Goal: Task Accomplishment & Management: Complete application form

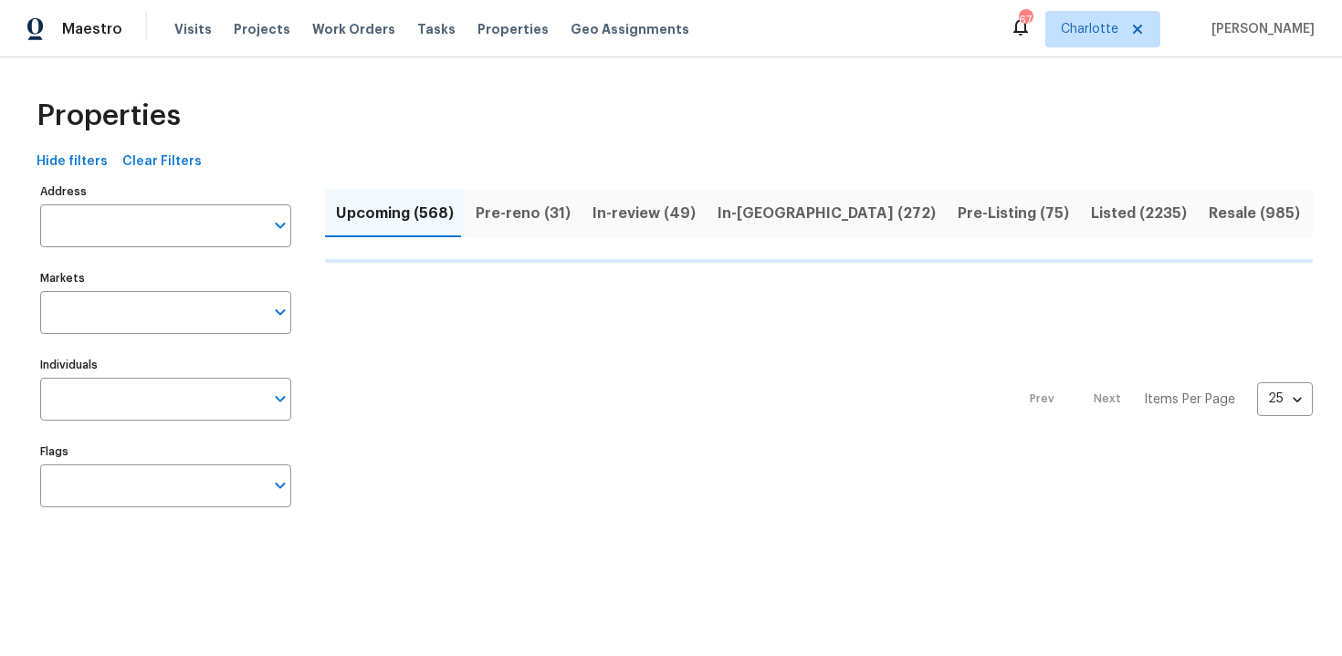
click at [137, 223] on input "Address" at bounding box center [152, 225] width 224 height 43
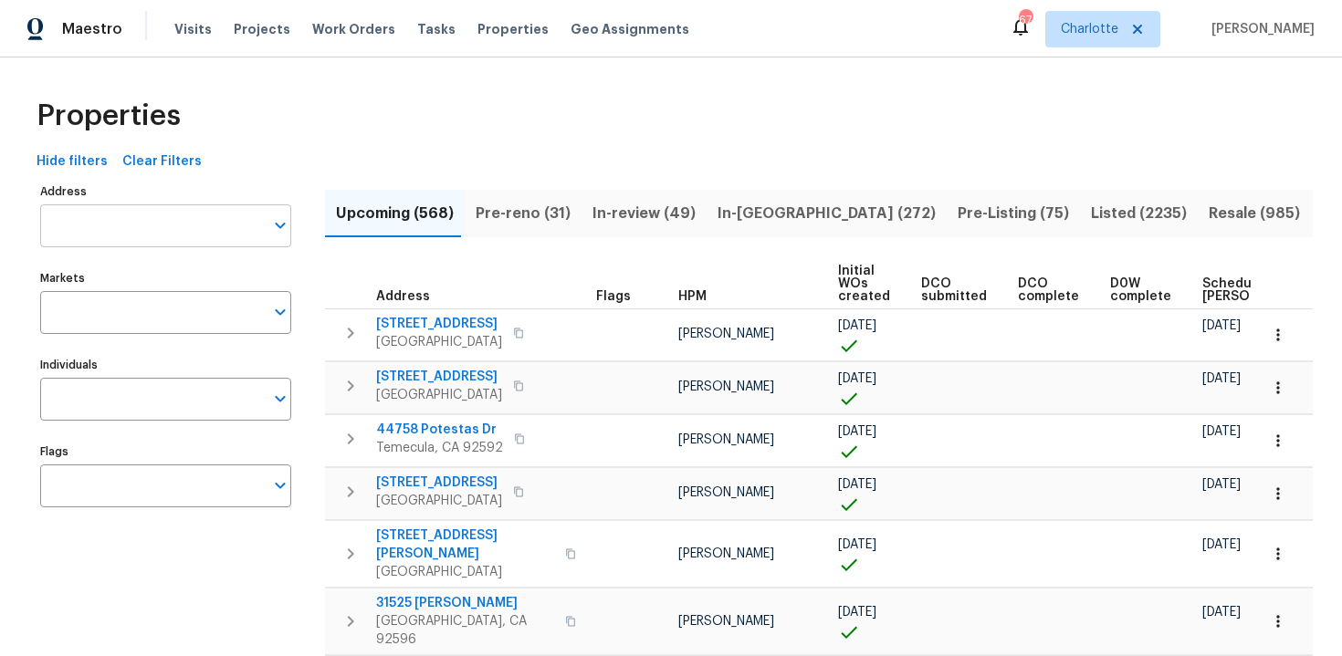
click at [112, 228] on input "Address" at bounding box center [152, 225] width 224 height 43
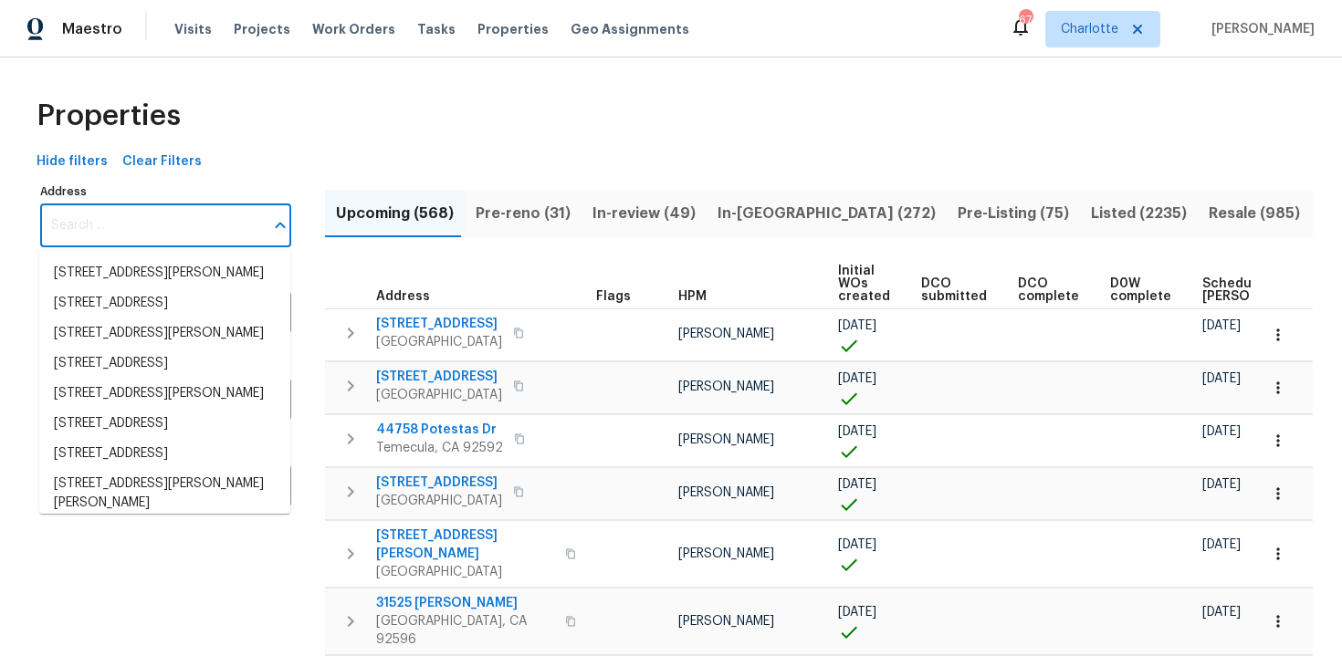
paste input "1203 SW 48th Ter., Deerfield Beach, FL 33442"
type input "1203 SW 48th Ter., Deerfield Beach, FL 33442"
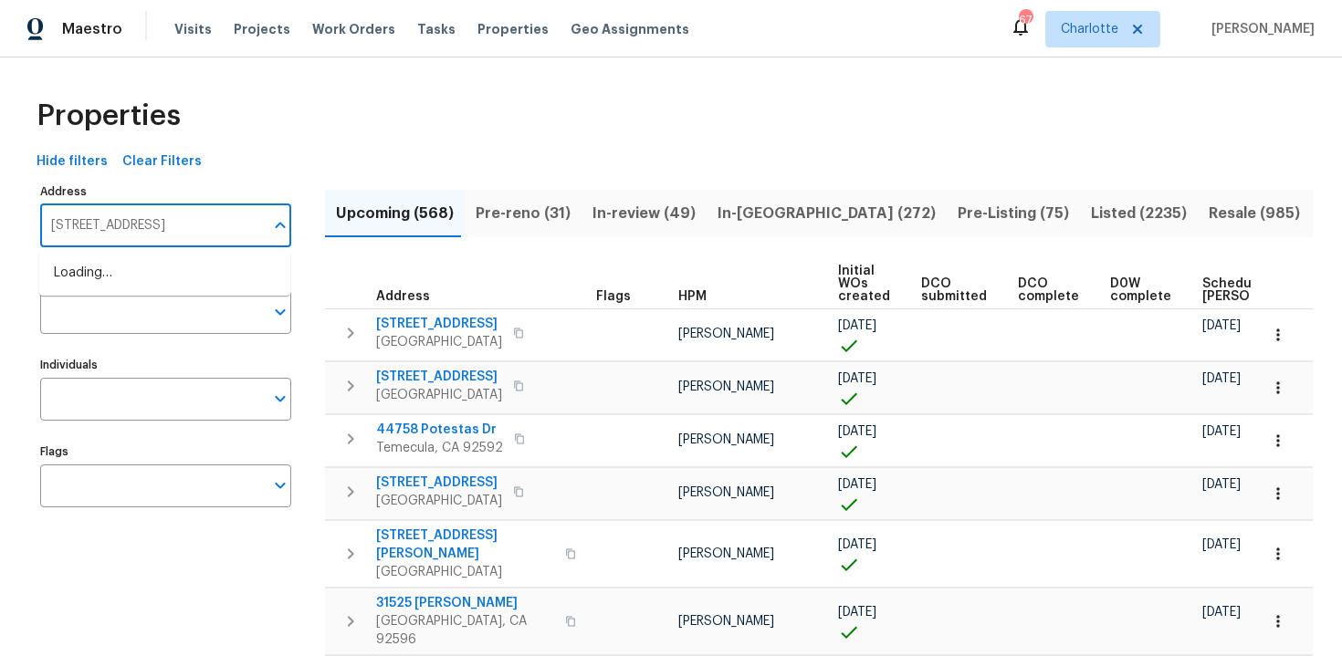
scroll to position [0, 58]
click at [133, 282] on li "1203 SW 48th Ter Deerfield Beach FL 33442" at bounding box center [164, 273] width 251 height 30
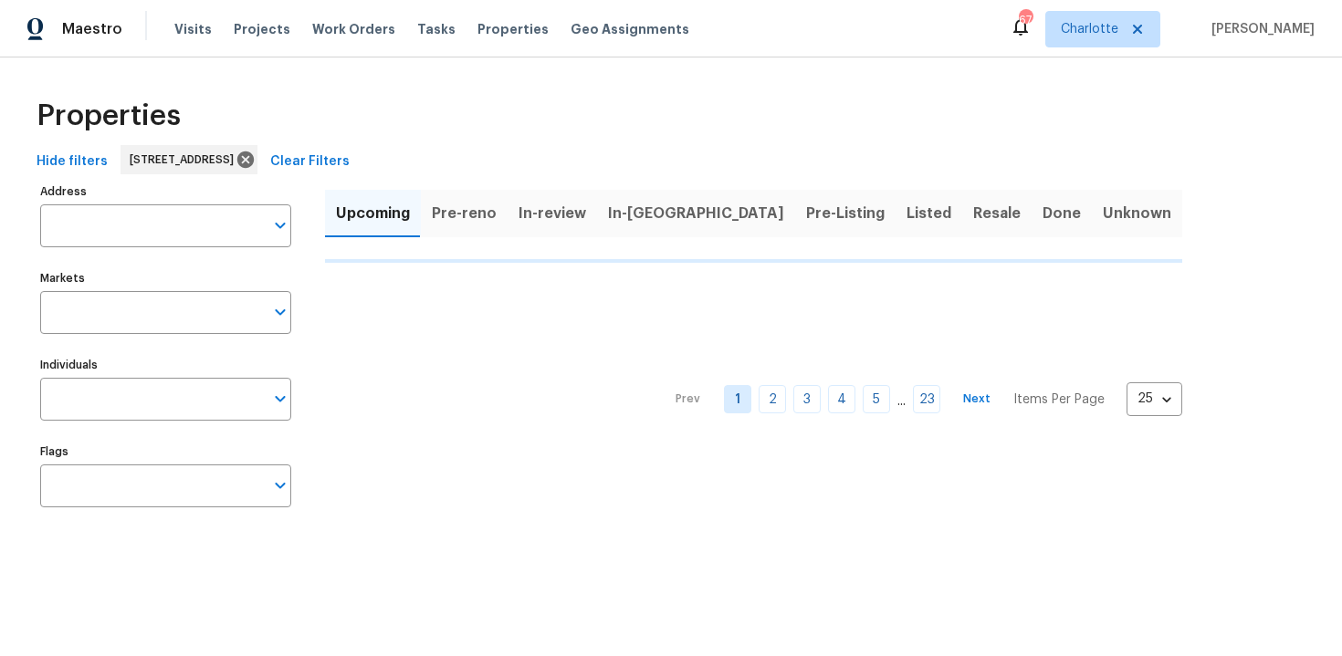
type input "1203 SW 48th Ter Deerfield Beach FL 33442"
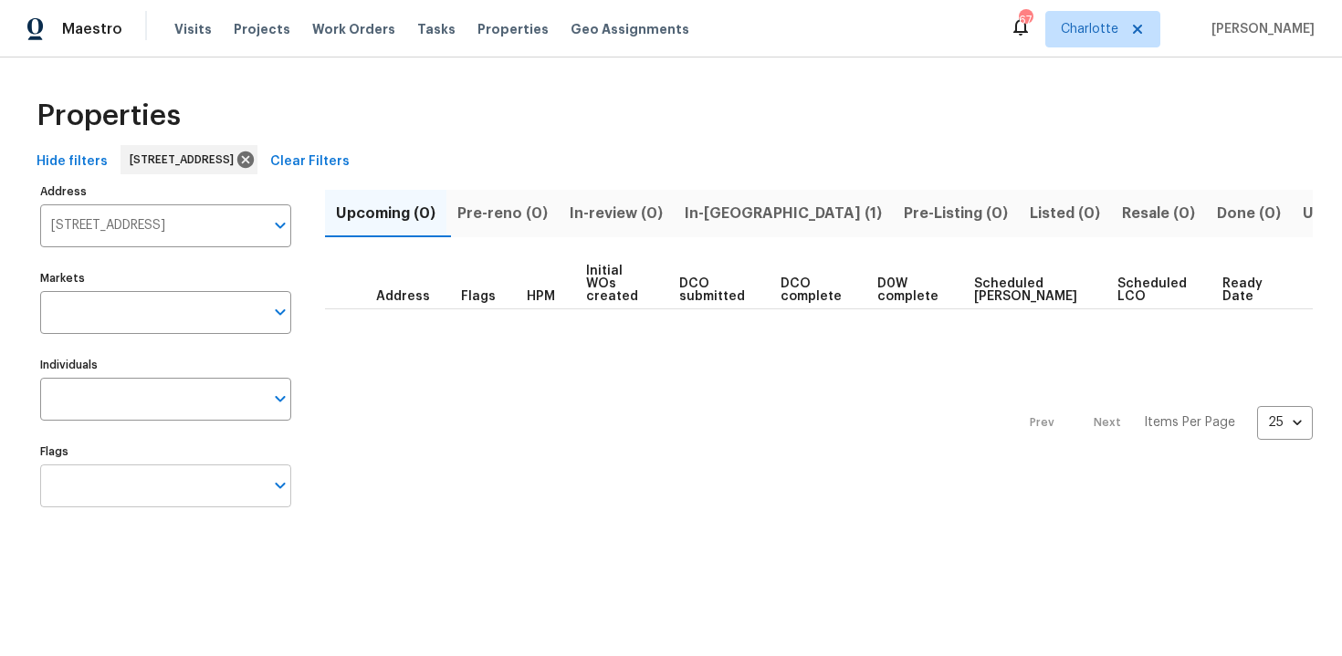
click at [138, 494] on input "Flags" at bounding box center [152, 486] width 224 height 43
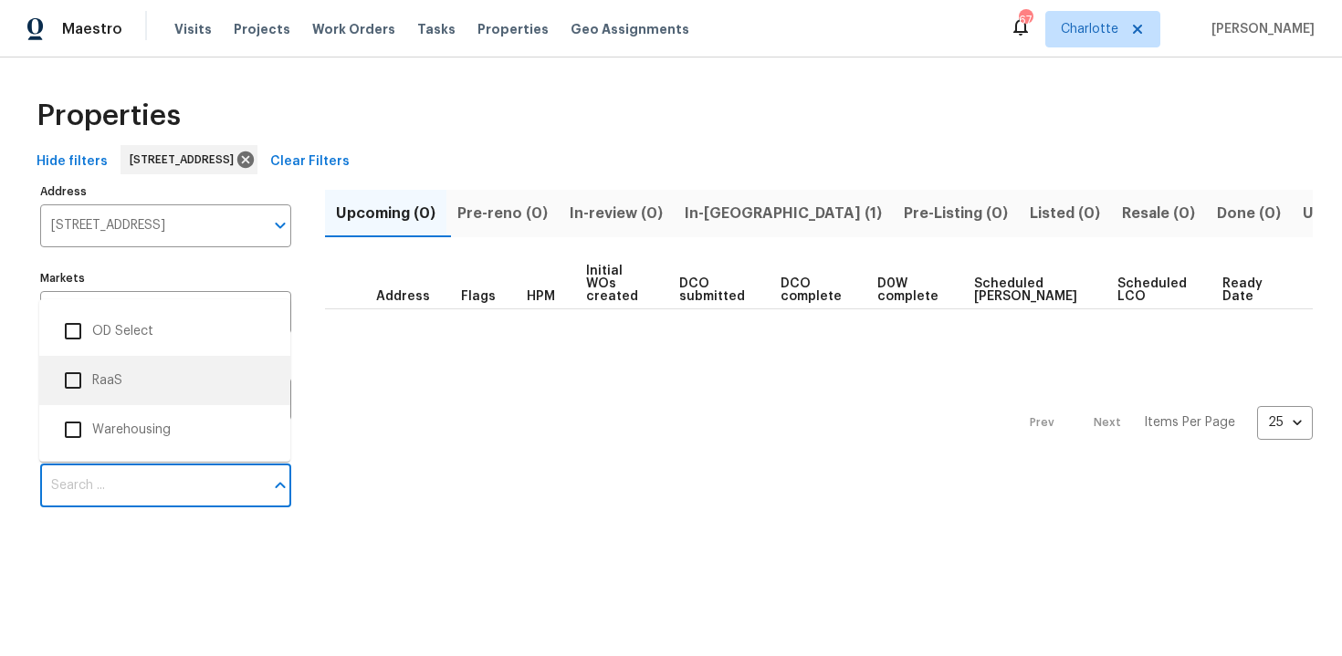
click at [138, 358] on li "RaaS" at bounding box center [164, 380] width 251 height 49
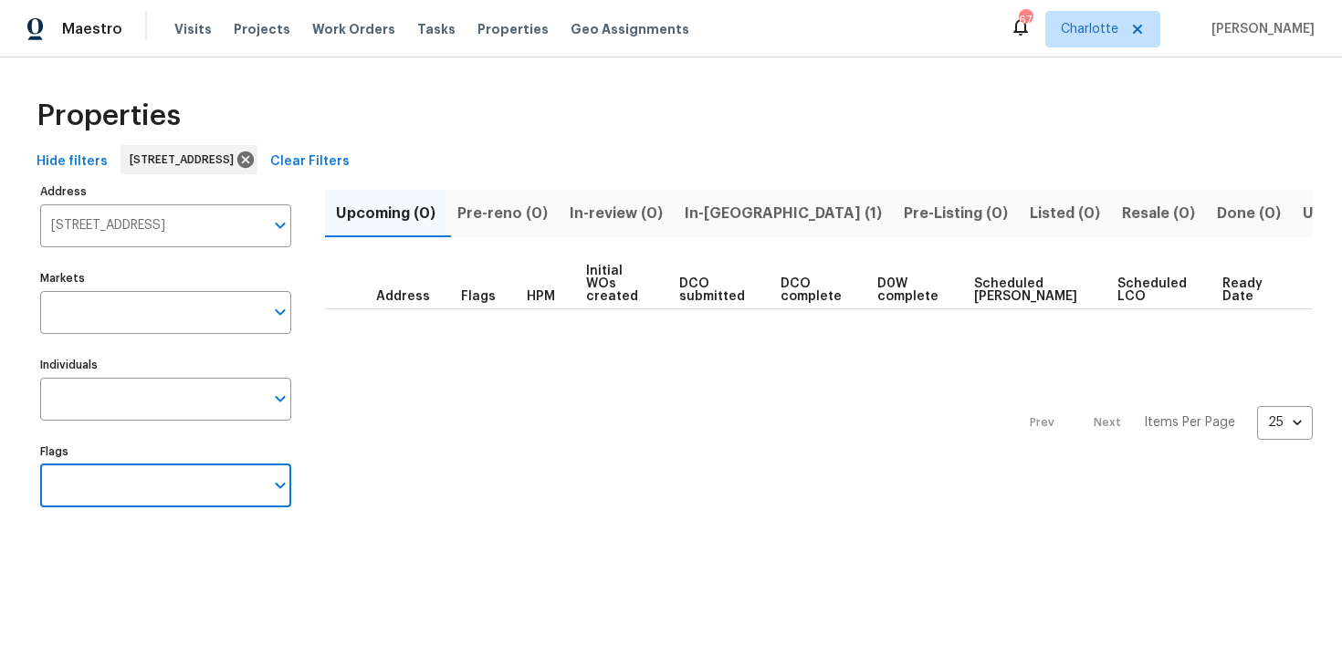
click at [170, 482] on input "Flags" at bounding box center [152, 486] width 224 height 43
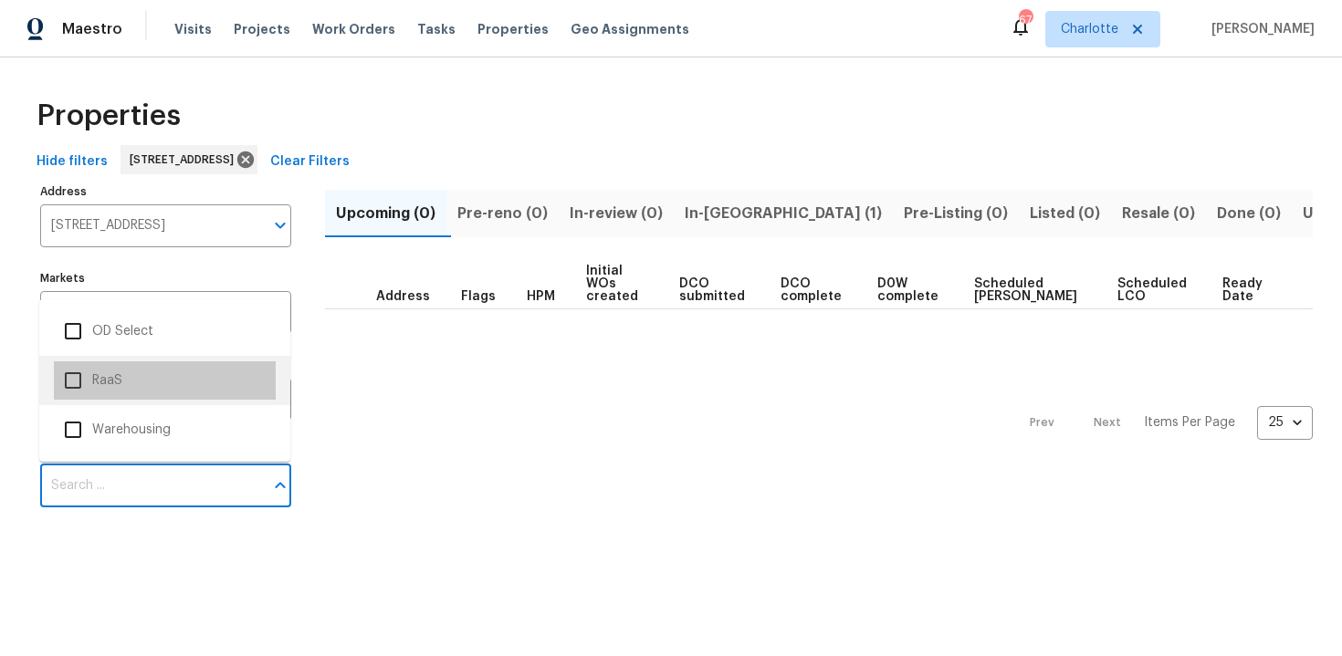
click at [131, 379] on li "RaaS" at bounding box center [165, 380] width 222 height 38
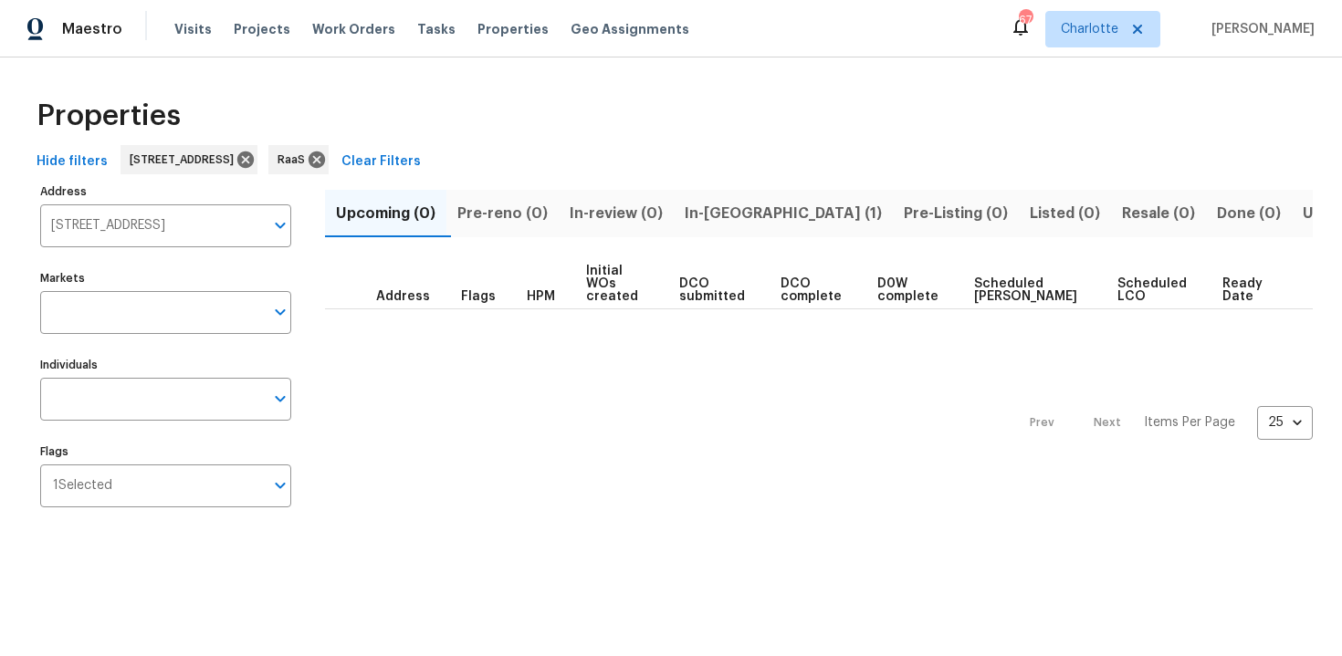
click at [736, 212] on span "In-reno (1)" at bounding box center [783, 214] width 197 height 26
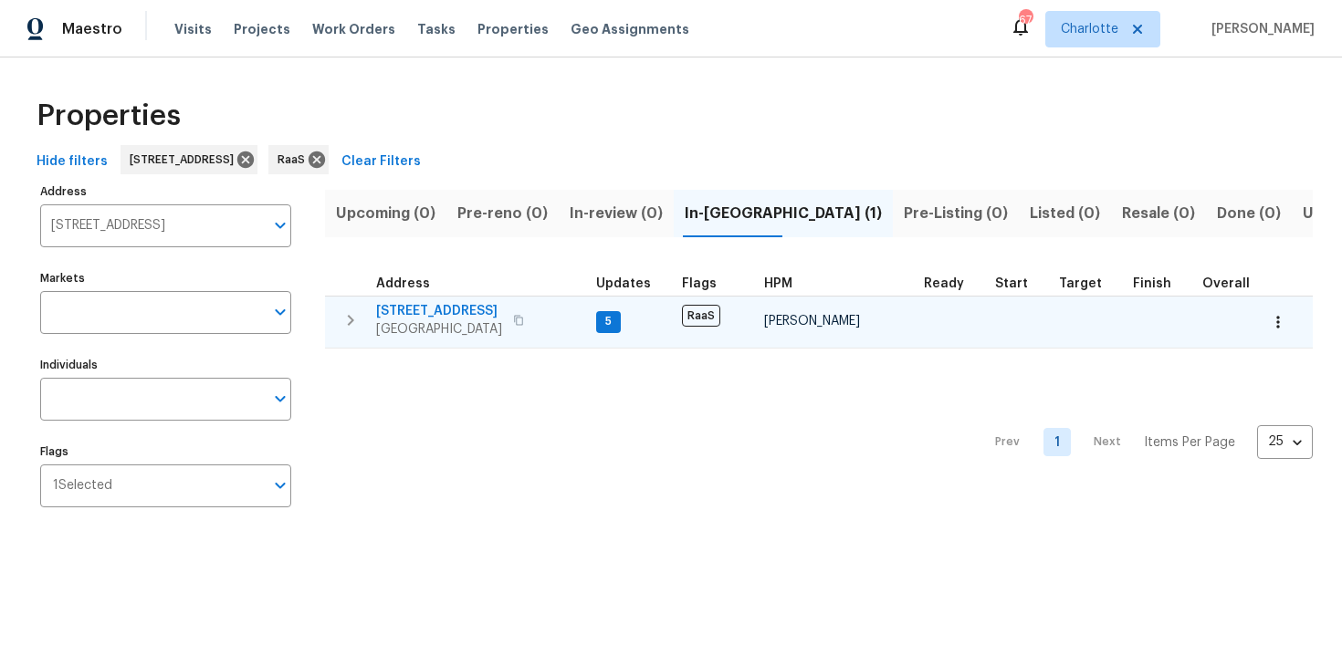
click at [557, 305] on div "1203 SW 48th Ter Deerfield Beach, FL 33442" at bounding box center [478, 320] width 205 height 37
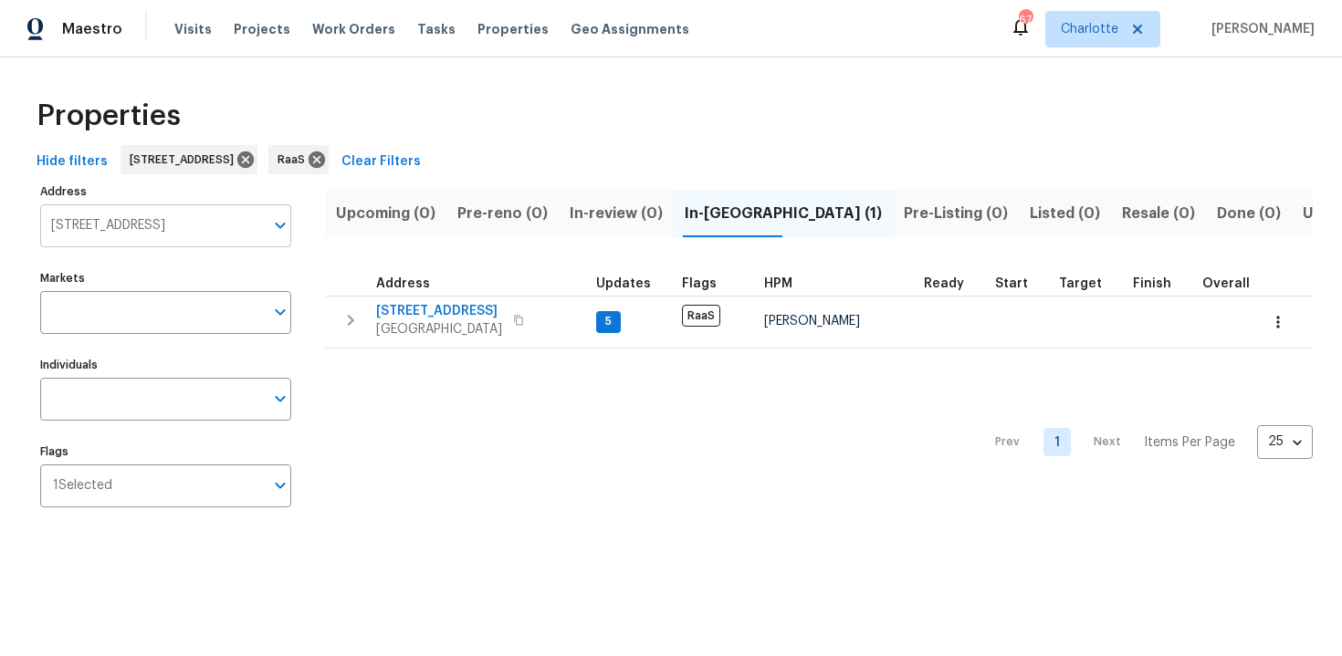
click at [174, 229] on input "1203 SW 48th Ter Deerfield Beach FL 33442" at bounding box center [152, 225] width 224 height 43
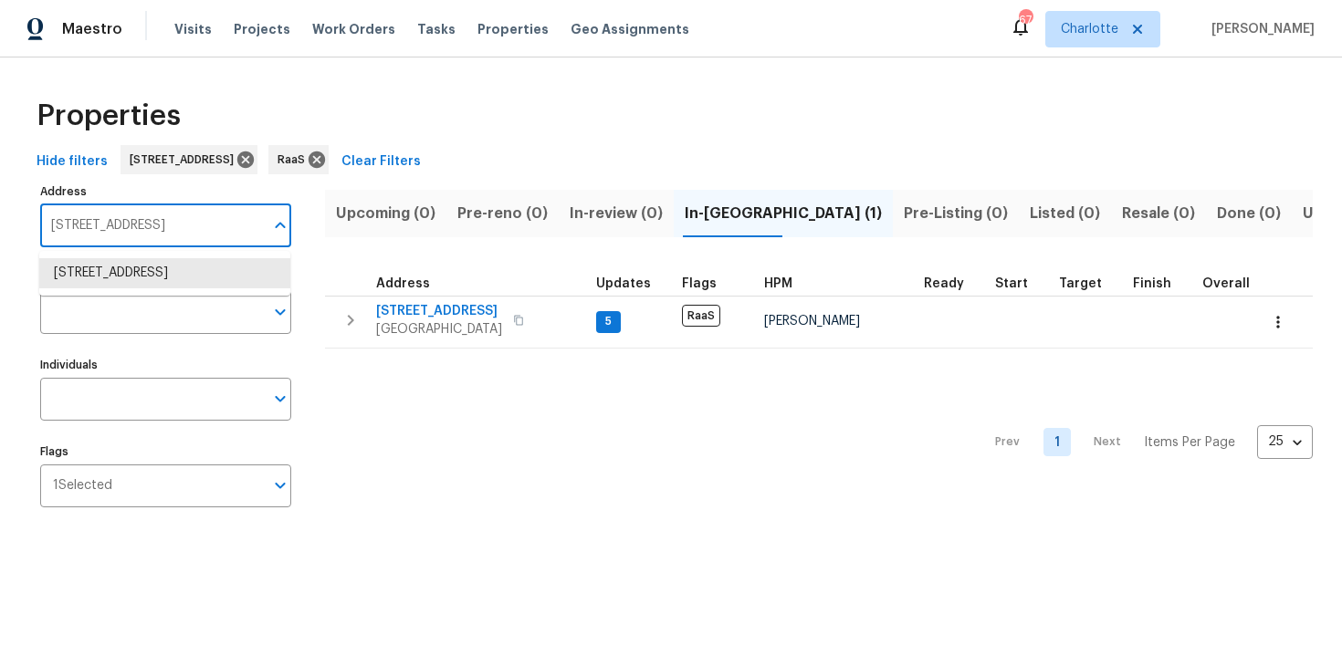
paste input "084 Doyle Rd, Deltona, FL 32725"
type input "1084 Doyle Rd, Deltona, FL 32725"
click at [178, 271] on li "1084 Doyle Rd Deltona FL 32725" at bounding box center [164, 273] width 251 height 30
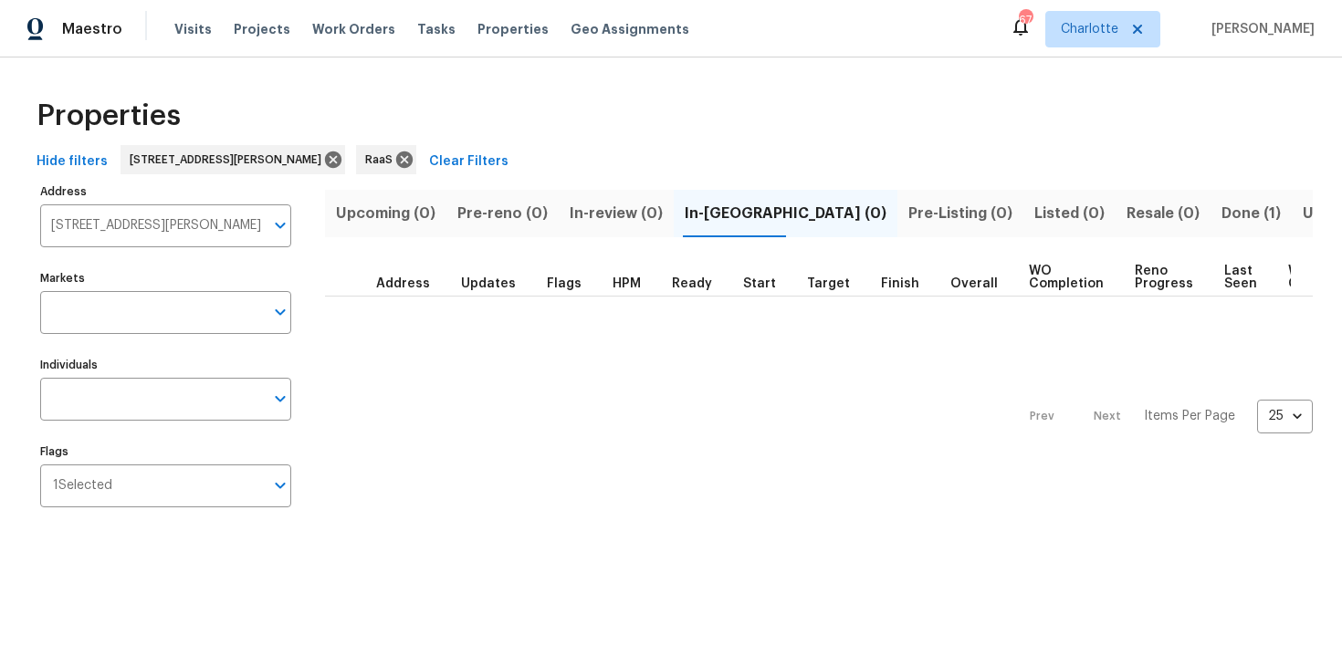
click at [1221, 210] on span "Done (1)" at bounding box center [1250, 214] width 59 height 26
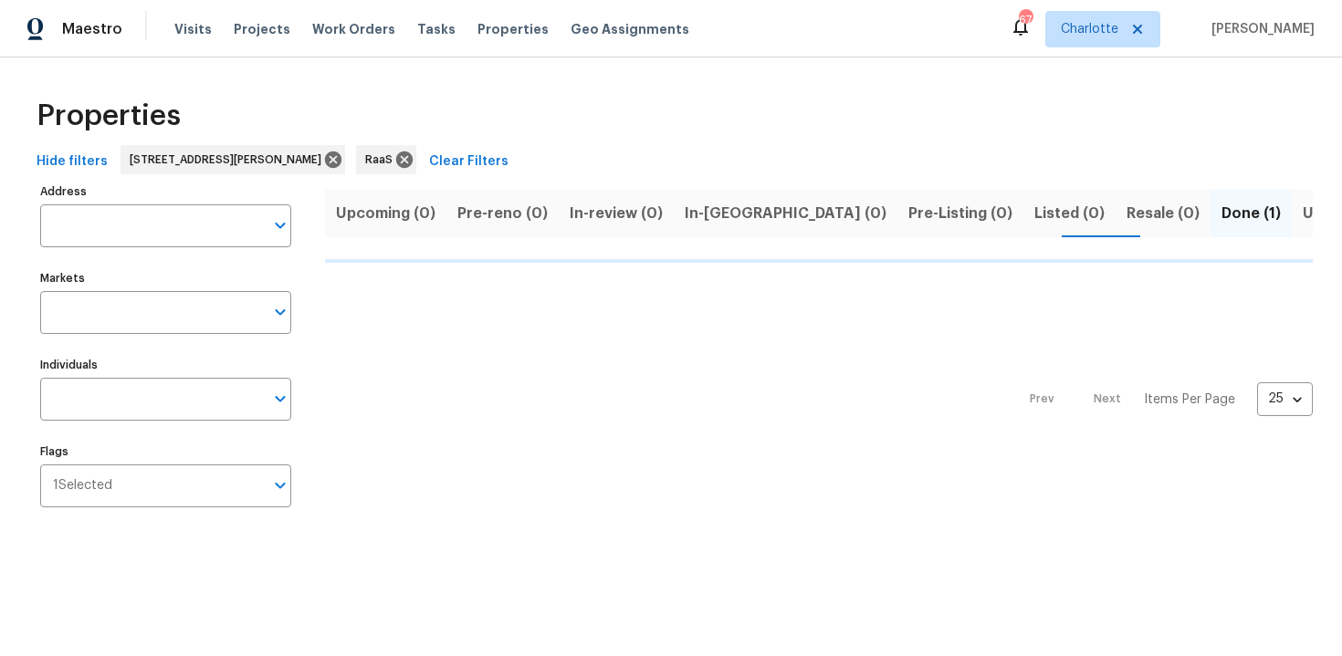
type input "1084 Doyle Rd Deltona FL 32725"
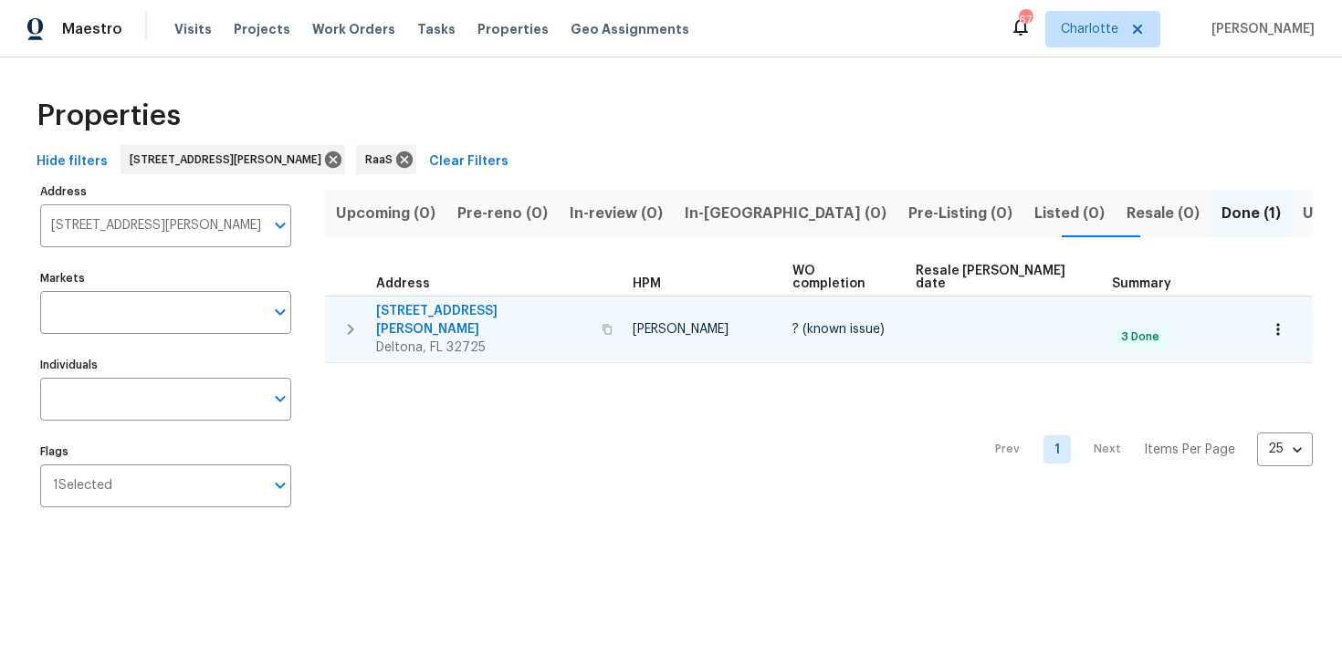
click at [552, 302] on div "1084 Doyle Rd Deltona, FL 32725" at bounding box center [497, 329] width 242 height 55
click at [534, 302] on div "1084 Doyle Rd Deltona, FL 32725" at bounding box center [497, 329] width 242 height 55
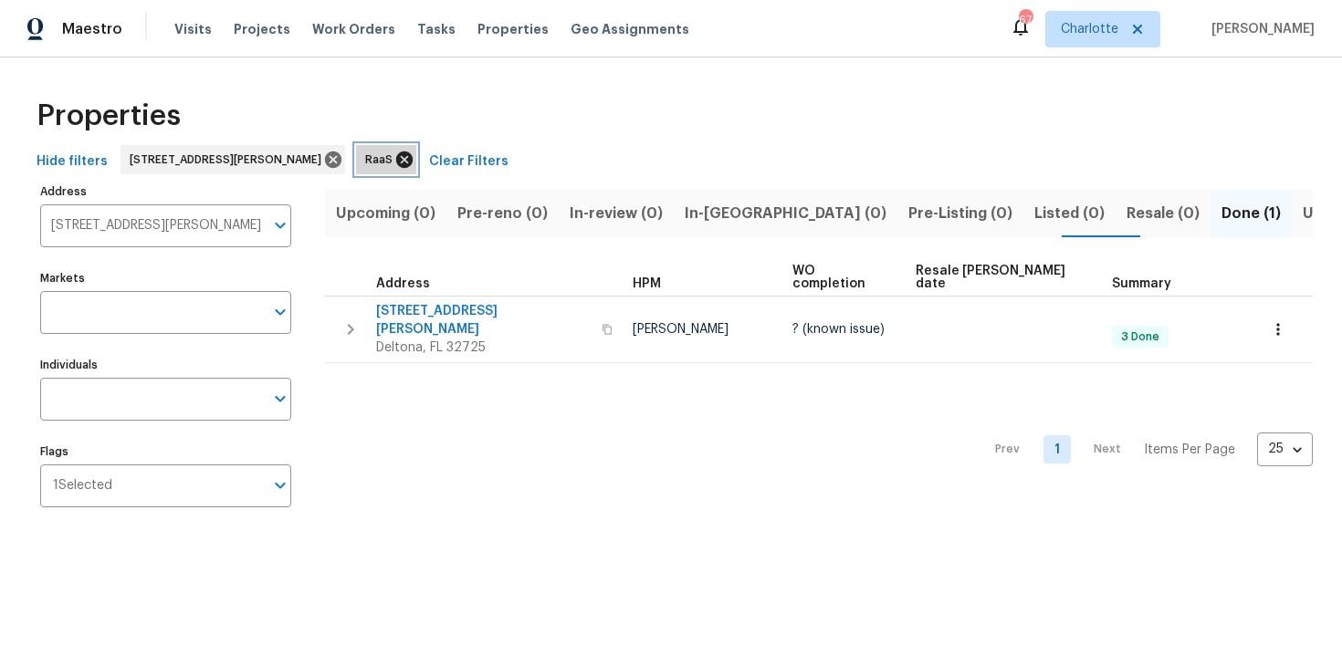
click at [396, 162] on icon at bounding box center [404, 160] width 16 height 16
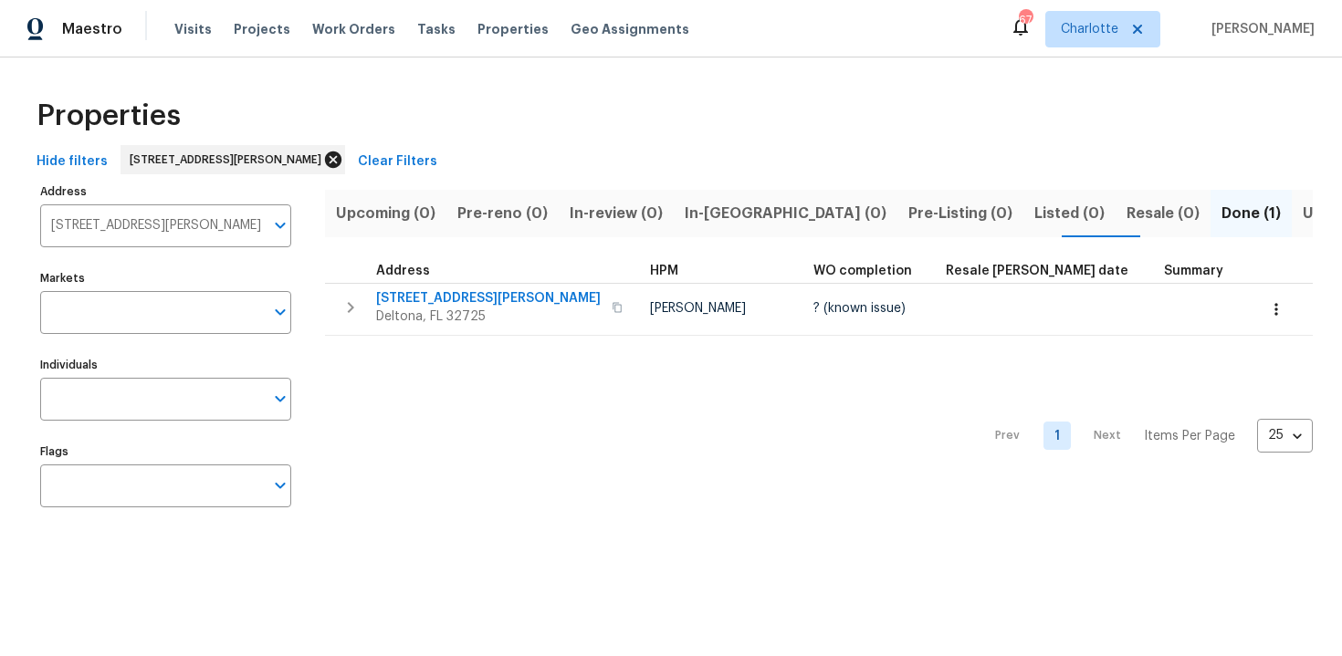
click at [323, 158] on icon at bounding box center [333, 160] width 20 height 20
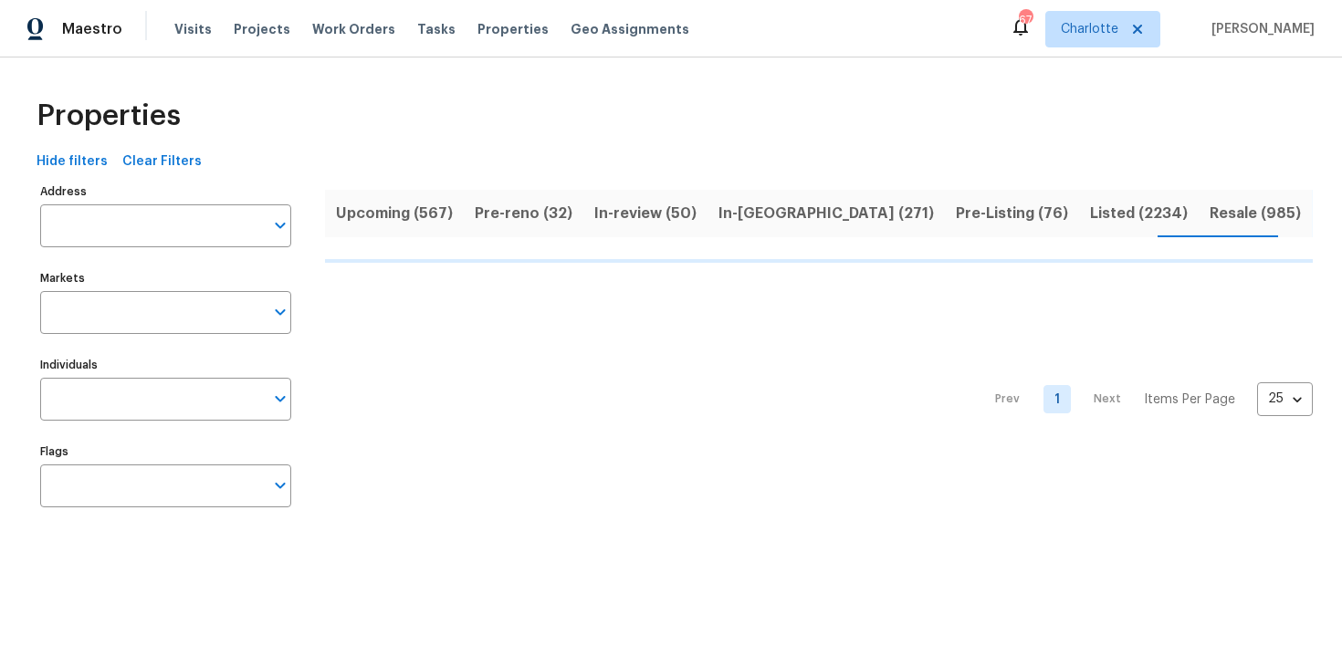
click at [357, 212] on span "Upcoming (567)" at bounding box center [394, 214] width 117 height 26
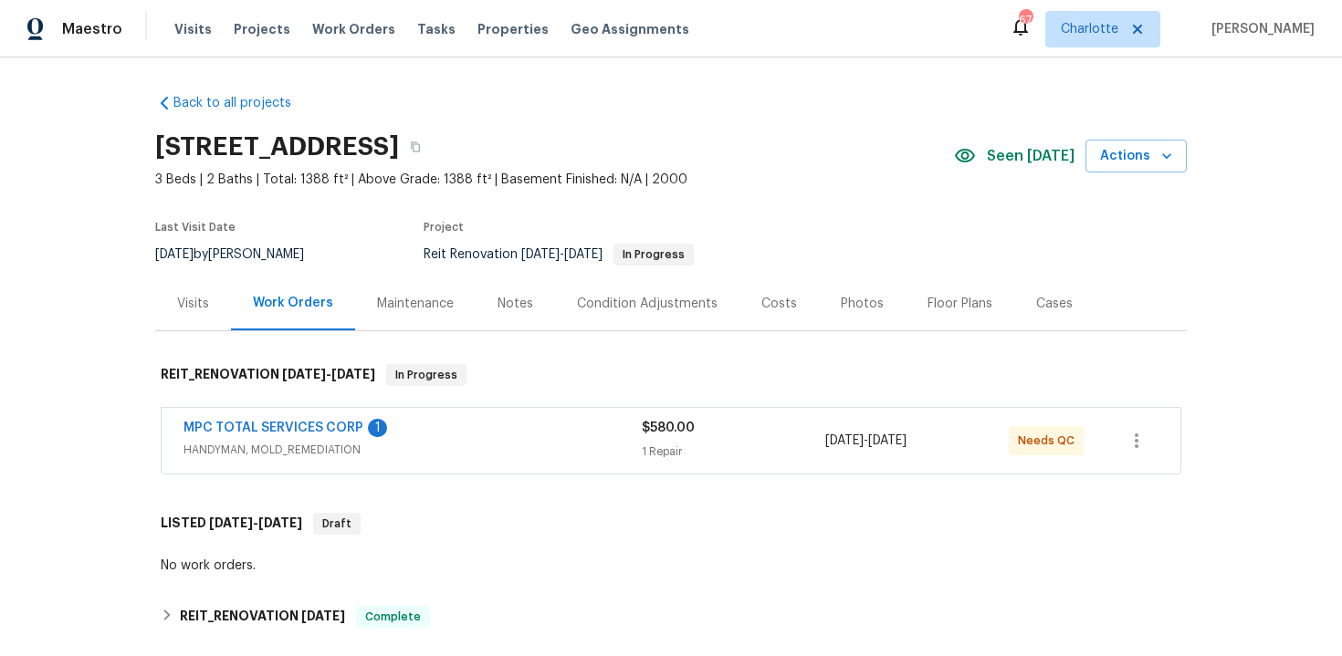
scroll to position [27, 0]
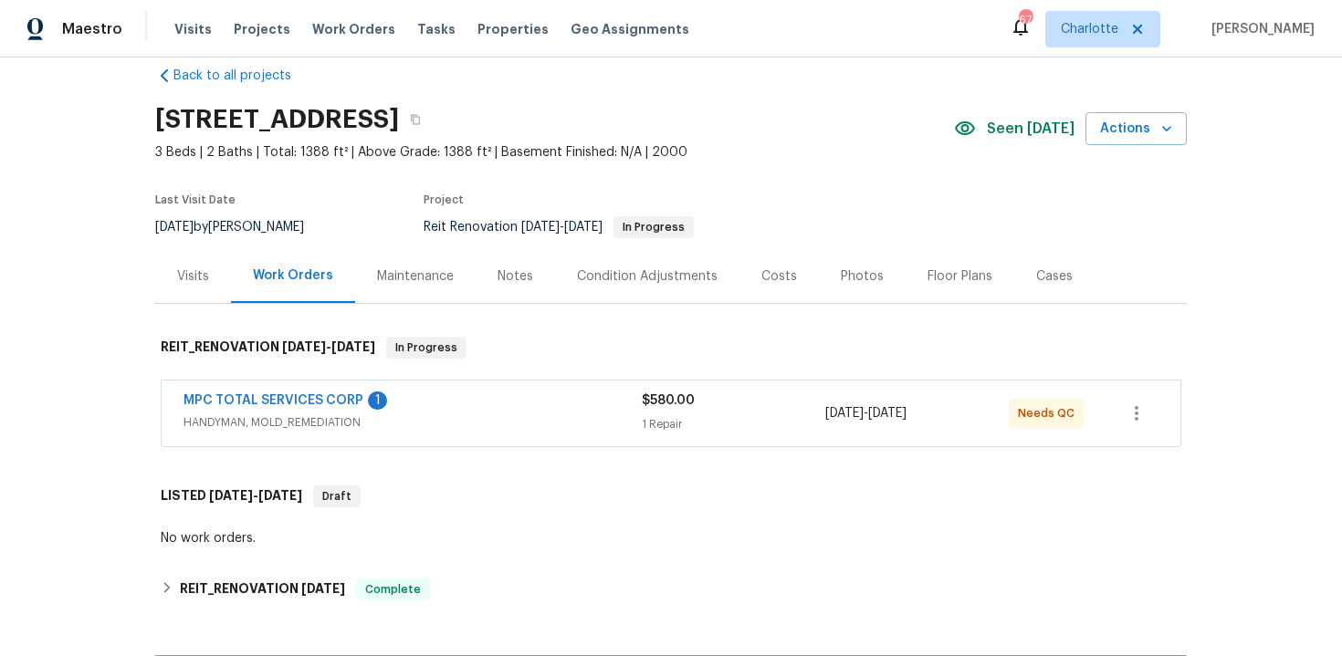
click at [781, 279] on div "Costs" at bounding box center [779, 276] width 36 height 18
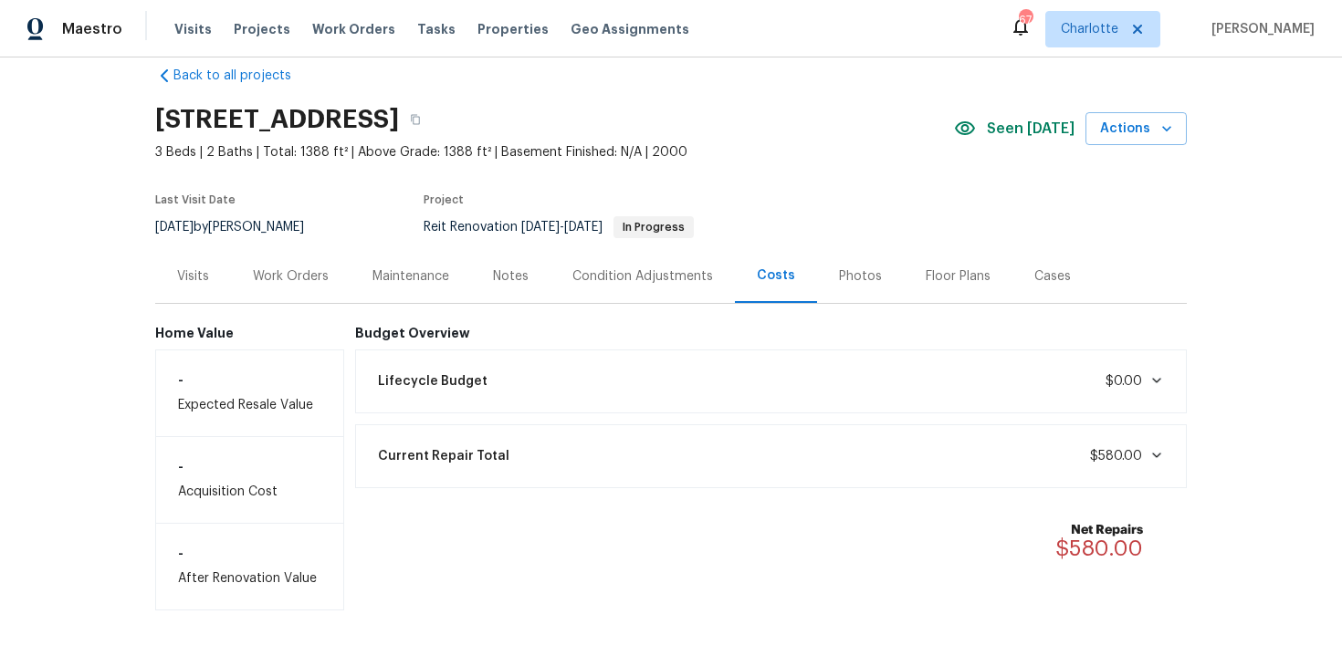
click at [308, 281] on div "Work Orders" at bounding box center [291, 276] width 76 height 18
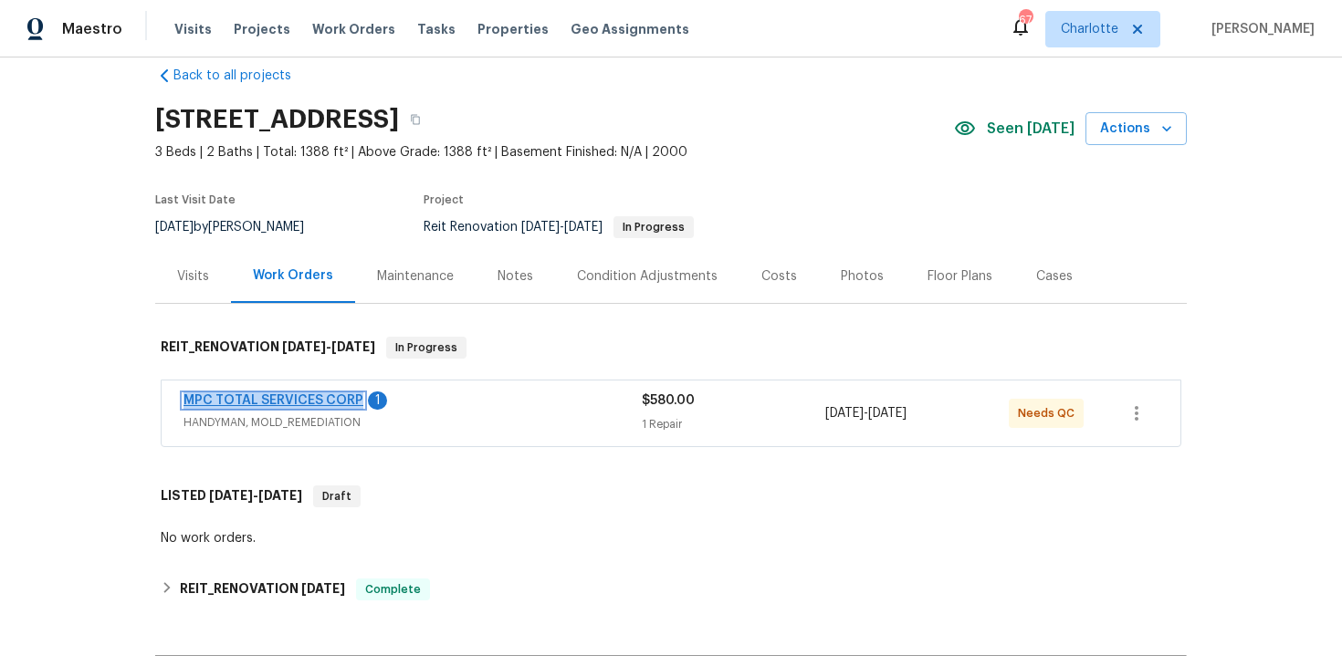
copy link "MPC TOTAL SERVICES CORP"
click at [420, 123] on icon "button" at bounding box center [415, 120] width 9 height 10
click at [810, 170] on section "1203 SW 48th Ter, Deerfield Beach, FL 33442 3 Beds | 2 Baths | Total: 1388 ft² …" at bounding box center [670, 172] width 1031 height 153
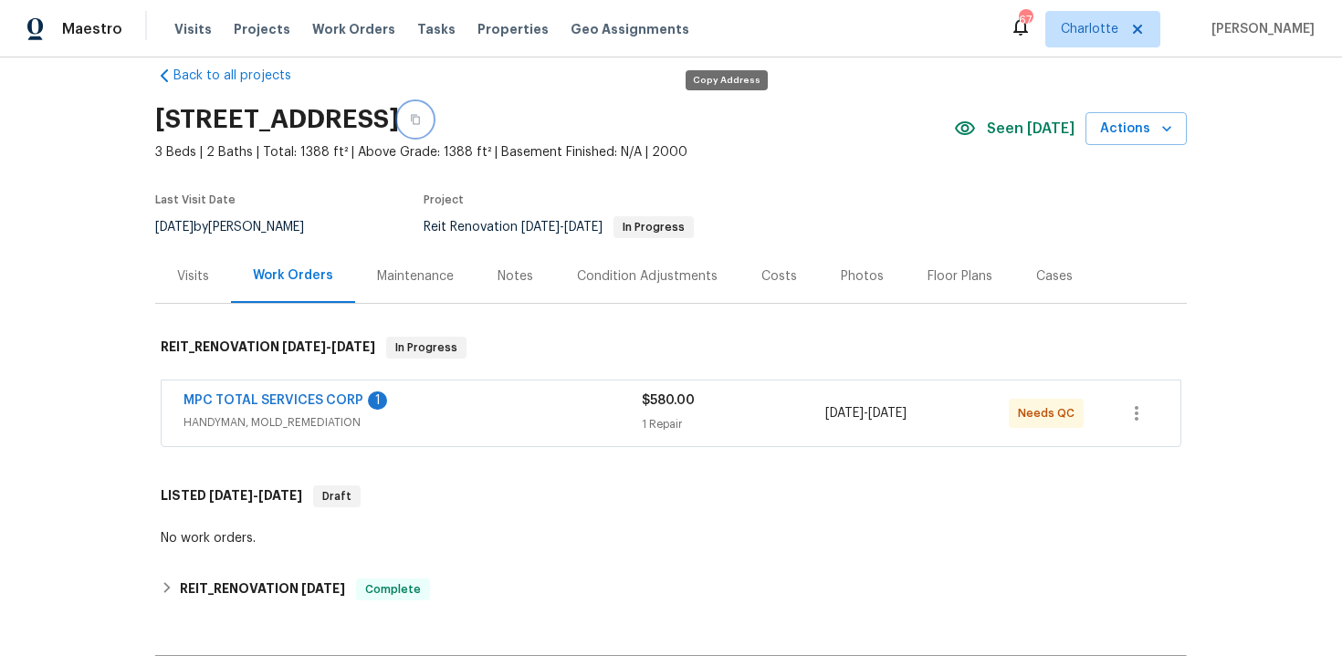
click at [421, 121] on icon "button" at bounding box center [415, 119] width 11 height 11
click at [420, 117] on icon "button" at bounding box center [415, 120] width 9 height 10
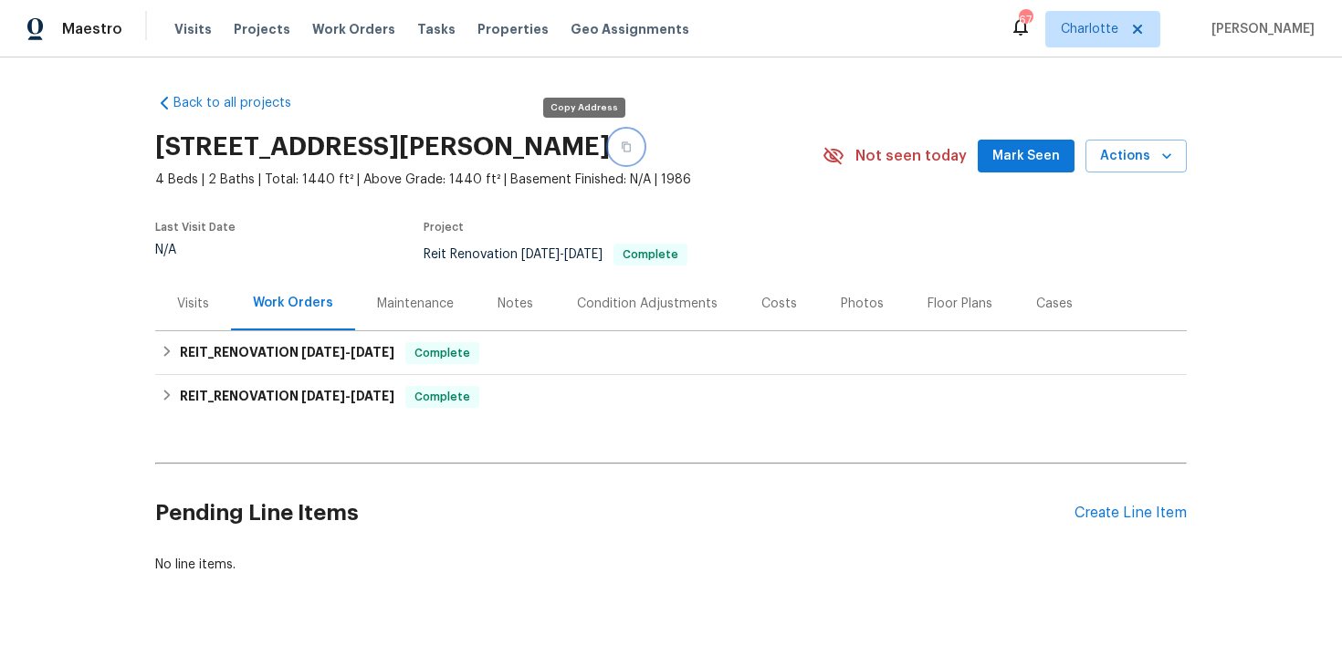
click at [621, 147] on icon "button" at bounding box center [626, 146] width 11 height 11
click at [780, 308] on div "Costs" at bounding box center [779, 304] width 36 height 18
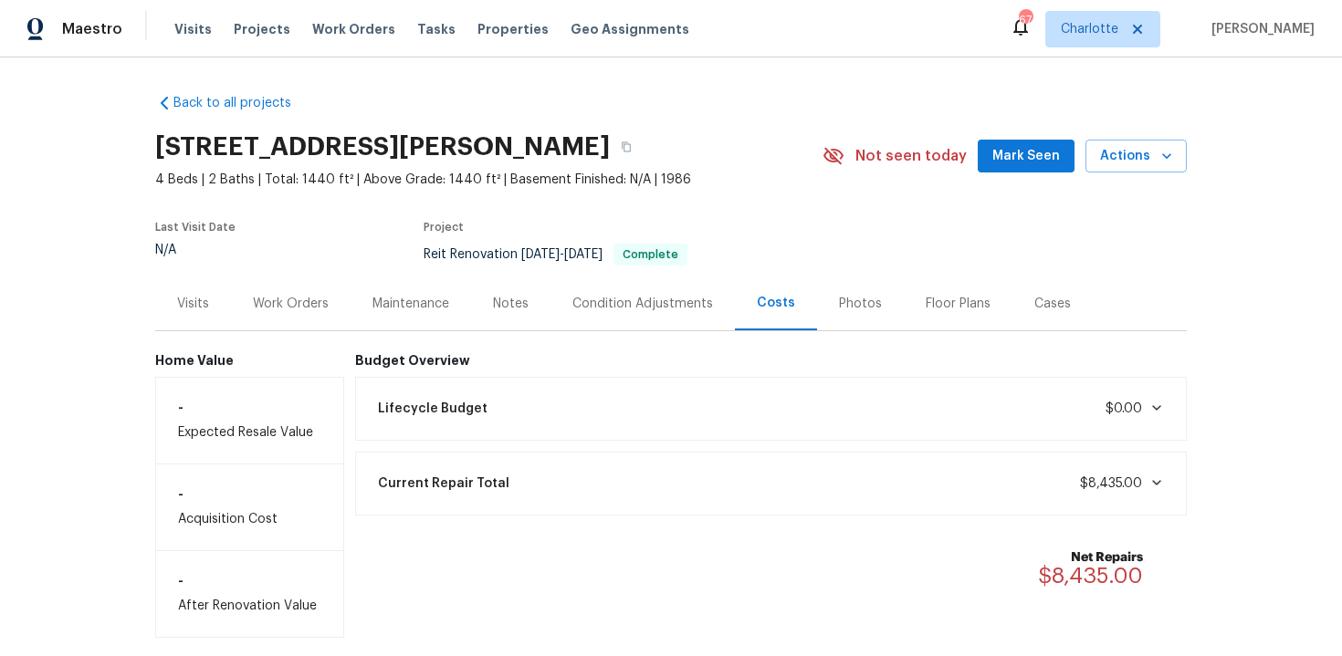
click at [283, 304] on div "Work Orders" at bounding box center [291, 304] width 76 height 18
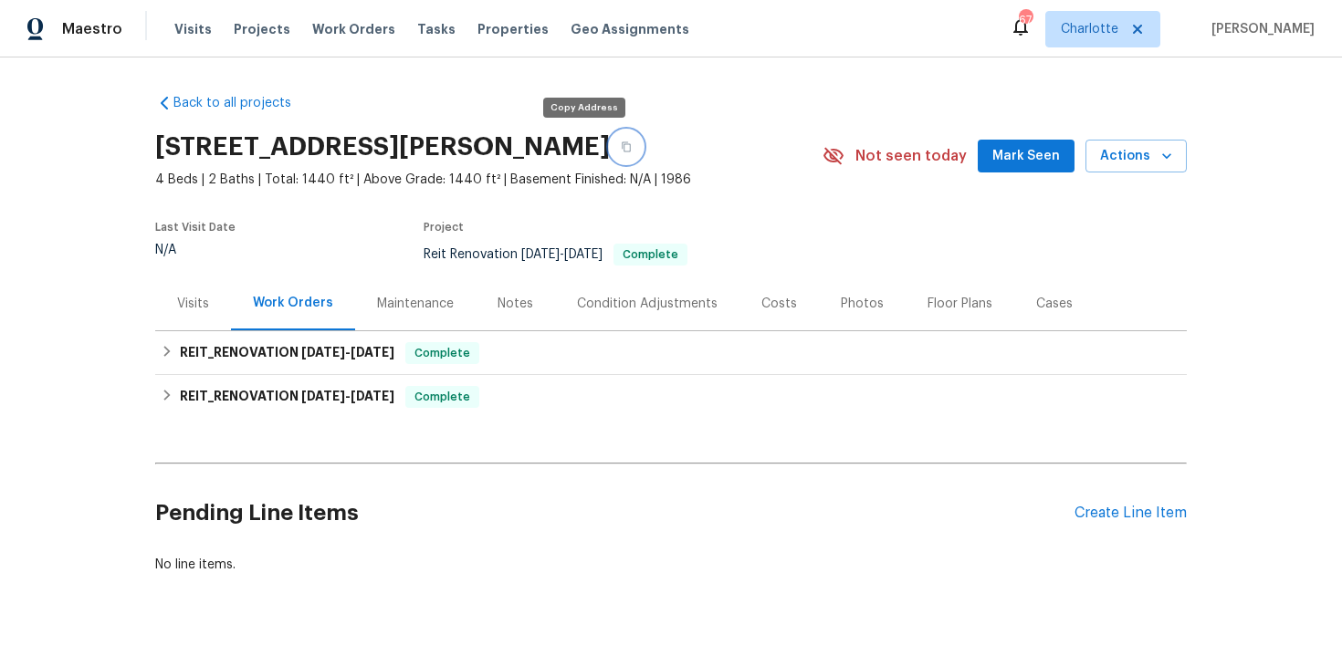
click at [621, 146] on icon "button" at bounding box center [626, 146] width 11 height 11
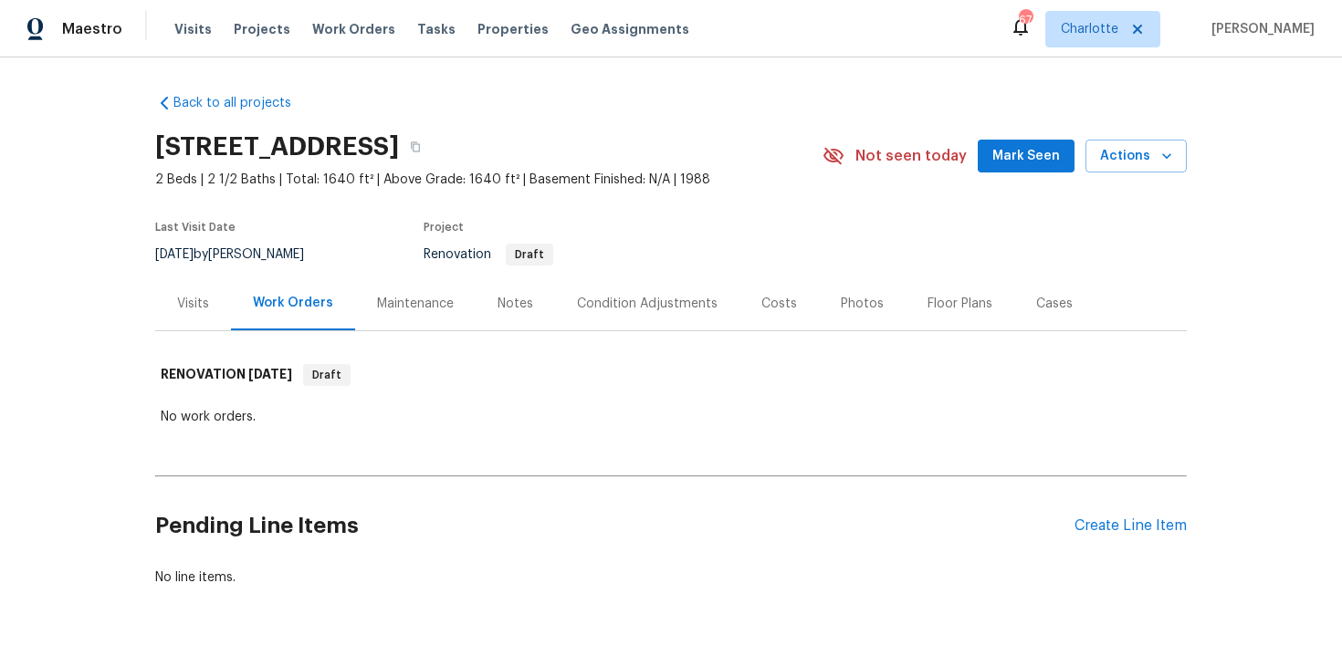
scroll to position [55, 0]
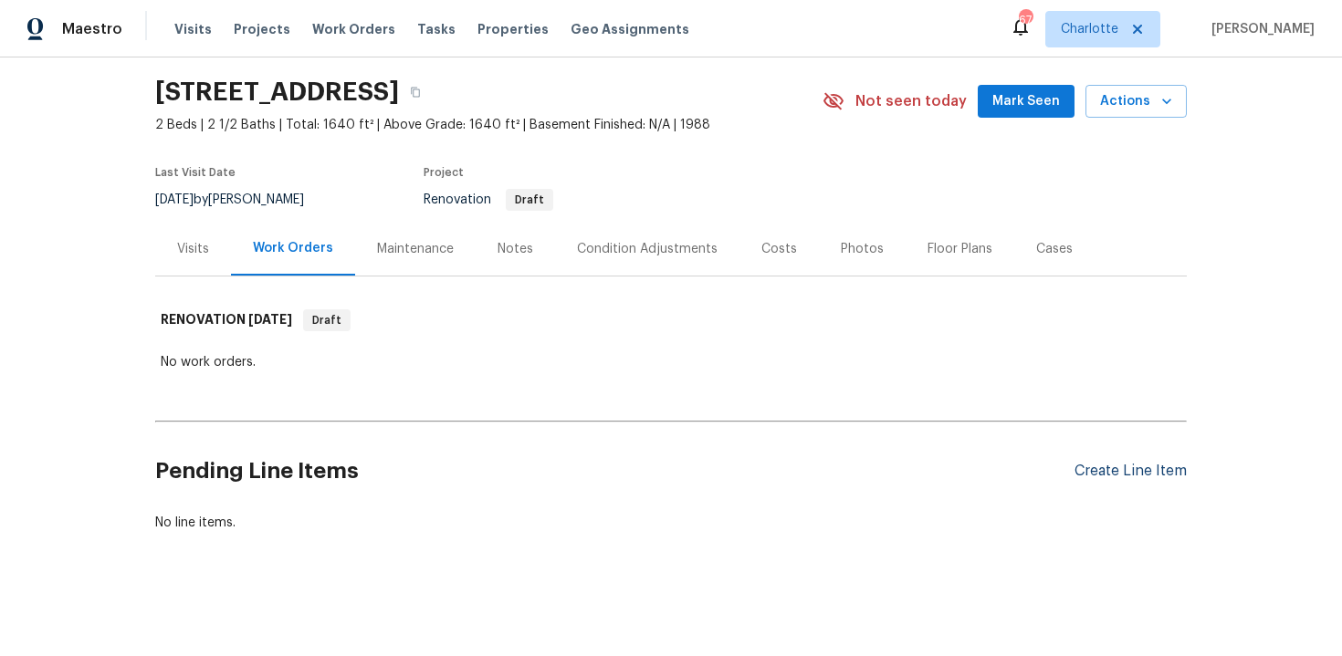
click at [1124, 473] on div "Create Line Item" at bounding box center [1130, 471] width 112 height 17
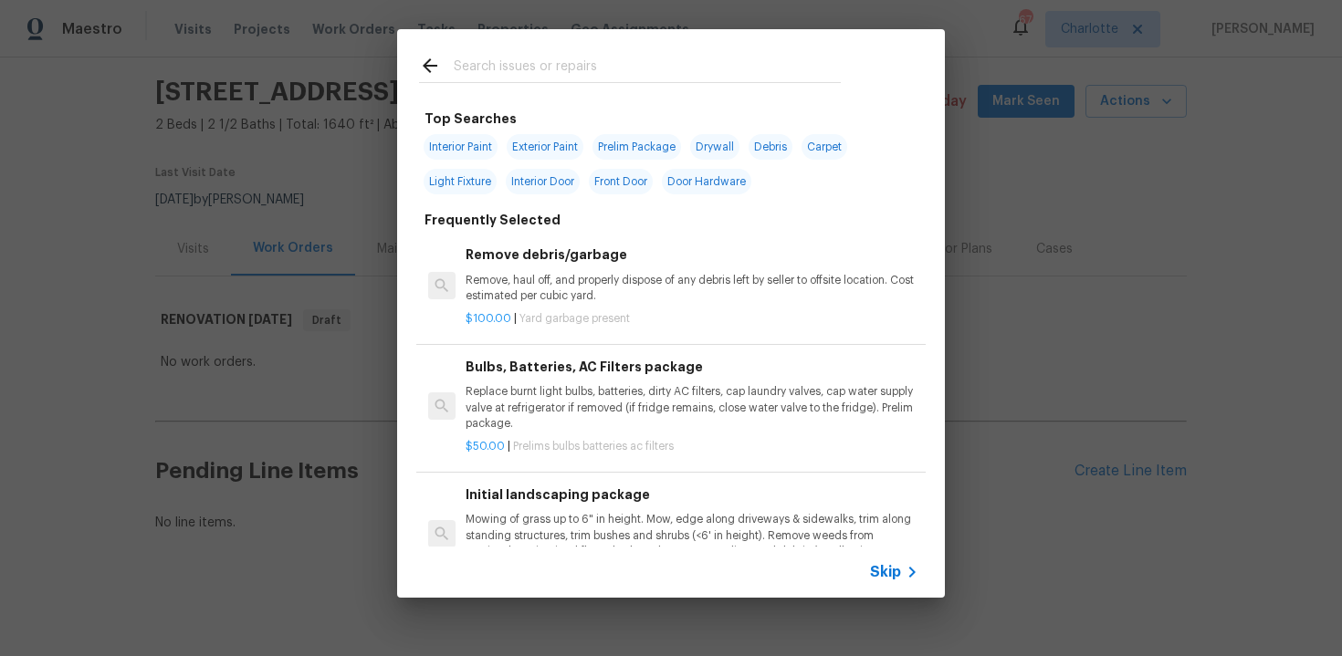
click at [894, 572] on span "Skip" at bounding box center [885, 572] width 31 height 18
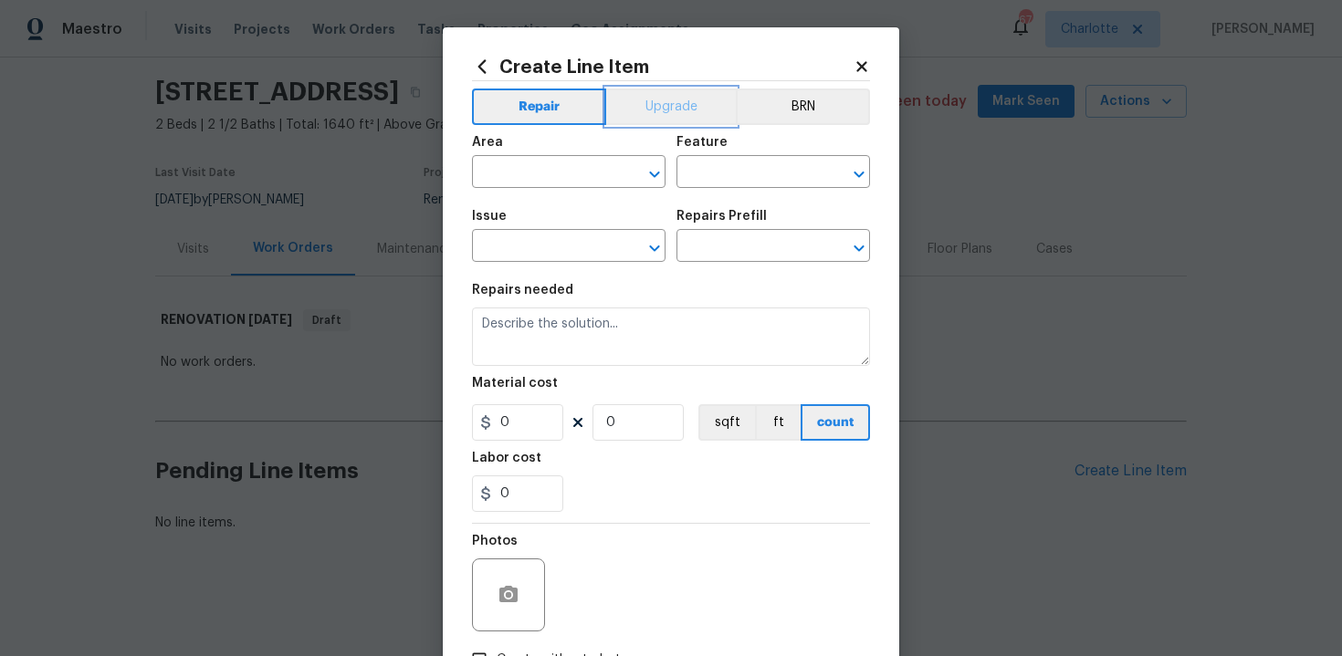
click at [681, 120] on button "Upgrade" at bounding box center [671, 107] width 131 height 37
click at [594, 165] on input "text" at bounding box center [543, 174] width 142 height 28
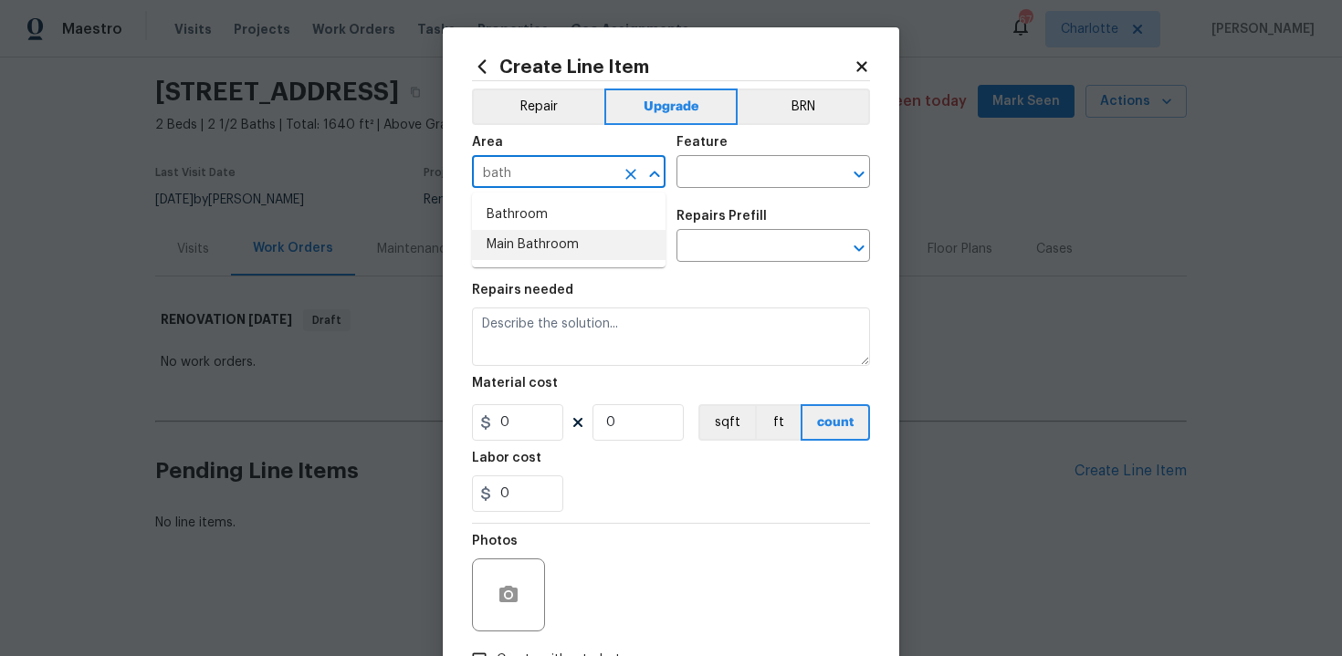
click at [591, 238] on li "Main Bathroom" at bounding box center [568, 245] width 193 height 30
type input "Main Bathroom"
click at [736, 175] on input "text" at bounding box center [747, 174] width 142 height 28
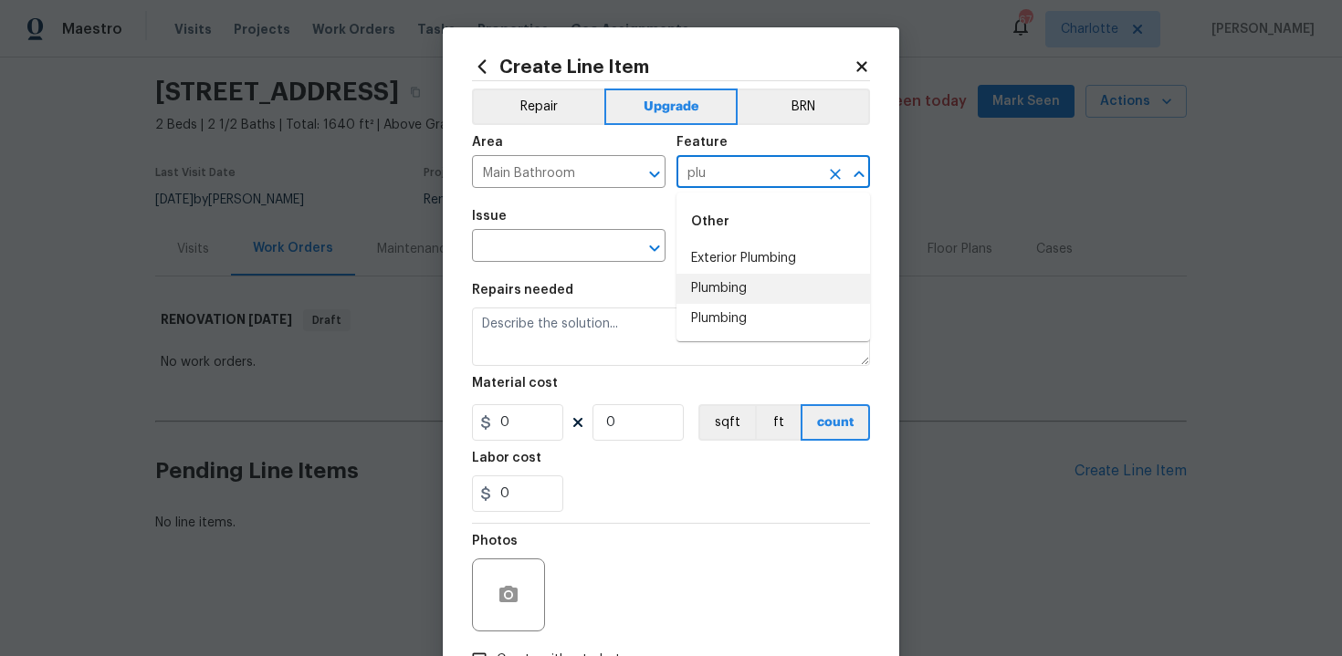
click at [745, 280] on li "Plumbing" at bounding box center [772, 289] width 193 height 30
type input "Plumbing"
click at [561, 249] on input "text" at bounding box center [543, 248] width 142 height 28
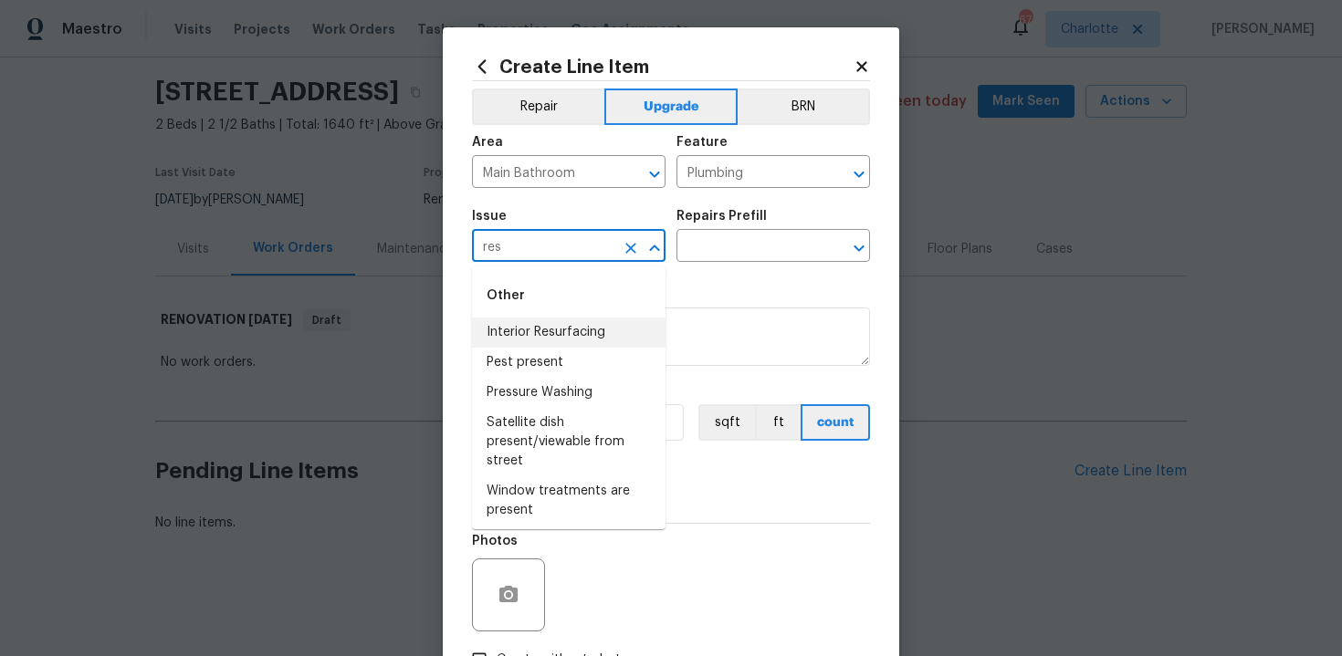
click at [579, 327] on li "Interior Resurfacing" at bounding box center [568, 333] width 193 height 30
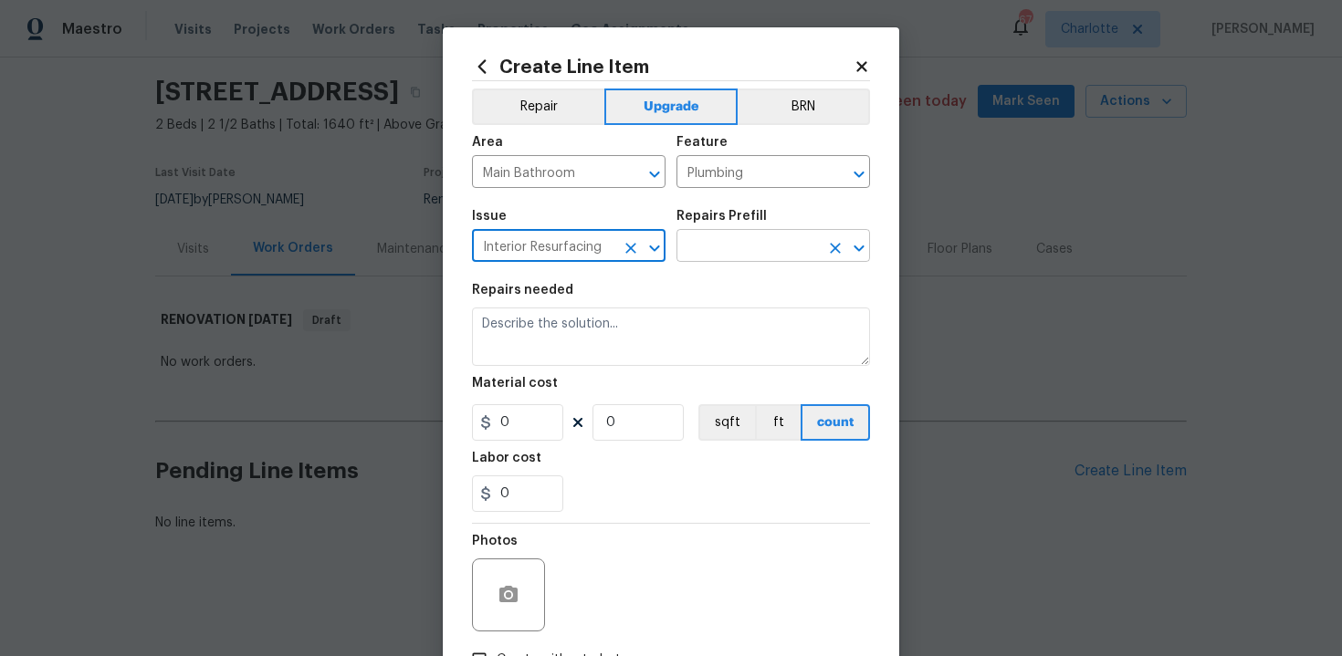
type input "Interior Resurfacing"
click at [720, 248] on input "text" at bounding box center [747, 248] width 142 height 28
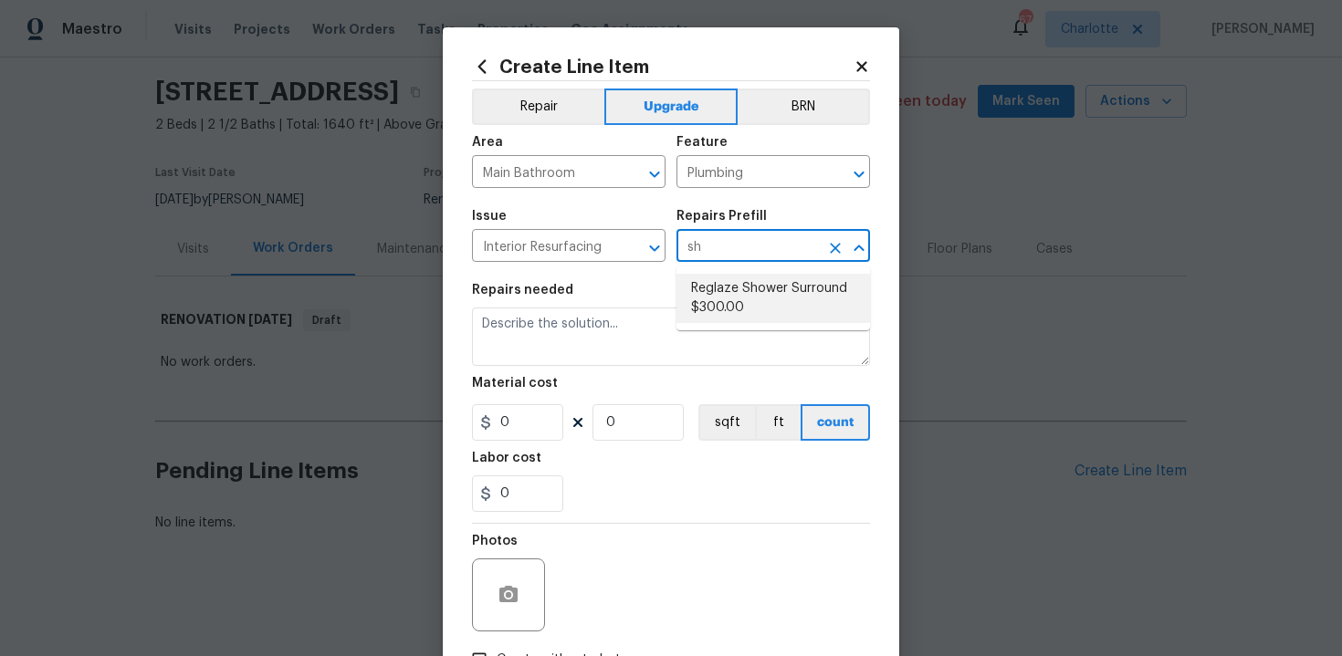
click at [727, 305] on li "Reglaze Shower Surround $300.00" at bounding box center [772, 298] width 193 height 49
type input "Reglaze Shower Surround $300.00"
type textarea "Prep, mask, clean and reglaze the fiberglass shower surround (white) both on th…"
type input "1"
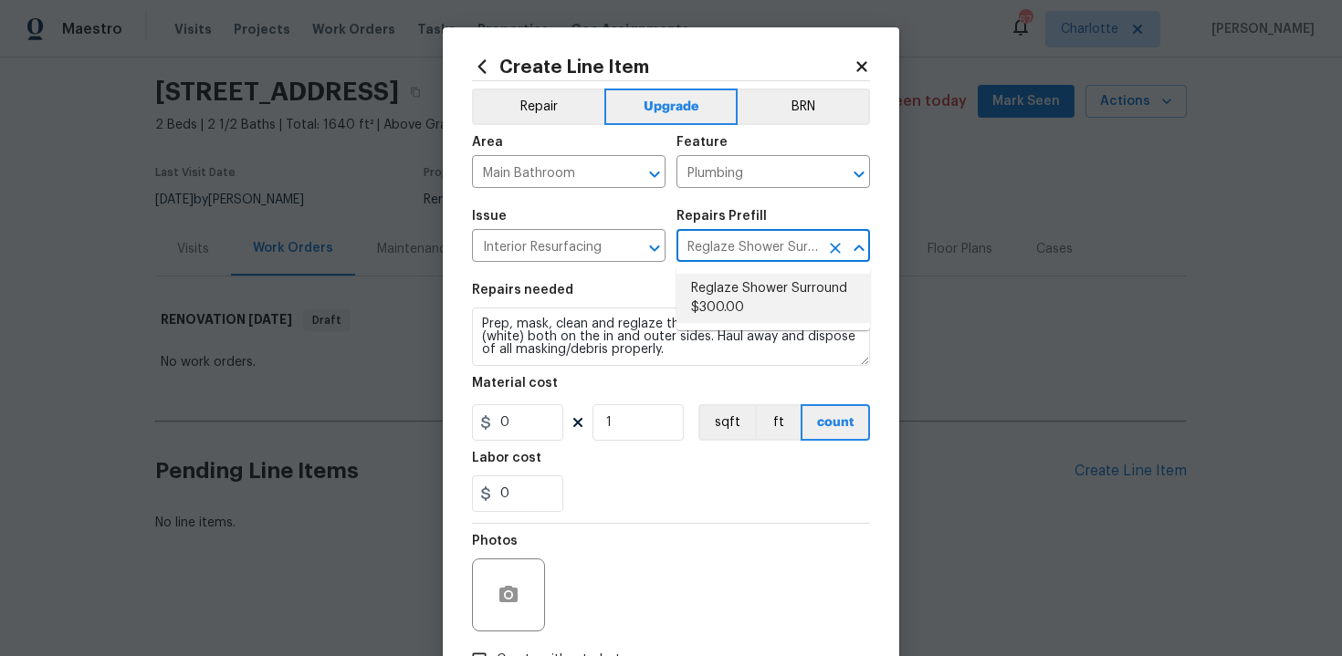
type input "300"
type input "Reglaze Shower Surround $300.00"
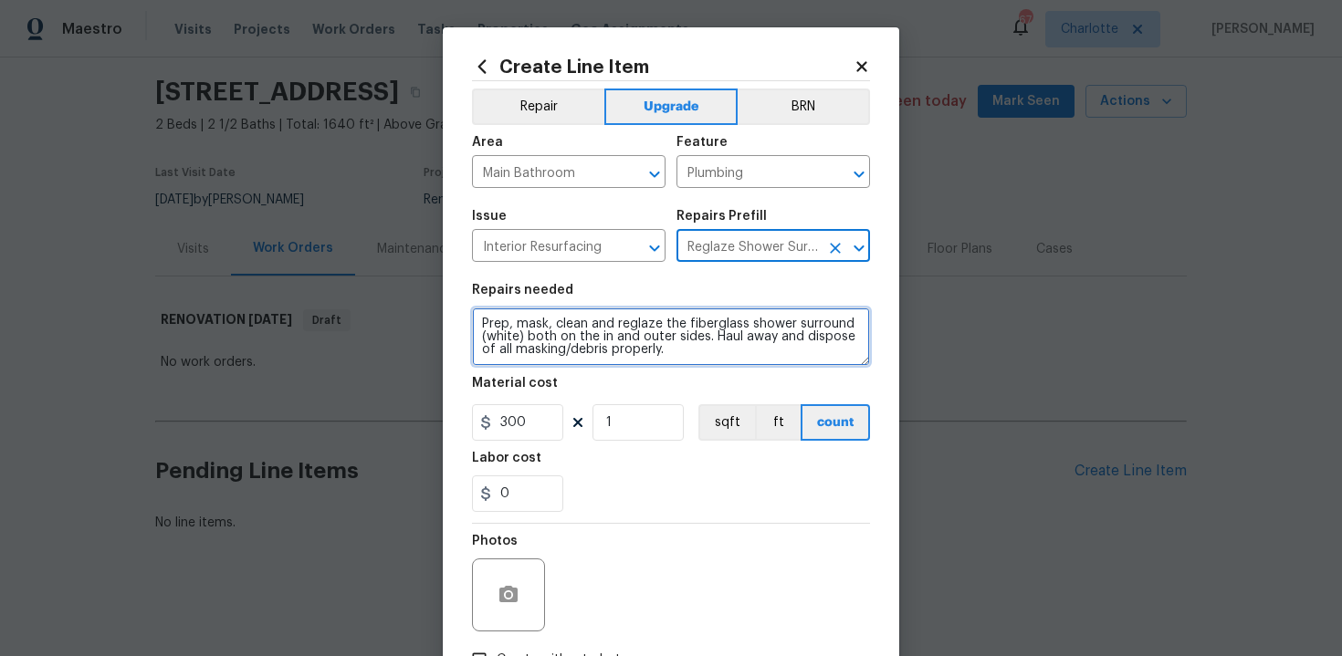
click at [478, 323] on textarea "Prep, mask, clean and reglaze the fiberglass shower surround (white) both on th…" at bounding box center [671, 337] width 398 height 58
type textarea "#sala - Prep, mask, clean and reglaze the fiberglass shower surround (white) bo…"
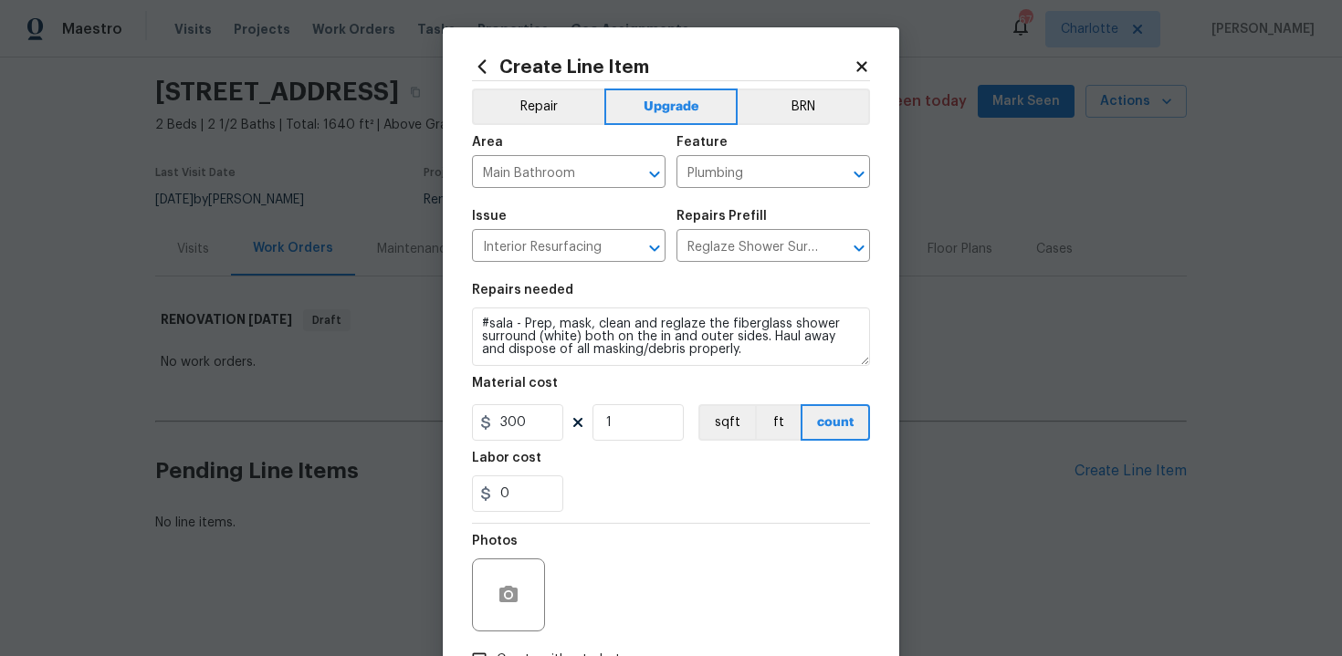
click at [654, 511] on div "0" at bounding box center [671, 494] width 398 height 37
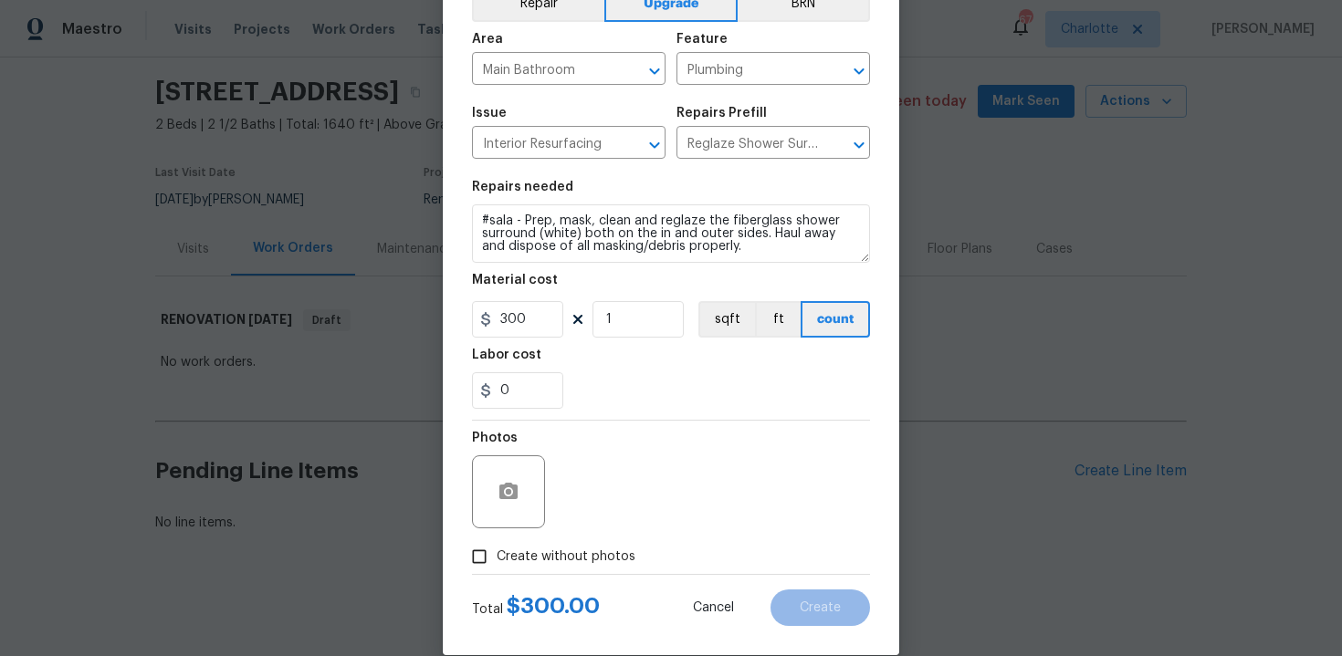
scroll to position [131, 0]
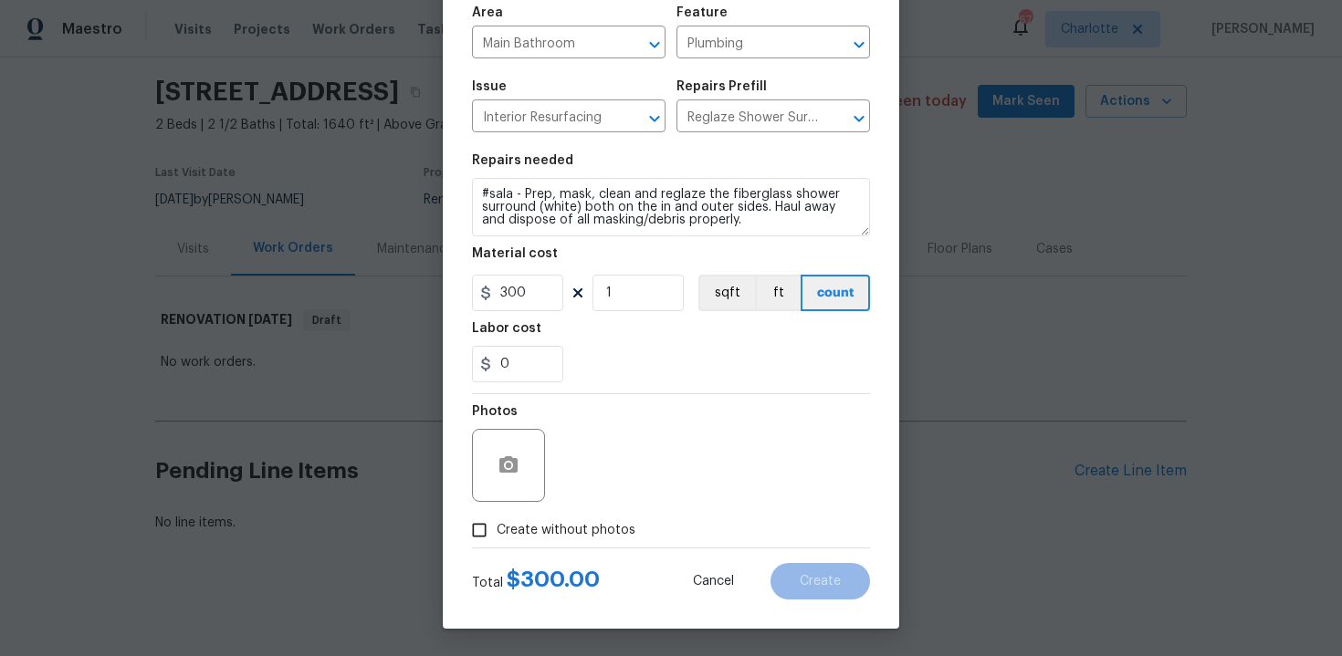
click at [560, 530] on span "Create without photos" at bounding box center [566, 530] width 139 height 19
click at [497, 530] on input "Create without photos" at bounding box center [479, 530] width 35 height 35
checkbox input "true"
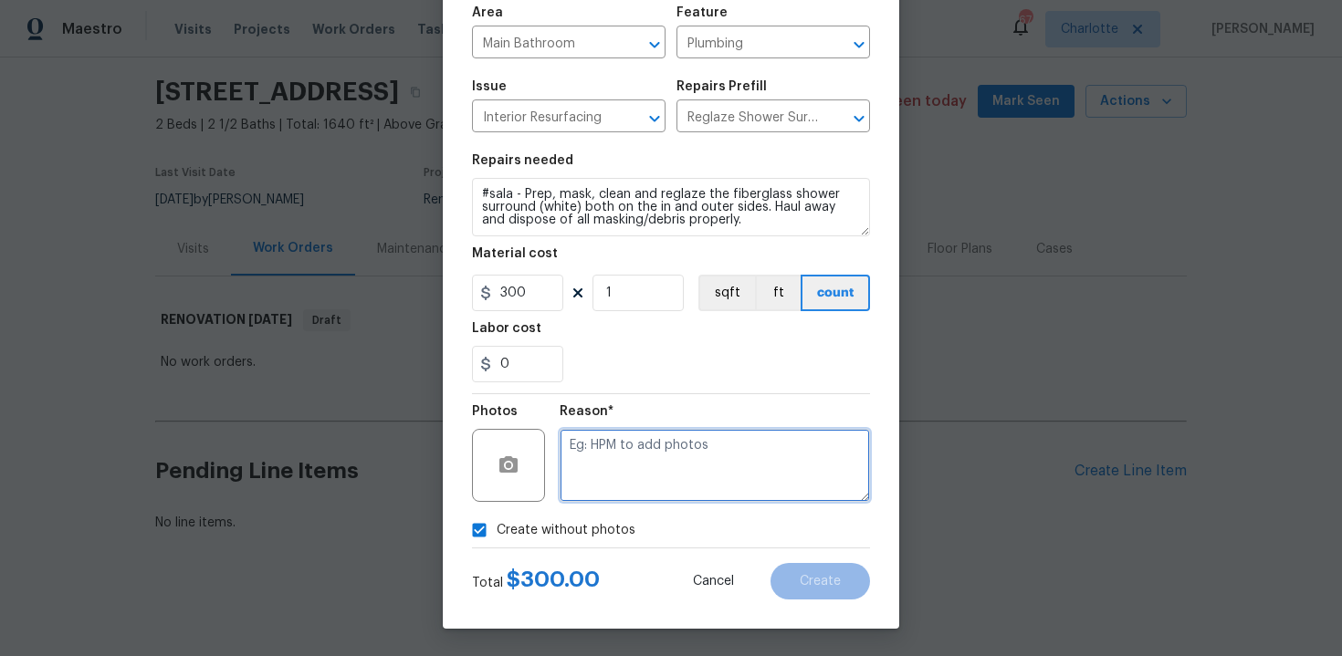
click at [633, 471] on textarea at bounding box center [714, 465] width 310 height 73
type textarea "n/a"
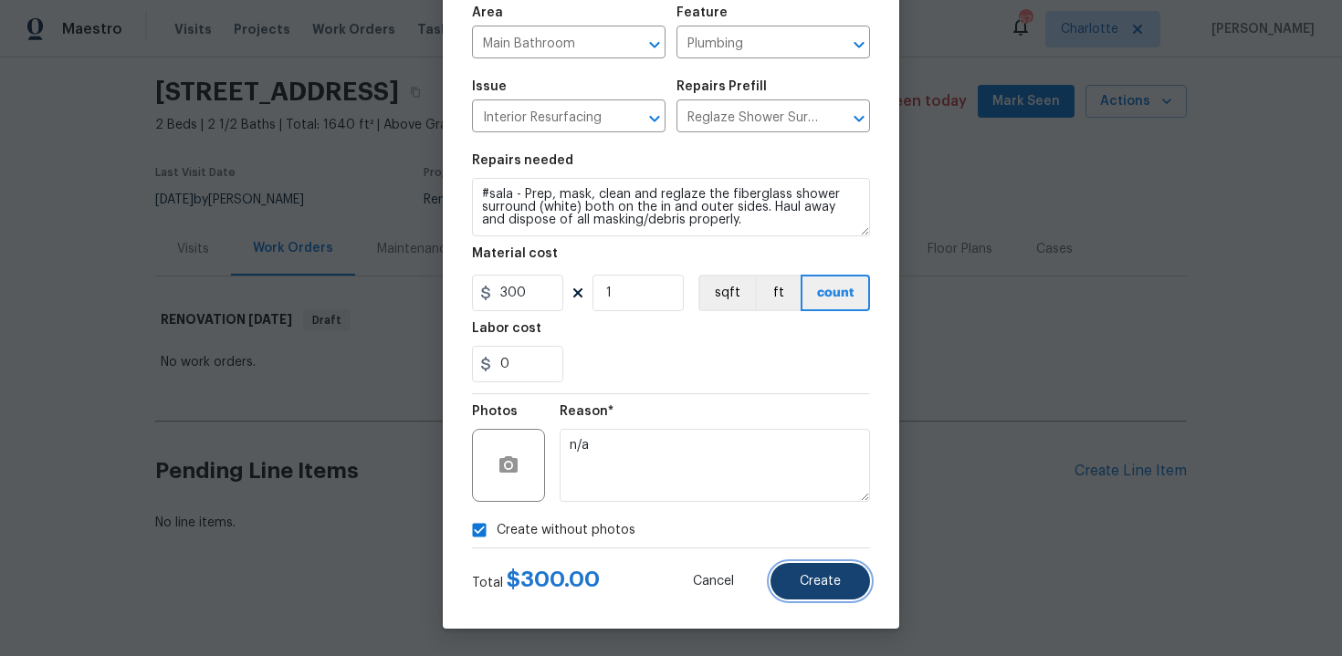
click at [832, 571] on button "Create" at bounding box center [819, 581] width 99 height 37
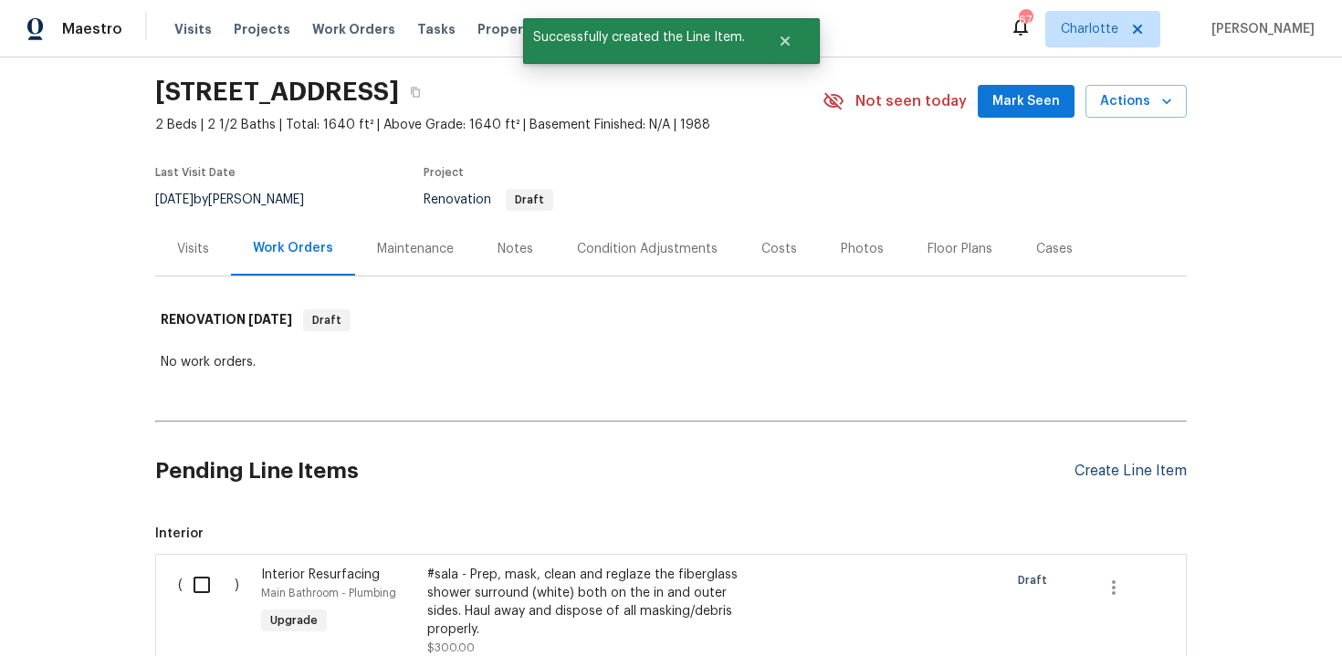
click at [1146, 476] on div "Create Line Item" at bounding box center [1130, 471] width 112 height 17
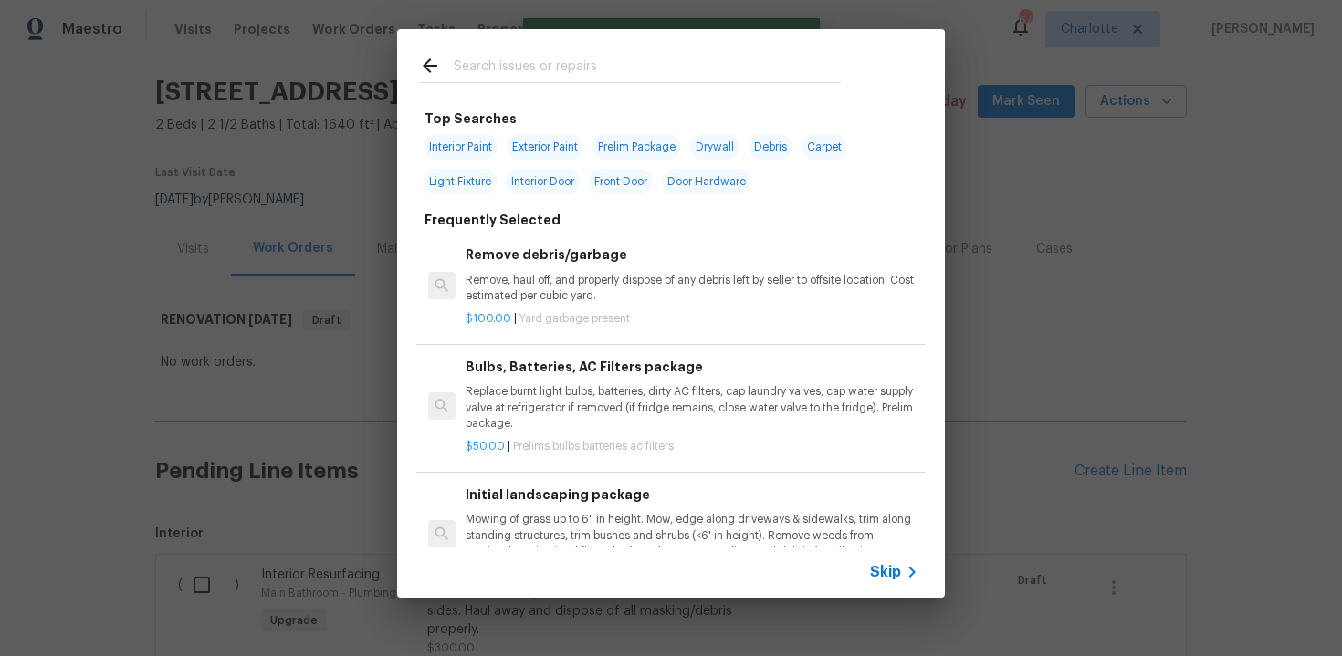
click at [894, 578] on span "Skip" at bounding box center [885, 572] width 31 height 18
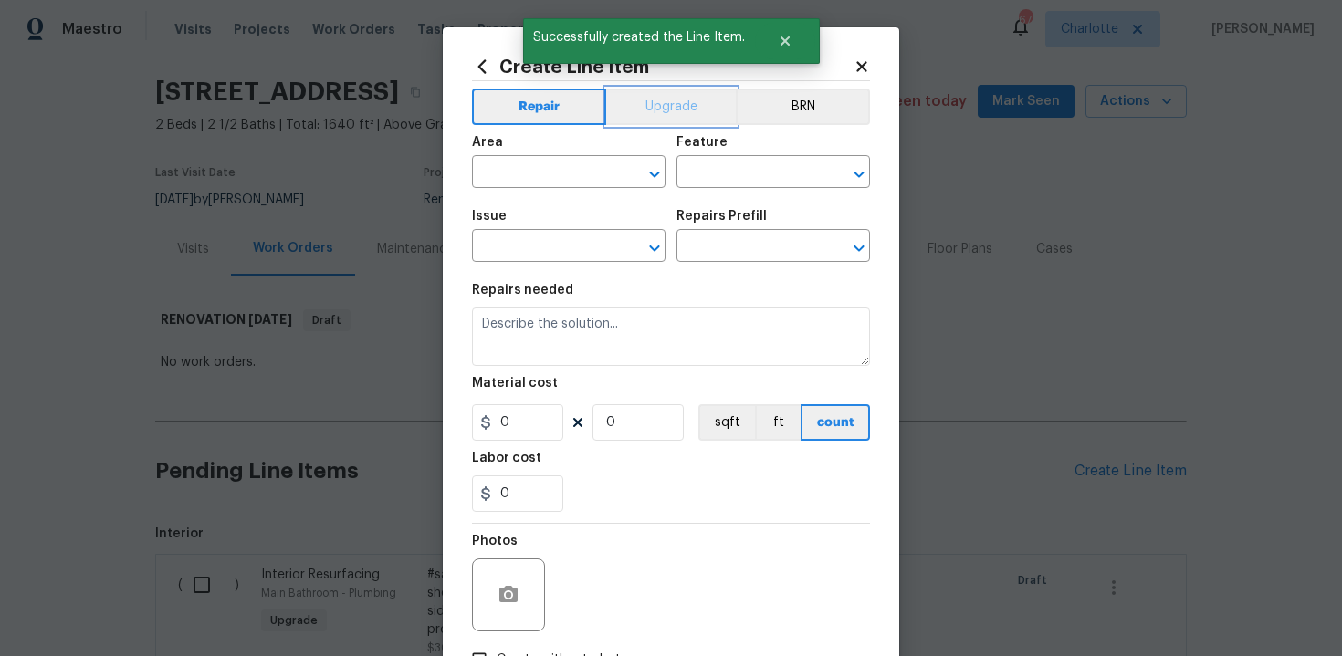
click at [653, 110] on button "Upgrade" at bounding box center [671, 107] width 131 height 37
click at [569, 169] on input "text" at bounding box center [543, 174] width 142 height 28
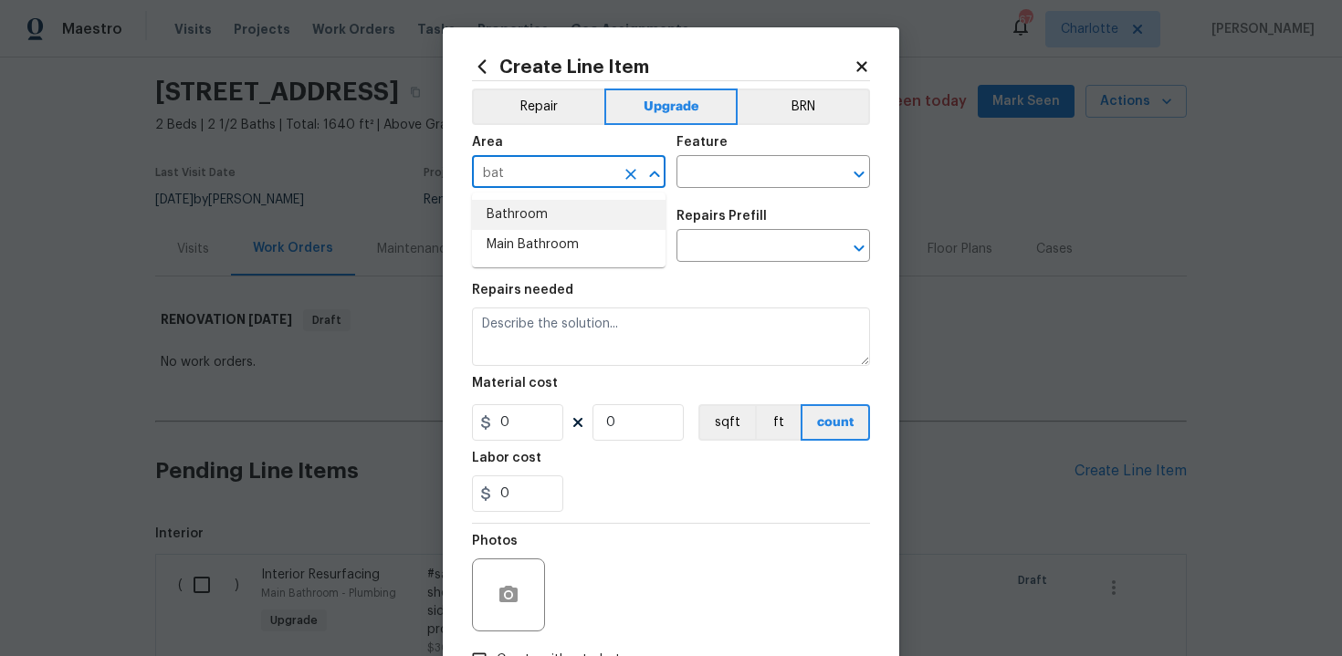
click at [562, 218] on li "Bathroom" at bounding box center [568, 215] width 193 height 30
type input "Bathroom"
click at [721, 174] on input "text" at bounding box center [747, 174] width 142 height 28
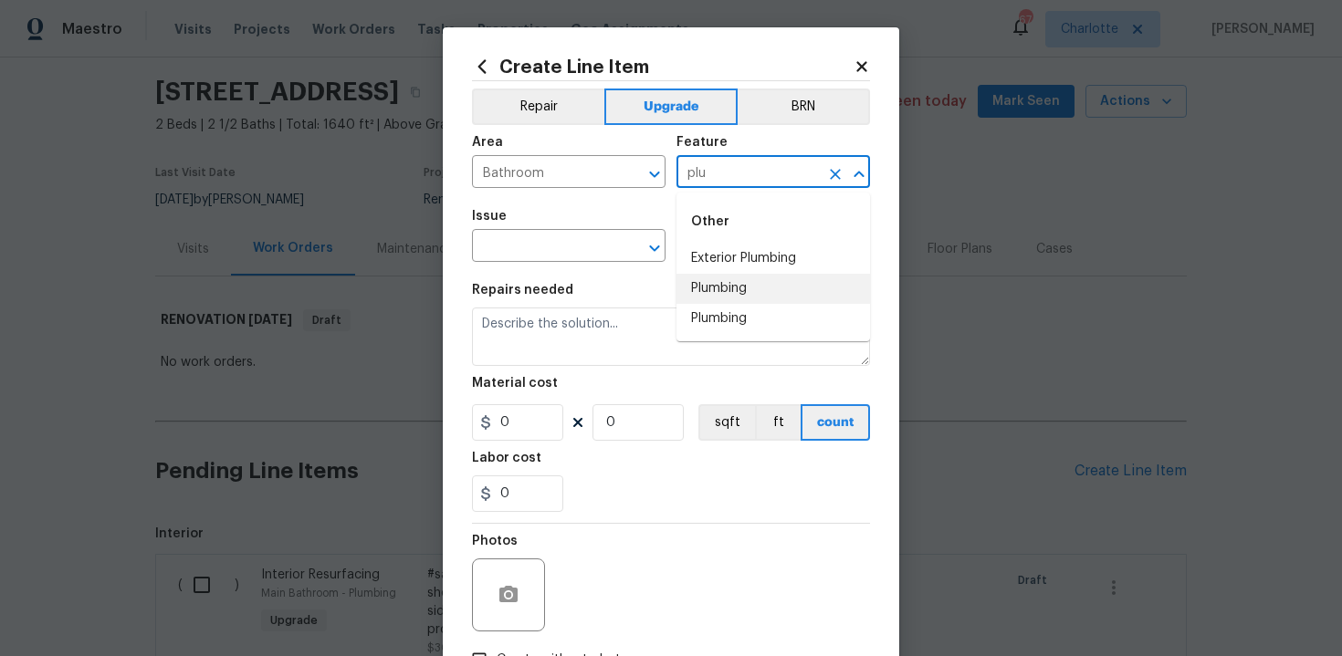
click at [737, 285] on li "Plumbing" at bounding box center [772, 289] width 193 height 30
type input "Plumbing"
click at [559, 246] on input "text" at bounding box center [543, 248] width 142 height 28
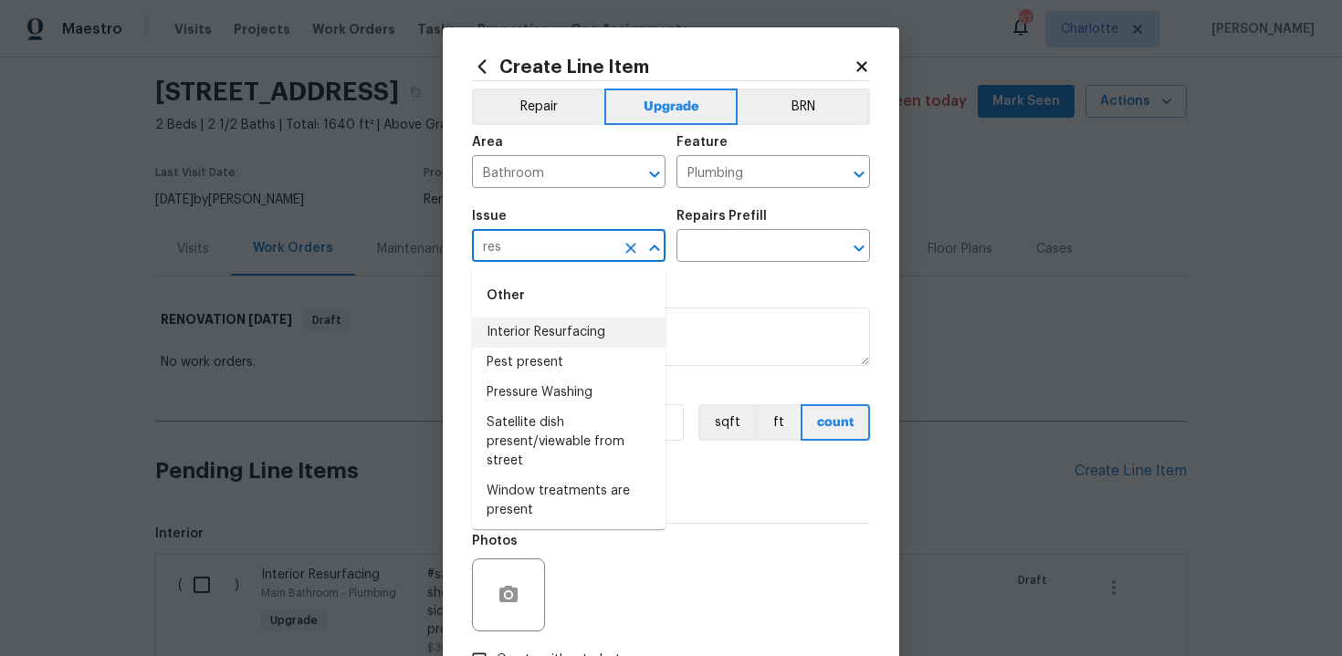
click at [570, 328] on li "Interior Resurfacing" at bounding box center [568, 333] width 193 height 30
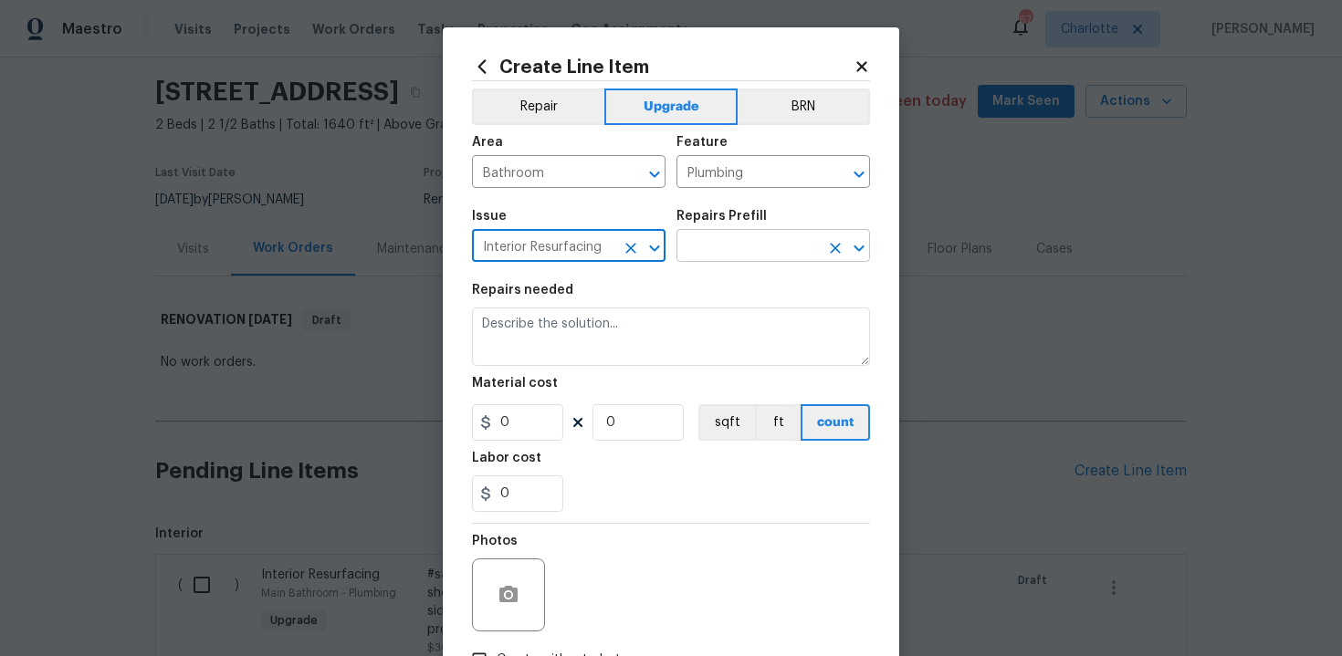
type input "Interior Resurfacing"
click at [715, 254] on input "text" at bounding box center [747, 248] width 142 height 28
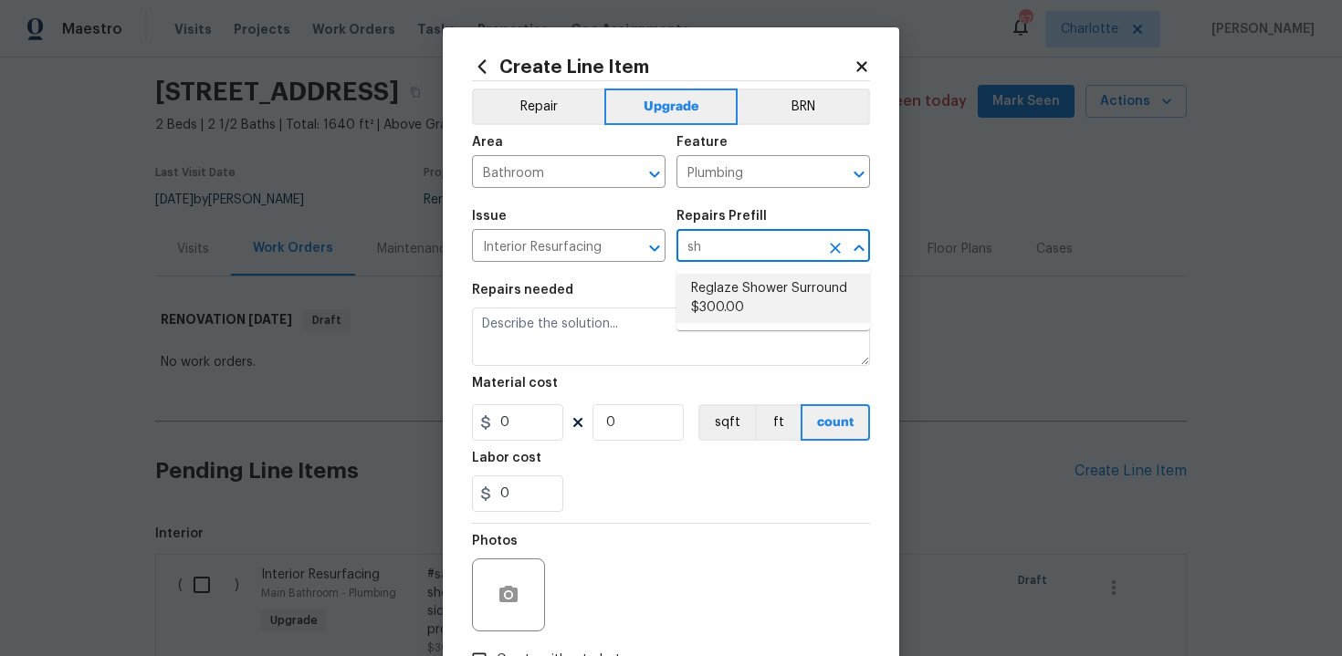
click at [716, 308] on li "Reglaze Shower Surround $300.00" at bounding box center [772, 298] width 193 height 49
type input "Reglaze Shower Surround $300.00"
type textarea "Prep, mask, clean and reglaze the fiberglass shower surround (white) both on th…"
type input "300"
type input "1"
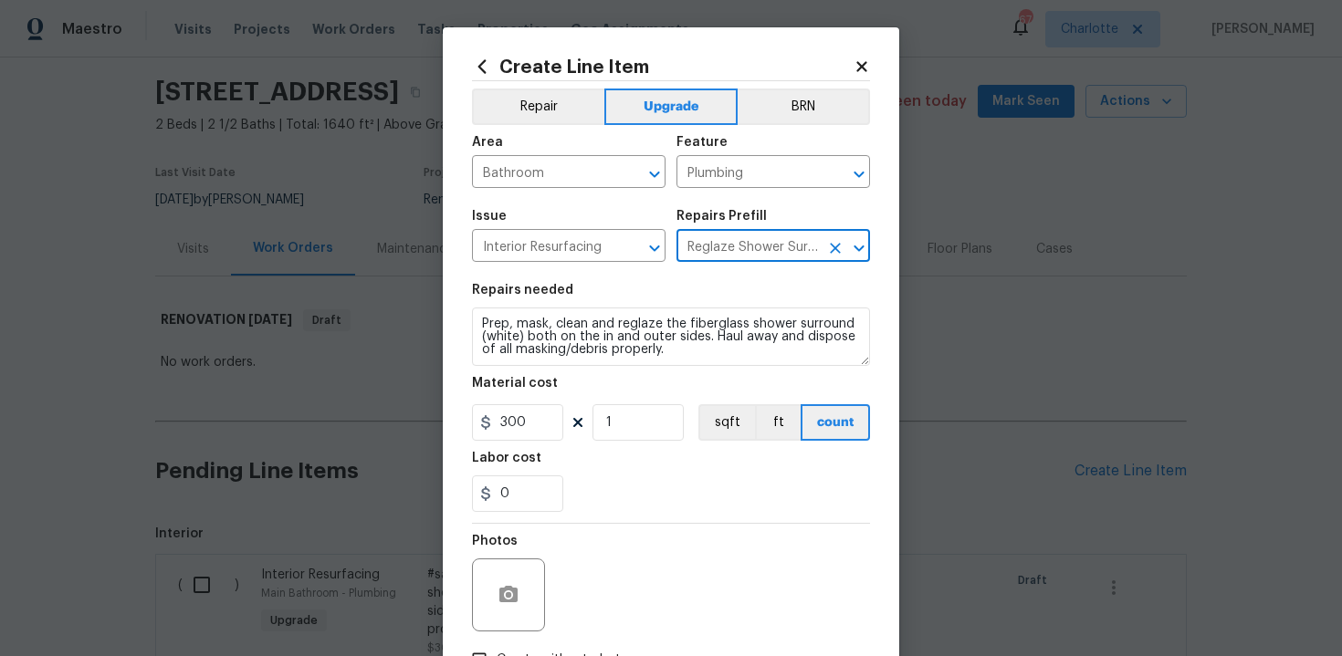
type input "Reglaze Shower Surround $300.00"
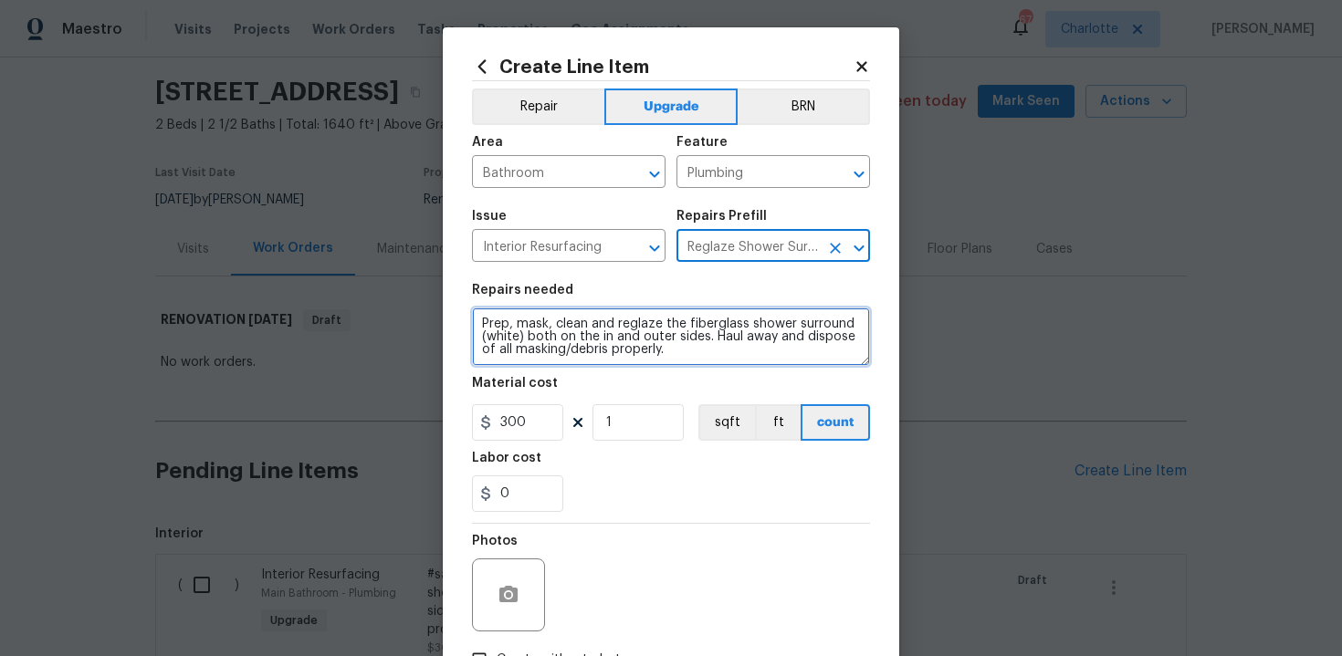
click at [476, 323] on textarea "Prep, mask, clean and reglaze the fiberglass shower surround (white) both on th…" at bounding box center [671, 337] width 398 height 58
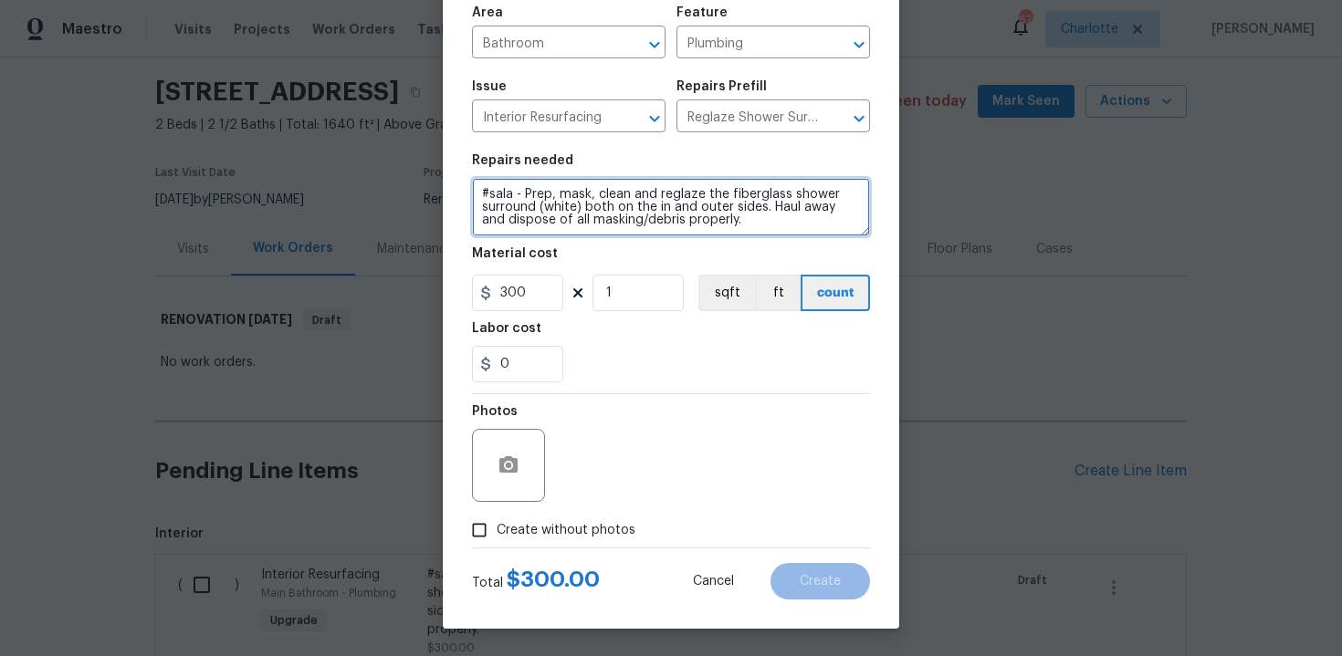
type textarea "#sala - Prep, mask, clean and reglaze the fiberglass shower surround (white) bo…"
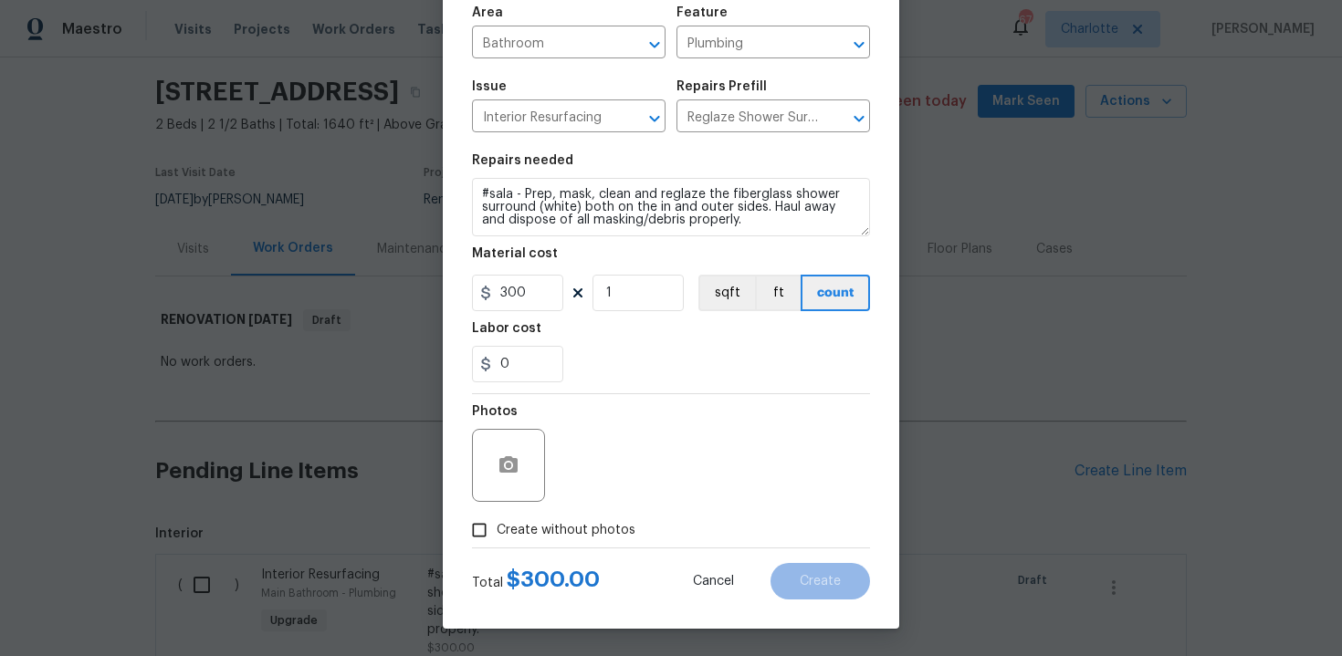
click at [569, 523] on span "Create without photos" at bounding box center [566, 530] width 139 height 19
click at [497, 523] on input "Create without photos" at bounding box center [479, 530] width 35 height 35
checkbox input "true"
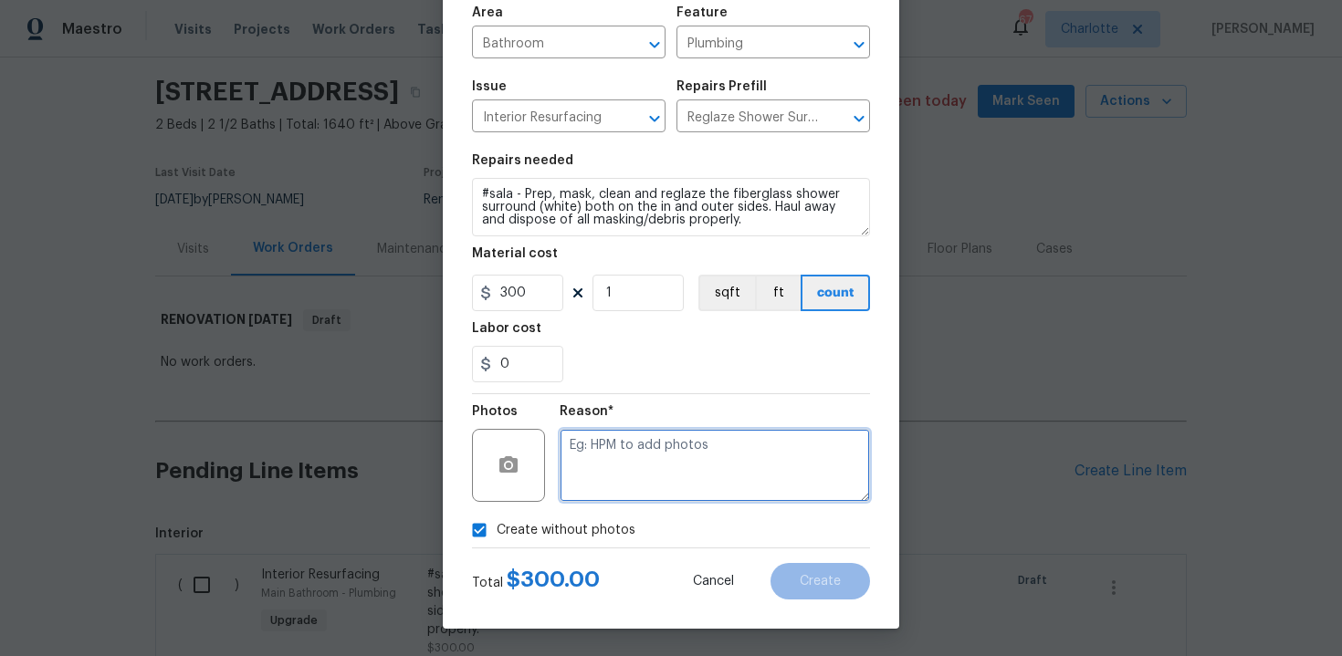
click at [635, 470] on textarea at bounding box center [714, 465] width 310 height 73
type textarea "n/a"
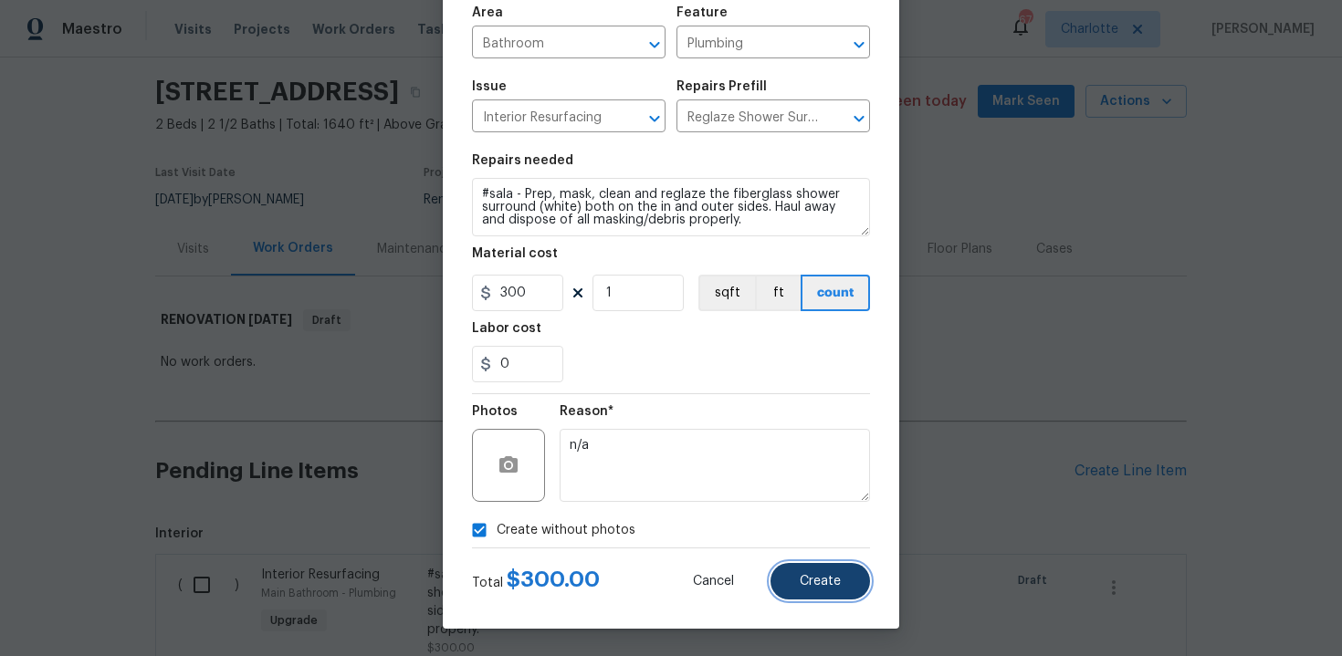
click at [804, 569] on button "Create" at bounding box center [819, 581] width 99 height 37
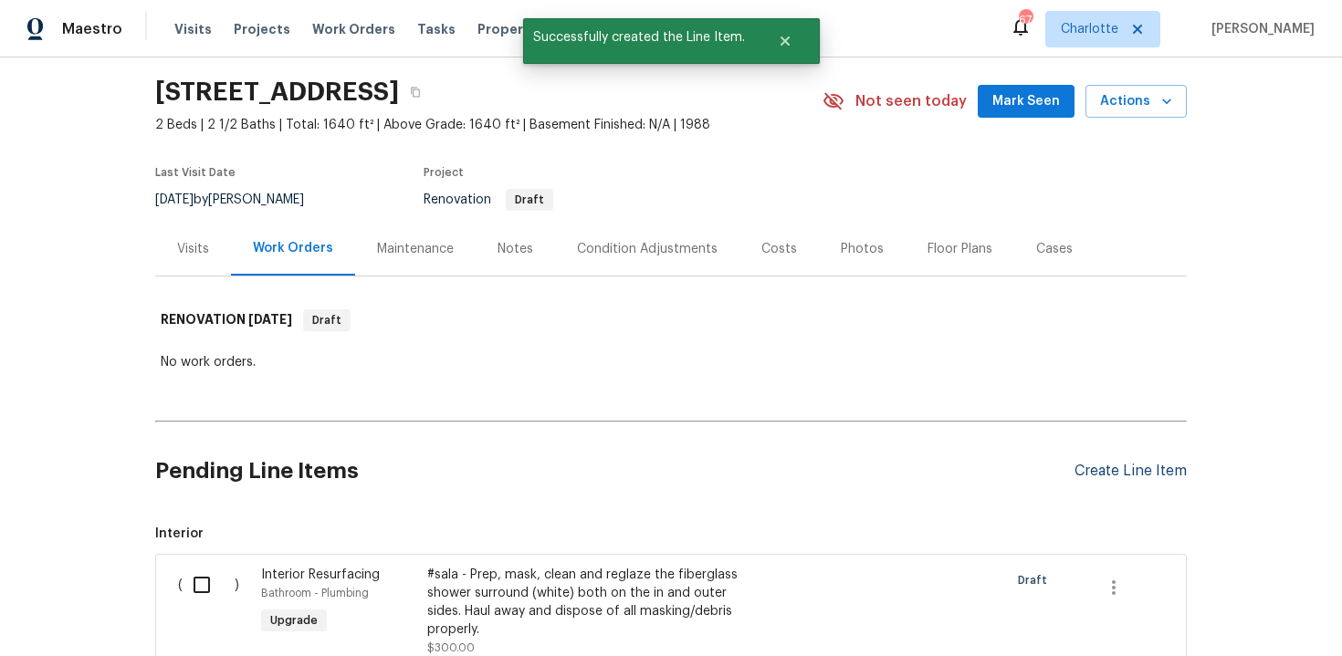
click at [1122, 468] on div "Create Line Item" at bounding box center [1130, 471] width 112 height 17
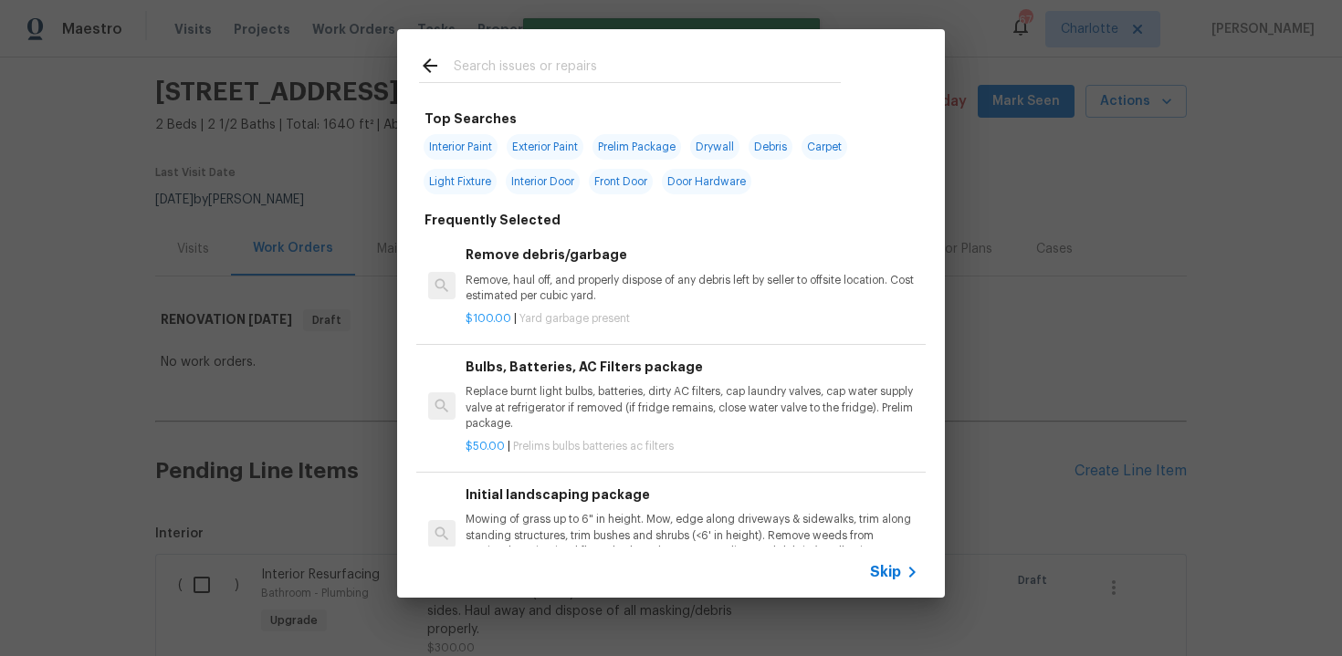
click at [883, 570] on span "Skip" at bounding box center [885, 572] width 31 height 18
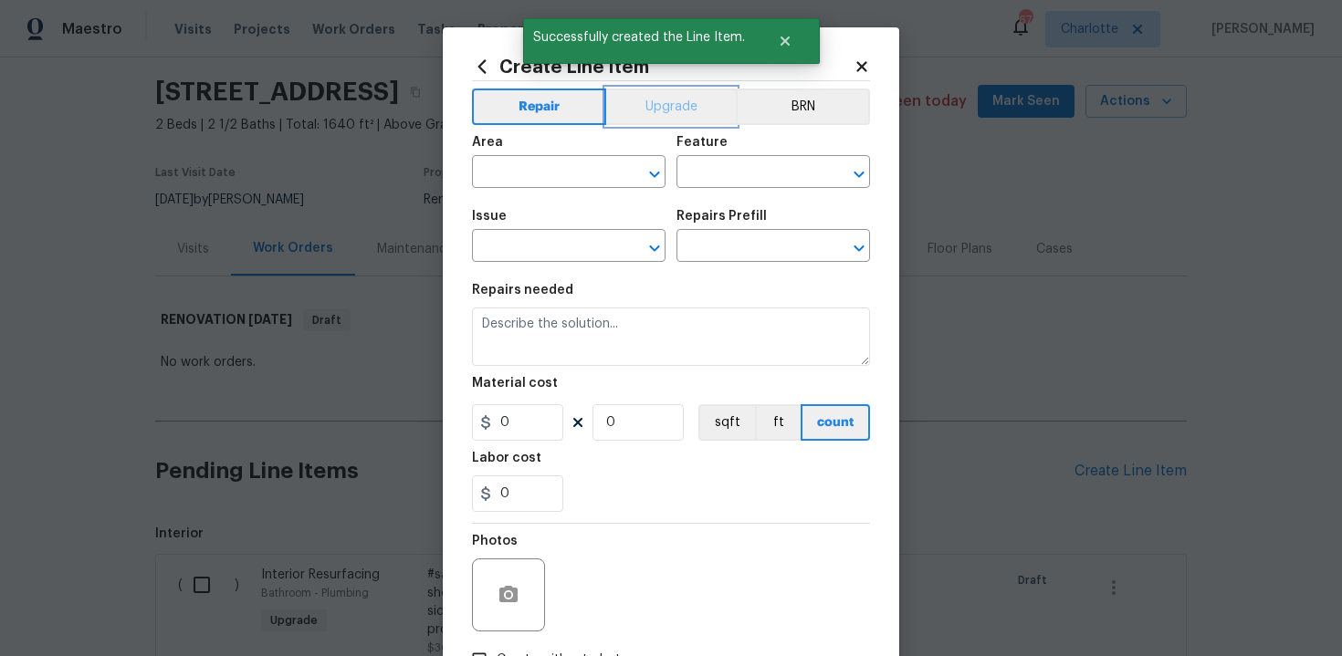
click at [642, 111] on button "Upgrade" at bounding box center [671, 107] width 131 height 37
click at [555, 169] on input "text" at bounding box center [543, 174] width 142 height 28
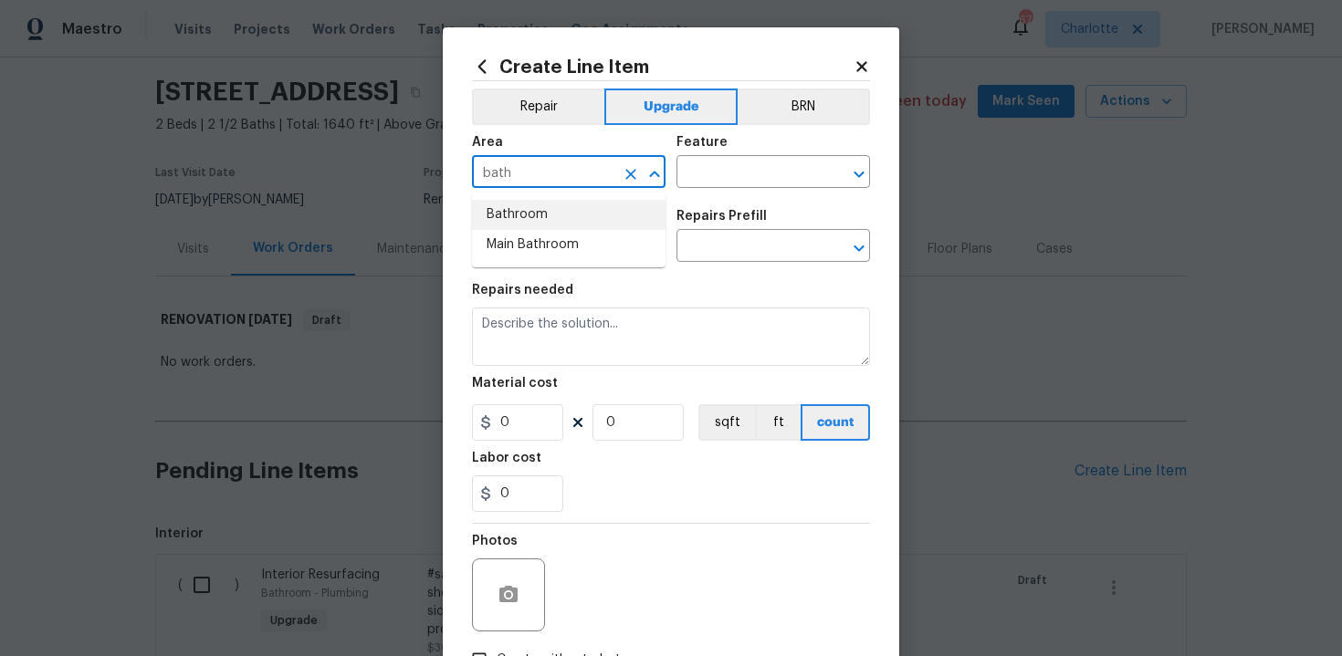
click at [563, 211] on li "Bathroom" at bounding box center [568, 215] width 193 height 30
type input "Bathroom"
click at [726, 178] on input "text" at bounding box center [747, 174] width 142 height 28
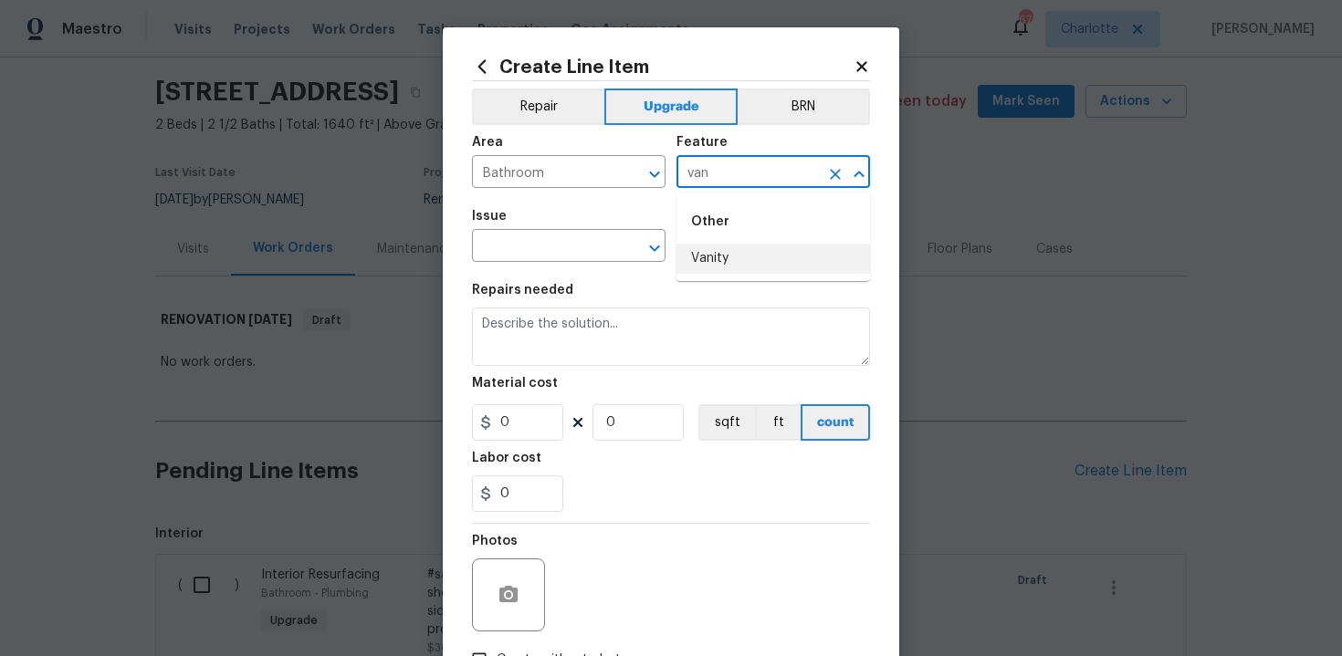
click at [730, 255] on li "Vanity" at bounding box center [772, 259] width 193 height 30
type input "Vanity"
click at [542, 242] on input "text" at bounding box center [543, 248] width 142 height 28
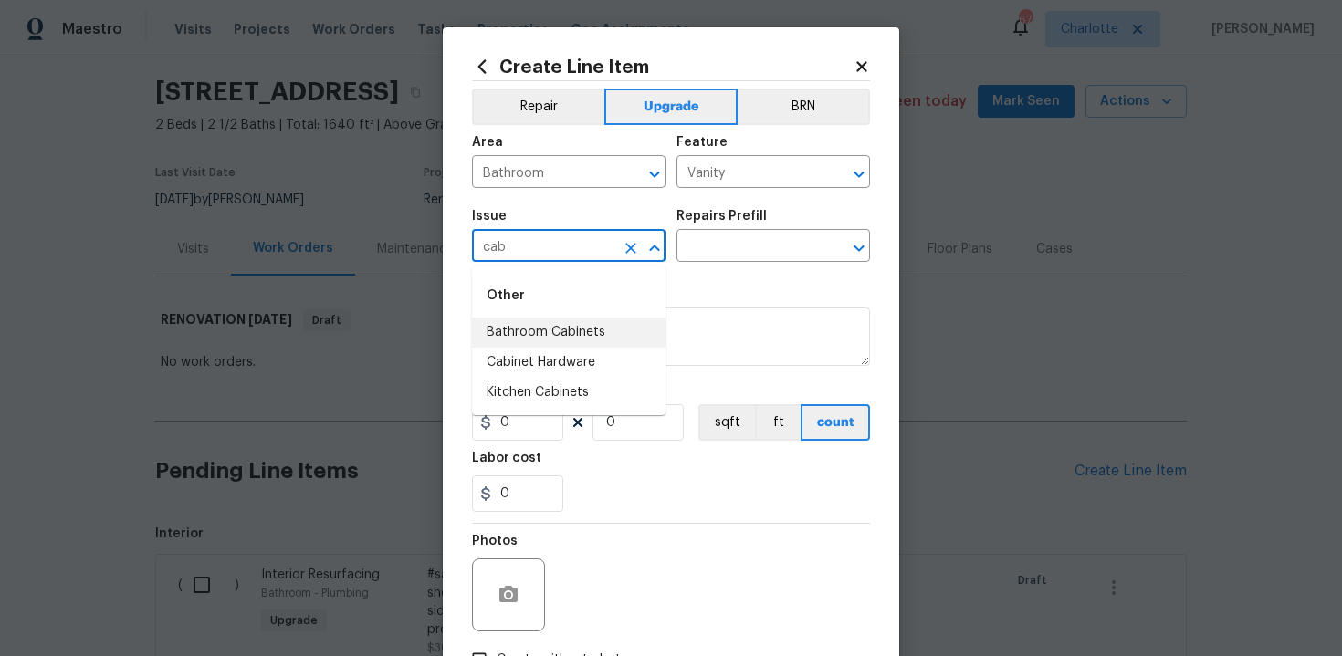
click at [548, 334] on li "Bathroom Cabinets" at bounding box center [568, 333] width 193 height 30
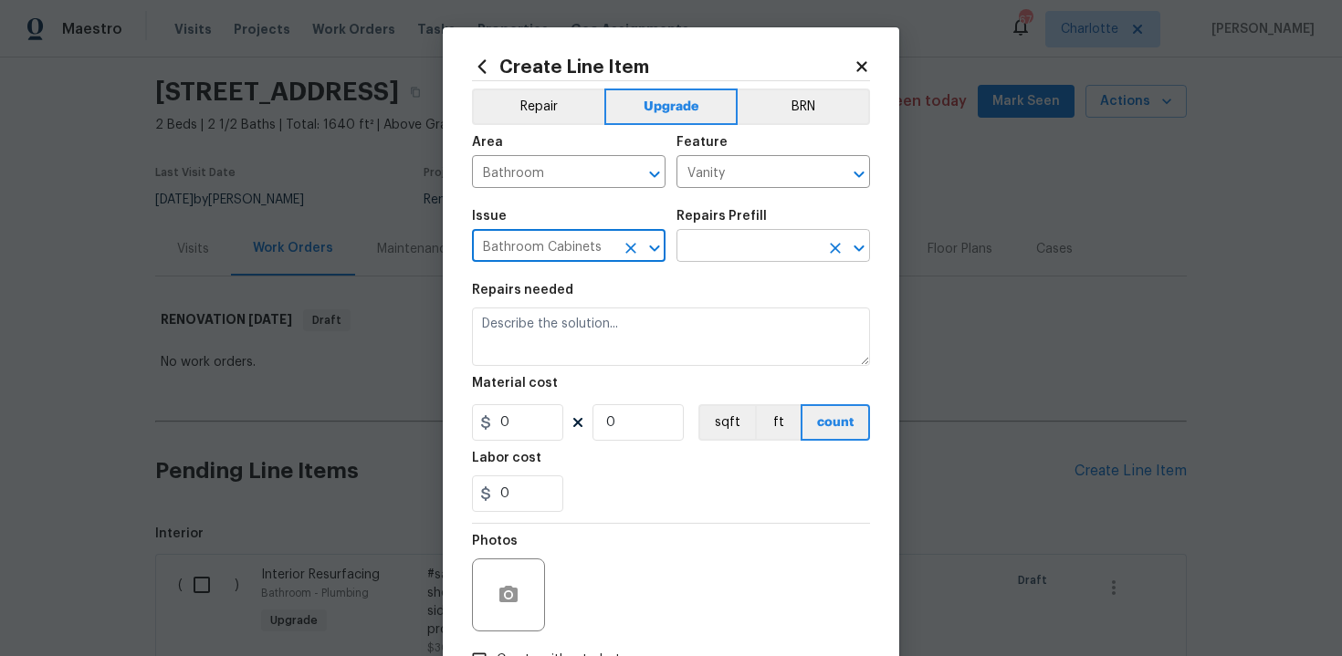
type input "Bathroom Cabinets"
click at [726, 251] on input "text" at bounding box center [747, 248] width 142 height 28
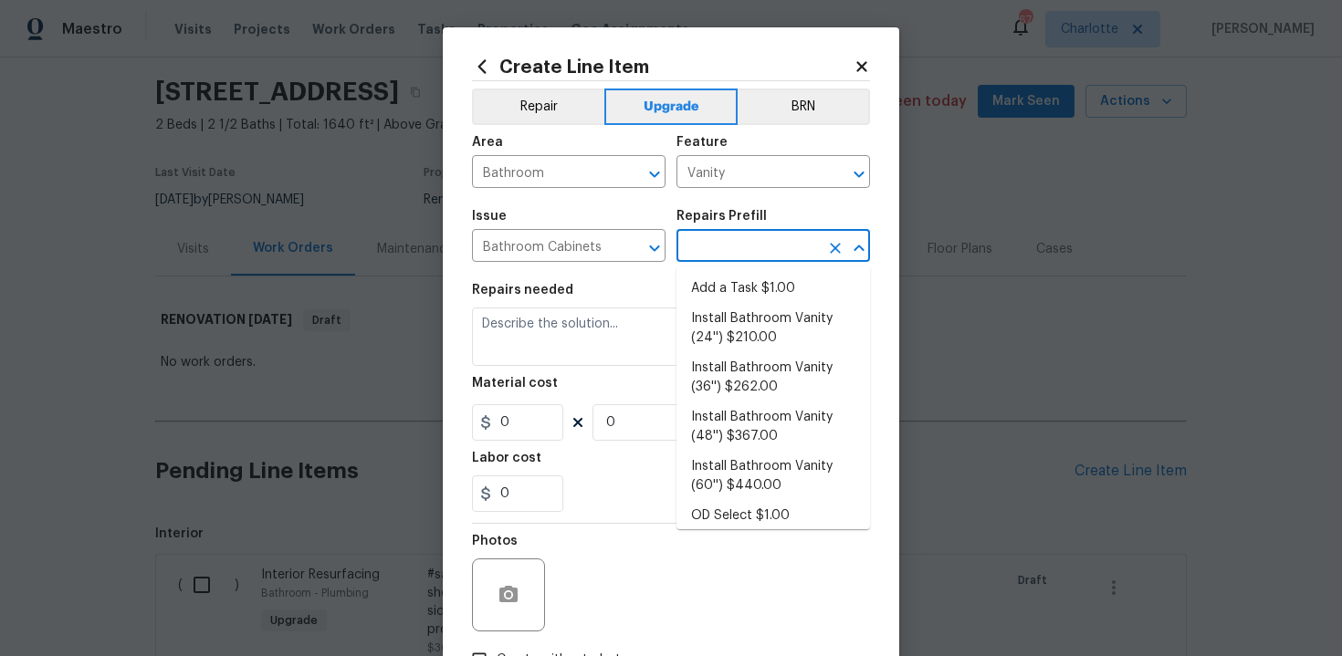
type input "v"
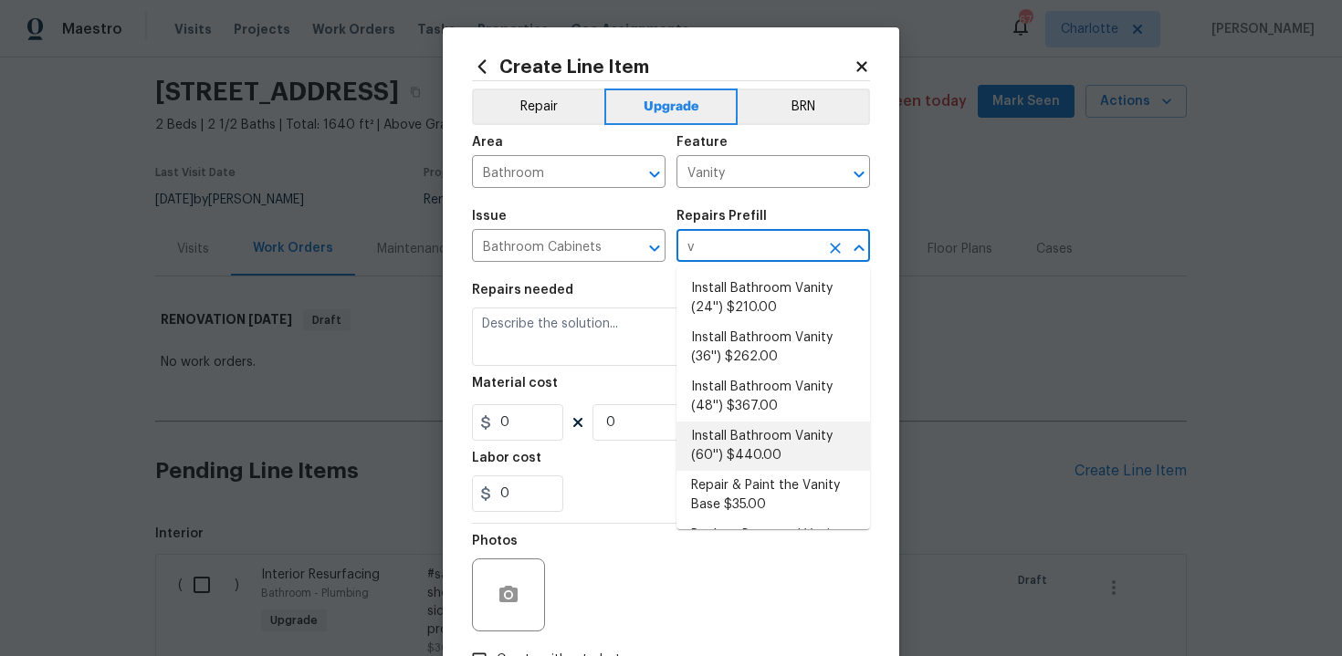
click at [744, 454] on li "Install Bathroom Vanity (60'') $440.00" at bounding box center [772, 446] width 193 height 49
type input "Cabinets"
type input "Install Bathroom Vanity (60'') $440.00"
type textarea "Remove the existing bathroom vanity (if present) and install a new 60'' bathroo…"
type input "440"
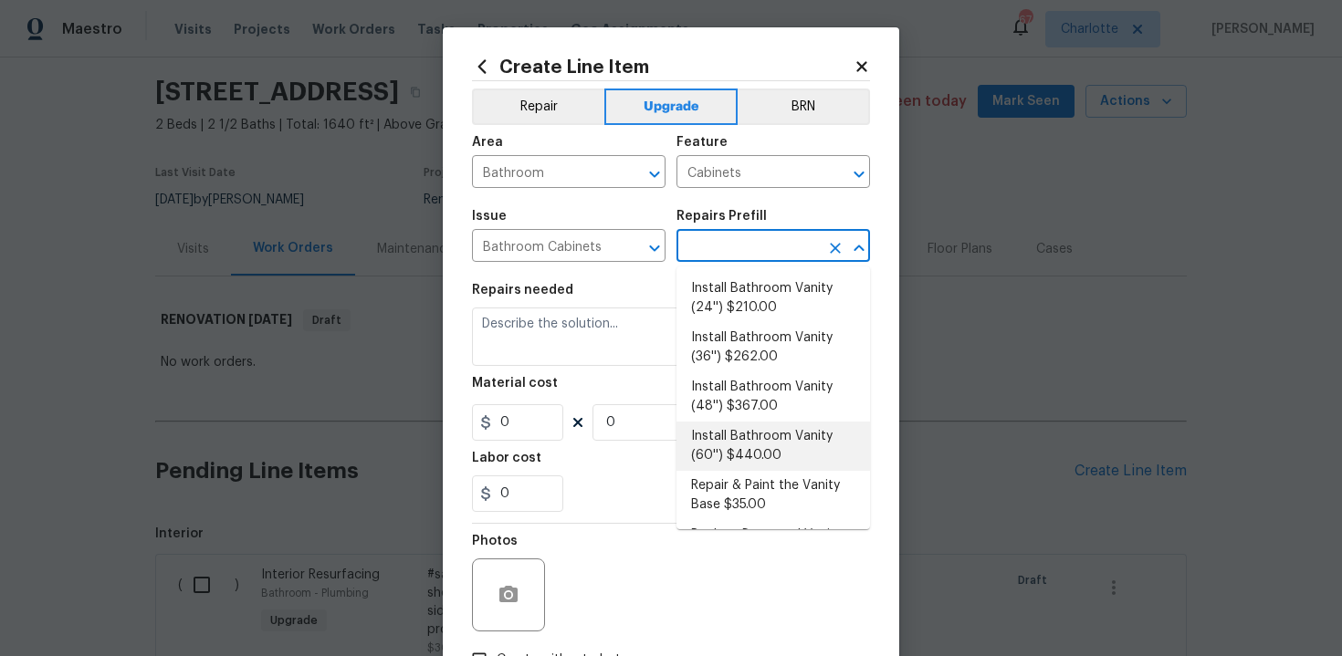
type input "1"
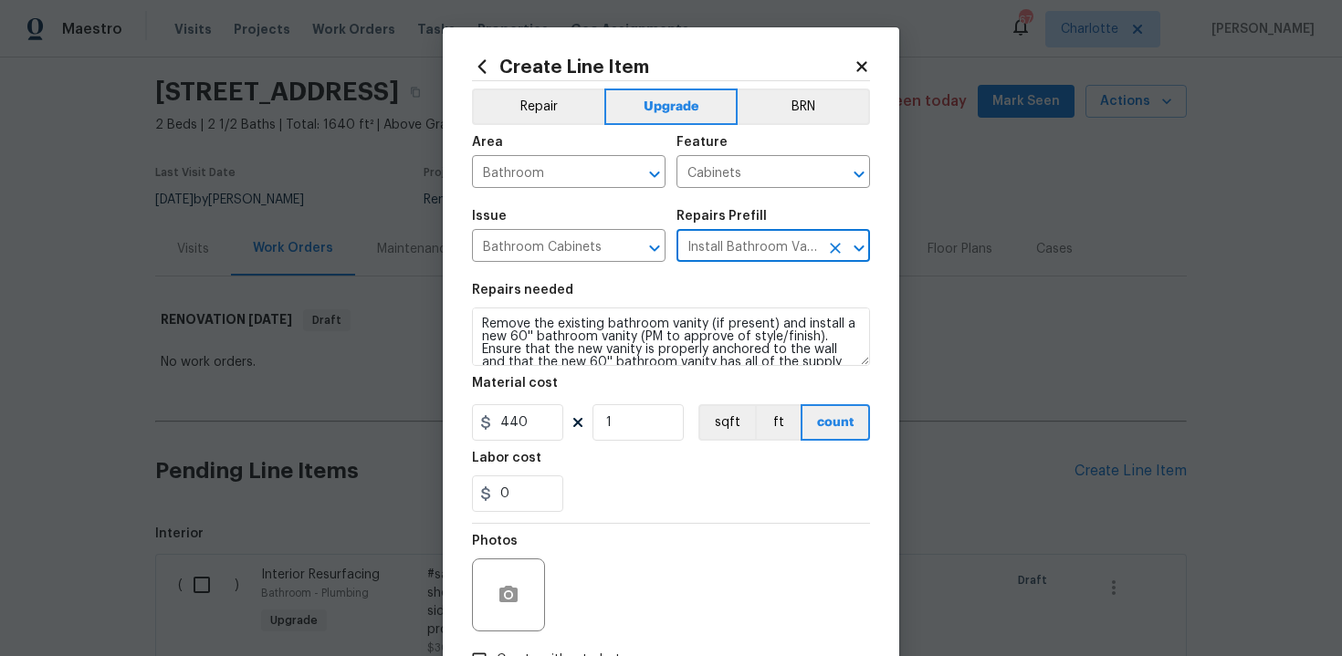
type input "Install Bathroom Vanity (60'') $440.00"
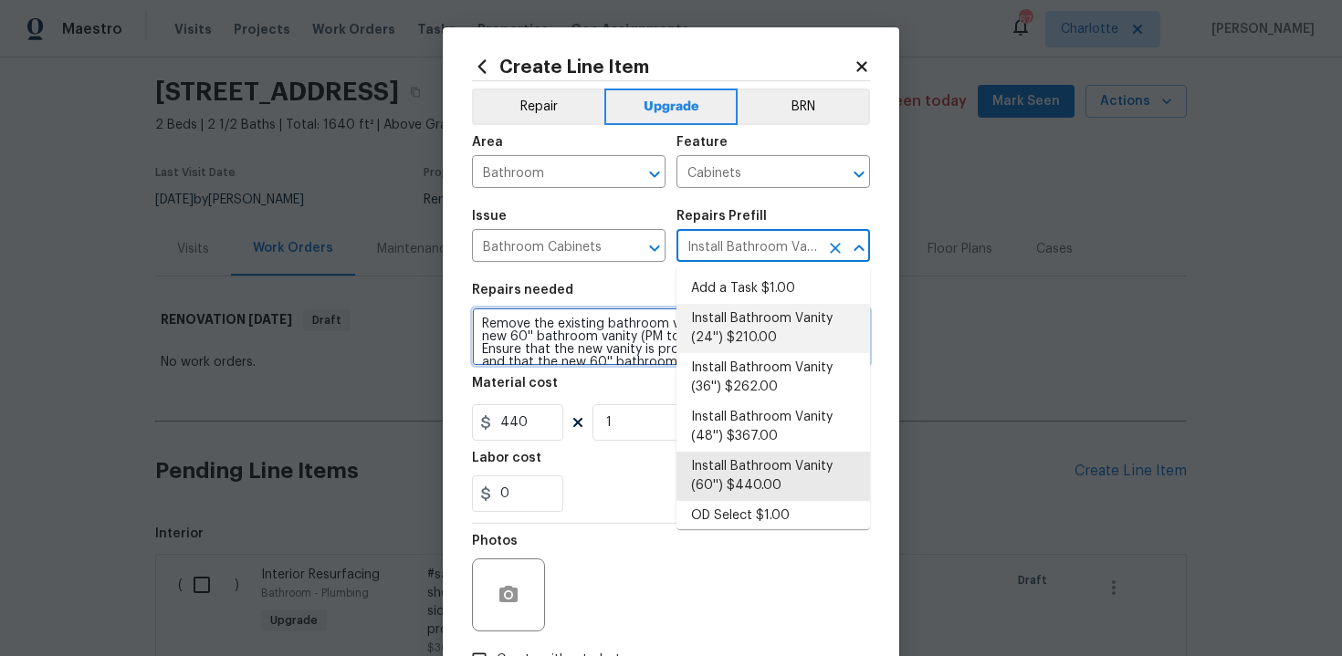
click at [473, 322] on textarea "Remove the existing bathroom vanity (if present) and install a new 60'' bathroo…" at bounding box center [671, 337] width 398 height 58
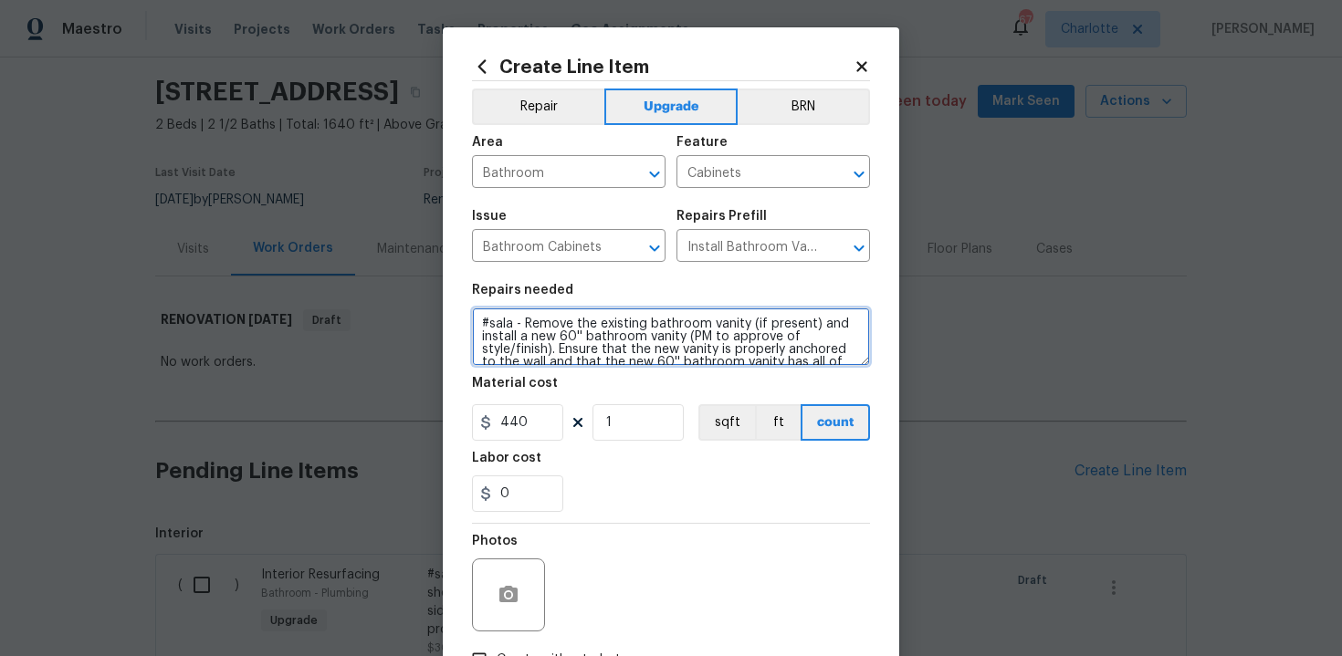
scroll to position [38, 0]
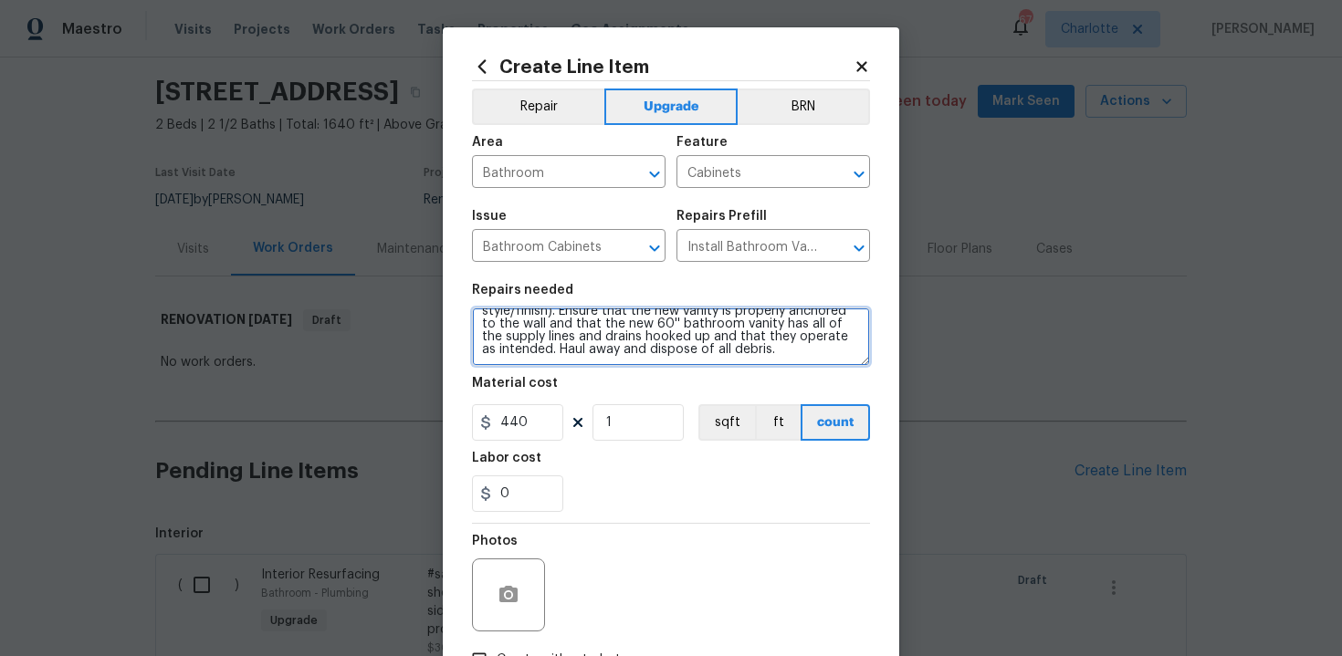
click at [788, 350] on textarea "#sala - Remove the existing bathroom vanity (if present) and install a new 60''…" at bounding box center [671, 337] width 398 height 58
paste textarea "Secondary bath"
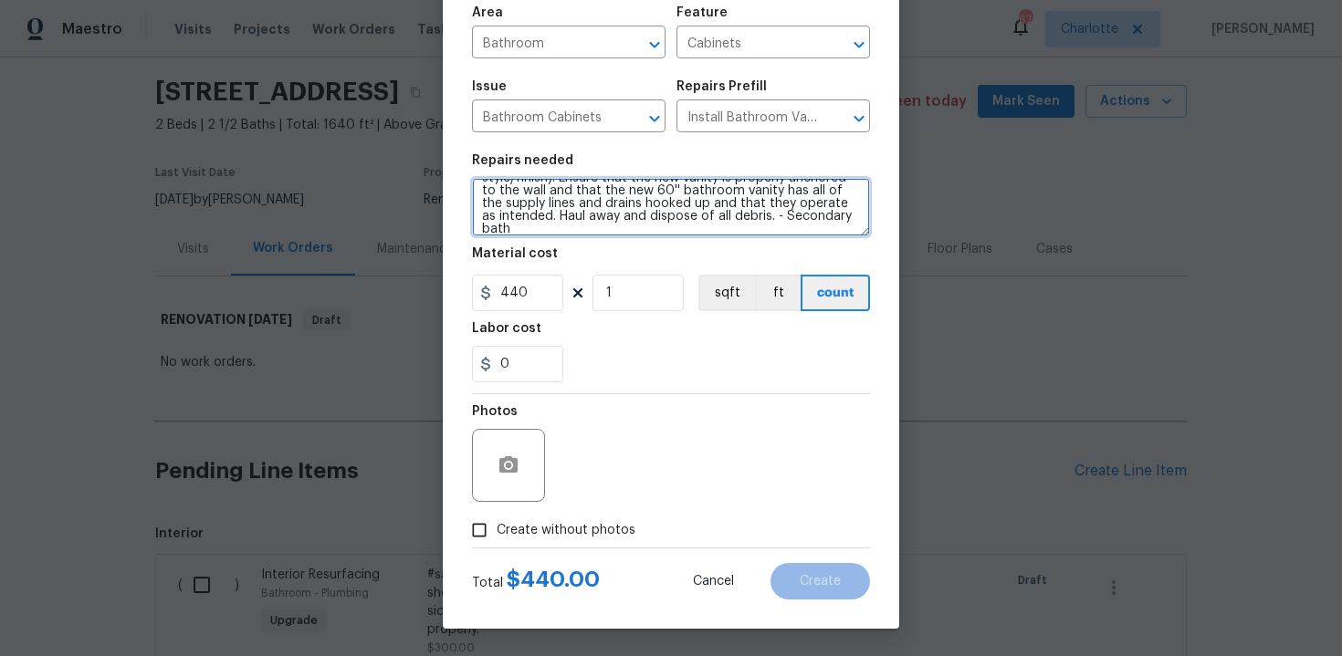
type textarea "#sala - Remove the existing bathroom vanity (if present) and install a new 60''…"
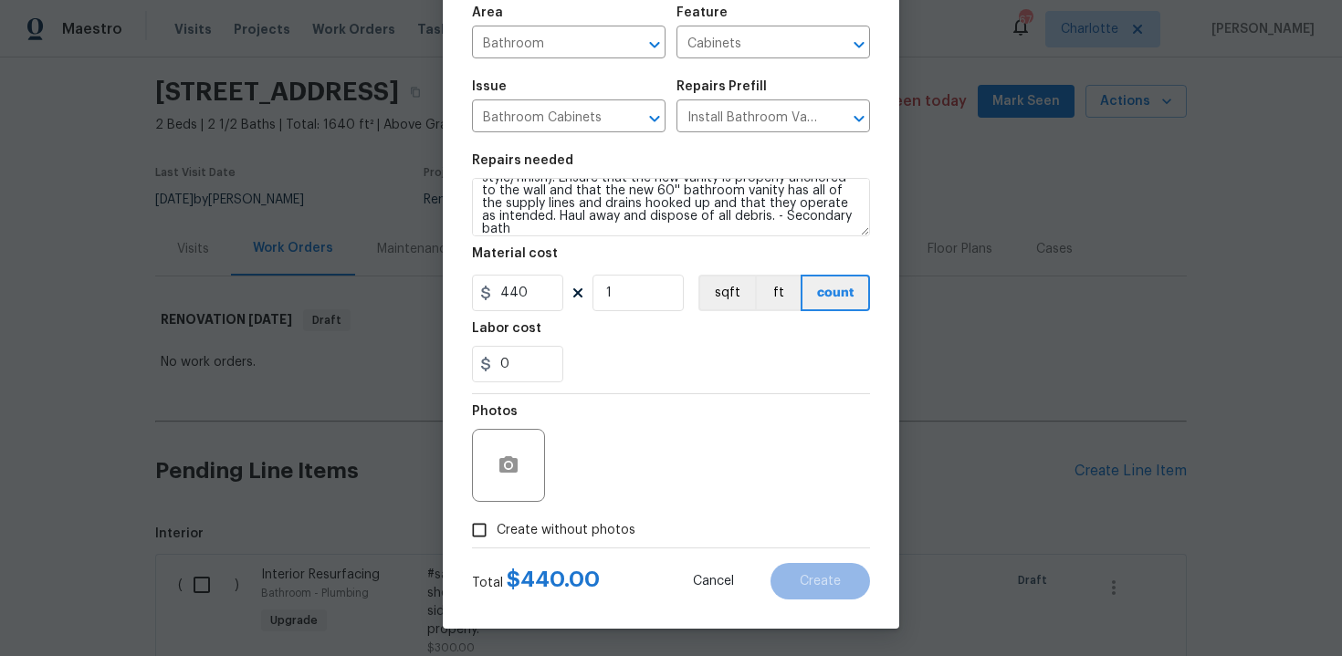
click at [587, 525] on span "Create without photos" at bounding box center [566, 530] width 139 height 19
click at [497, 525] on input "Create without photos" at bounding box center [479, 530] width 35 height 35
checkbox input "true"
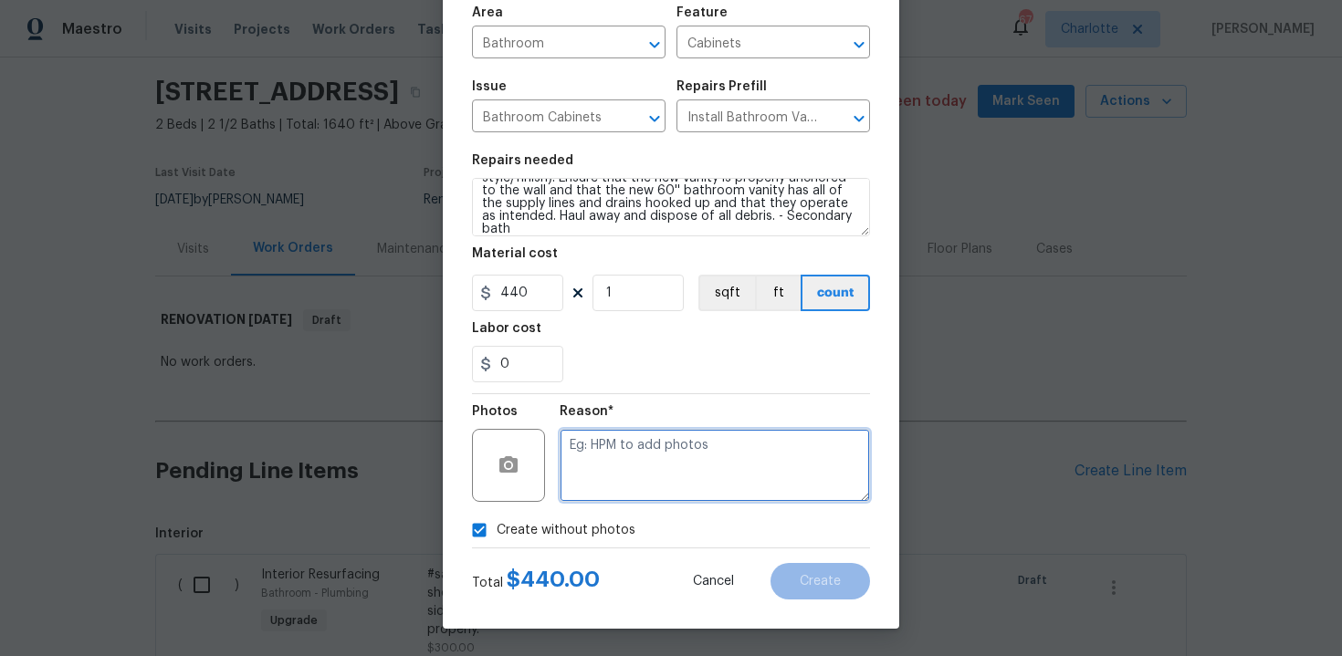
click at [674, 455] on textarea at bounding box center [714, 465] width 310 height 73
type textarea "n/a"
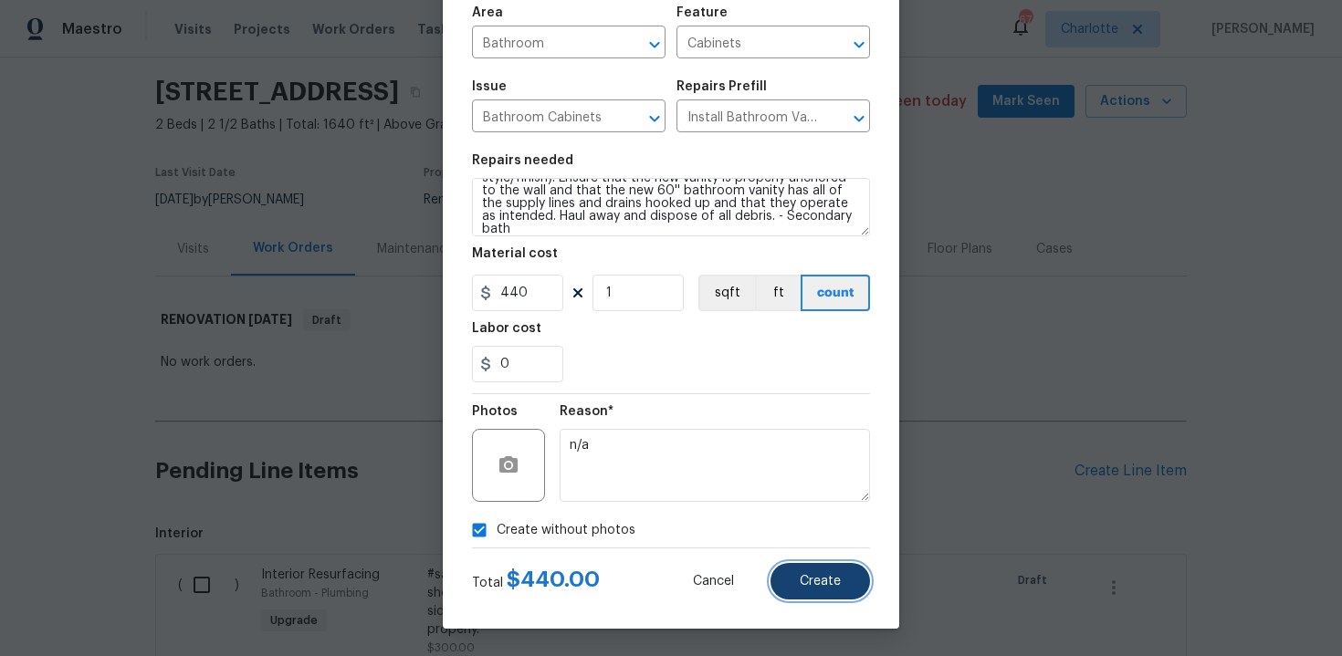
click at [867, 579] on button "Create" at bounding box center [819, 581] width 99 height 37
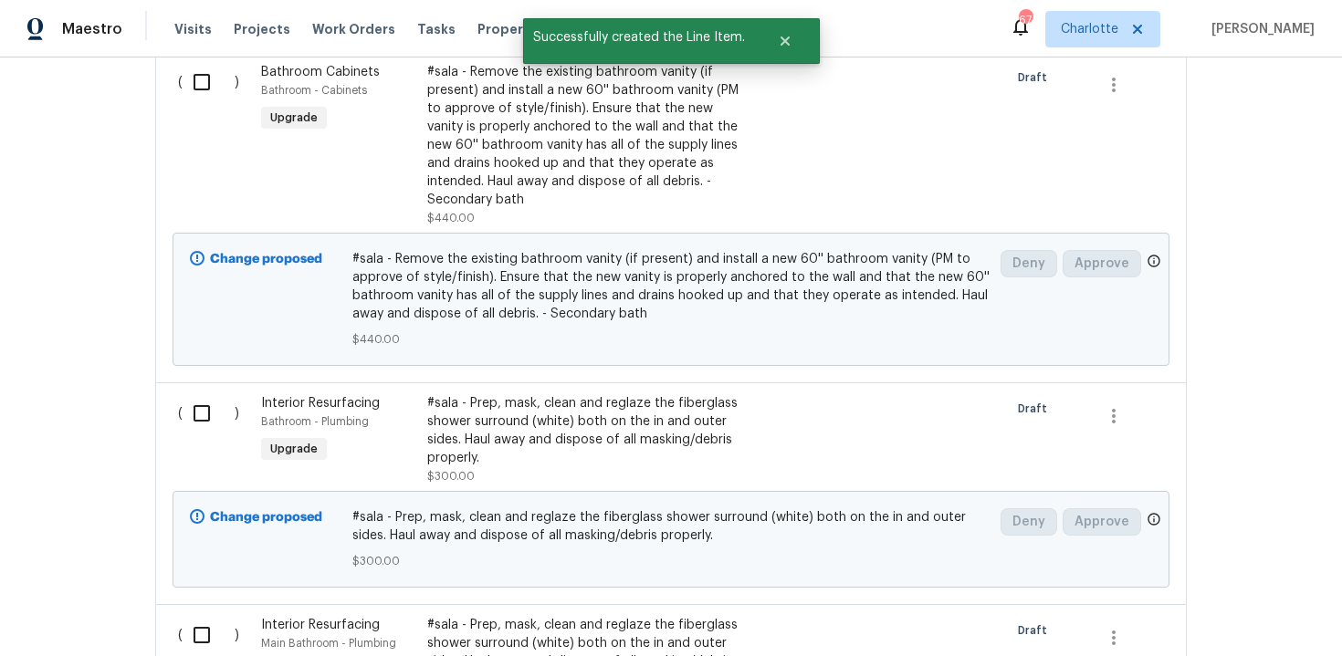
scroll to position [549, 0]
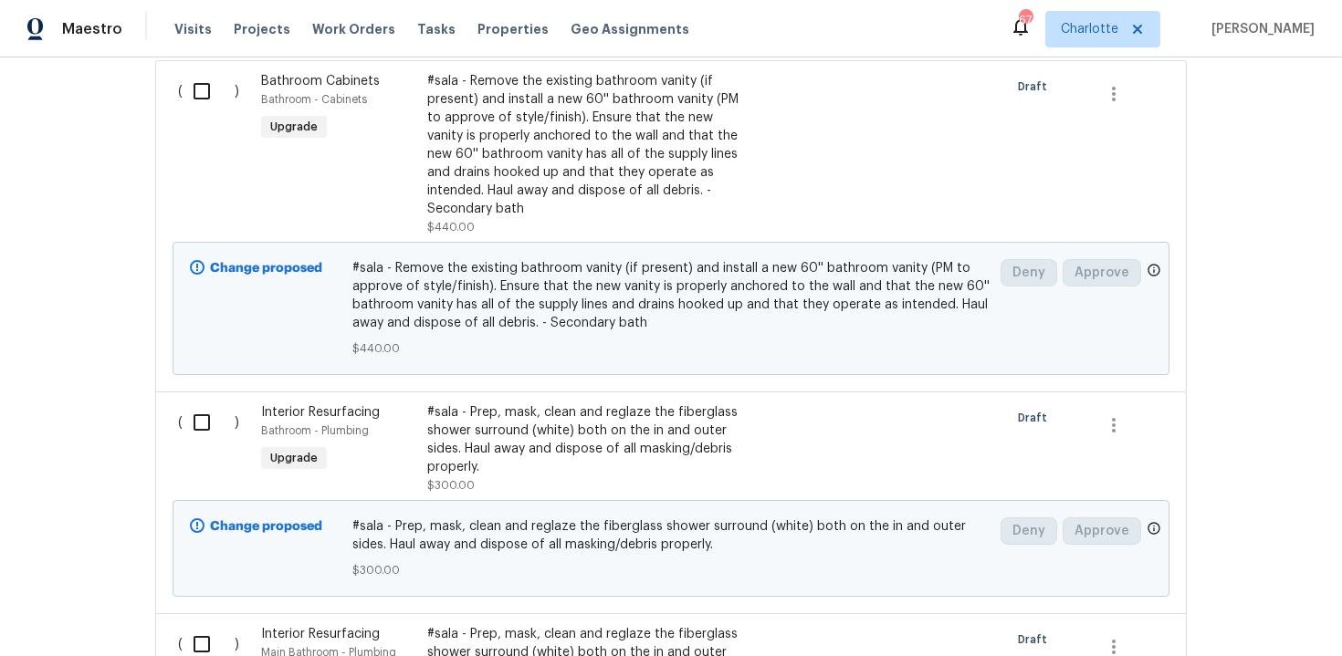
click at [641, 414] on div "#sala - Prep, mask, clean and reglaze the fiberglass shower surround (white) bo…" at bounding box center [587, 439] width 321 height 73
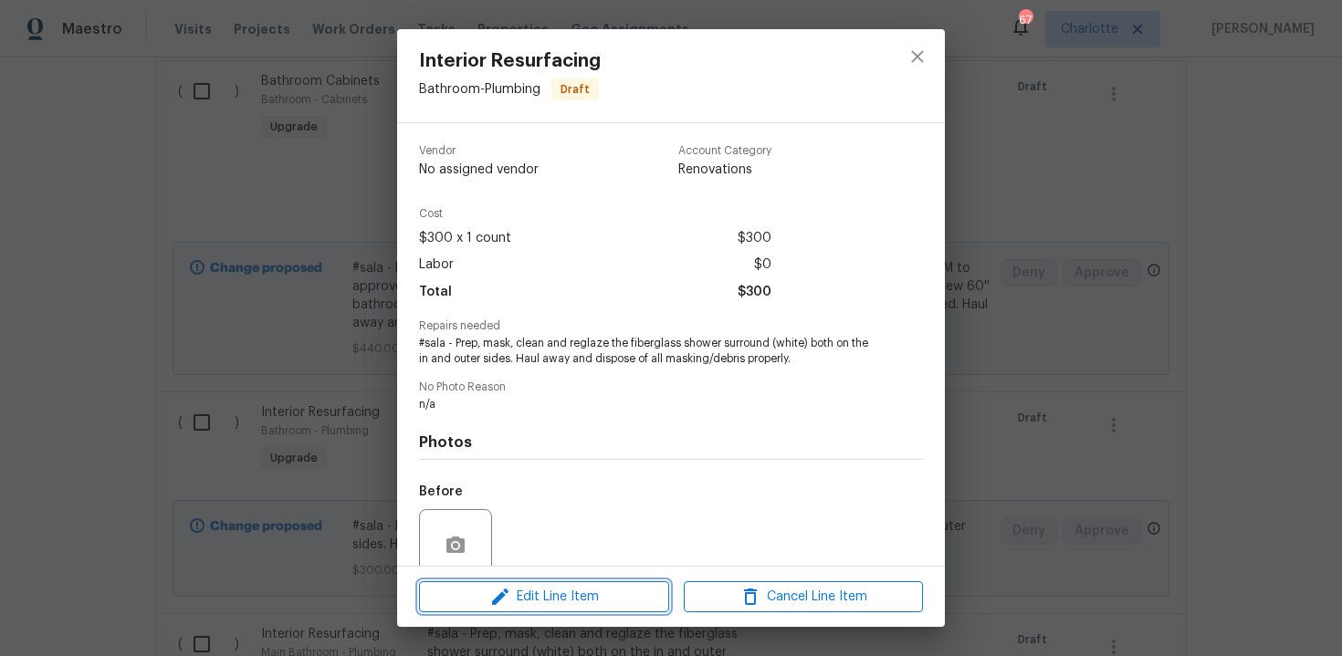
click at [590, 595] on span "Edit Line Item" at bounding box center [543, 597] width 239 height 23
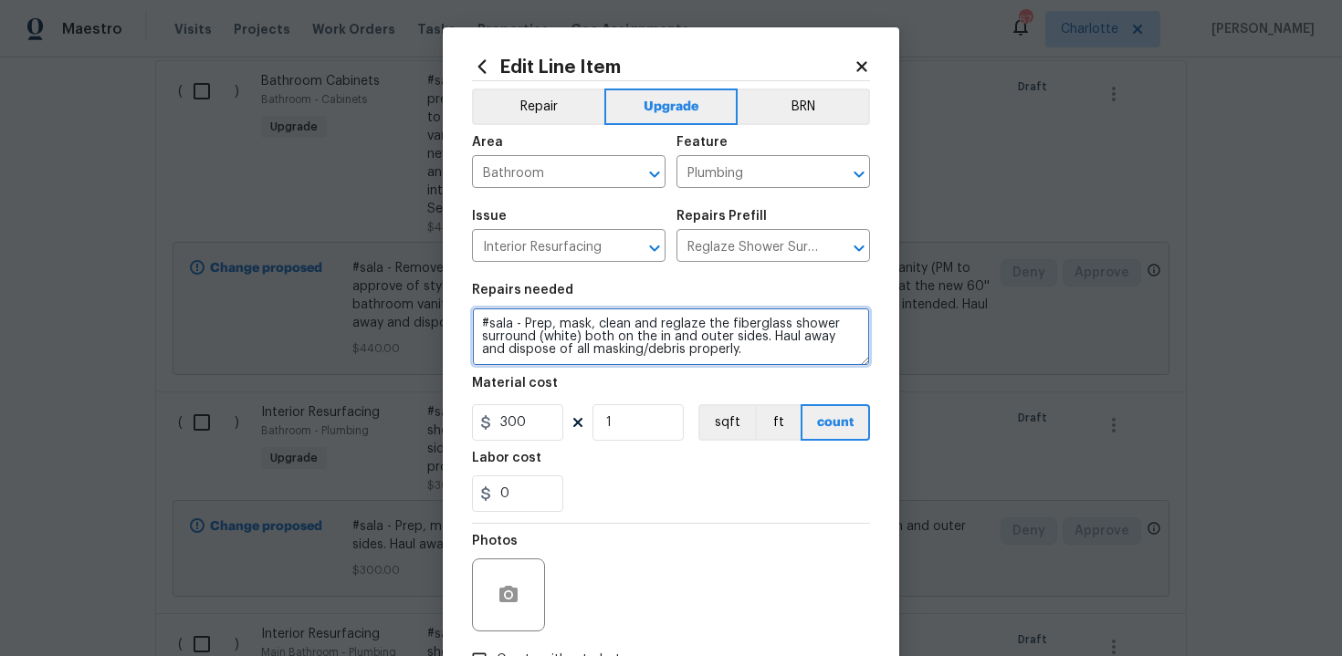
click at [755, 358] on textarea "#sala - Prep, mask, clean and reglaze the fiberglass shower surround (white) bo…" at bounding box center [671, 337] width 398 height 58
paste textarea "Secondary bath"
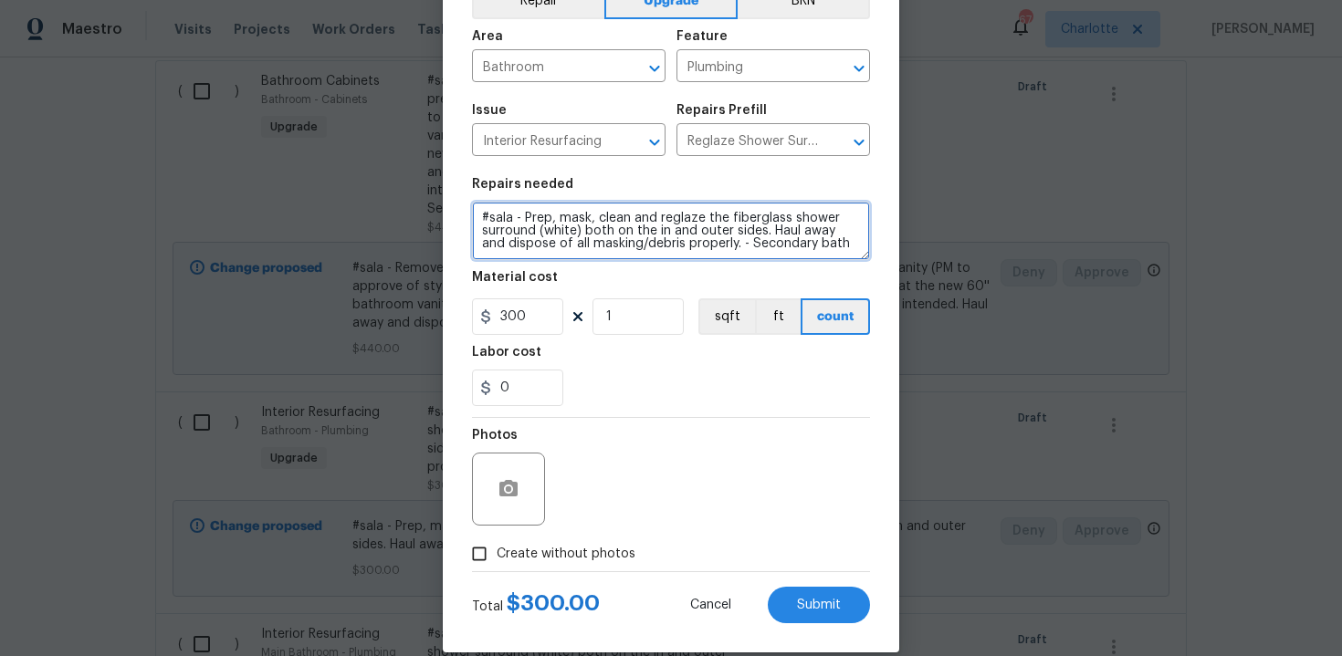
scroll to position [131, 0]
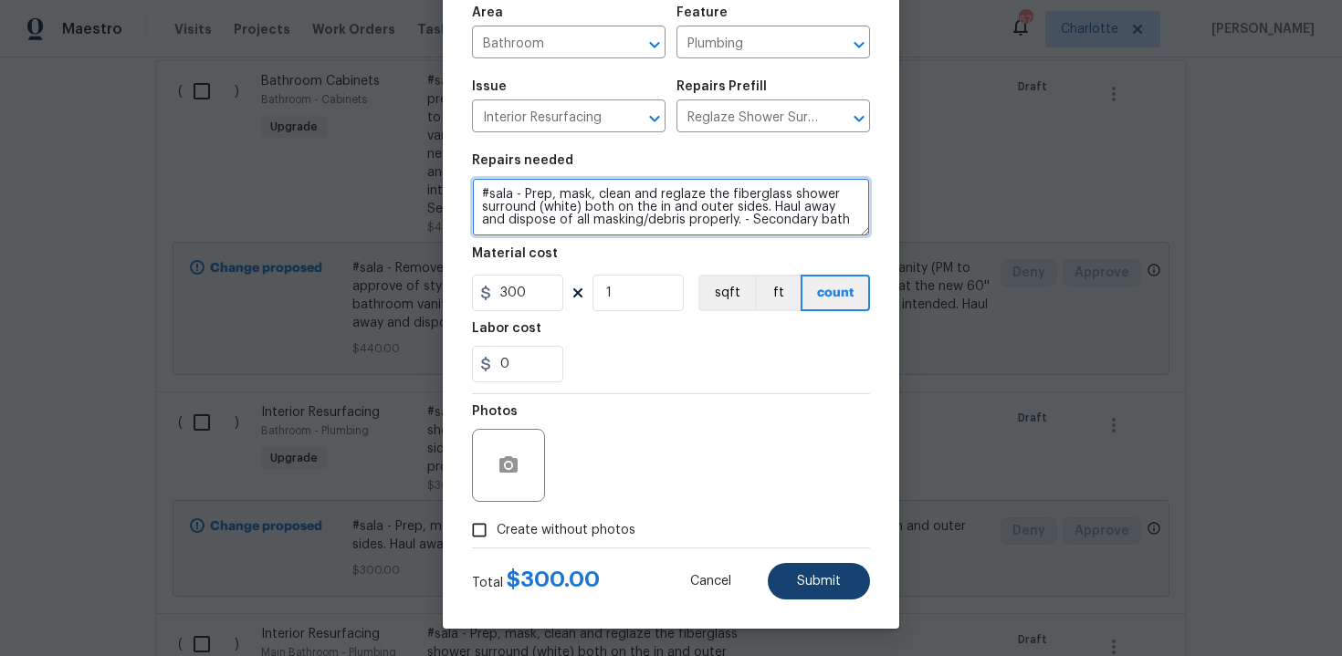
type textarea "#sala - Prep, mask, clean and reglaze the fiberglass shower surround (white) bo…"
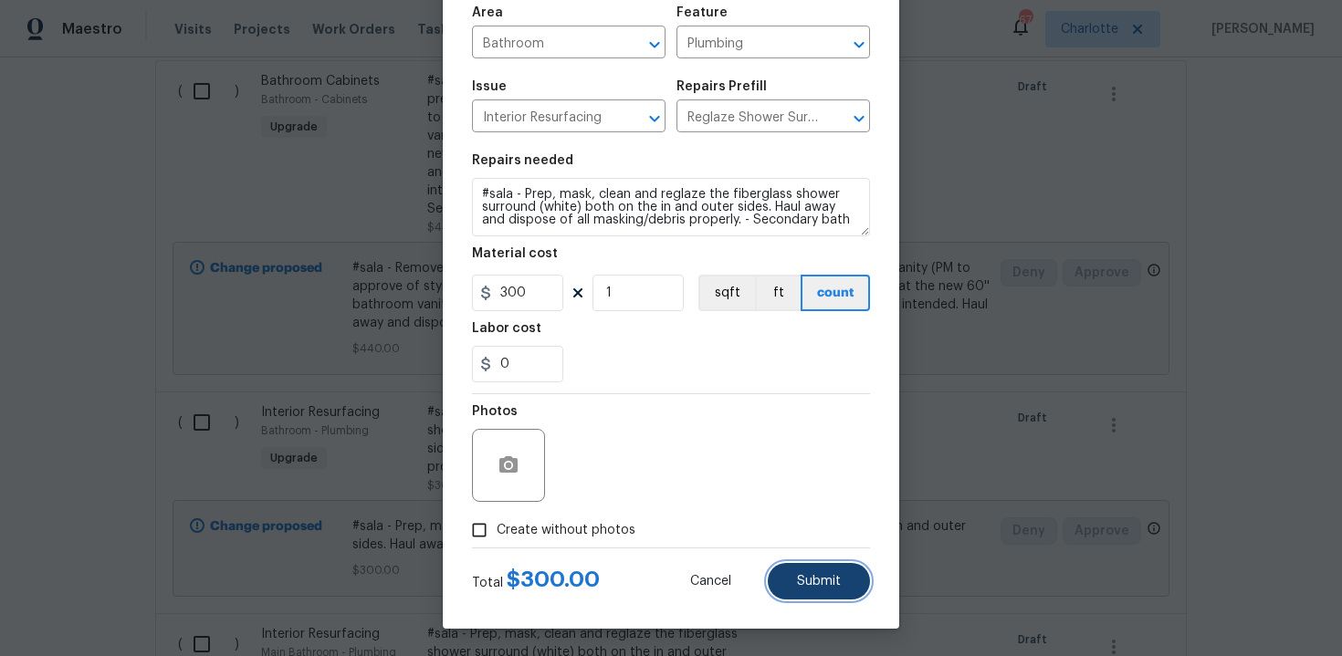
click at [810, 586] on span "Submit" at bounding box center [819, 582] width 44 height 14
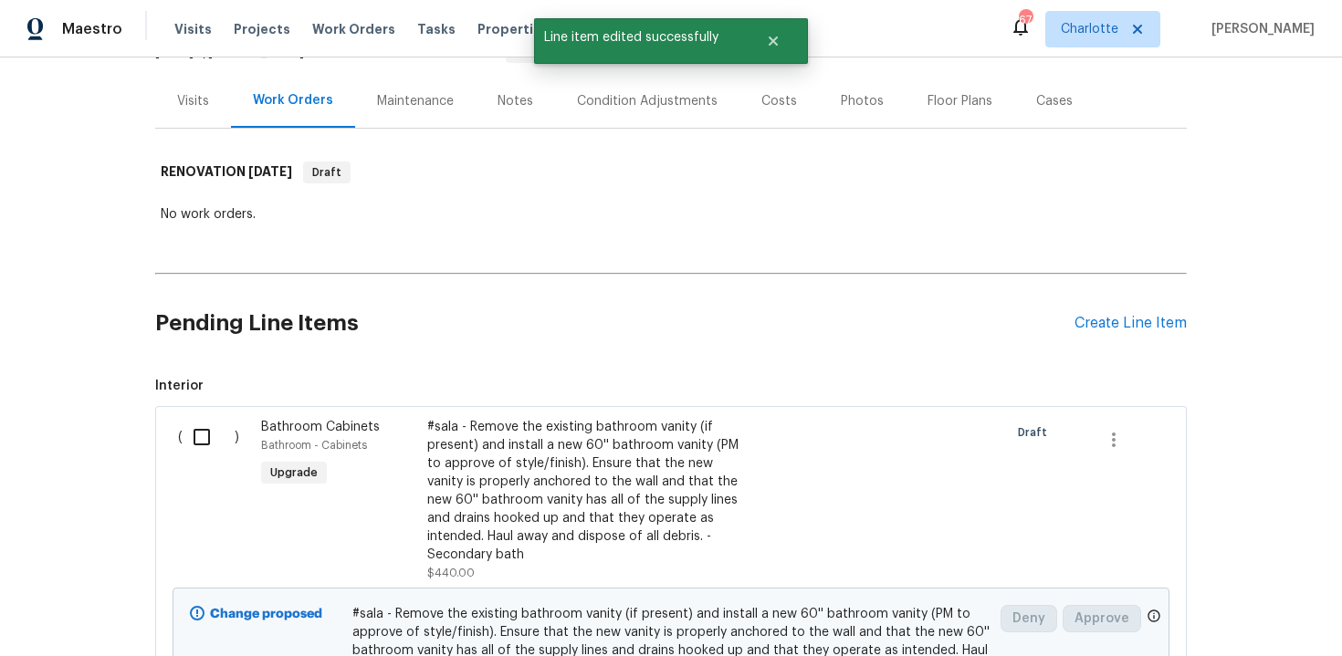
scroll to position [0, 0]
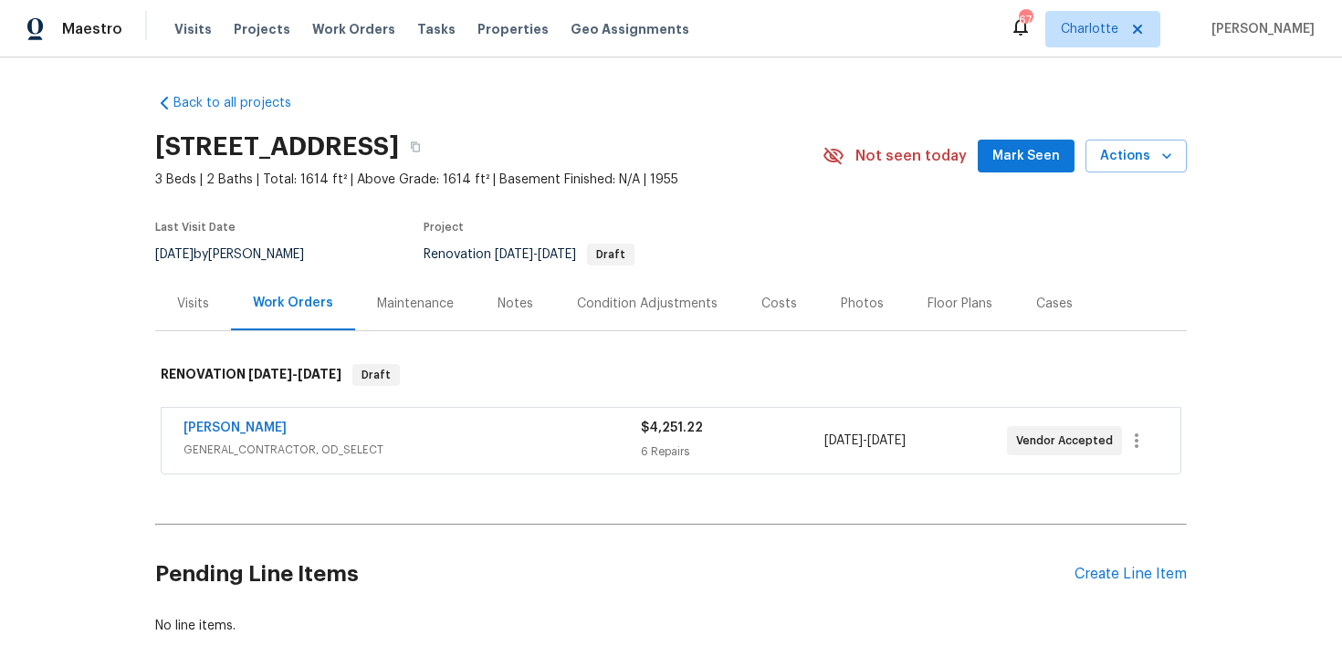
scroll to position [103, 0]
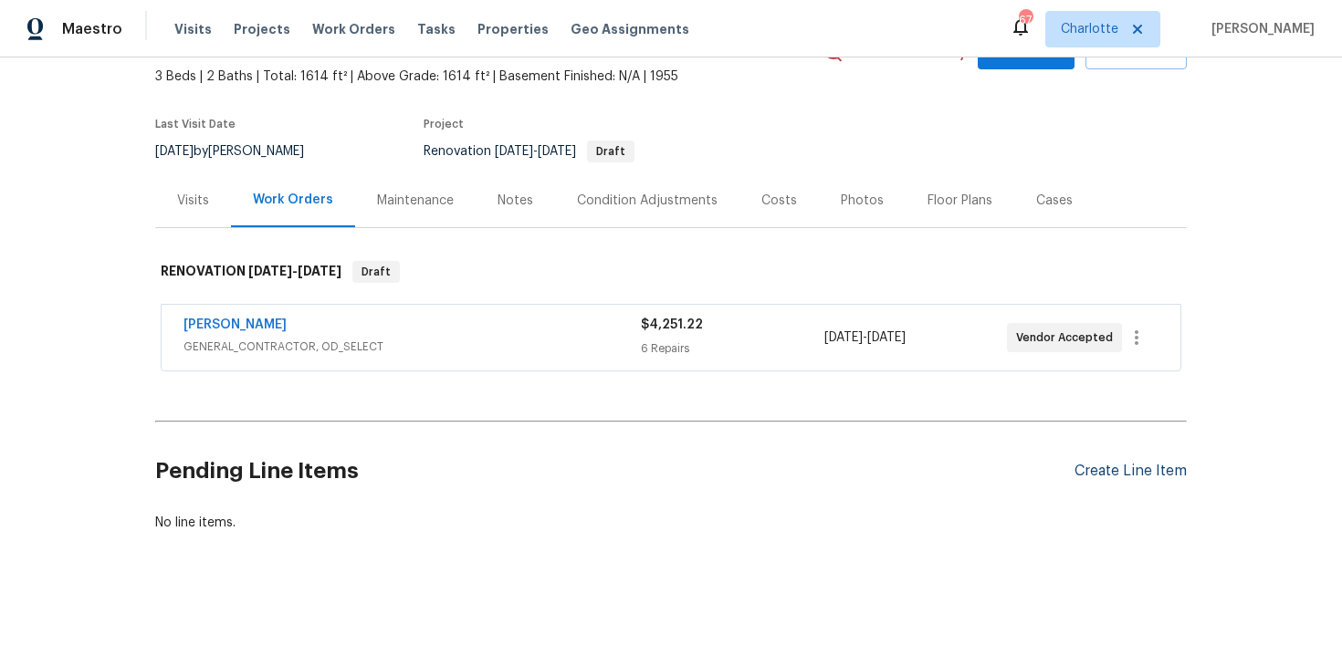
click at [1105, 471] on div "Create Line Item" at bounding box center [1130, 471] width 112 height 17
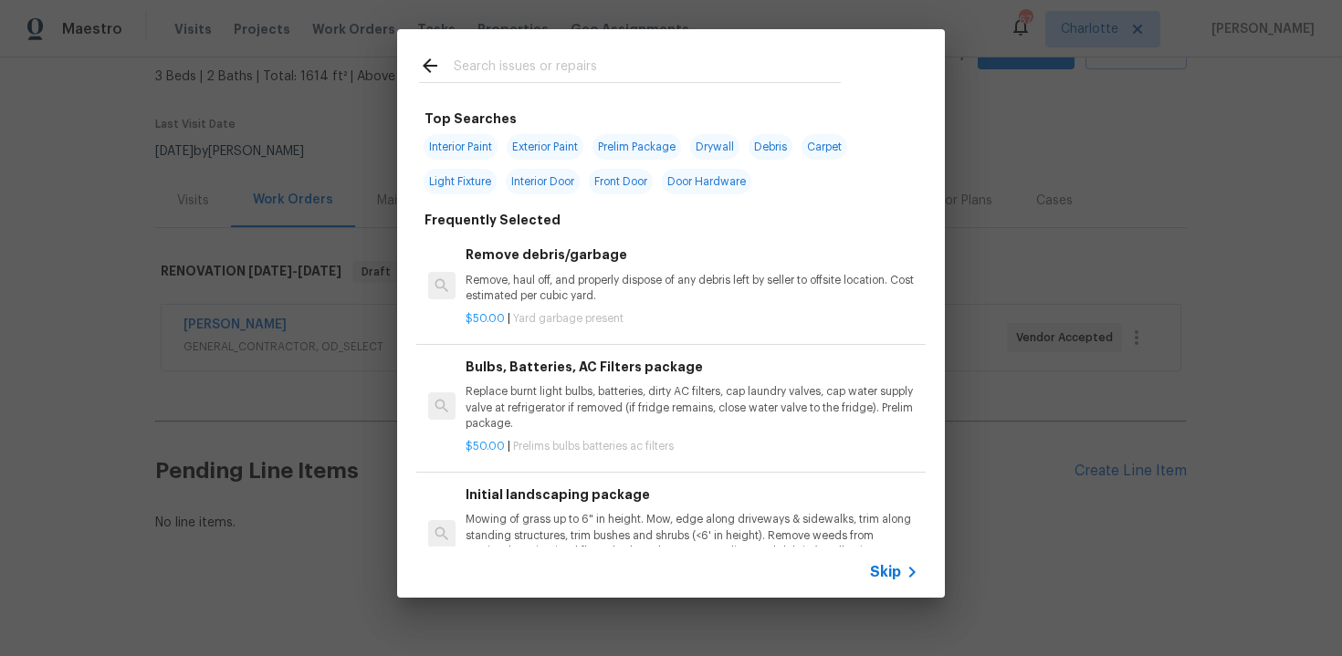
click at [887, 576] on span "Skip" at bounding box center [885, 572] width 31 height 18
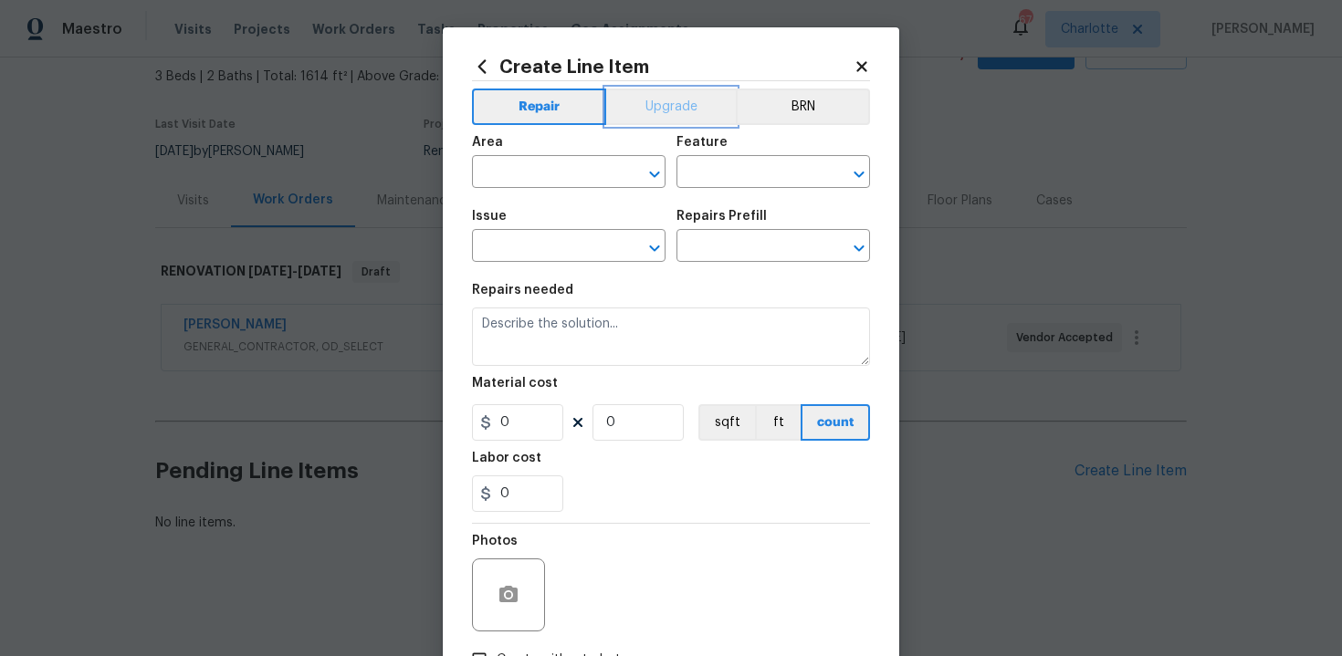
click at [653, 105] on button "Upgrade" at bounding box center [671, 107] width 131 height 37
click at [557, 175] on input "text" at bounding box center [543, 174] width 142 height 28
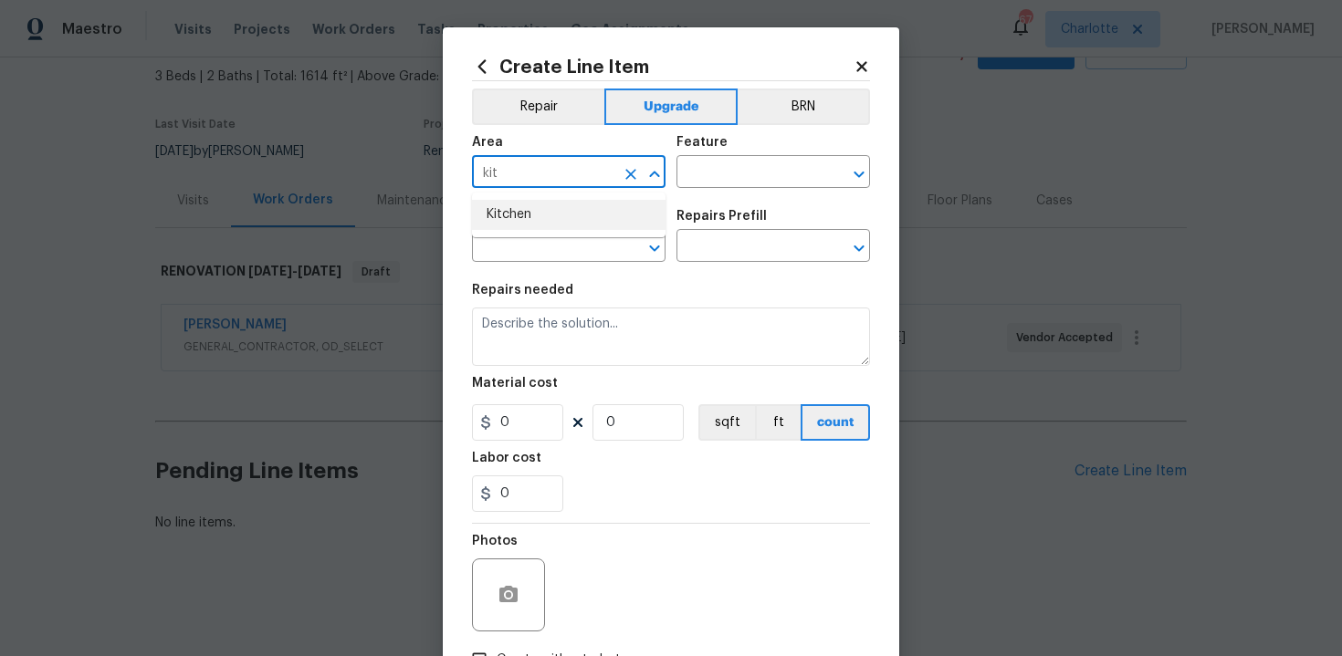
click at [559, 221] on li "Kitchen" at bounding box center [568, 215] width 193 height 30
type input "Kitchen"
click at [709, 174] on input "text" at bounding box center [747, 174] width 142 height 28
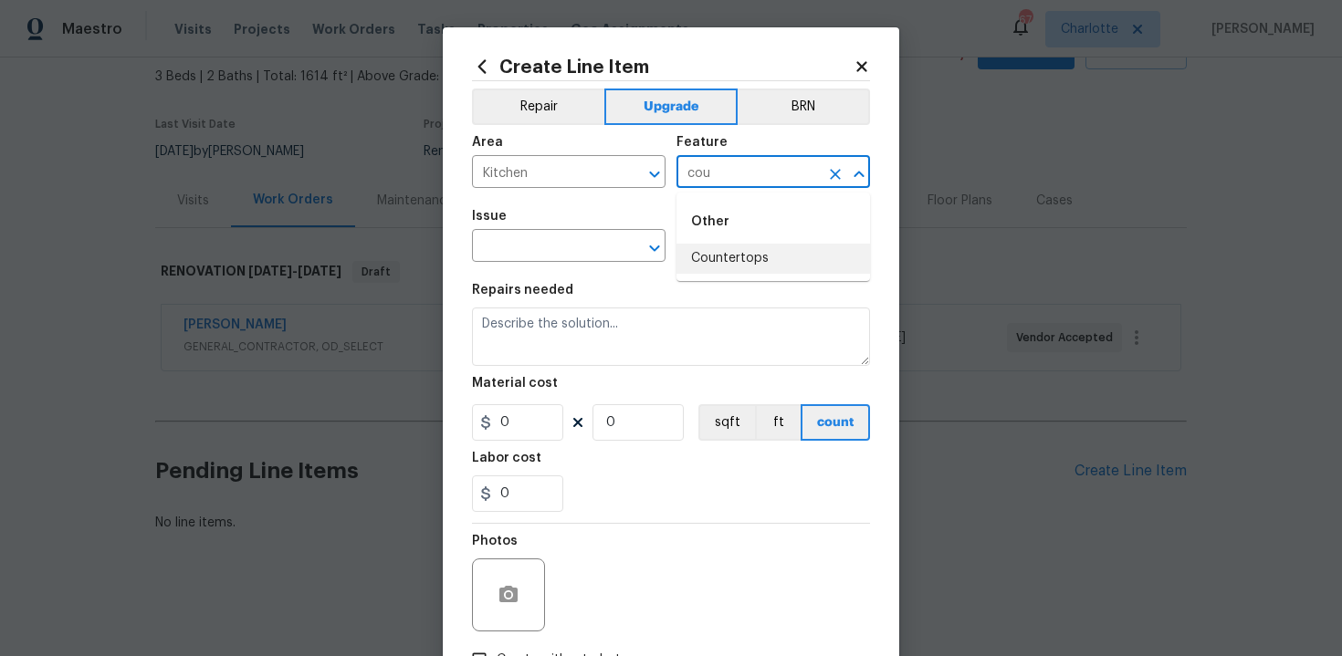
click at [711, 262] on li "Countertops" at bounding box center [772, 259] width 193 height 30
type input "Countertops"
click at [556, 246] on input "text" at bounding box center [543, 248] width 142 height 28
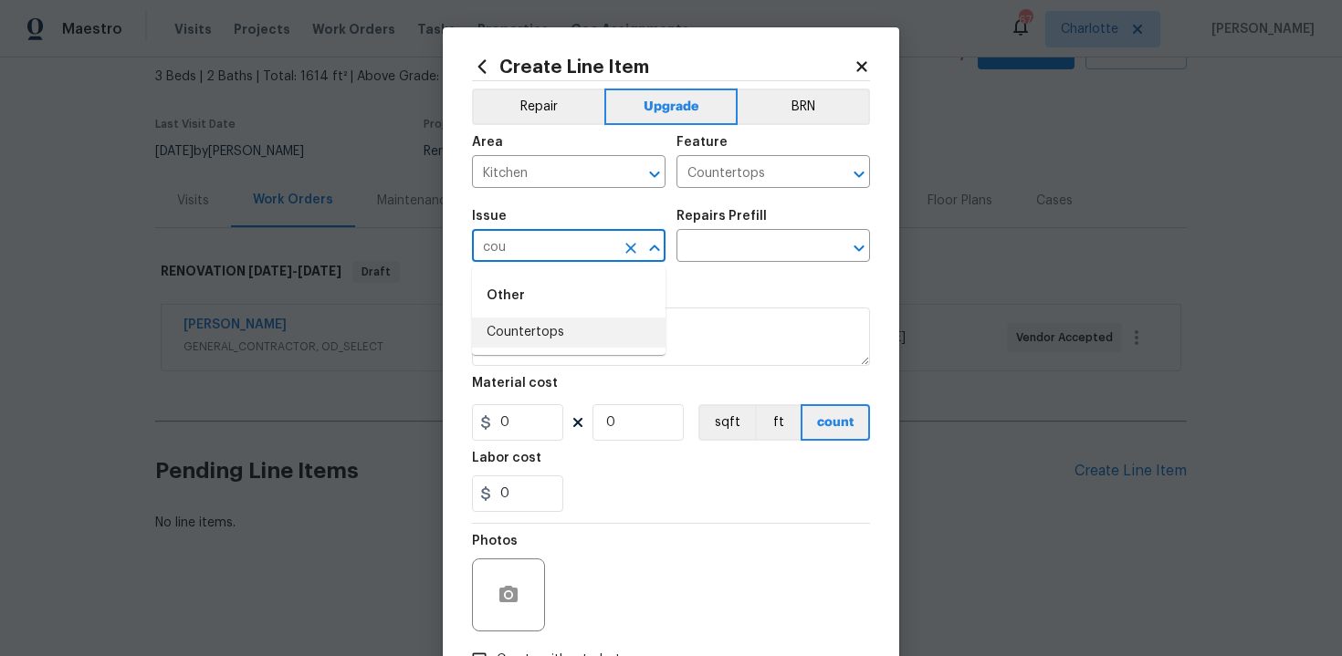
click at [565, 329] on li "Countertops" at bounding box center [568, 333] width 193 height 30
type input "Countertops"
click at [722, 247] on input "text" at bounding box center [747, 248] width 142 height 28
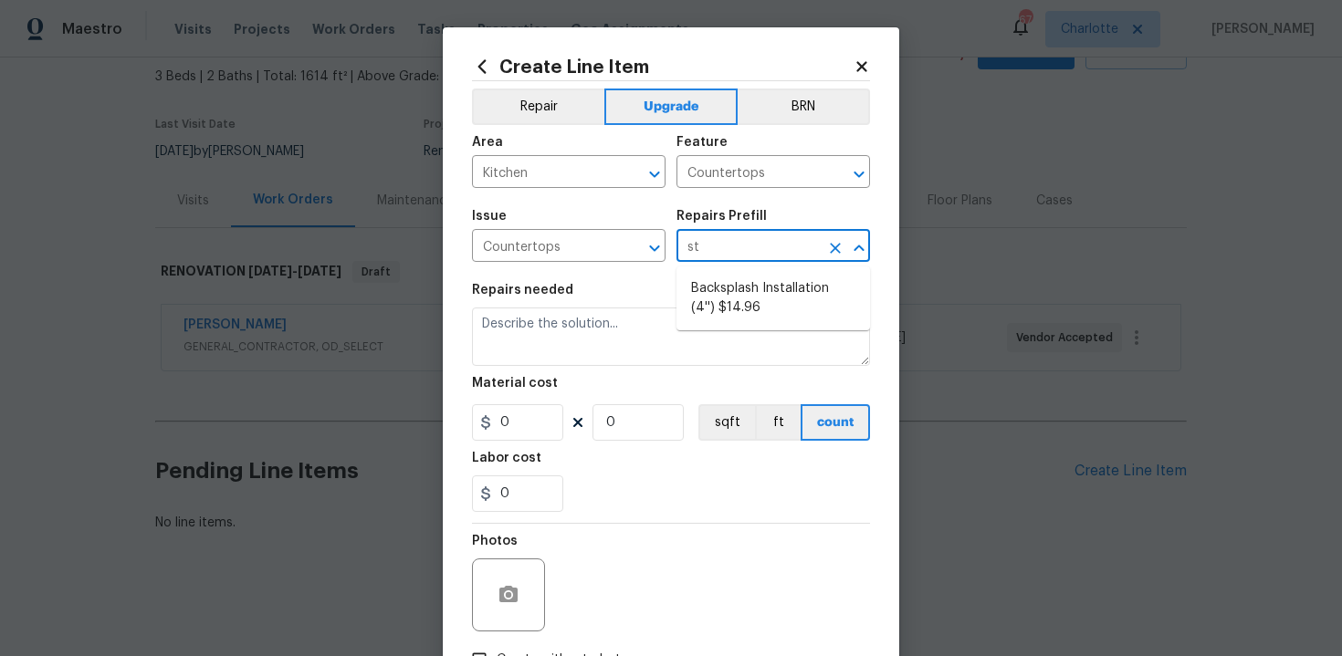
type input "s"
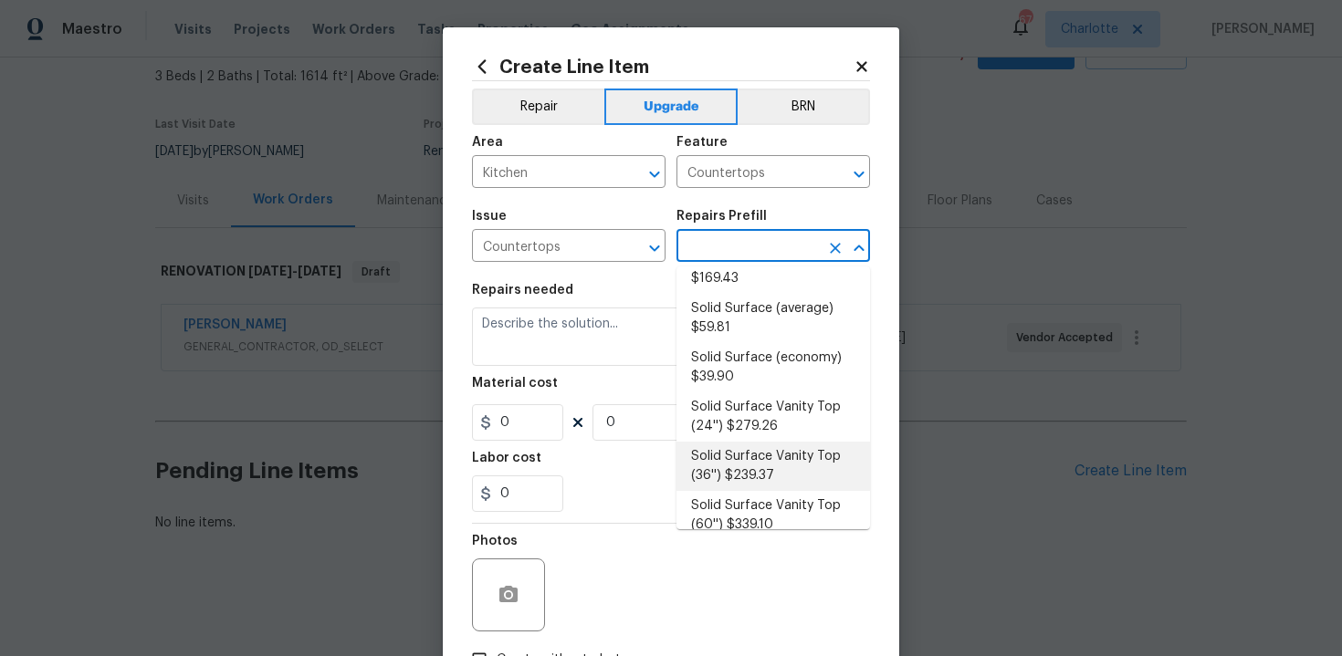
scroll to position [490, 0]
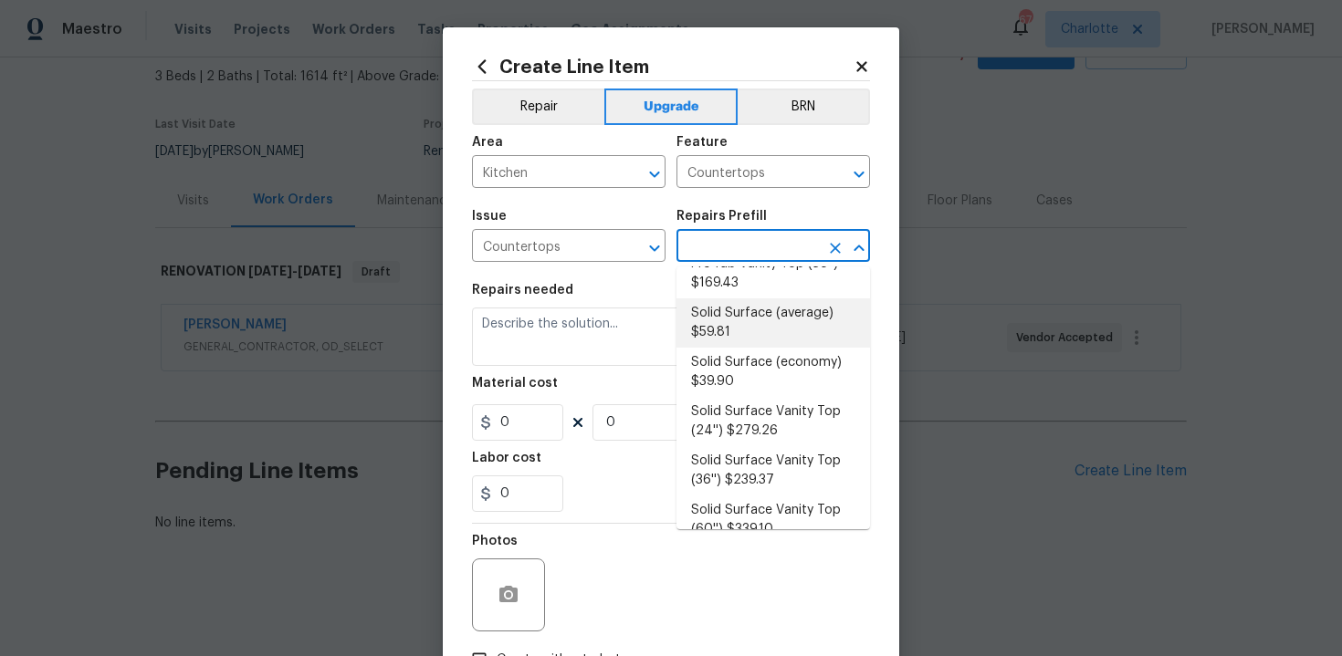
click at [738, 335] on li "Solid Surface (average) $59.81" at bounding box center [772, 322] width 193 height 49
type input "Solid Surface (average) $59.81"
type textarea "Remove the existing countertops (if present) and prep the area. Install new sol…"
type input "59.81"
type input "1"
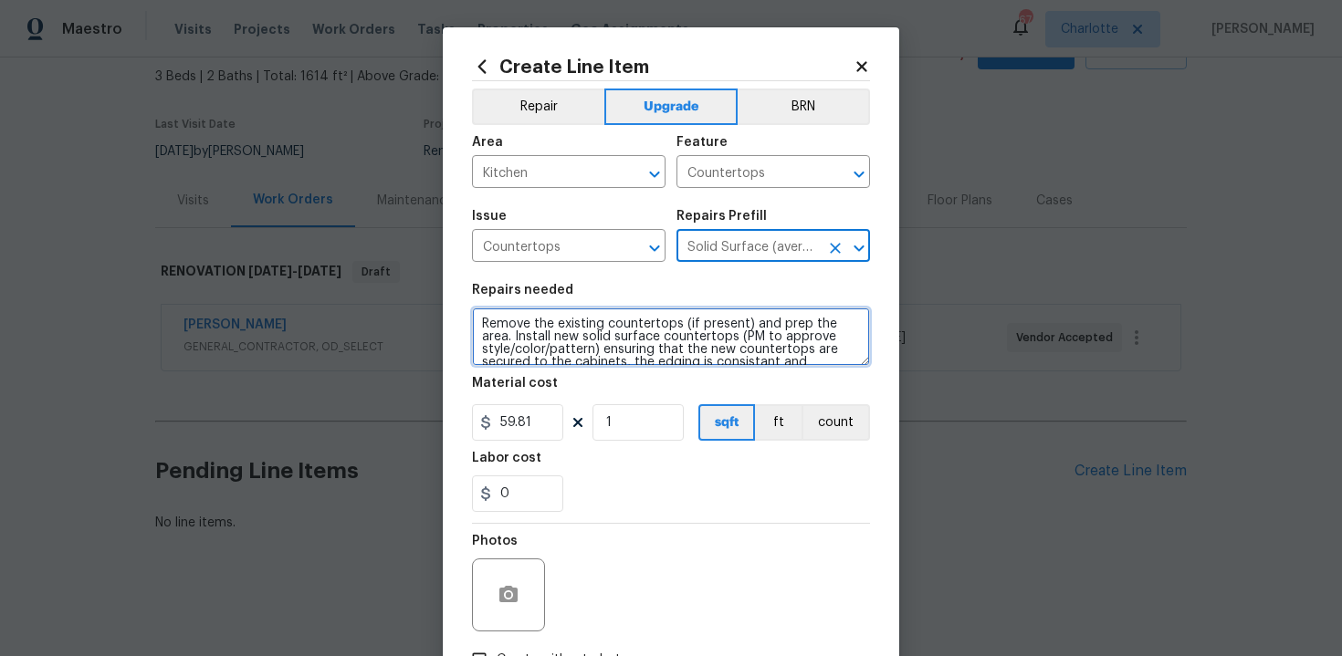
click at [476, 319] on textarea "Remove the existing countertops (if present) and prep the area. Install new sol…" at bounding box center [671, 337] width 398 height 58
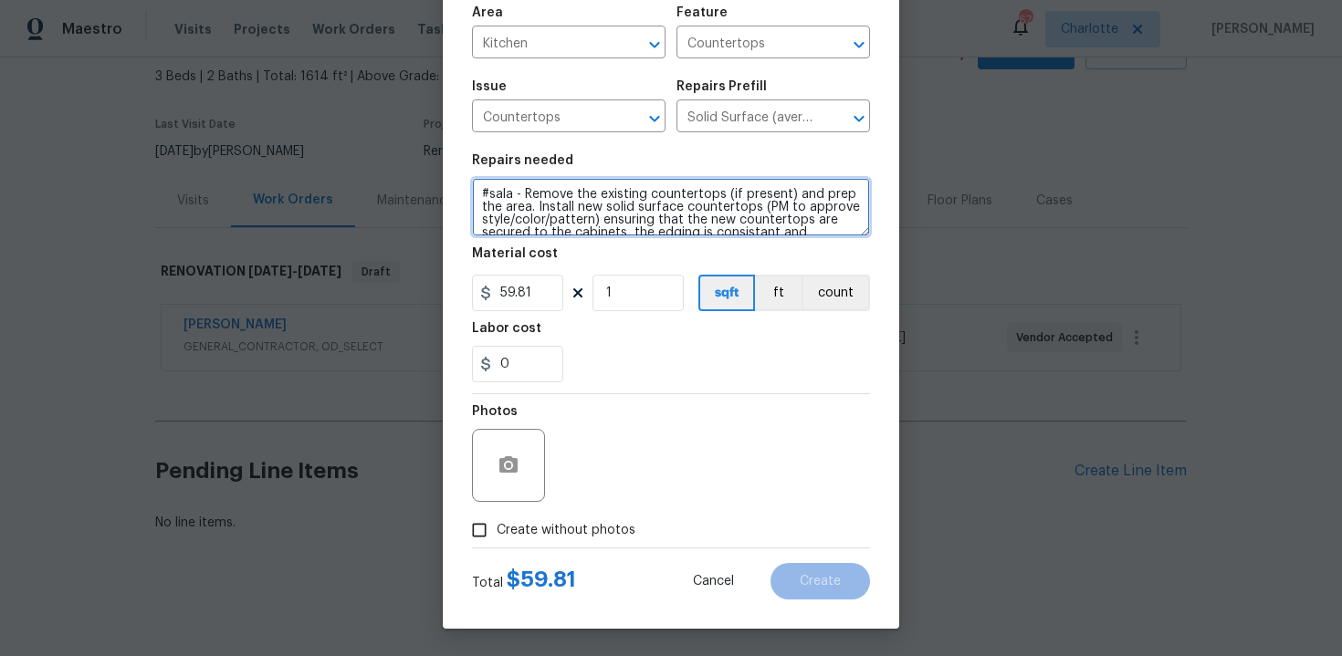
type textarea "#sala - Remove the existing countertops (if present) and prep the area. Install…"
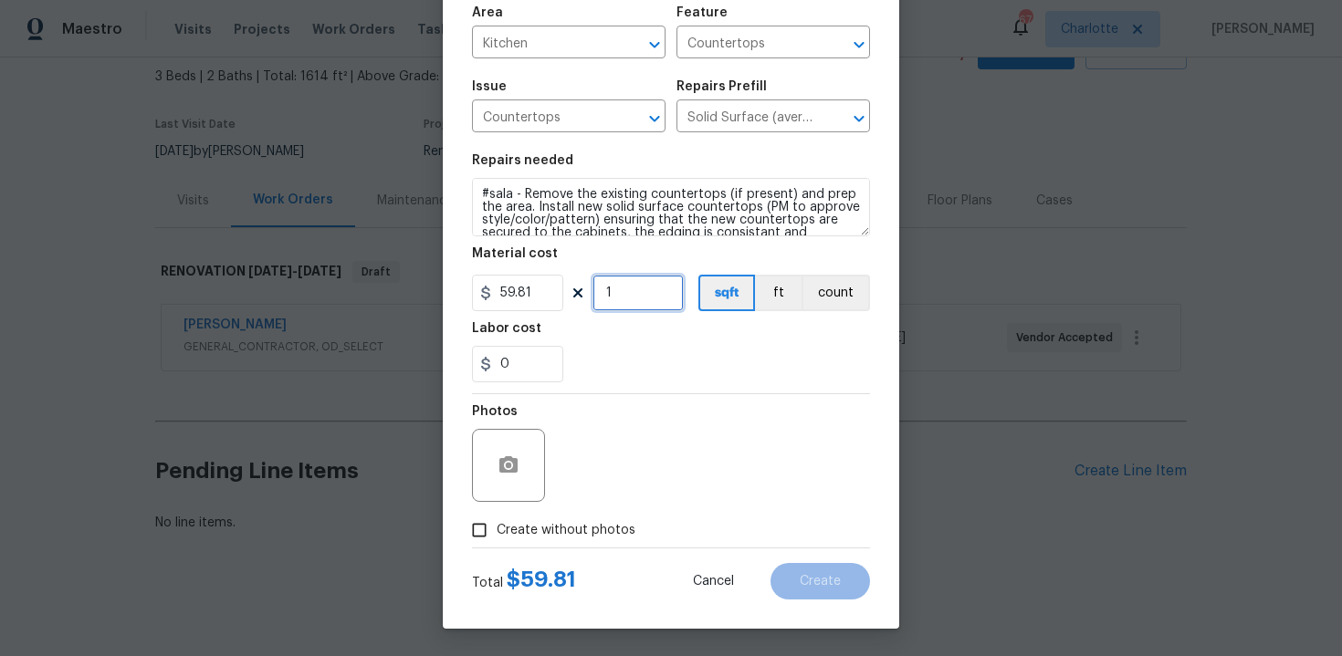
click at [633, 289] on input "1" at bounding box center [637, 293] width 91 height 37
type input "60"
click at [574, 521] on span "Create without photos" at bounding box center [566, 530] width 139 height 19
click at [497, 520] on input "Create without photos" at bounding box center [479, 530] width 35 height 35
checkbox input "true"
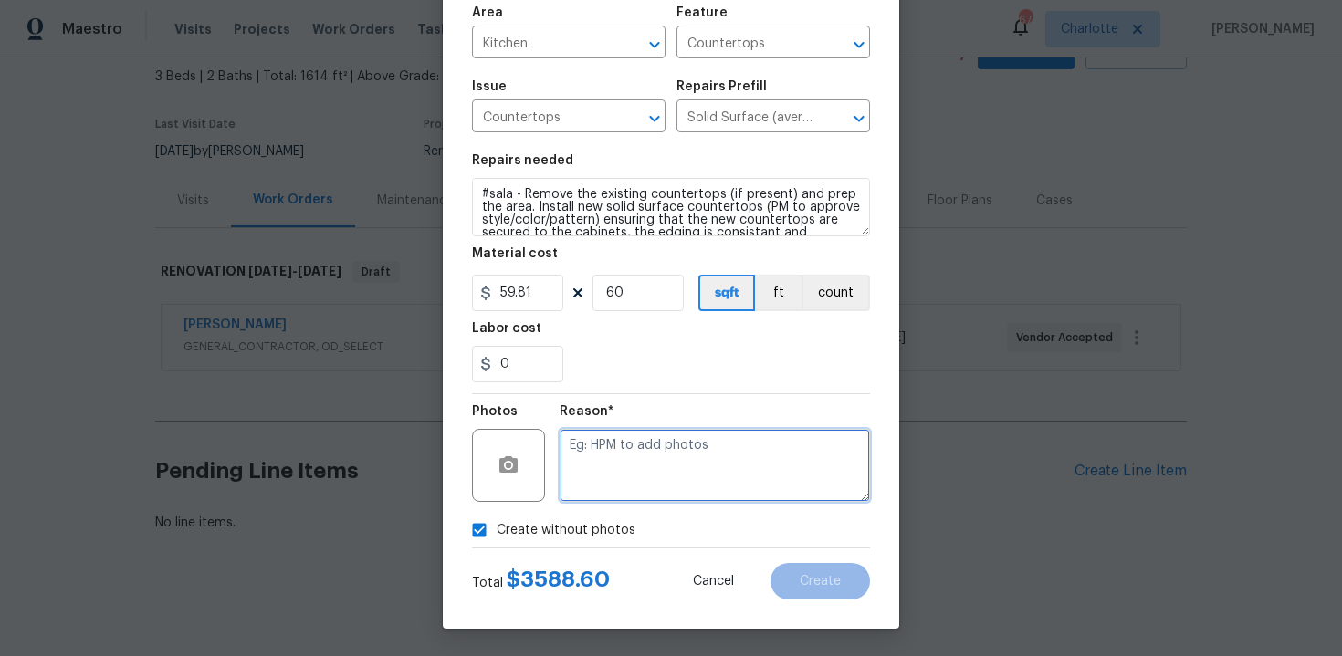
click at [643, 475] on textarea at bounding box center [714, 465] width 310 height 73
type textarea "n/a"
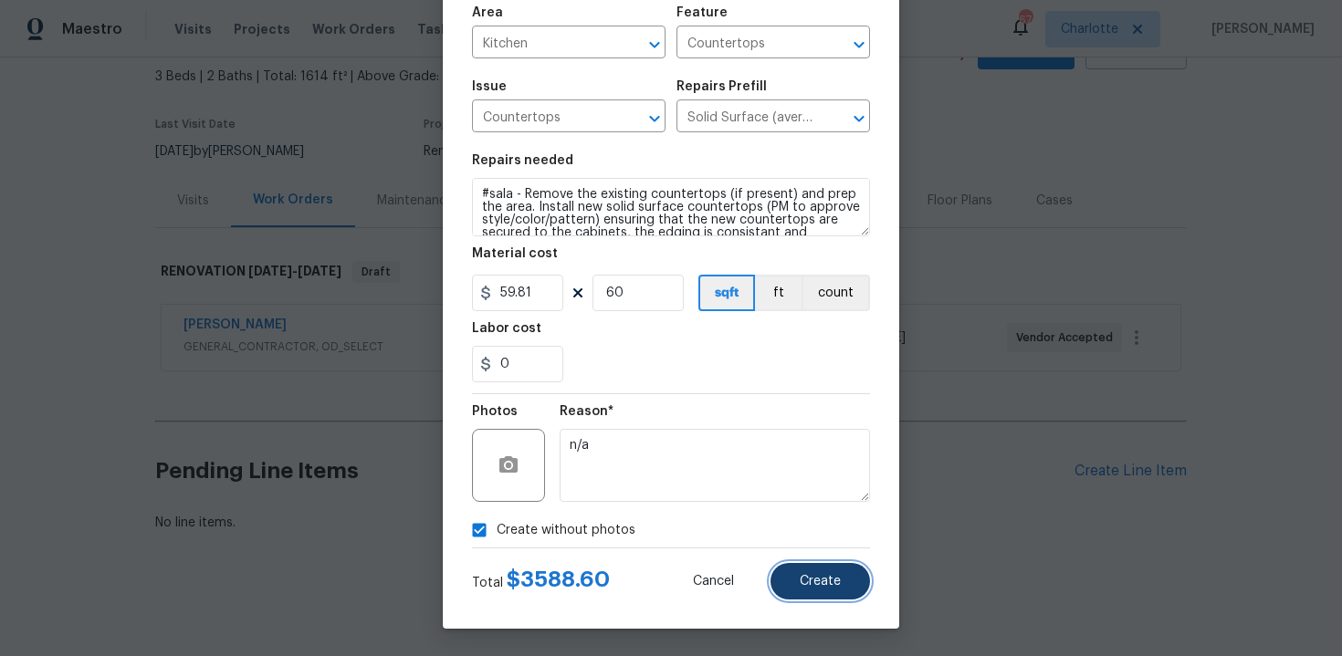
click at [833, 584] on span "Create" at bounding box center [820, 582] width 41 height 14
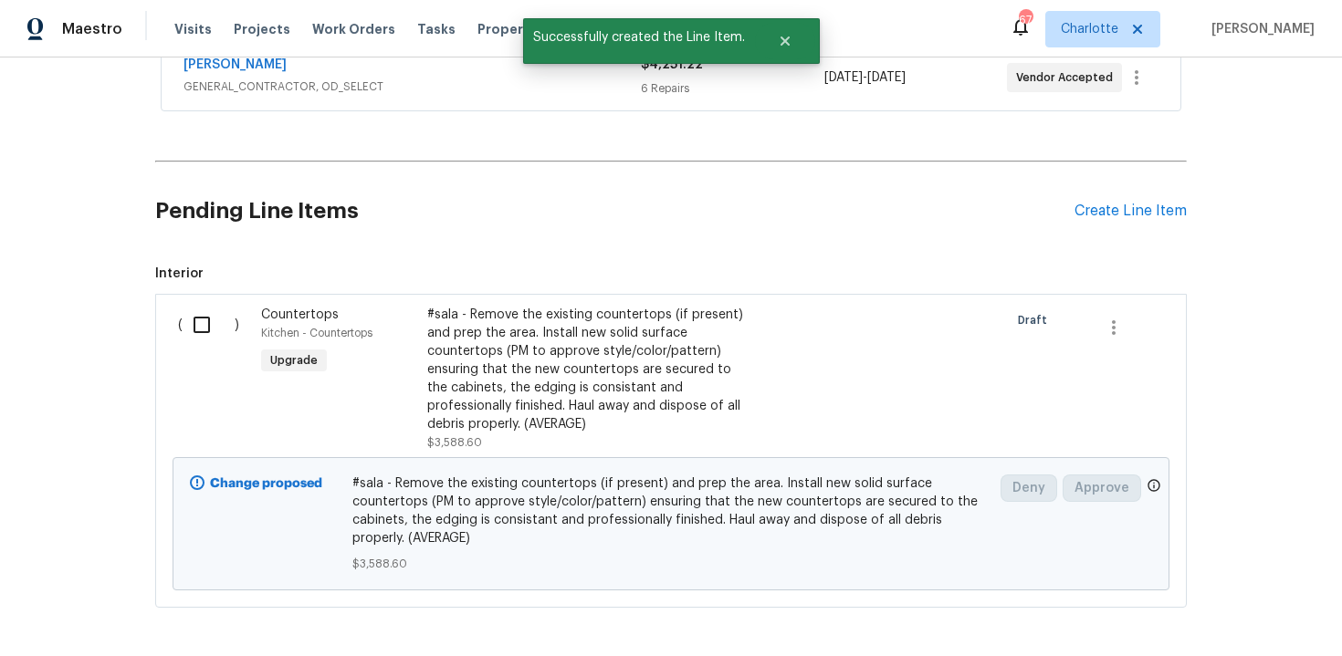
scroll to position [366, 0]
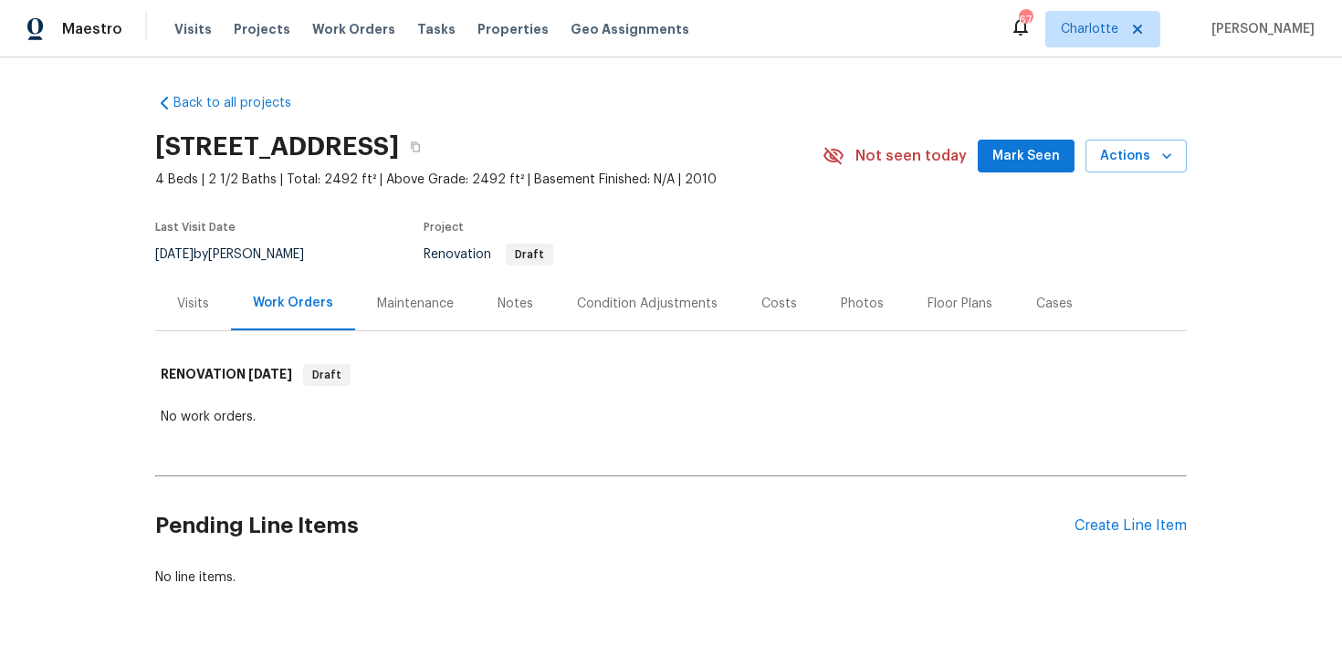
scroll to position [55, 0]
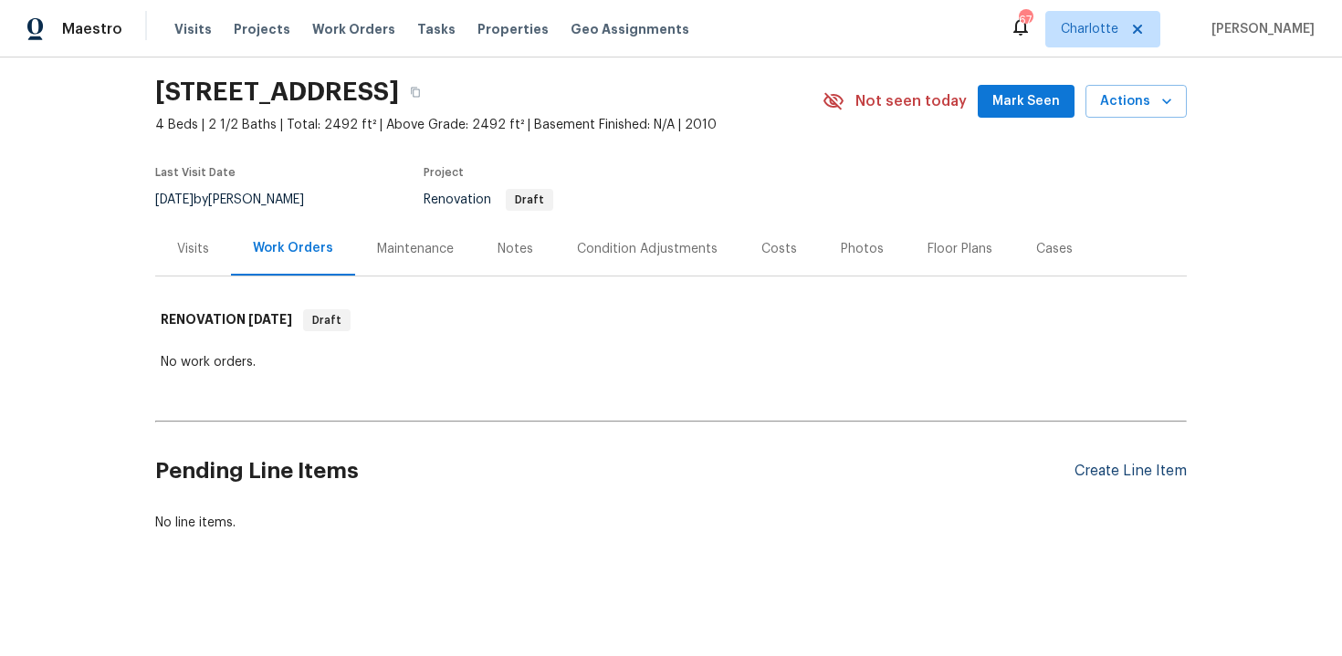
click at [1134, 471] on div "Create Line Item" at bounding box center [1130, 471] width 112 height 17
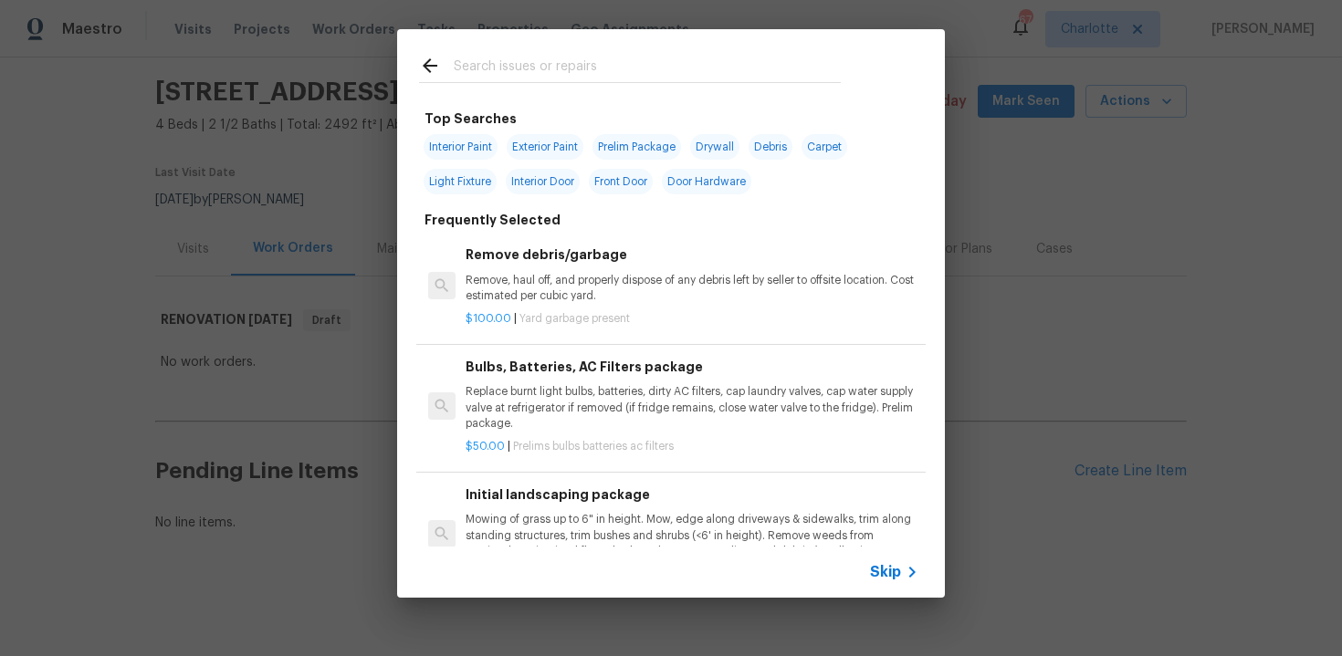
click at [896, 573] on span "Skip" at bounding box center [885, 572] width 31 height 18
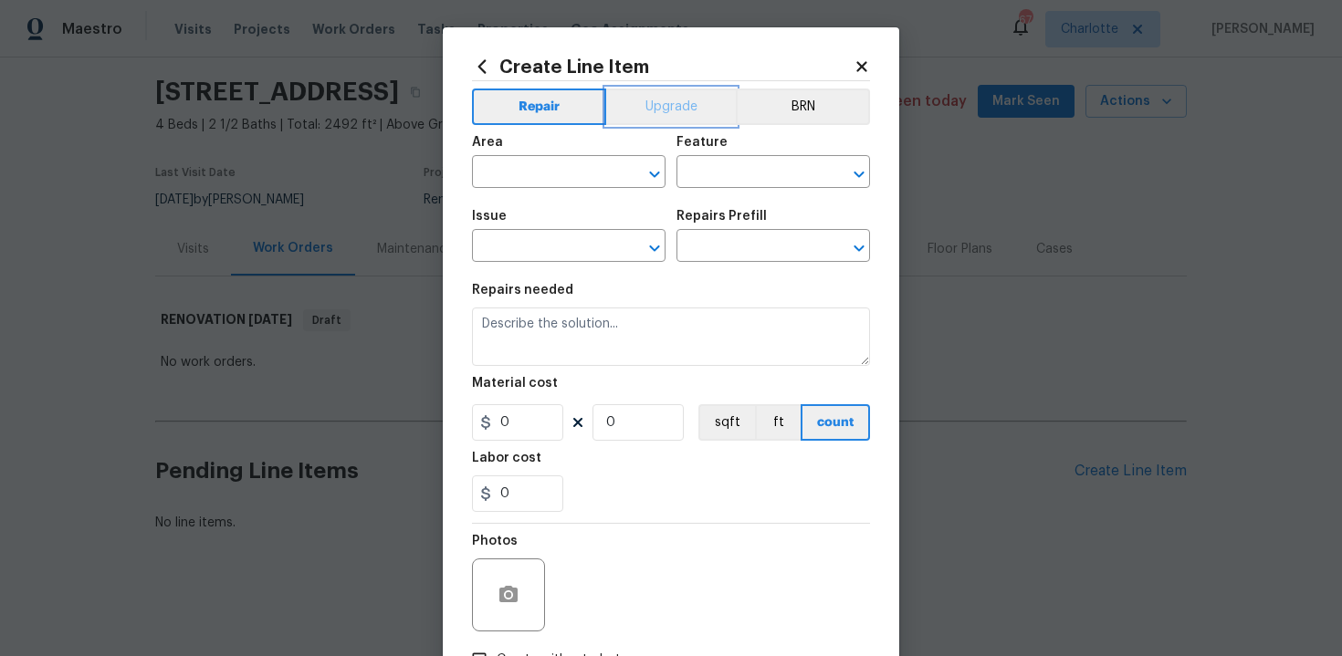
click at [664, 102] on button "Upgrade" at bounding box center [671, 107] width 131 height 37
click at [566, 172] on input "text" at bounding box center [543, 174] width 142 height 28
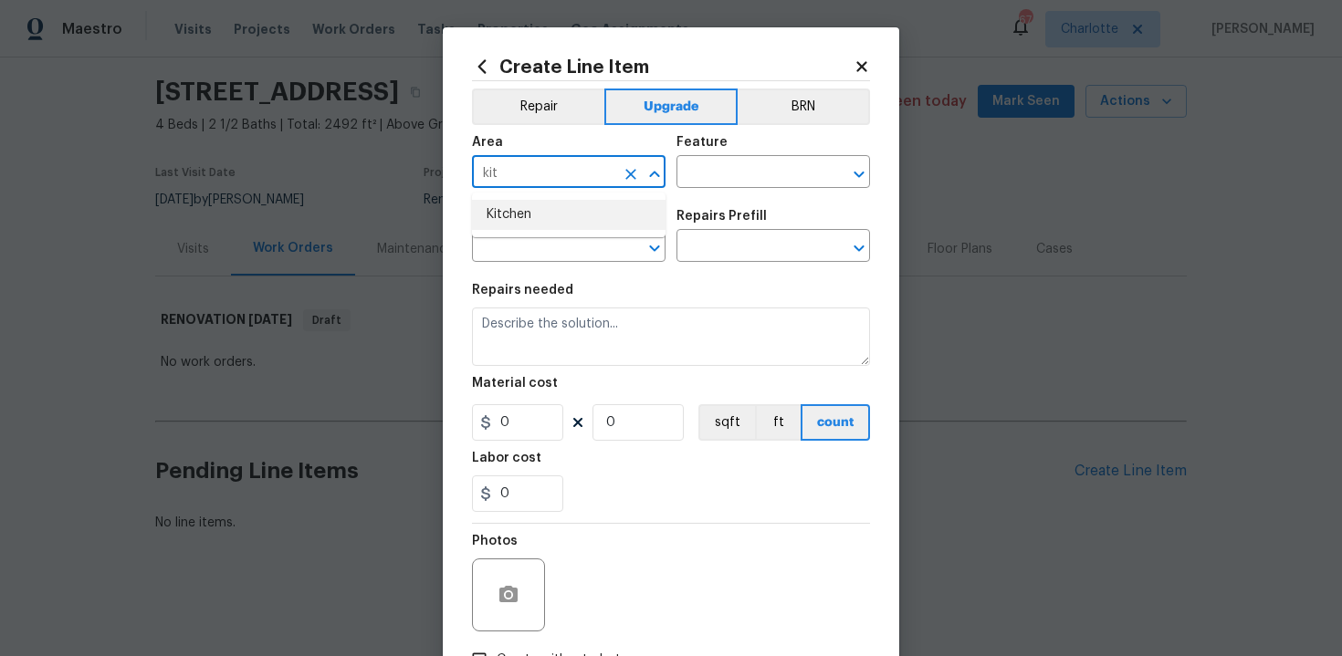
click at [562, 214] on li "Kitchen" at bounding box center [568, 215] width 193 height 30
type input "Kitchen"
click at [732, 166] on input "text" at bounding box center [747, 174] width 142 height 28
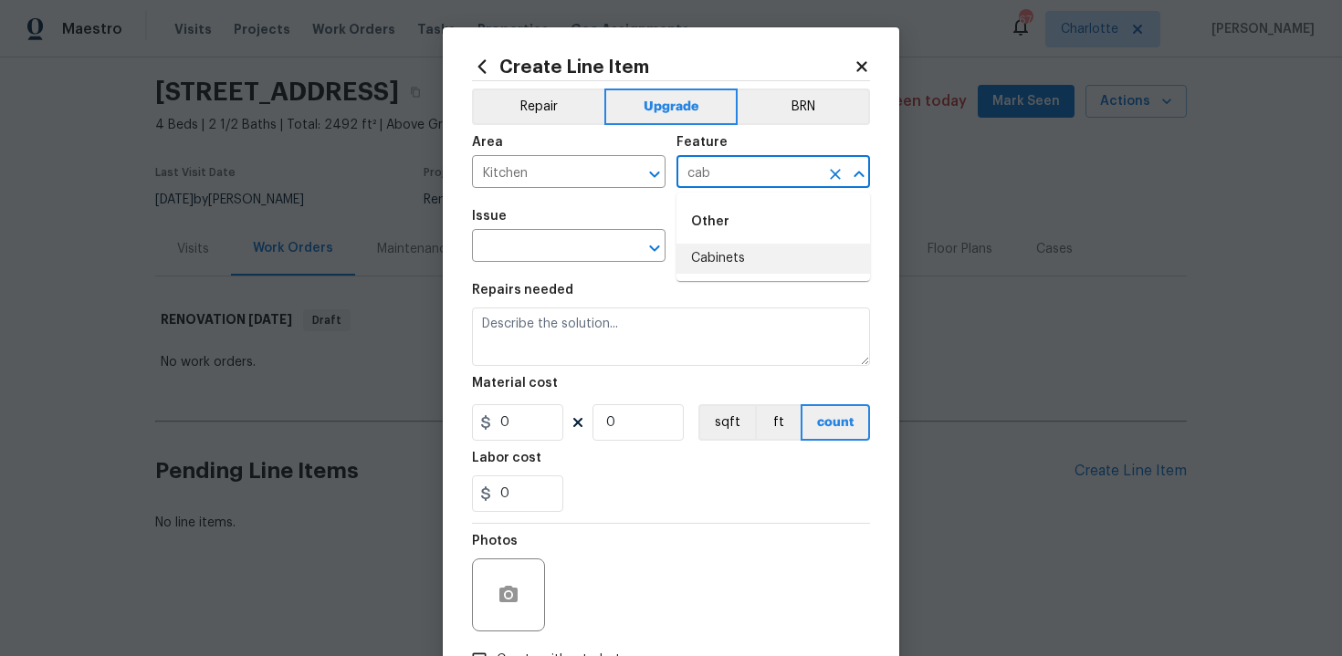
click at [731, 264] on li "Cabinets" at bounding box center [772, 259] width 193 height 30
type input "Cabinets"
click at [552, 250] on input "text" at bounding box center [543, 248] width 142 height 28
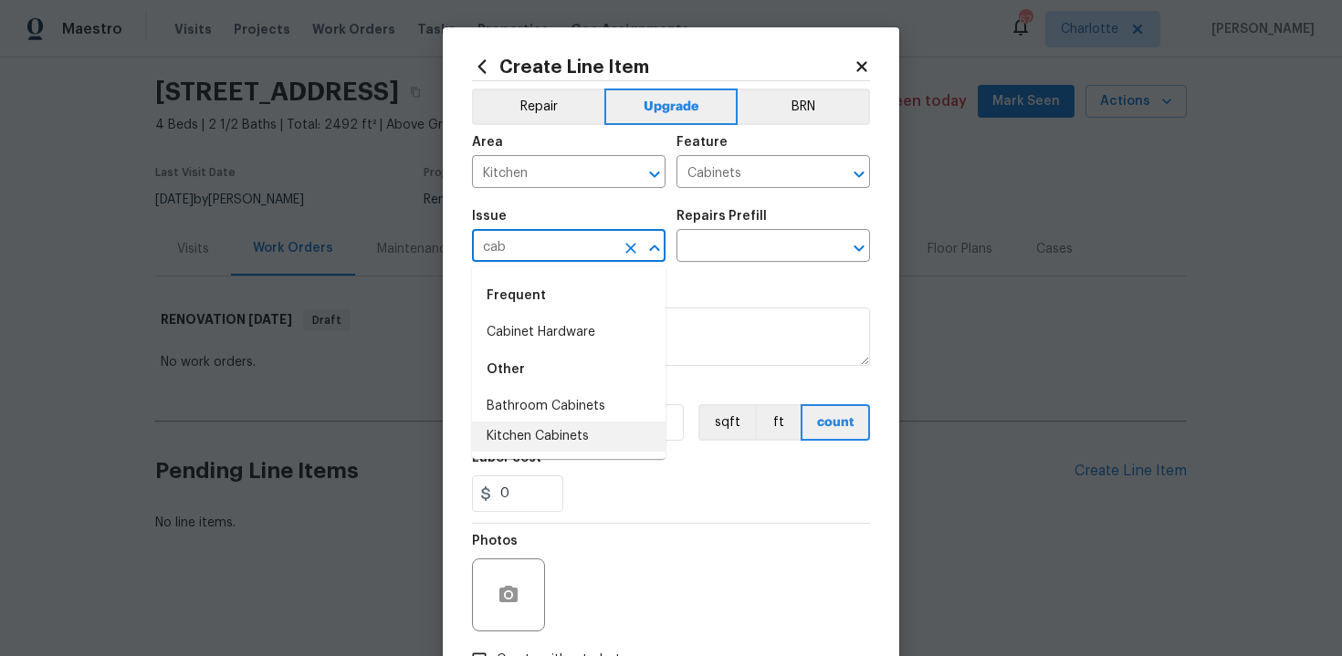
click at [570, 440] on li "Kitchen Cabinets" at bounding box center [568, 437] width 193 height 30
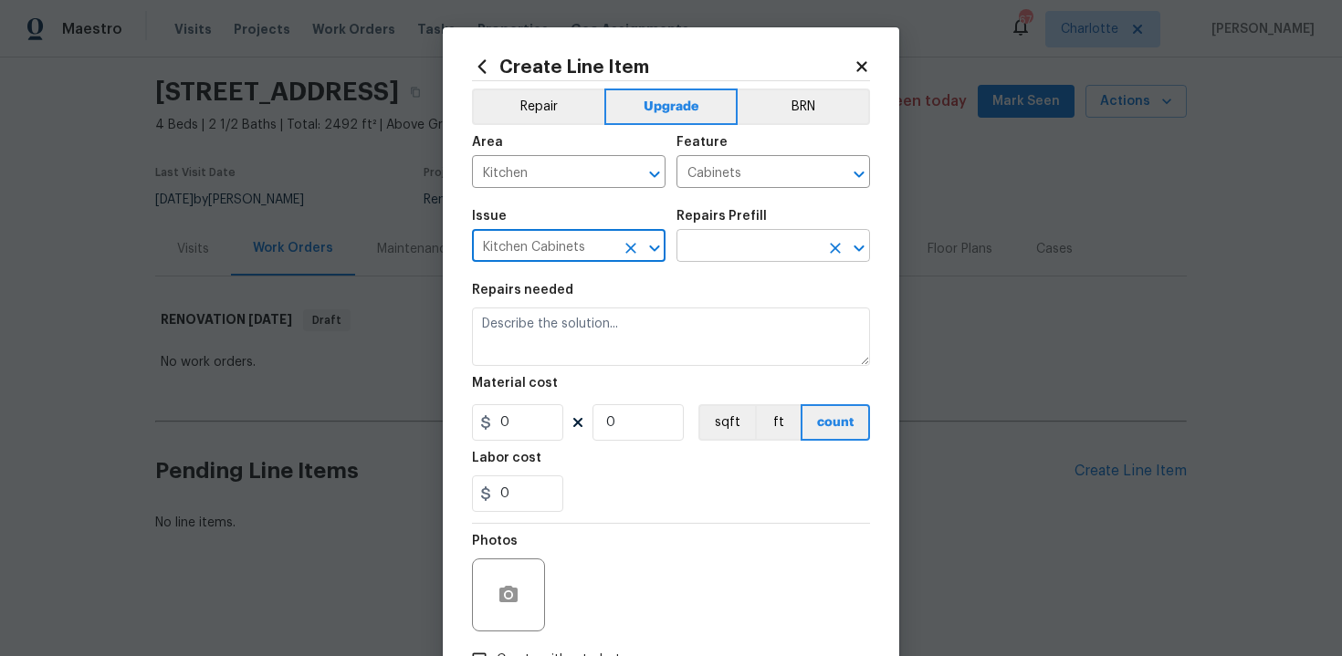
type input "Kitchen Cabinets"
click at [752, 250] on input "text" at bounding box center [747, 248] width 142 height 28
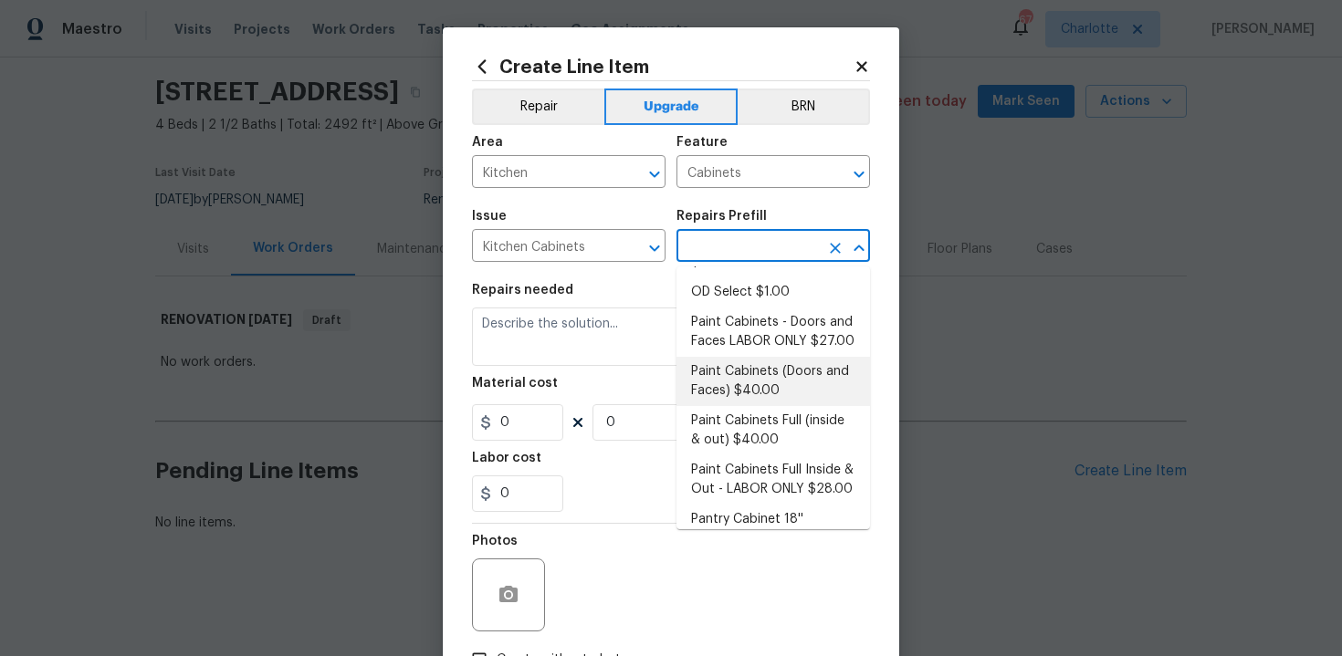
scroll to position [276, 0]
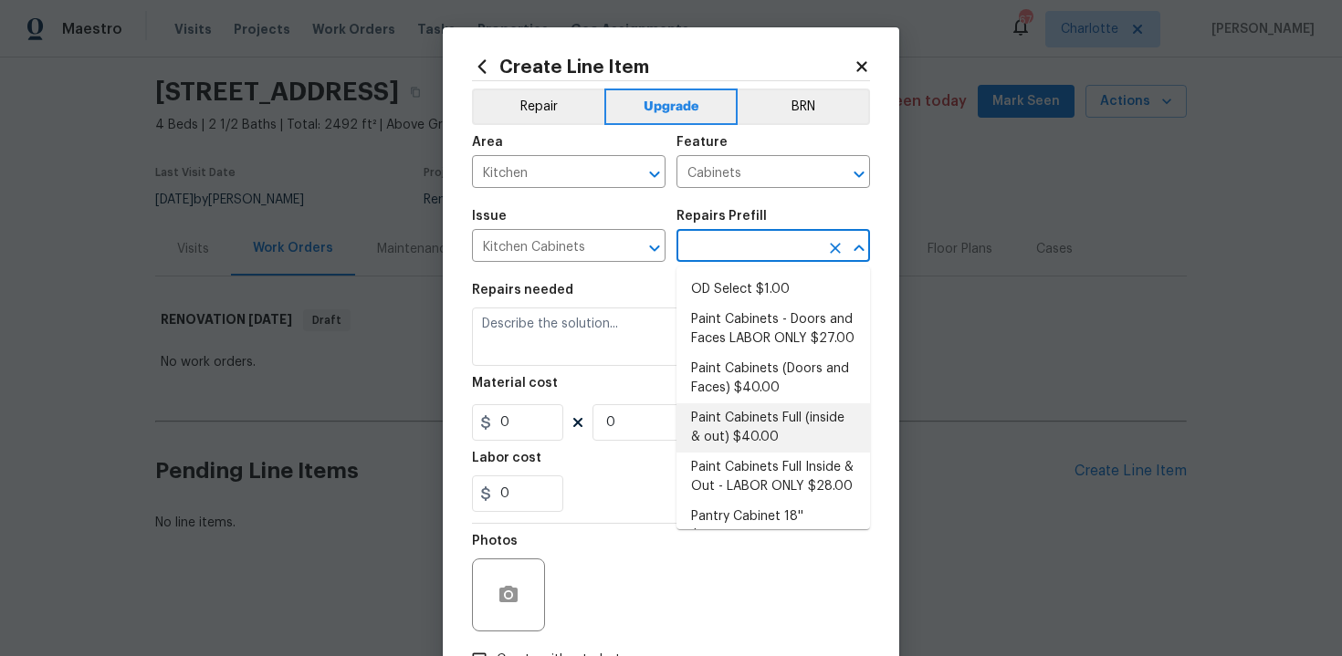
click at [740, 403] on li "Paint Cabinets Full (inside & out) $40.00" at bounding box center [772, 427] width 193 height 49
type input "Paint Cabinets Full (inside & out) $40.00"
type textarea "Prep, sand, mask and apply 2 coats of paint to the kitchen cabinet doors, inter…"
type input "40"
type input "1"
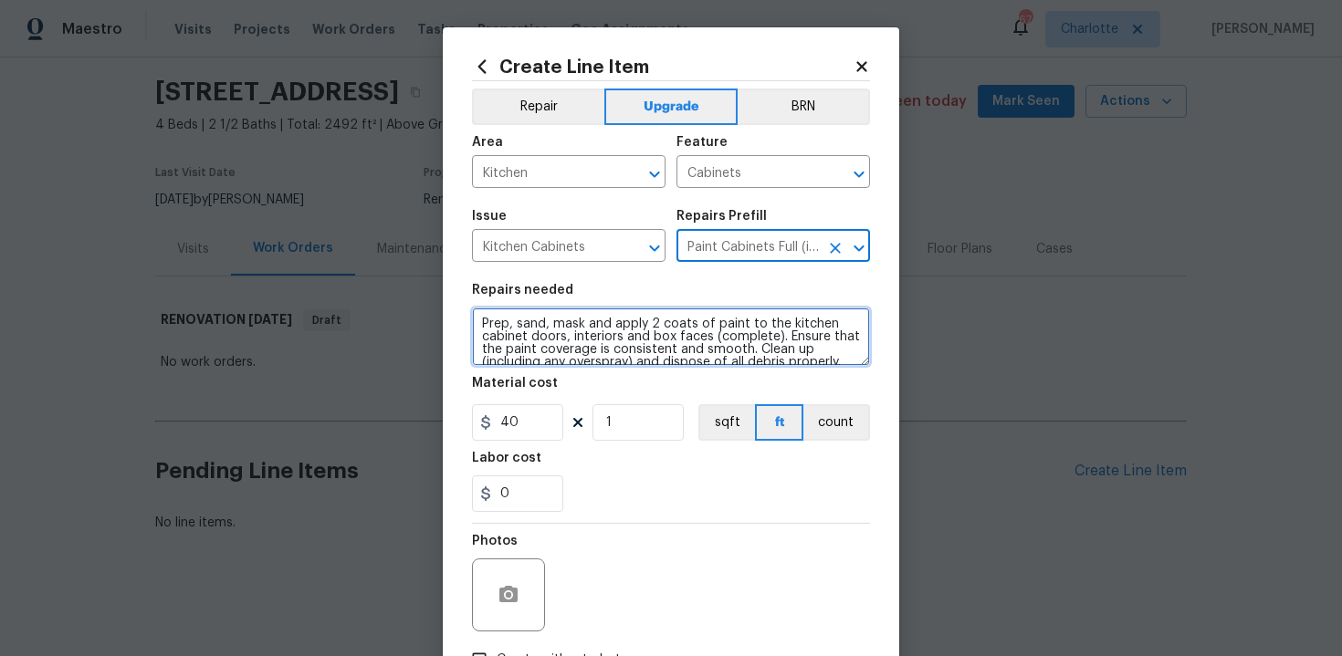
click at [476, 321] on textarea "Prep, sand, mask and apply 2 coats of paint to the kitchen cabinet doors, inter…" at bounding box center [671, 337] width 398 height 58
type textarea "#sala - Prep, sand, mask and apply 2 coats of paint to the kitchen cabinet door…"
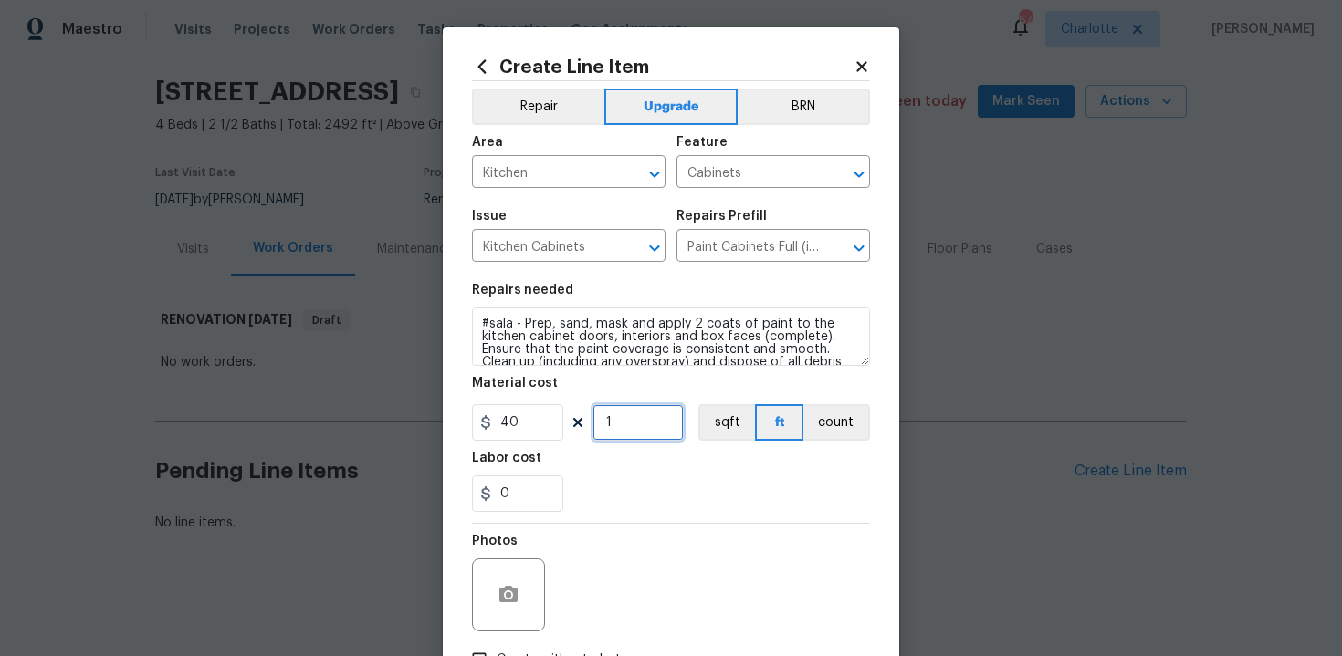
click at [633, 435] on input "1" at bounding box center [637, 422] width 91 height 37
type input "60"
click at [693, 513] on section "Repairs needed #sala - Prep, sand, mask and apply 2 coats of paint to the kitch…" at bounding box center [671, 398] width 398 height 250
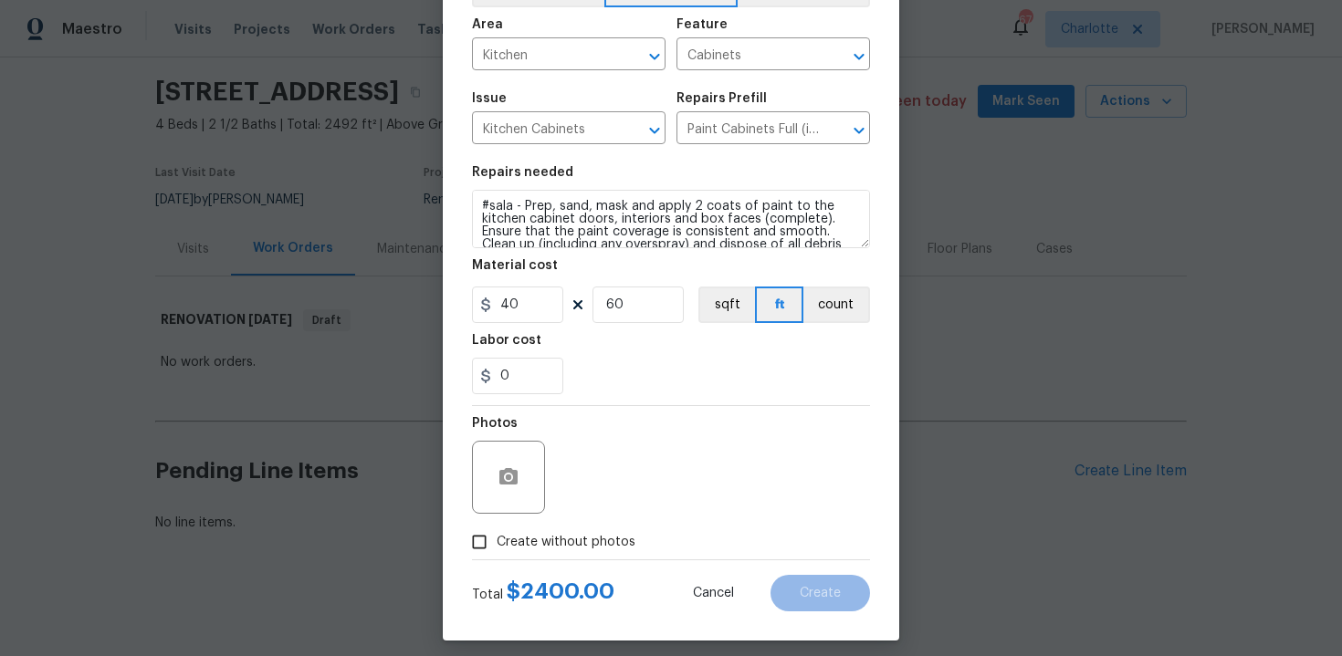
scroll to position [131, 0]
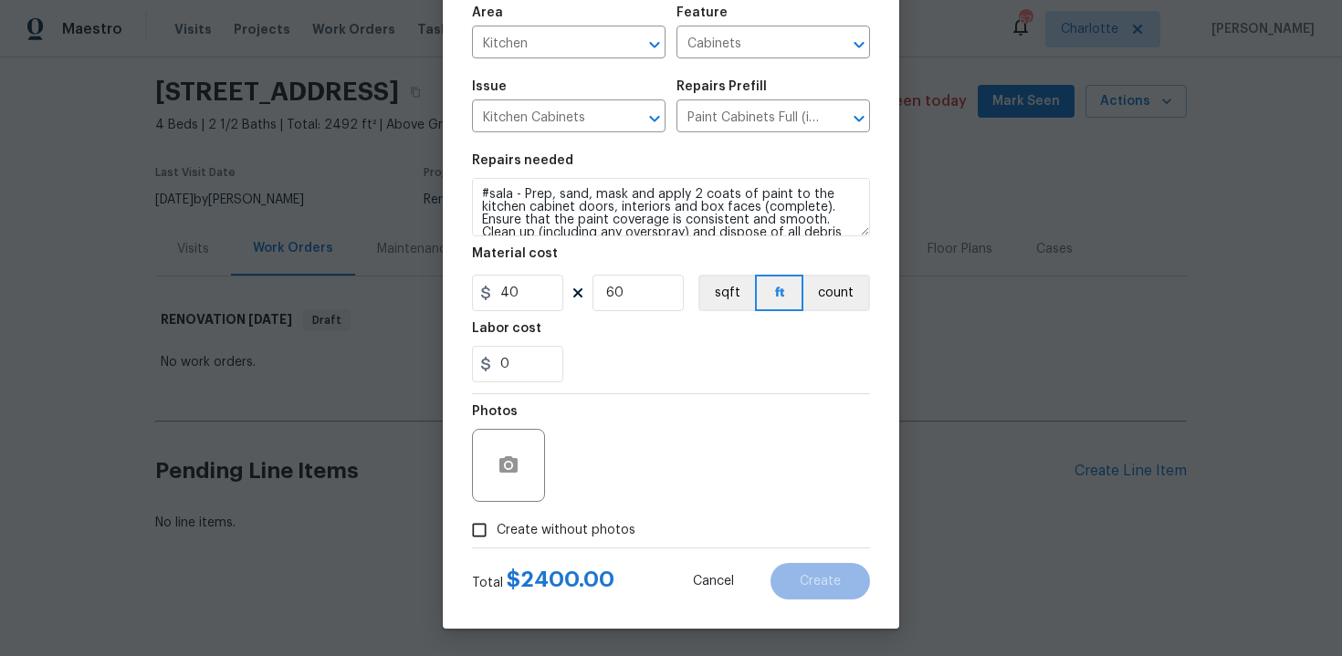
click at [572, 527] on span "Create without photos" at bounding box center [566, 530] width 139 height 19
click at [497, 527] on input "Create without photos" at bounding box center [479, 530] width 35 height 35
checkbox input "true"
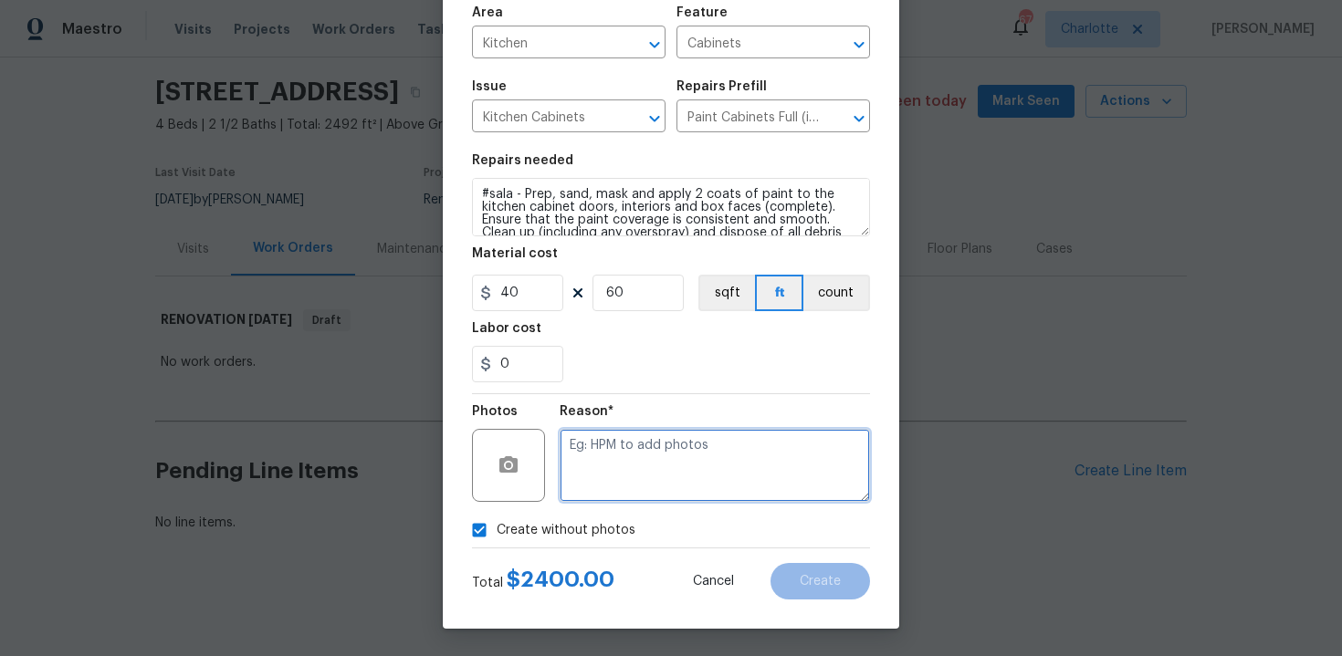
click at [642, 465] on textarea at bounding box center [714, 465] width 310 height 73
type textarea "n/a"
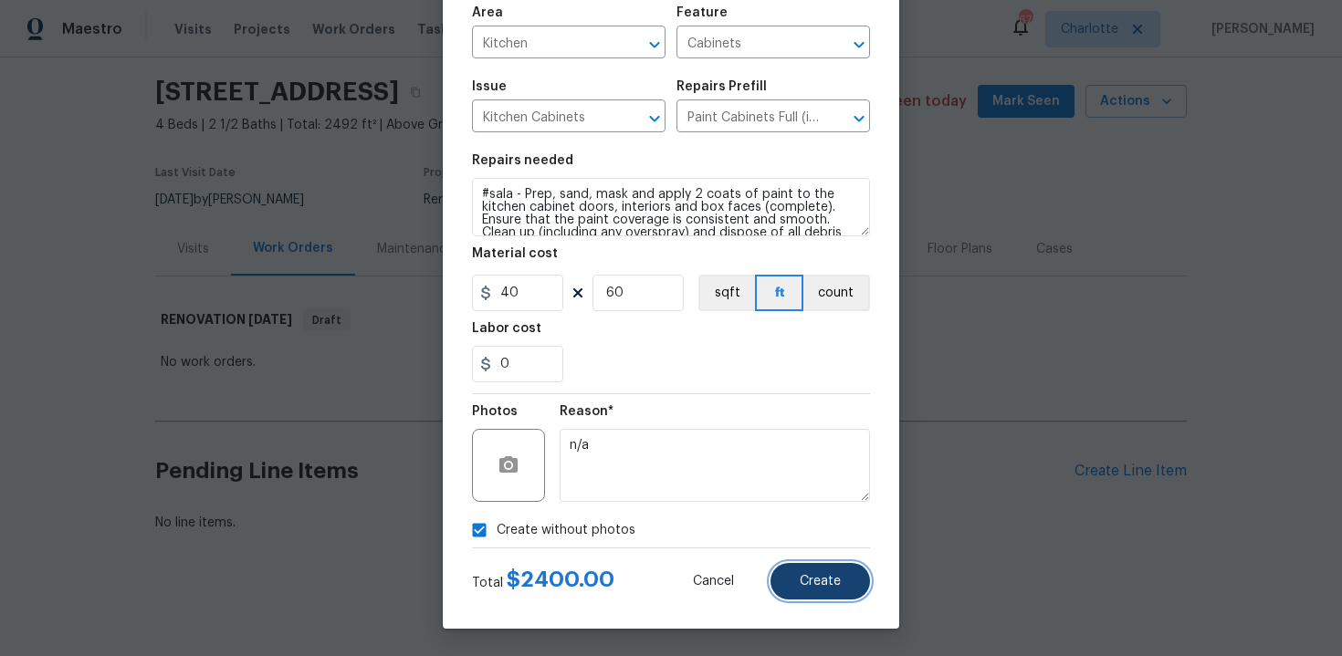
click at [824, 588] on button "Create" at bounding box center [819, 581] width 99 height 37
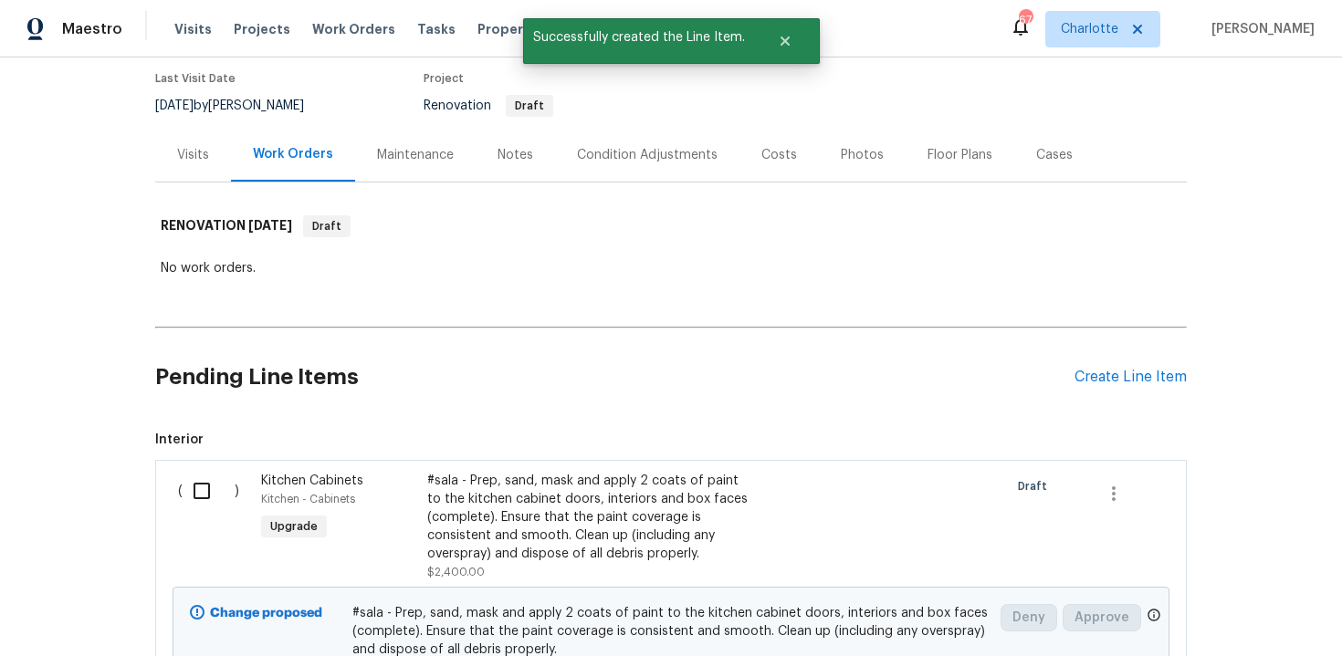
scroll to position [160, 0]
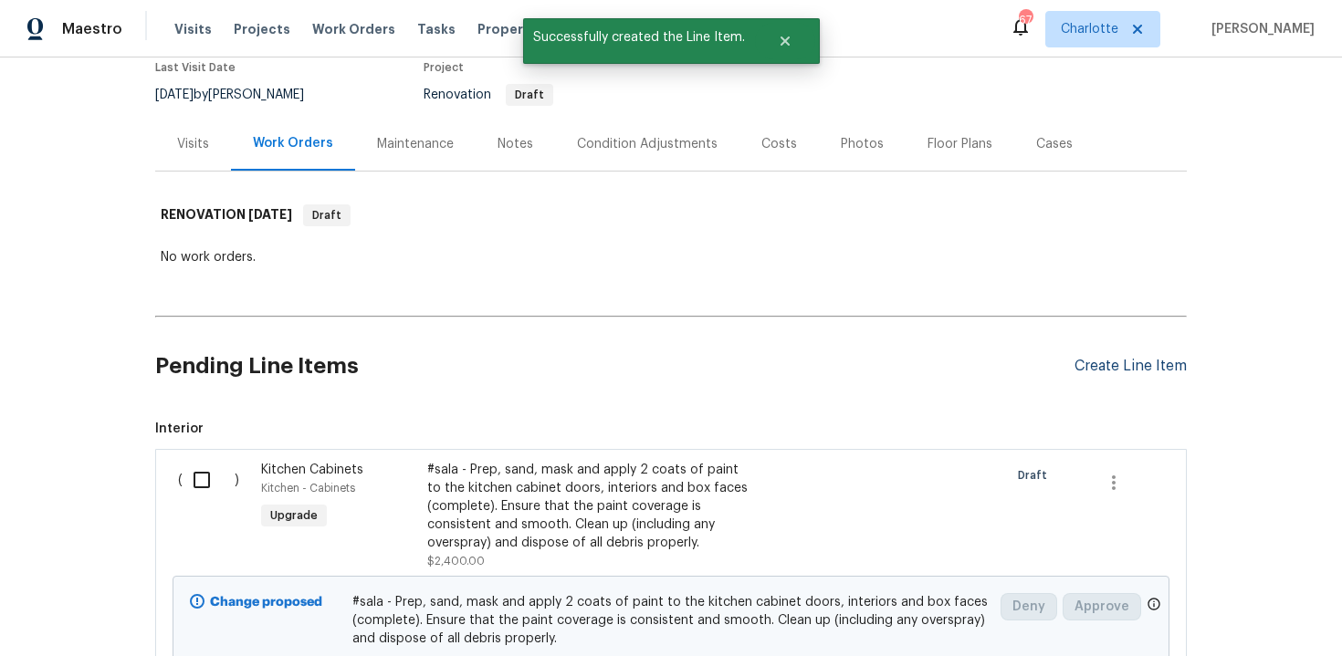
click at [1122, 359] on div "Create Line Item" at bounding box center [1130, 366] width 112 height 17
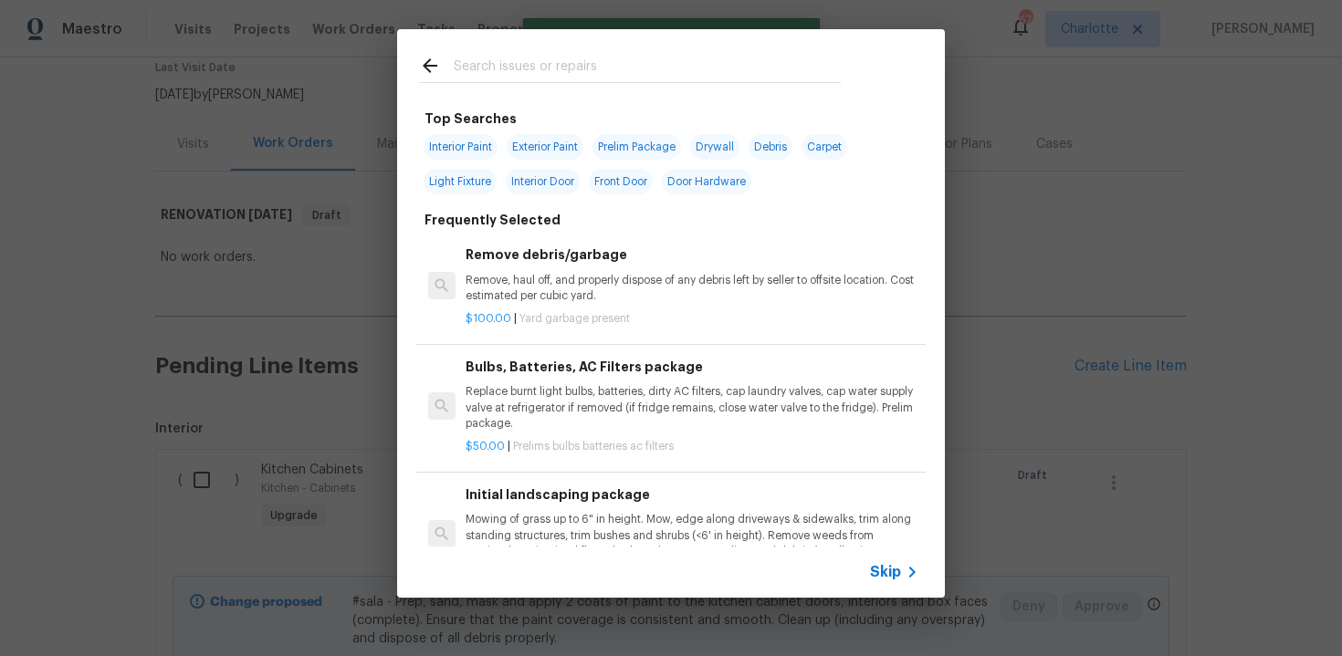
click at [890, 576] on span "Skip" at bounding box center [885, 572] width 31 height 18
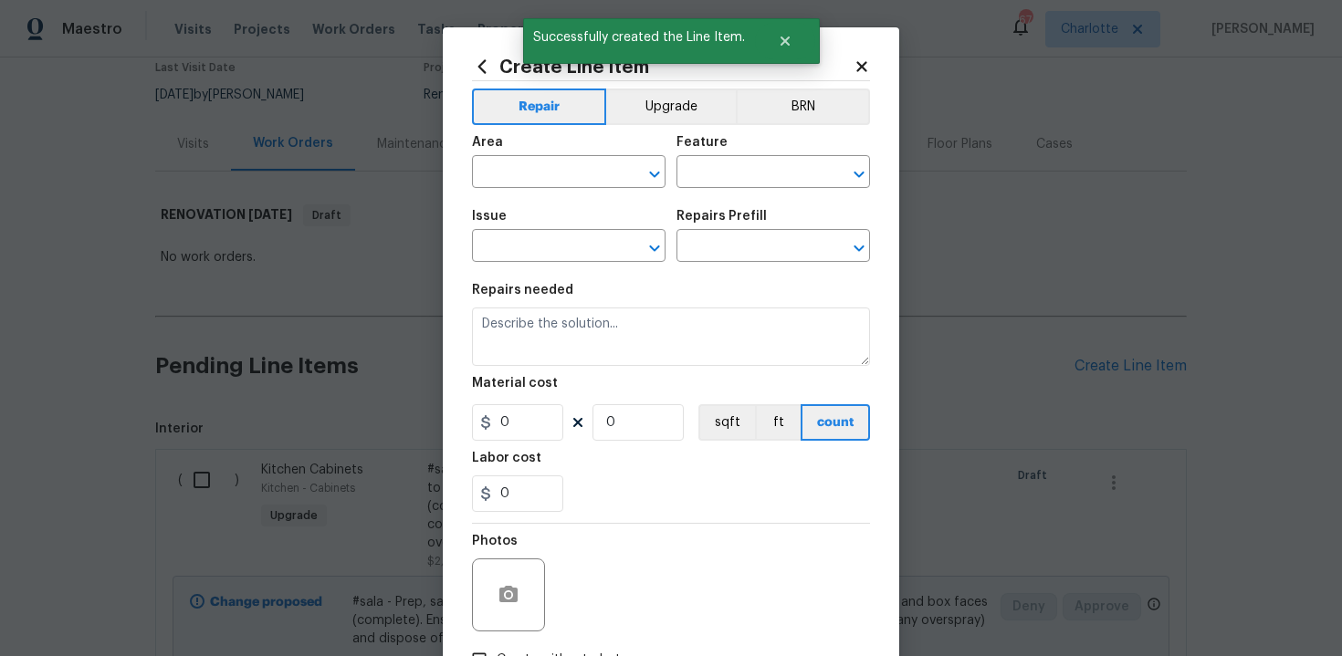
click at [654, 125] on span "Area ​" at bounding box center [568, 162] width 193 height 74
click at [643, 118] on button "Upgrade" at bounding box center [671, 107] width 131 height 37
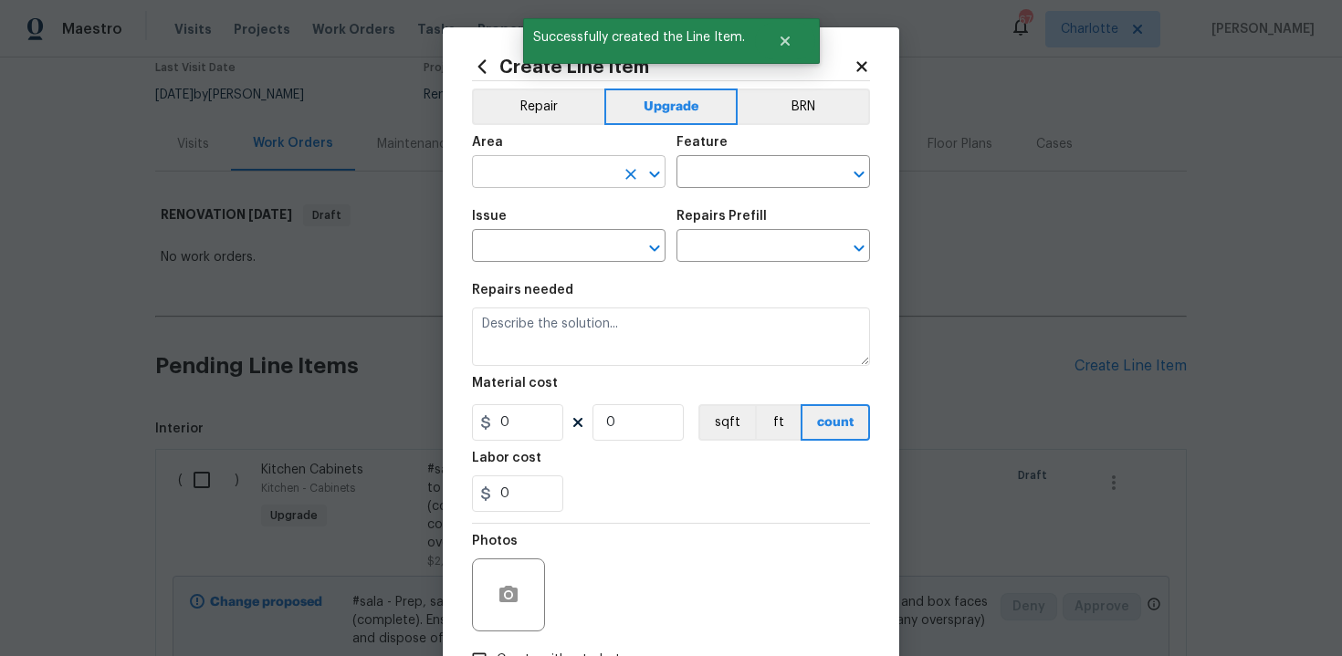
click at [585, 167] on input "text" at bounding box center [543, 174] width 142 height 28
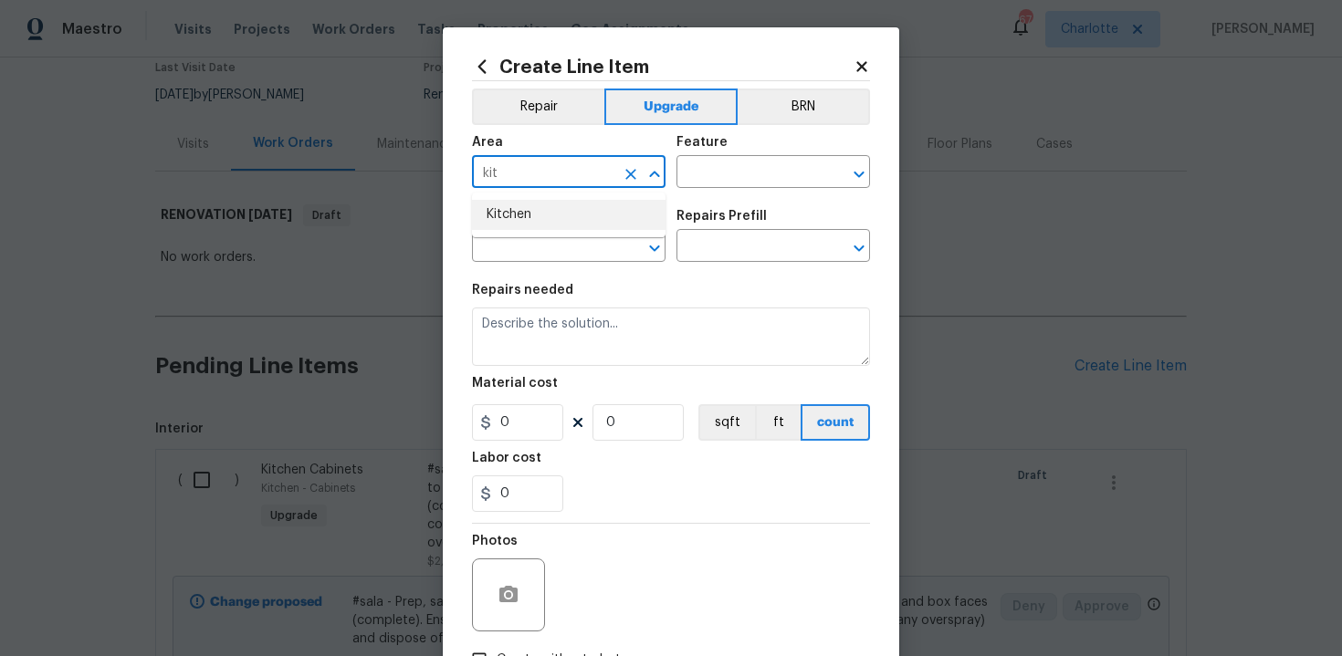
click at [585, 209] on li "Kitchen" at bounding box center [568, 215] width 193 height 30
type input "Kitchen"
click at [700, 177] on input "text" at bounding box center [747, 174] width 142 height 28
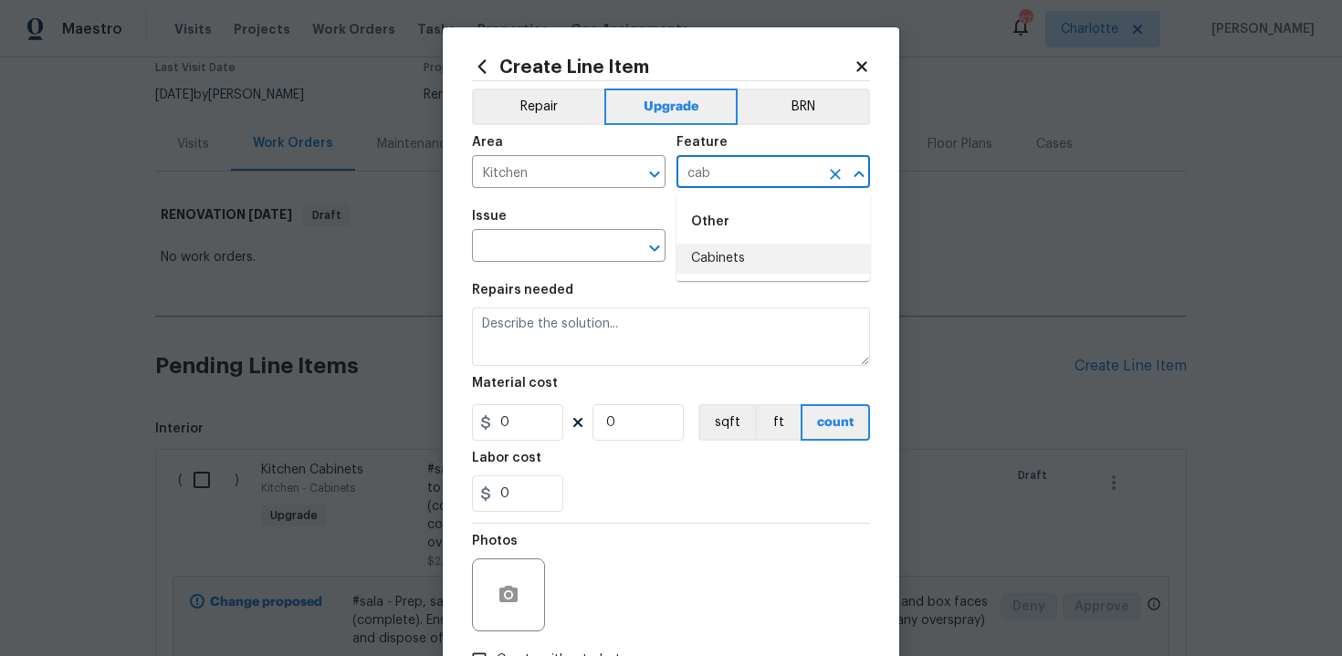
click at [716, 246] on li "Cabinets" at bounding box center [772, 259] width 193 height 30
type input "Cabinets"
click at [538, 256] on input "text" at bounding box center [543, 248] width 142 height 28
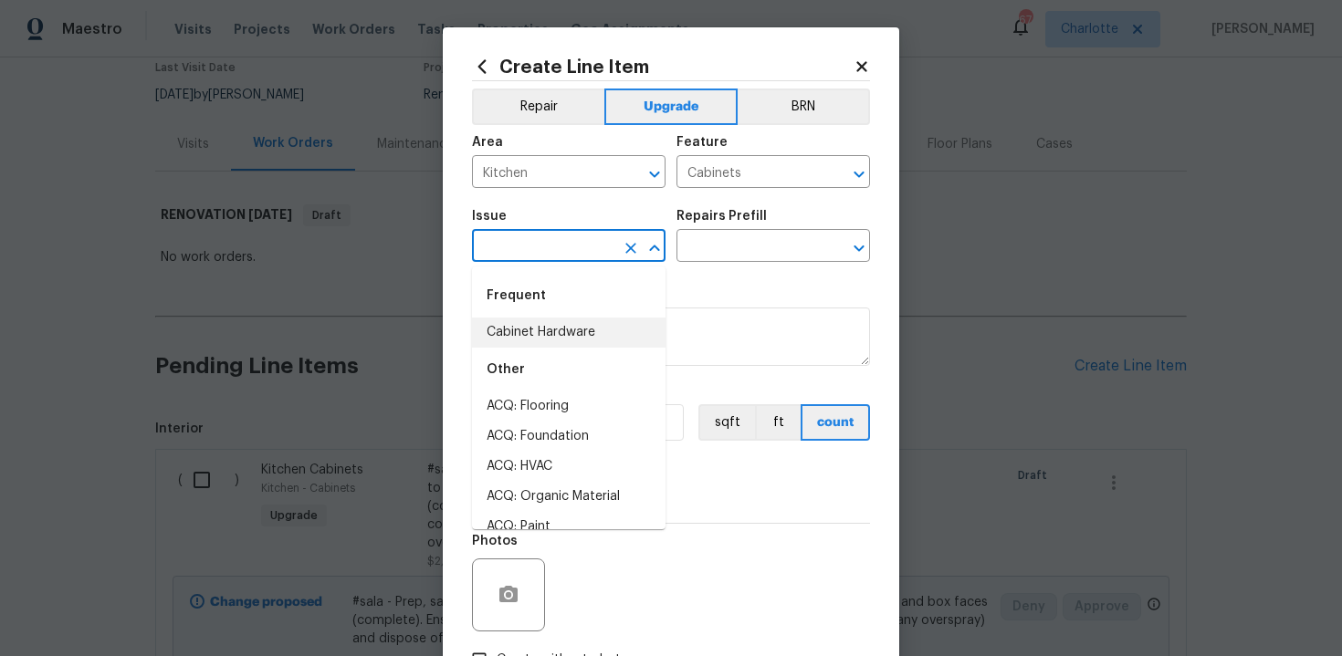
click at [555, 340] on li "Cabinet Hardware" at bounding box center [568, 333] width 193 height 30
type input "Cabinet Hardware"
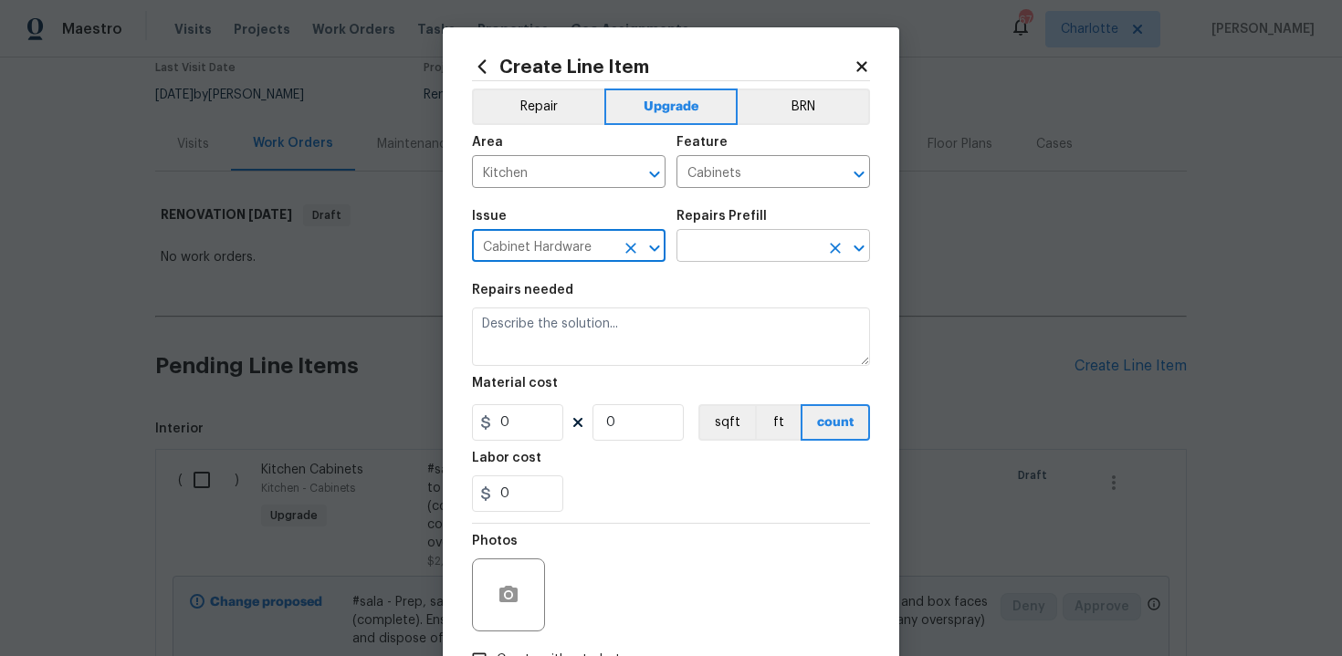
click at [752, 241] on input "text" at bounding box center [747, 248] width 142 height 28
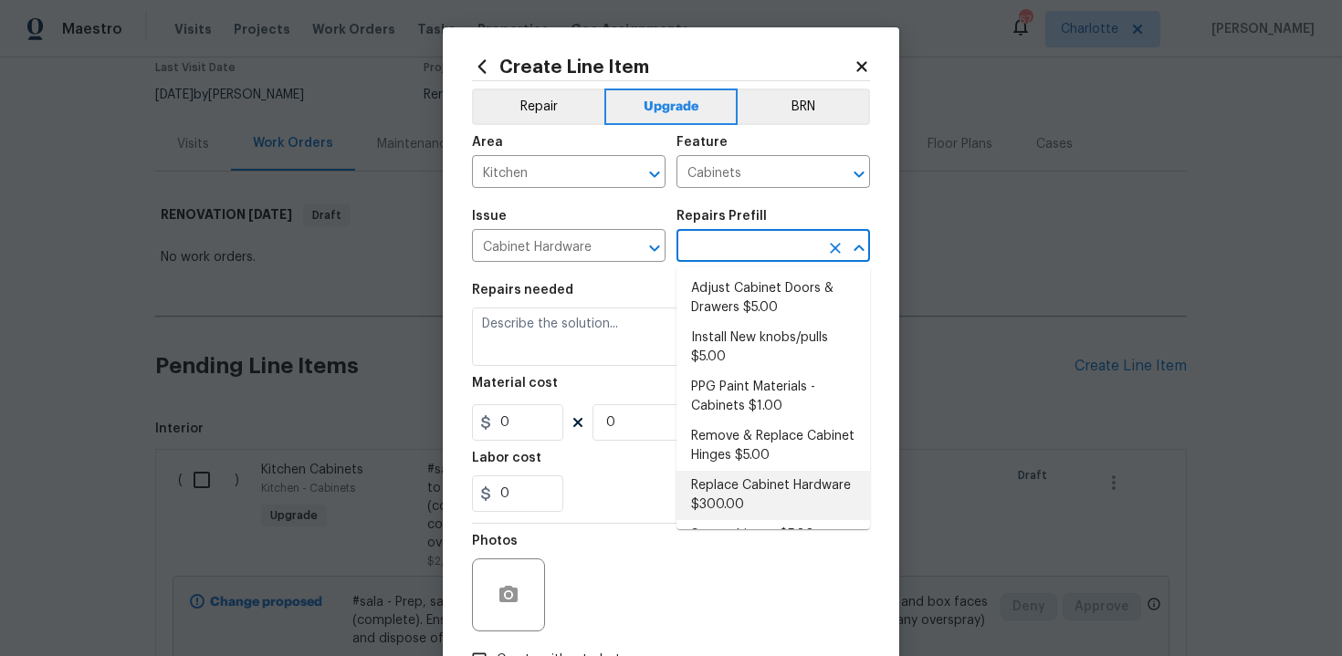
click at [726, 500] on li "Replace Cabinet Hardware $300.00" at bounding box center [772, 495] width 193 height 49
type input "Replace Cabinet Hardware $300.00"
type textarea "Replace cabinet hardware with new hinges and pulls. HPM to provide specs"
type input "300"
type input "1"
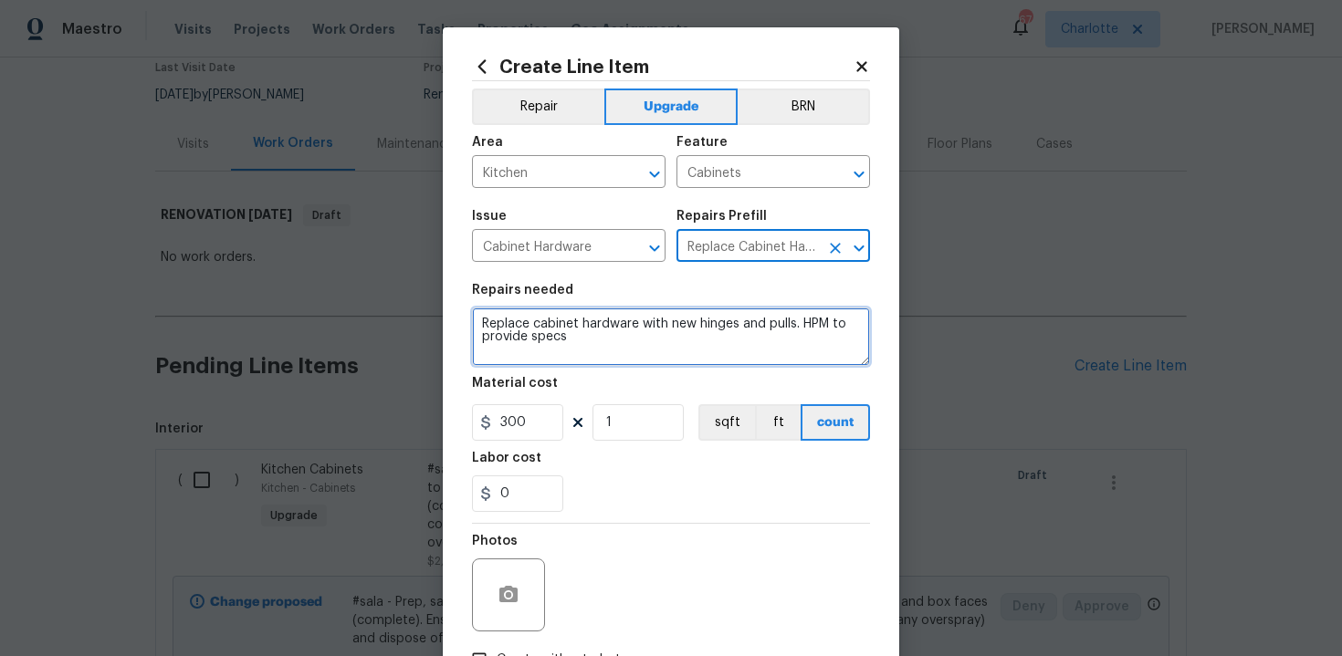
click at [473, 321] on textarea "Replace cabinet hardware with new hinges and pulls. HPM to provide specs" at bounding box center [671, 337] width 398 height 58
type textarea "#sala - Replace cabinet hardware with new hinges and pulls. HPM to provide specs"
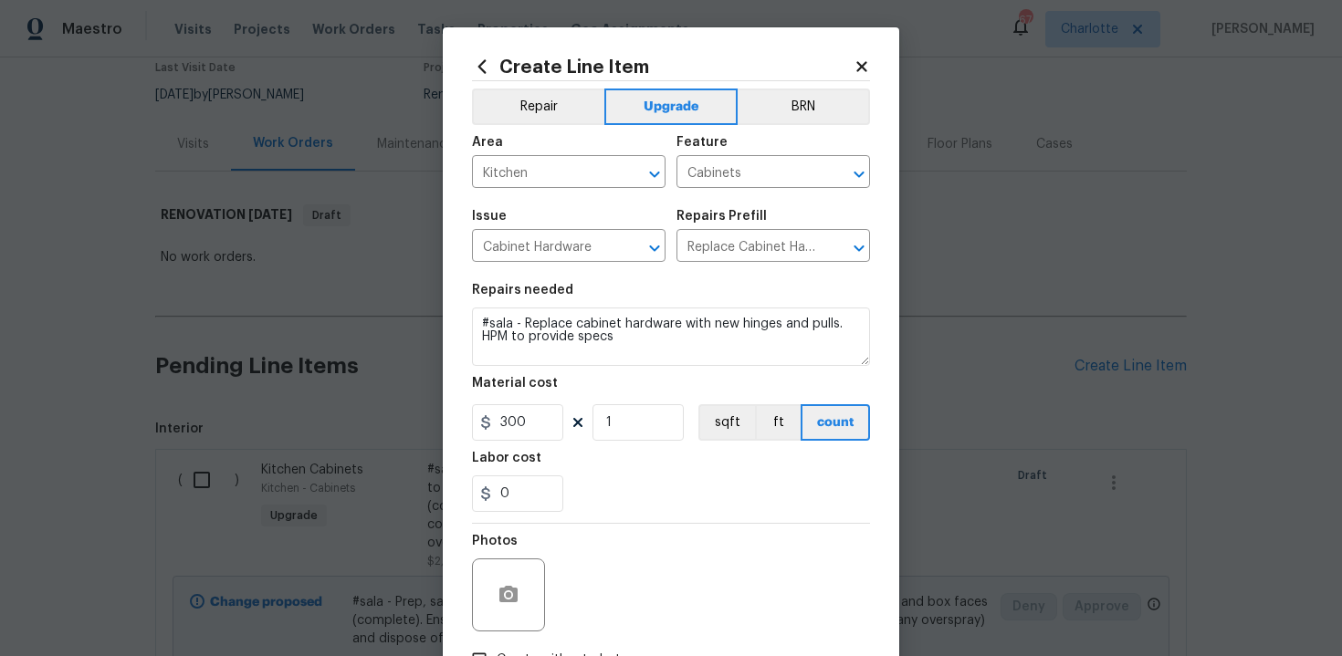
click at [696, 503] on div "0" at bounding box center [671, 494] width 398 height 37
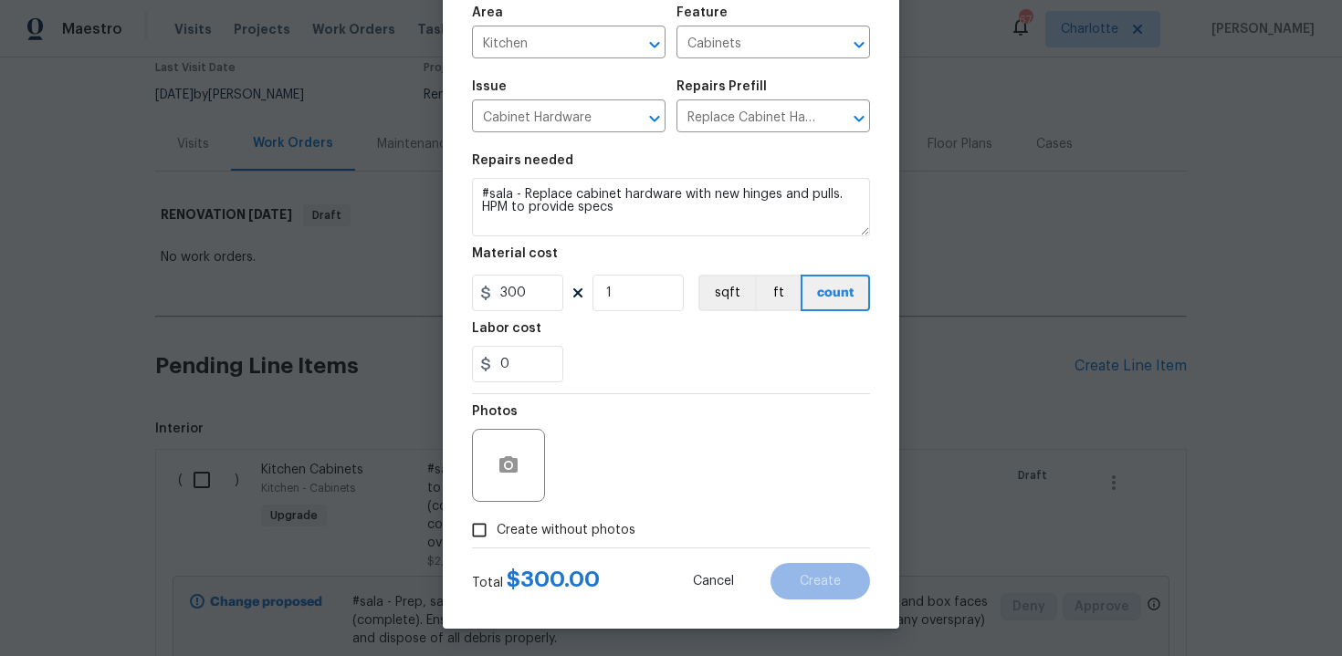
click at [591, 528] on span "Create without photos" at bounding box center [566, 530] width 139 height 19
click at [497, 528] on input "Create without photos" at bounding box center [479, 530] width 35 height 35
checkbox input "true"
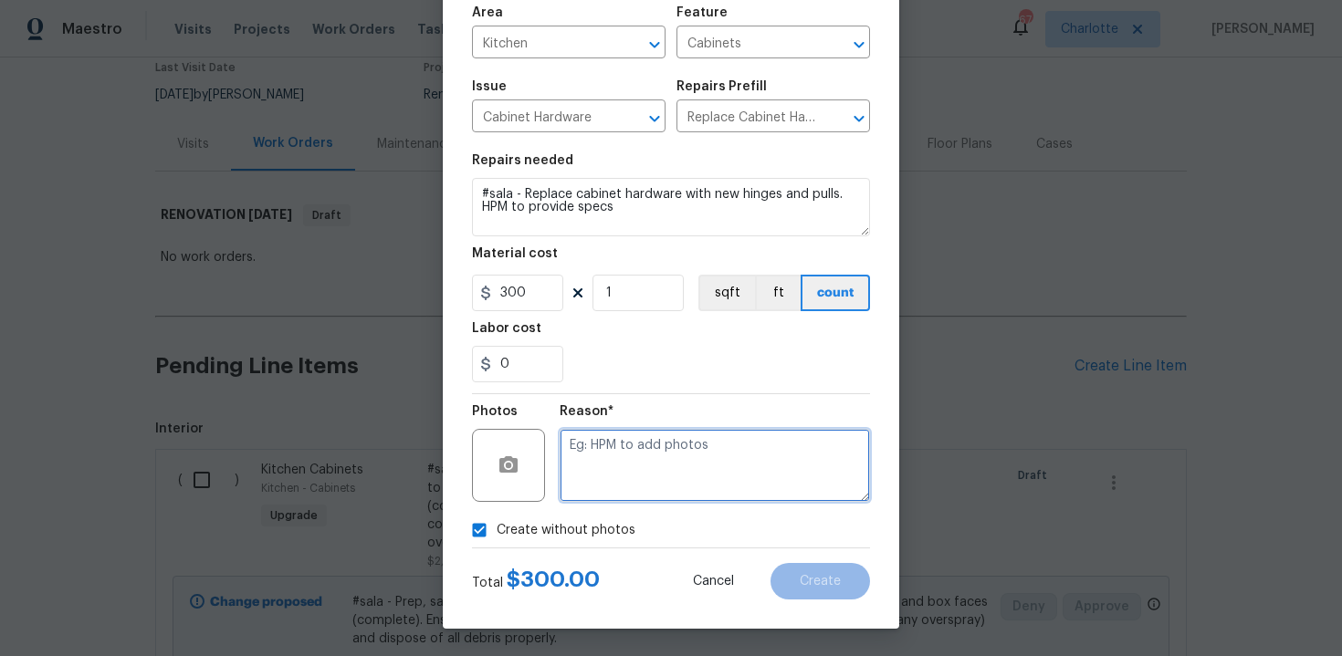
click at [652, 476] on textarea at bounding box center [714, 465] width 310 height 73
type textarea "n/a"
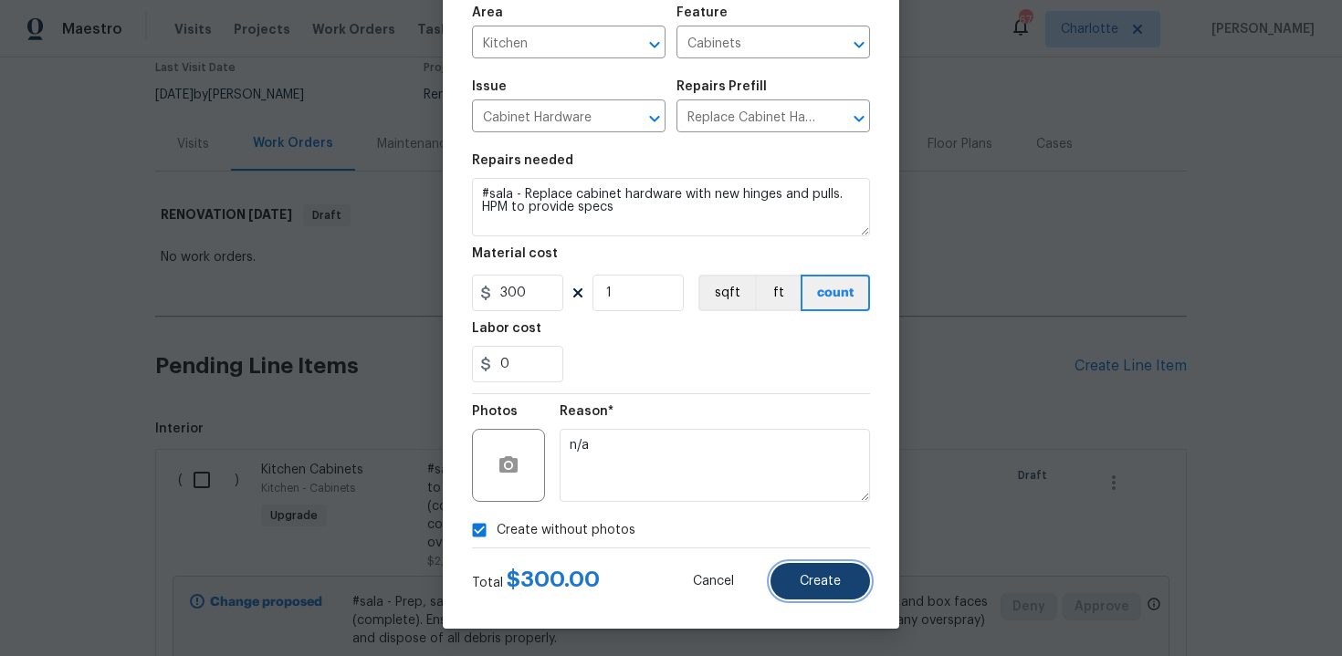
click at [816, 586] on span "Create" at bounding box center [820, 582] width 41 height 14
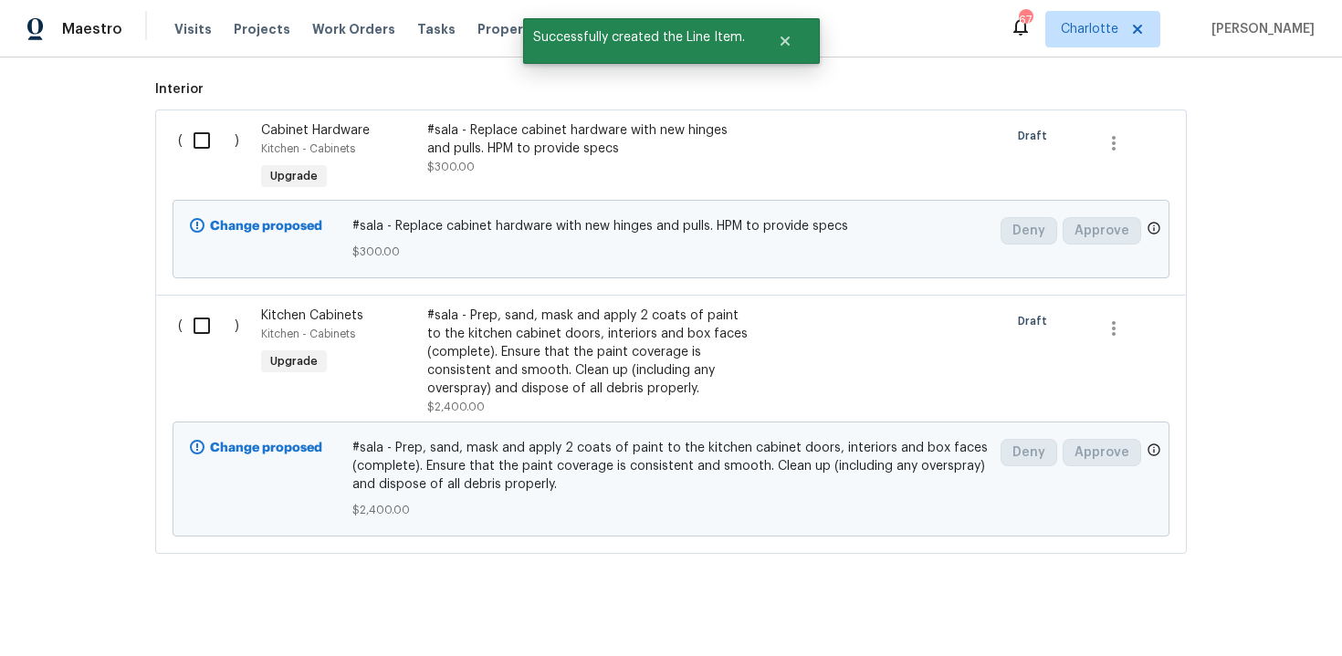
scroll to position [522, 0]
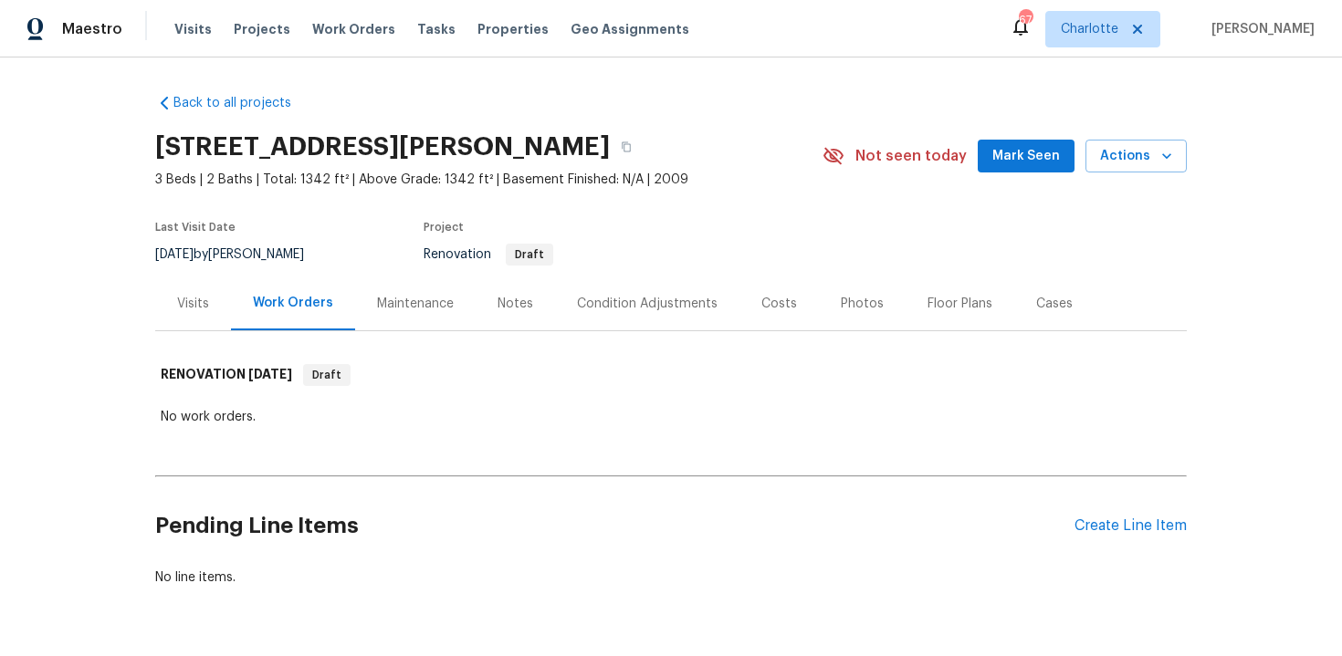
scroll to position [55, 0]
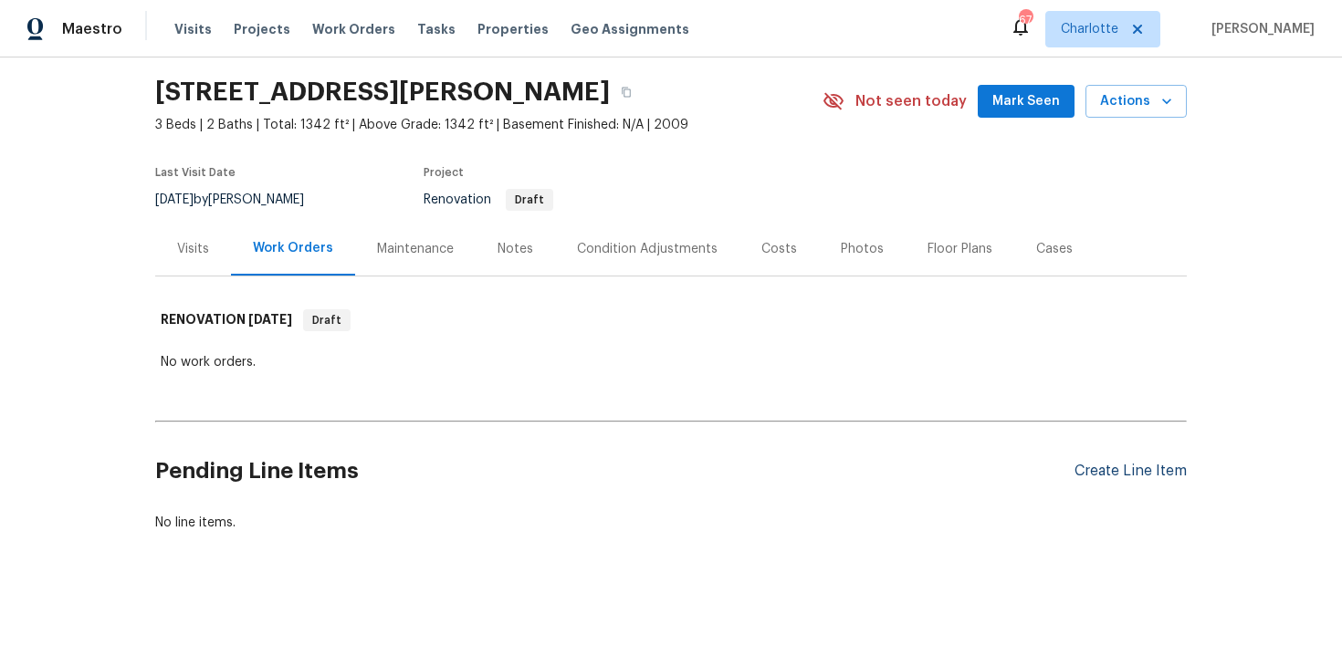
click at [1113, 467] on div "Create Line Item" at bounding box center [1130, 471] width 112 height 17
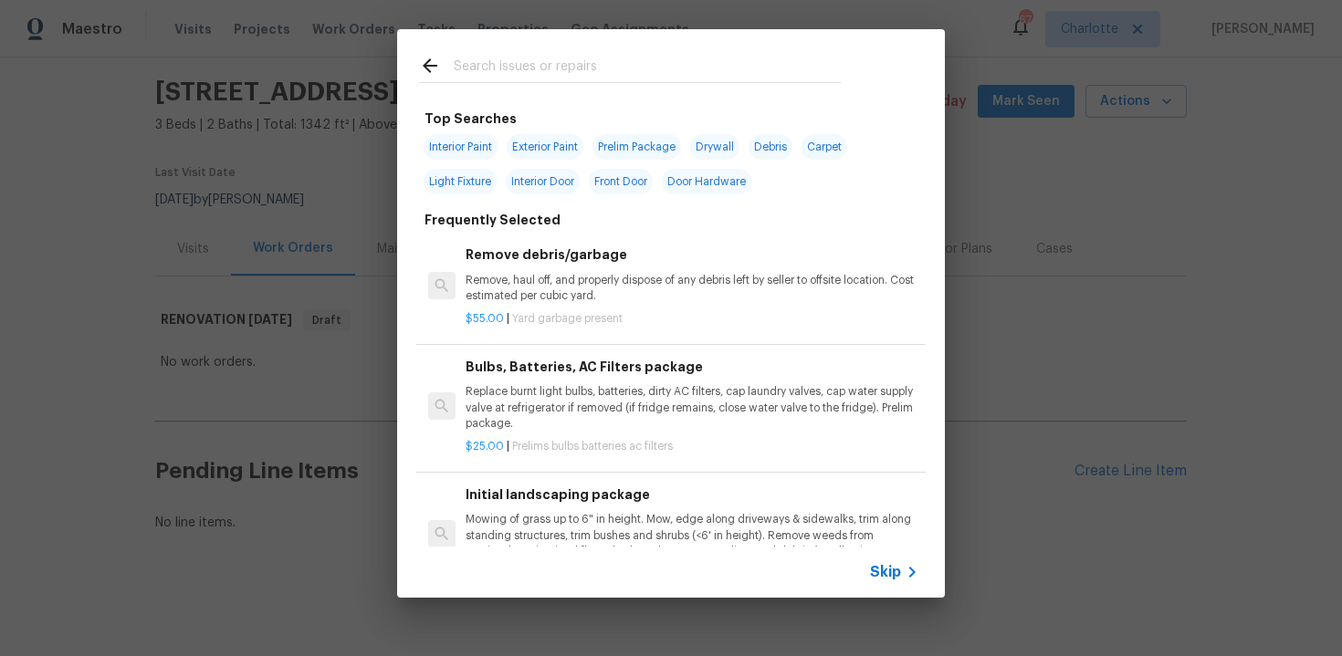
click at [892, 564] on span "Skip" at bounding box center [885, 572] width 31 height 18
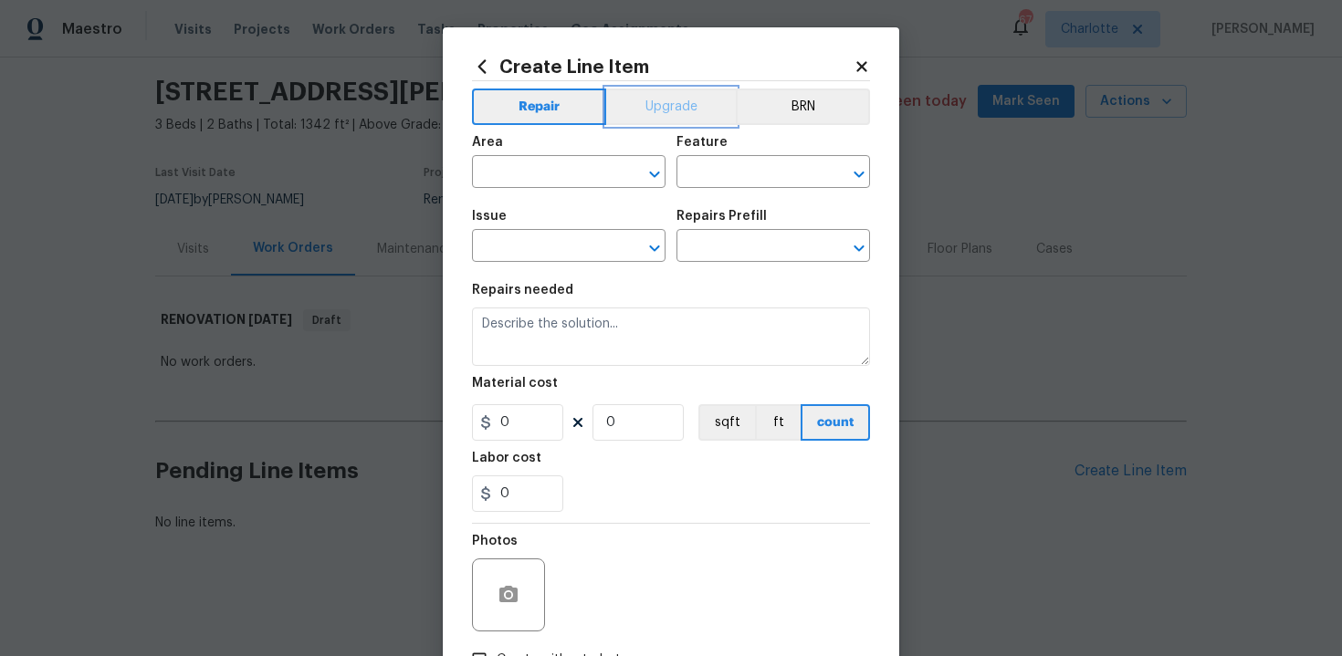
click at [662, 116] on button "Upgrade" at bounding box center [671, 107] width 131 height 37
click at [549, 183] on input "text" at bounding box center [543, 174] width 142 height 28
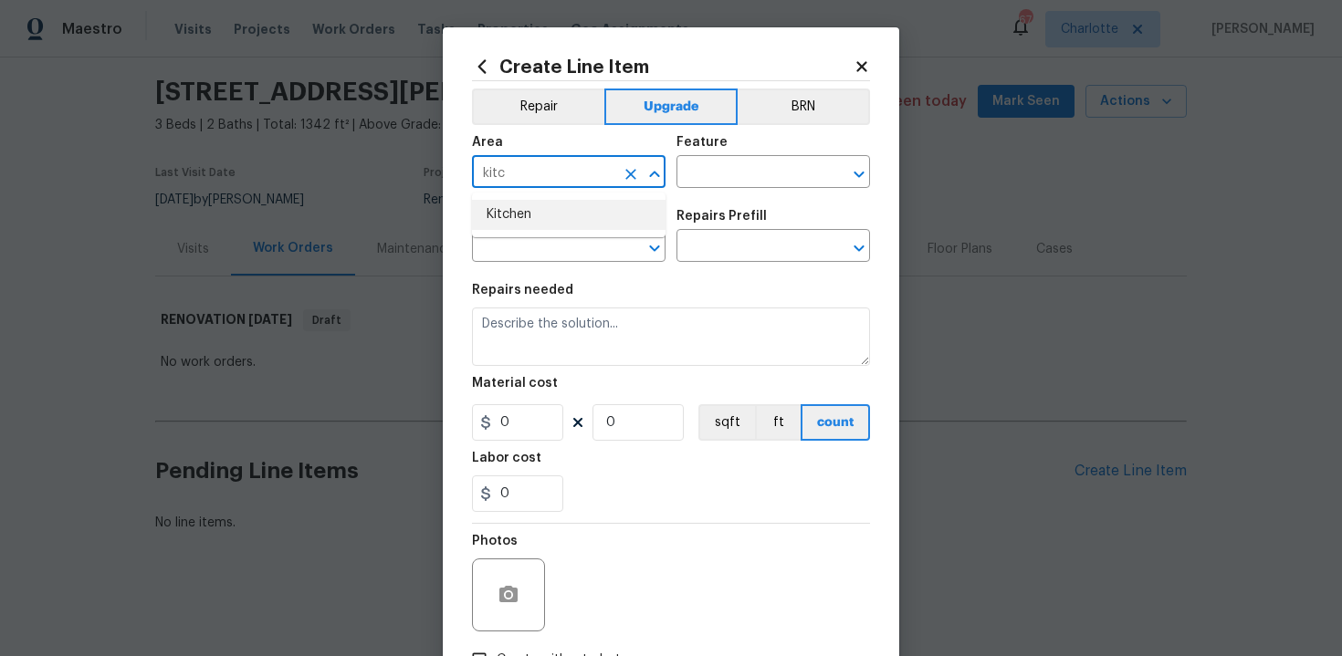
click at [528, 213] on li "Kitchen" at bounding box center [568, 215] width 193 height 30
type input "Kitchen"
click at [731, 175] on input "text" at bounding box center [747, 174] width 142 height 28
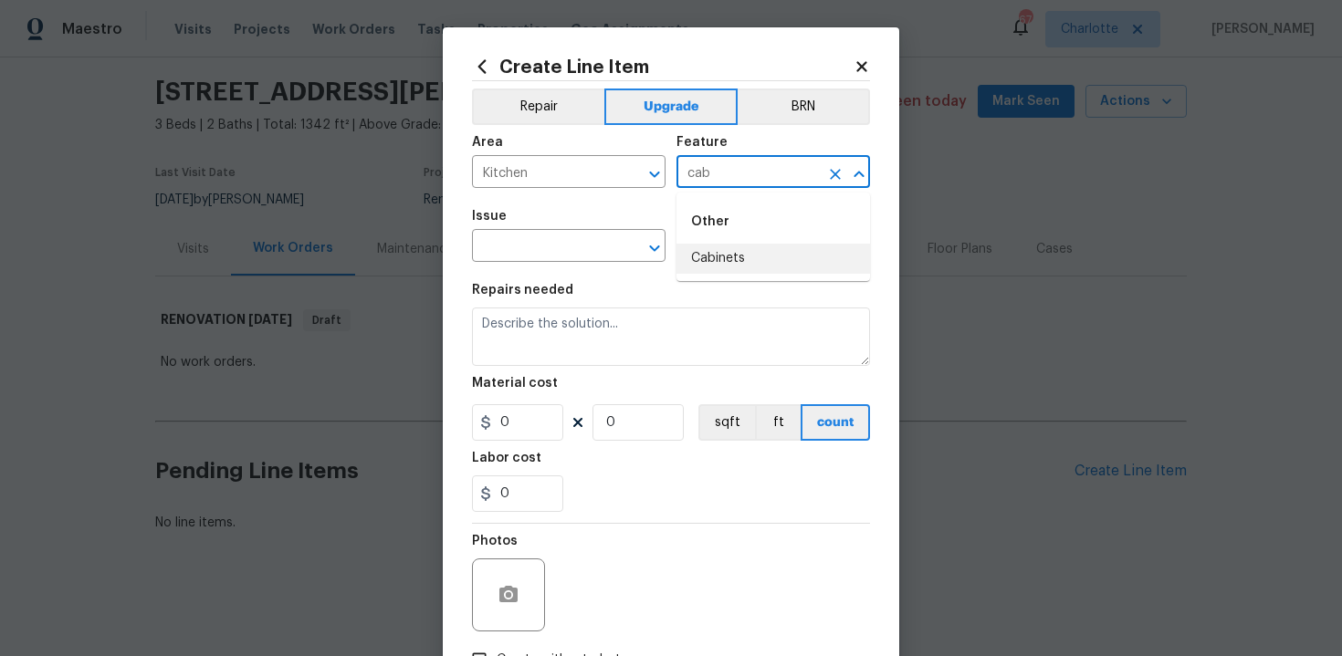
click at [754, 266] on li "Cabinets" at bounding box center [772, 259] width 193 height 30
type input "Cabinets"
click at [556, 252] on input "text" at bounding box center [543, 248] width 142 height 28
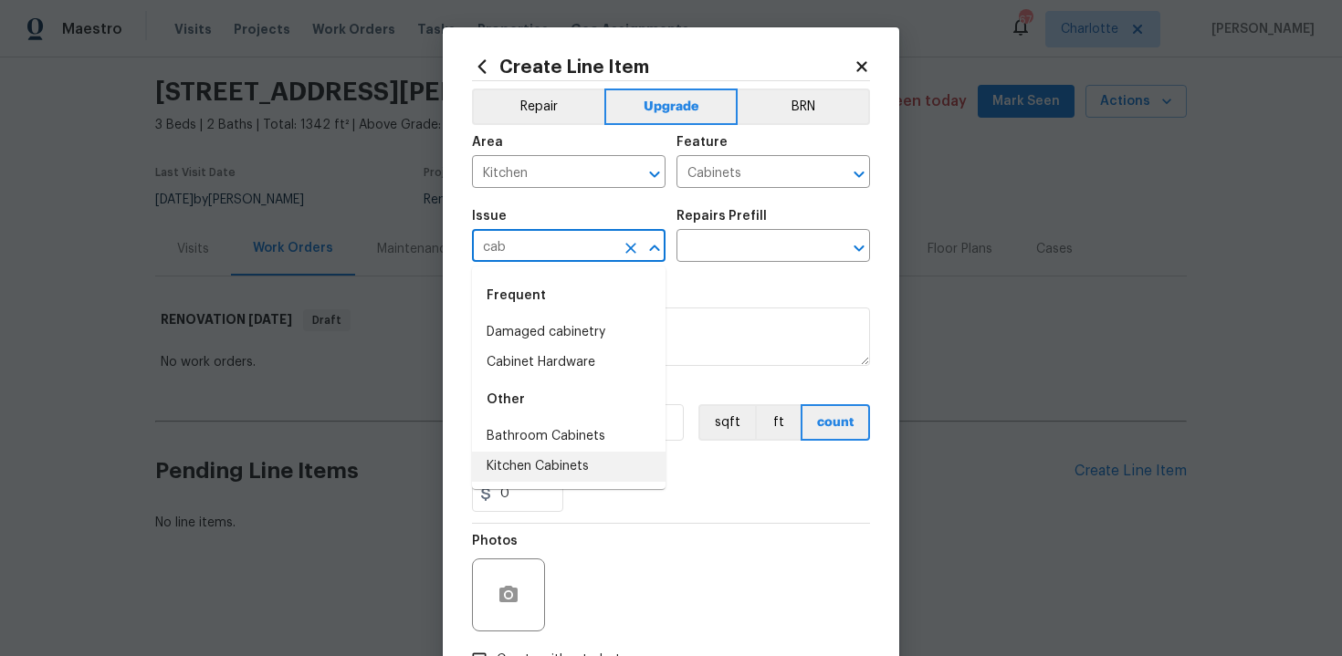
click at [574, 464] on li "Kitchen Cabinets" at bounding box center [568, 467] width 193 height 30
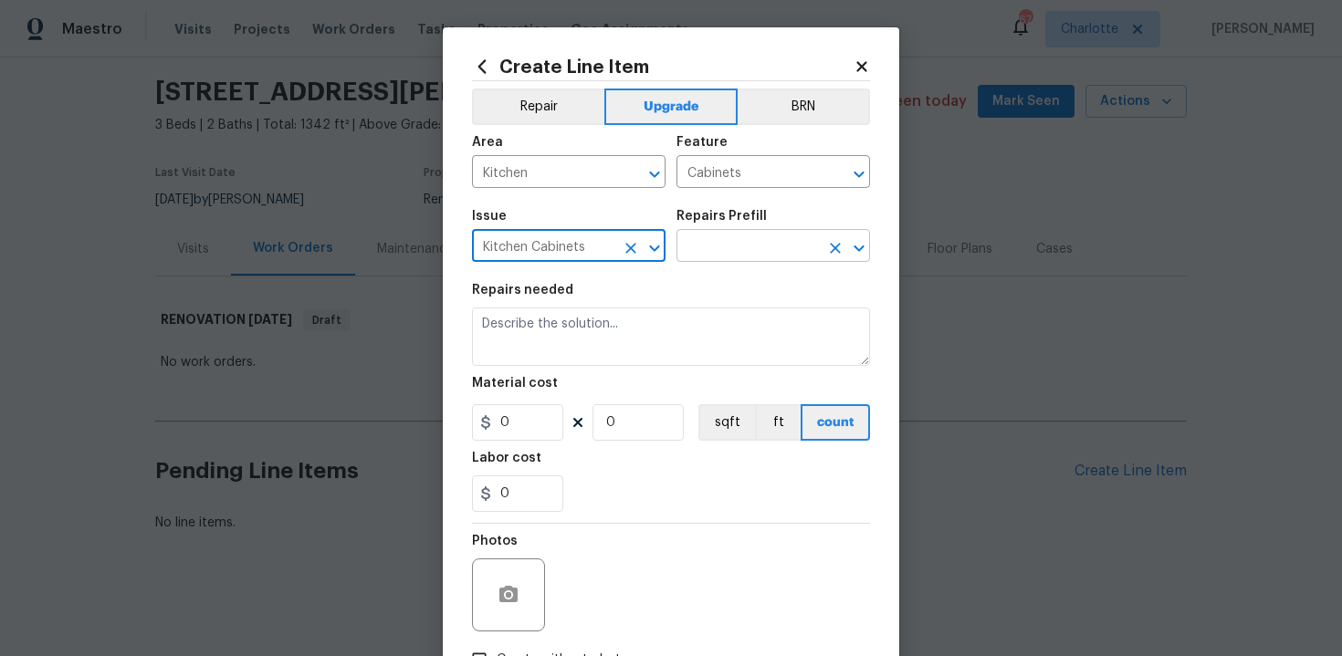
type input "Kitchen Cabinets"
click at [719, 249] on input "text" at bounding box center [747, 248] width 142 height 28
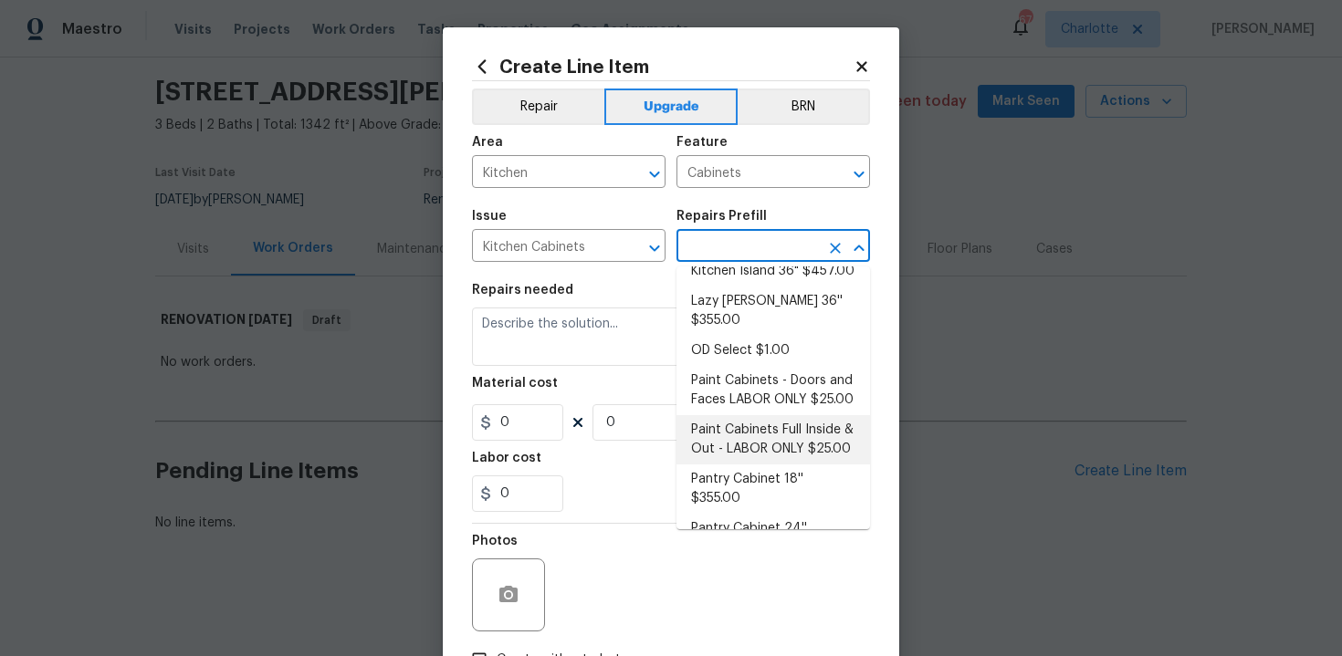
scroll to position [187, 0]
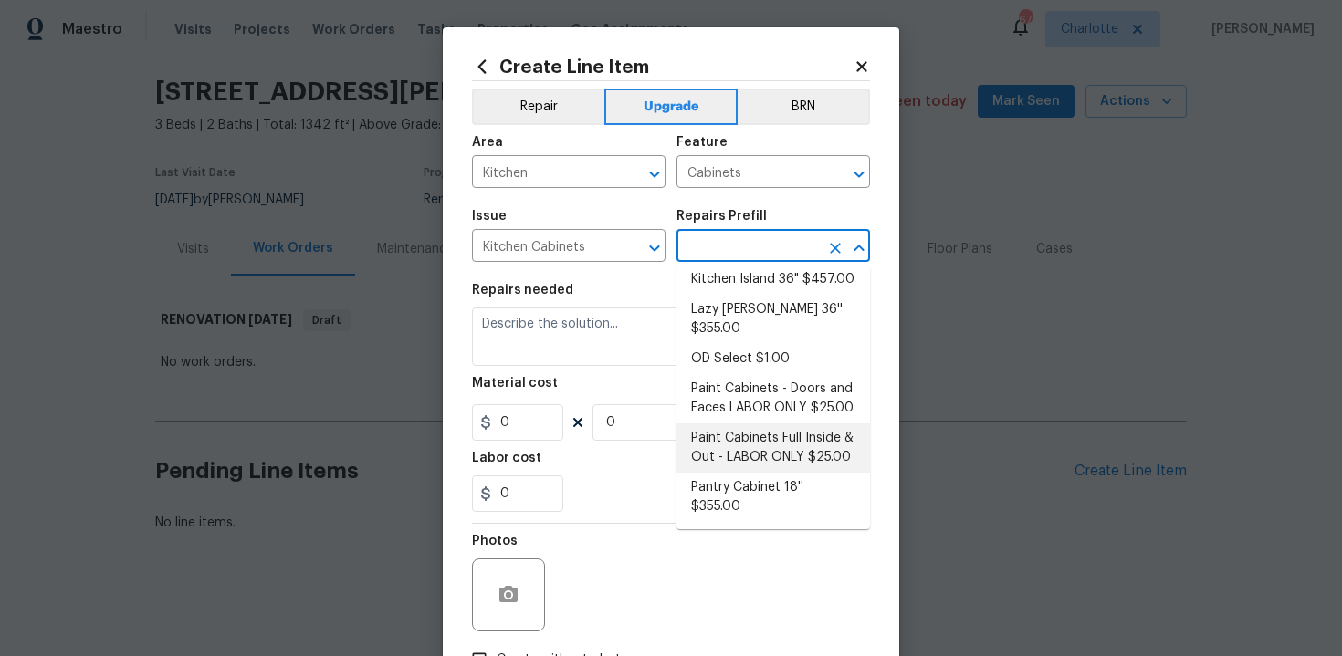
click at [768, 435] on li "Paint Cabinets Full Inside & Out - LABOR ONLY $25.00" at bounding box center [772, 447] width 193 height 49
type input "Paint Cabinets Full Inside & Out - LABOR ONLY $25.00"
type textarea "Prep, sand, mask and apply 2 coats of paint to the kitchen cabinet doors, inter…"
type input "25"
type input "1"
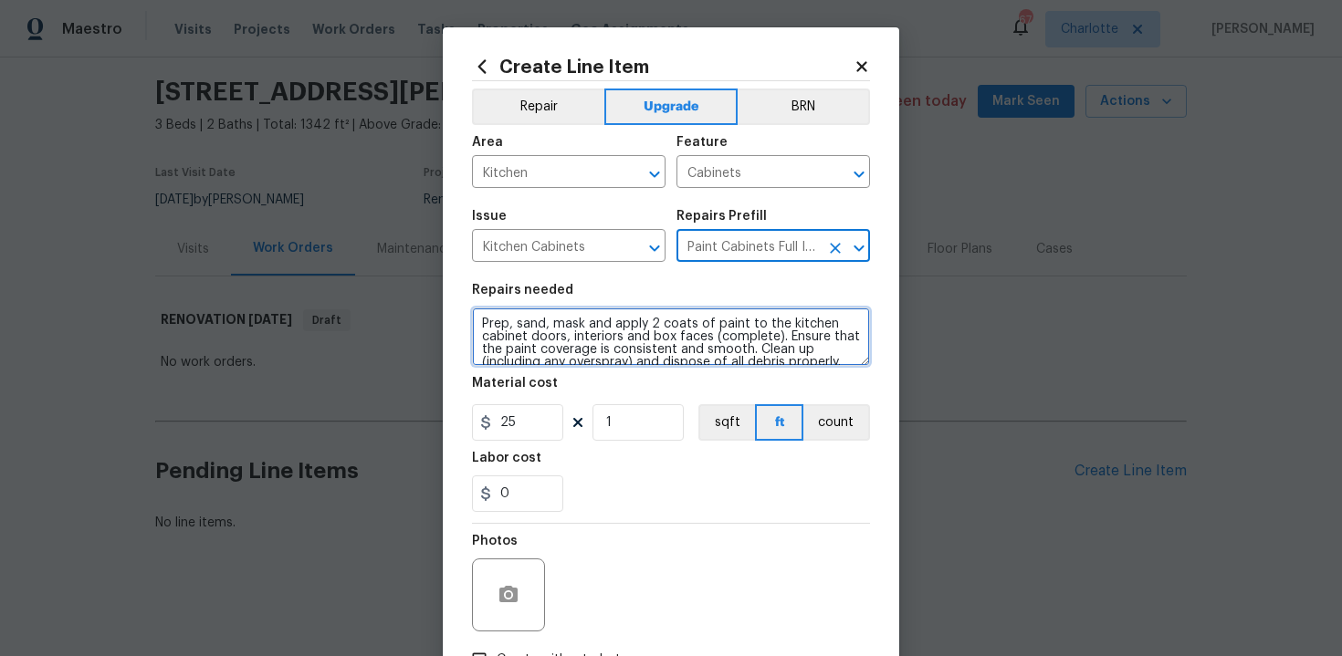
click at [473, 316] on textarea "Prep, sand, mask and apply 2 coats of paint to the kitchen cabinet doors, inter…" at bounding box center [671, 337] width 398 height 58
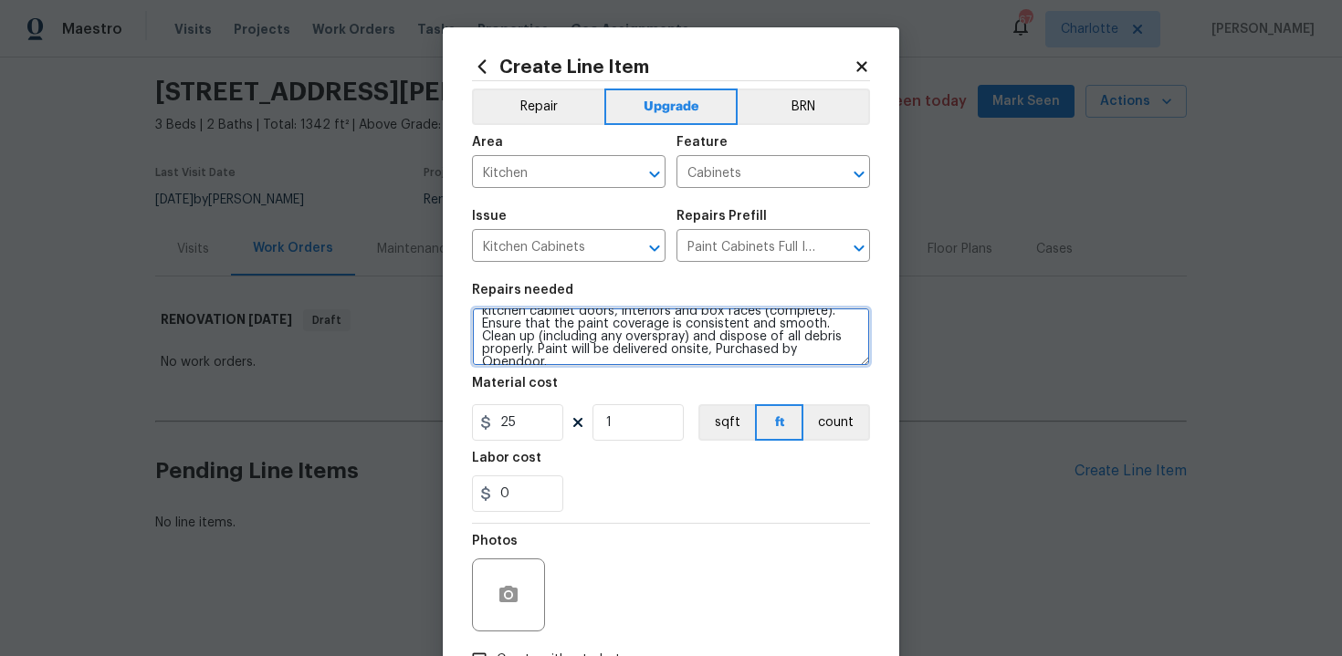
scroll to position [131, 0]
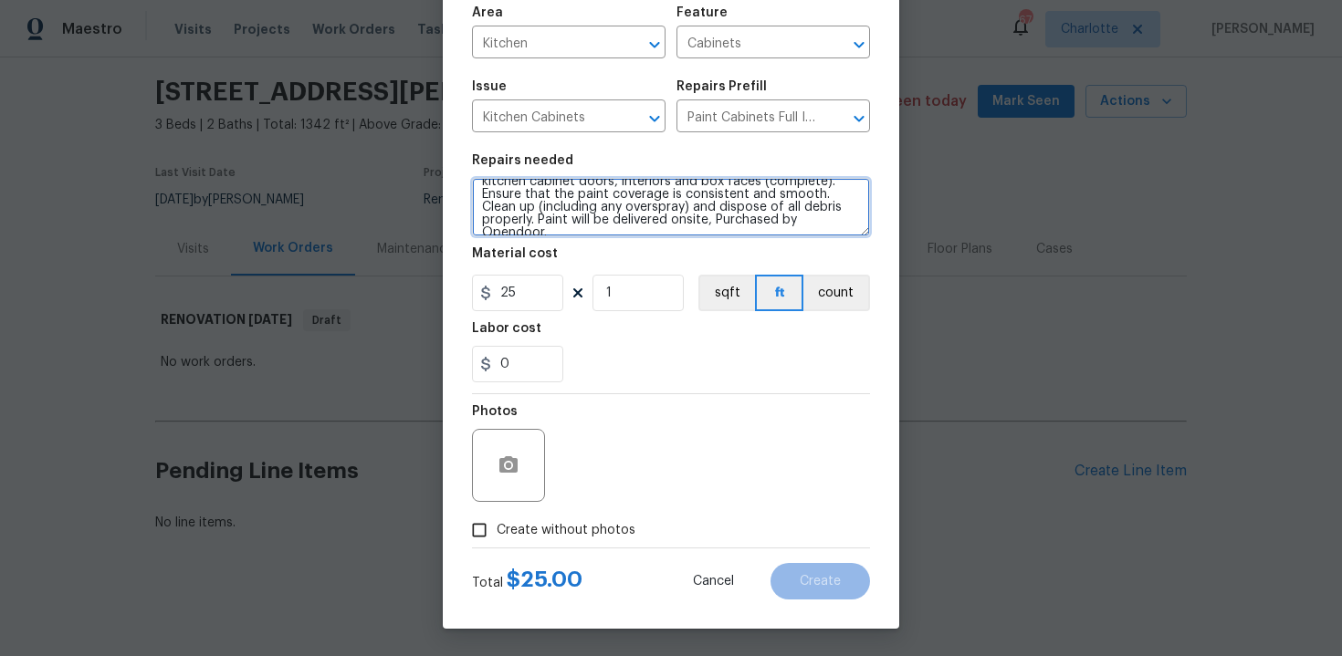
type textarea "#sala - Prep, sand, mask and apply 2 coats of paint to the kitchen cabinet door…"
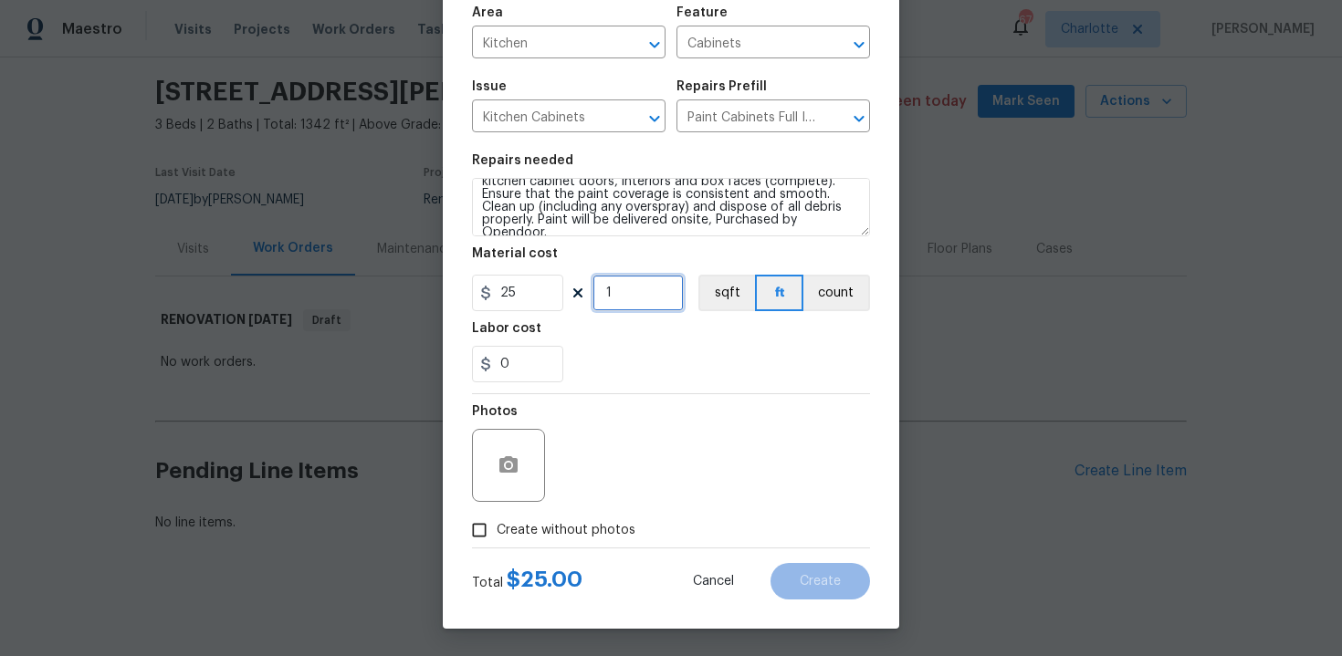
click at [641, 298] on input "1" at bounding box center [637, 293] width 91 height 37
type input "95"
click at [543, 532] on span "Create without photos" at bounding box center [566, 530] width 139 height 19
click at [497, 532] on input "Create without photos" at bounding box center [479, 530] width 35 height 35
checkbox input "true"
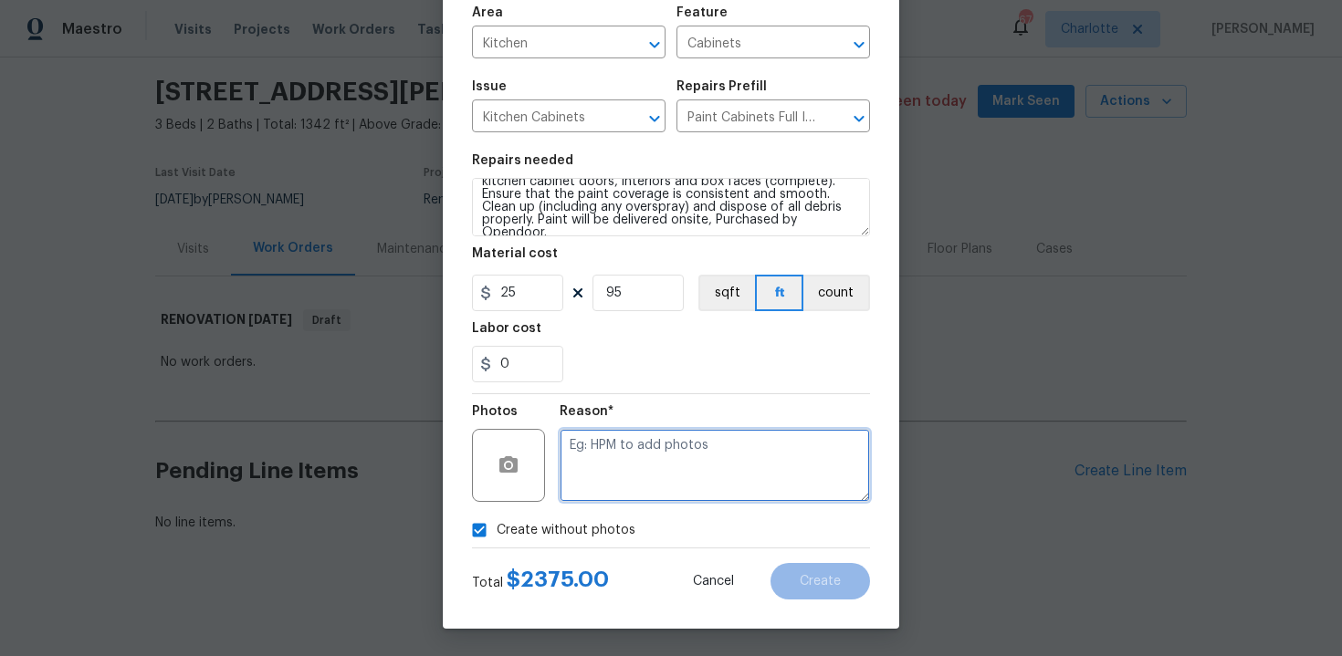
click at [643, 476] on textarea at bounding box center [714, 465] width 310 height 73
type textarea "n/a"
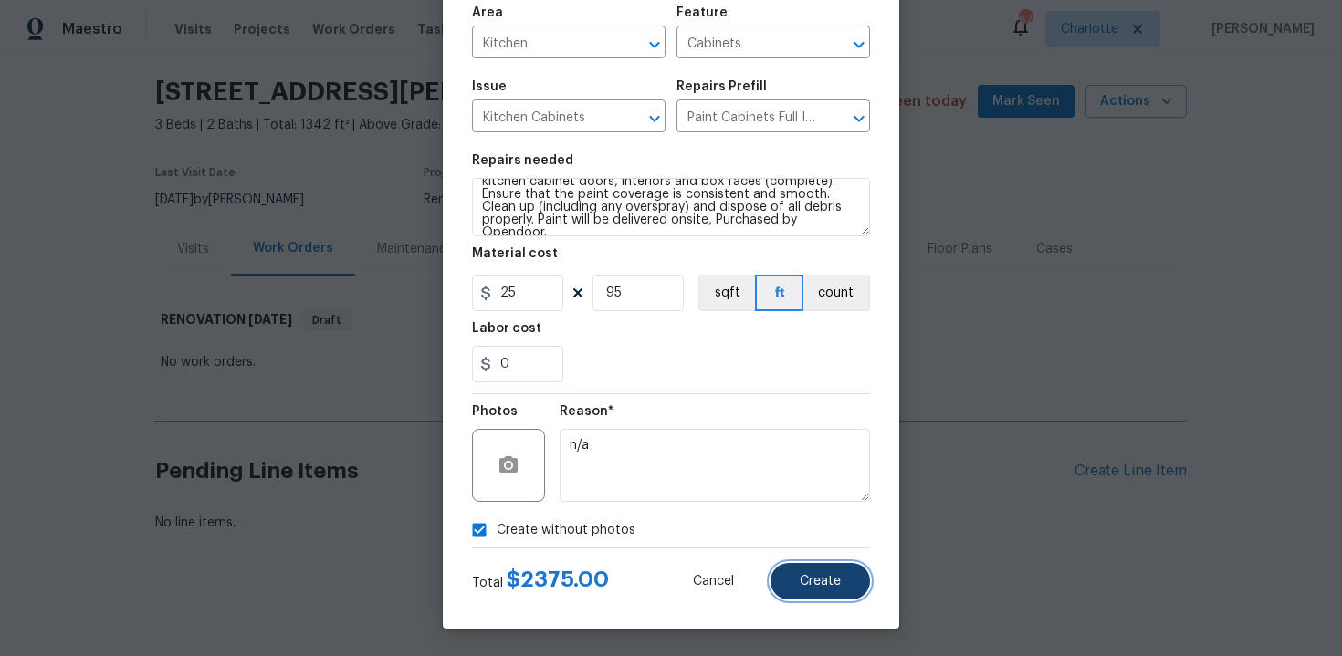
click at [821, 581] on span "Create" at bounding box center [820, 582] width 41 height 14
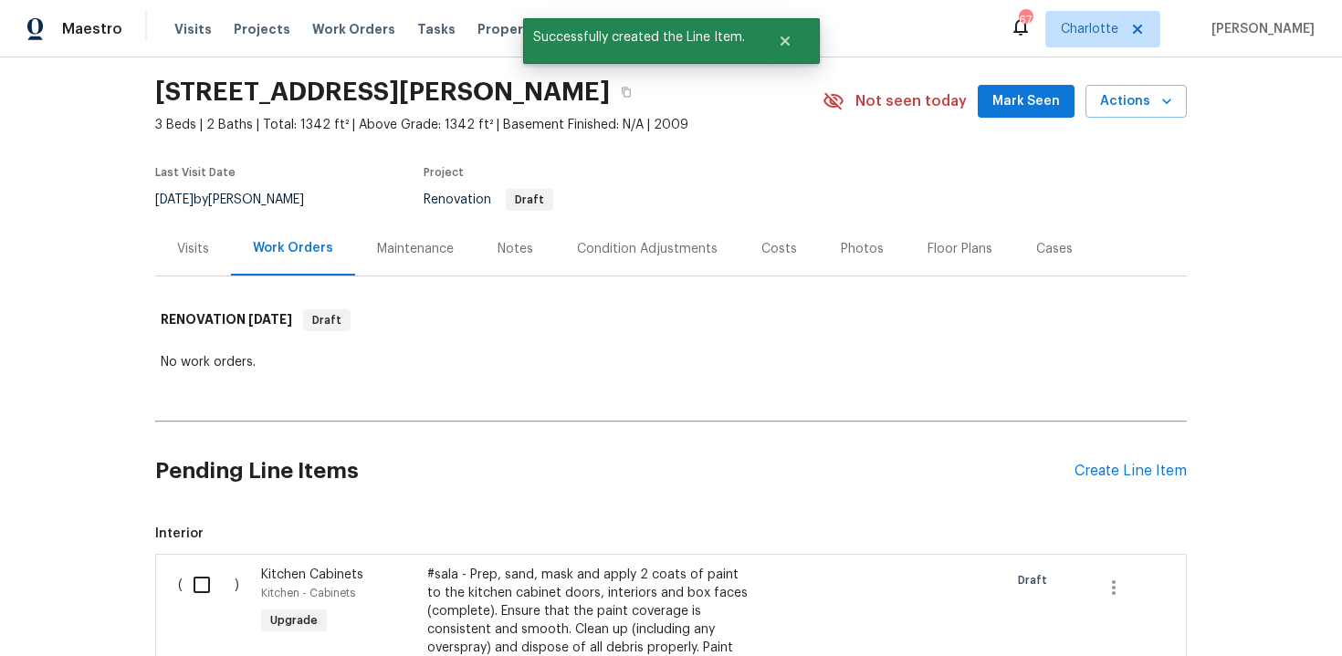
scroll to position [330, 0]
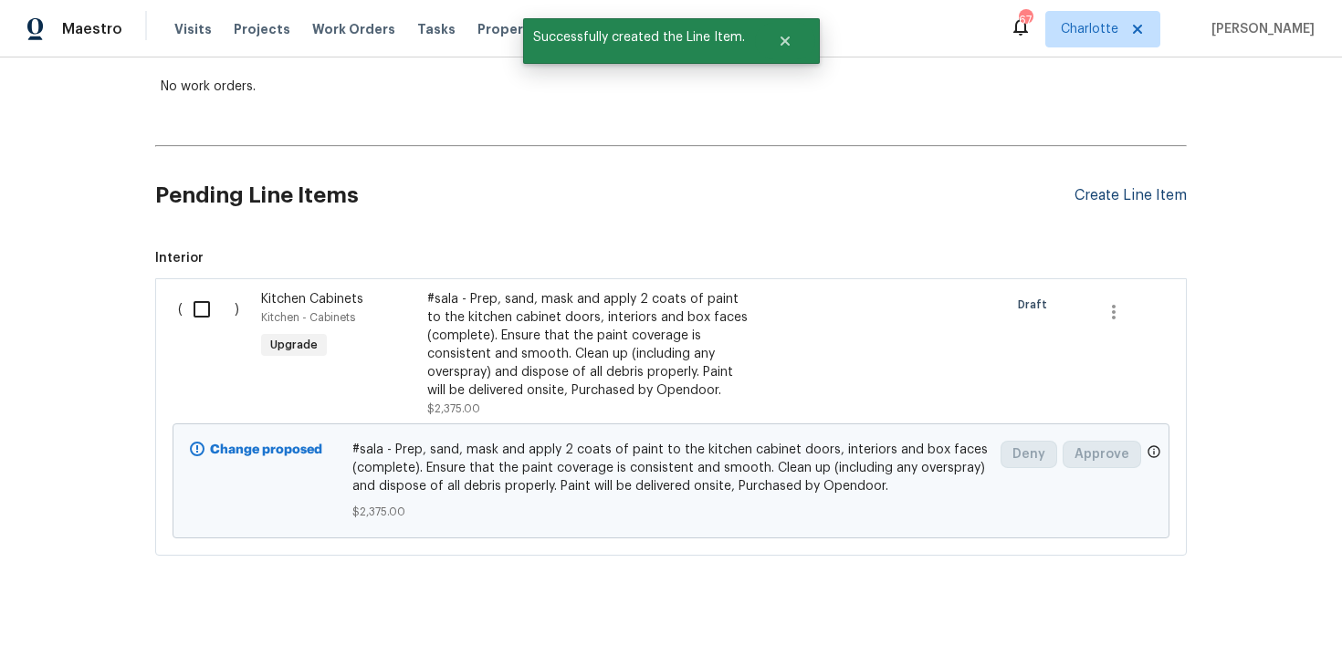
click at [1124, 193] on div "Create Line Item" at bounding box center [1130, 195] width 112 height 17
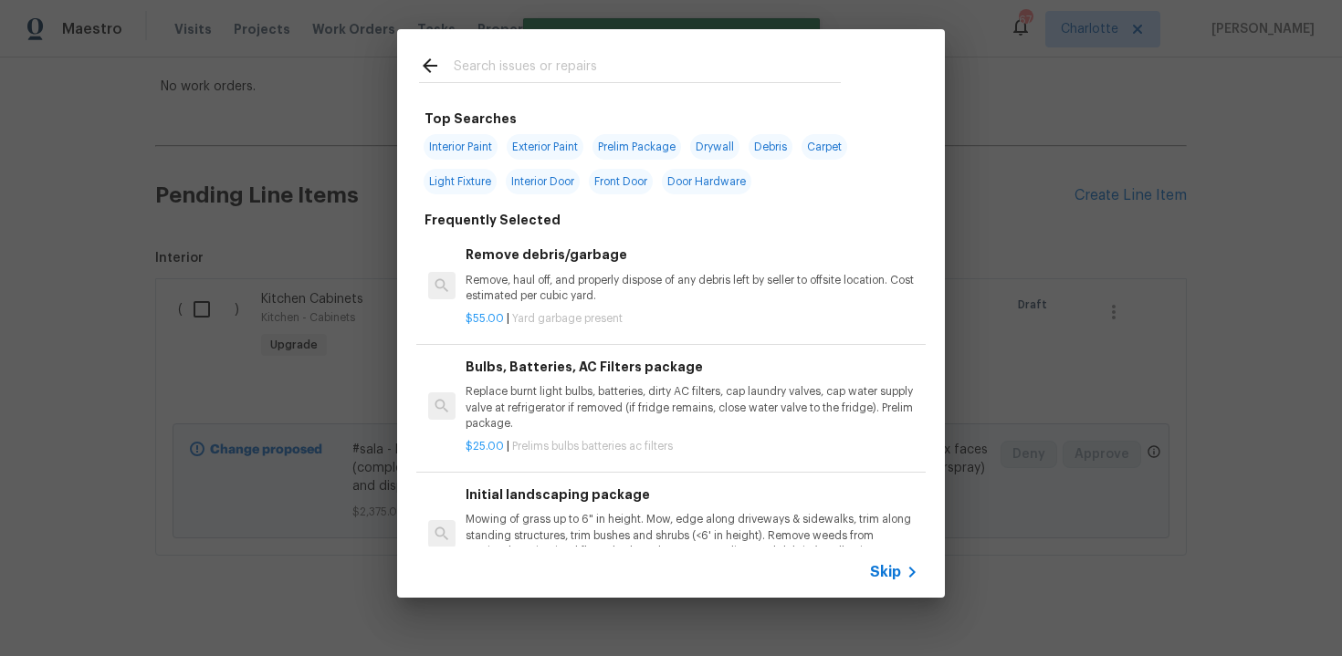
click at [881, 570] on span "Skip" at bounding box center [885, 572] width 31 height 18
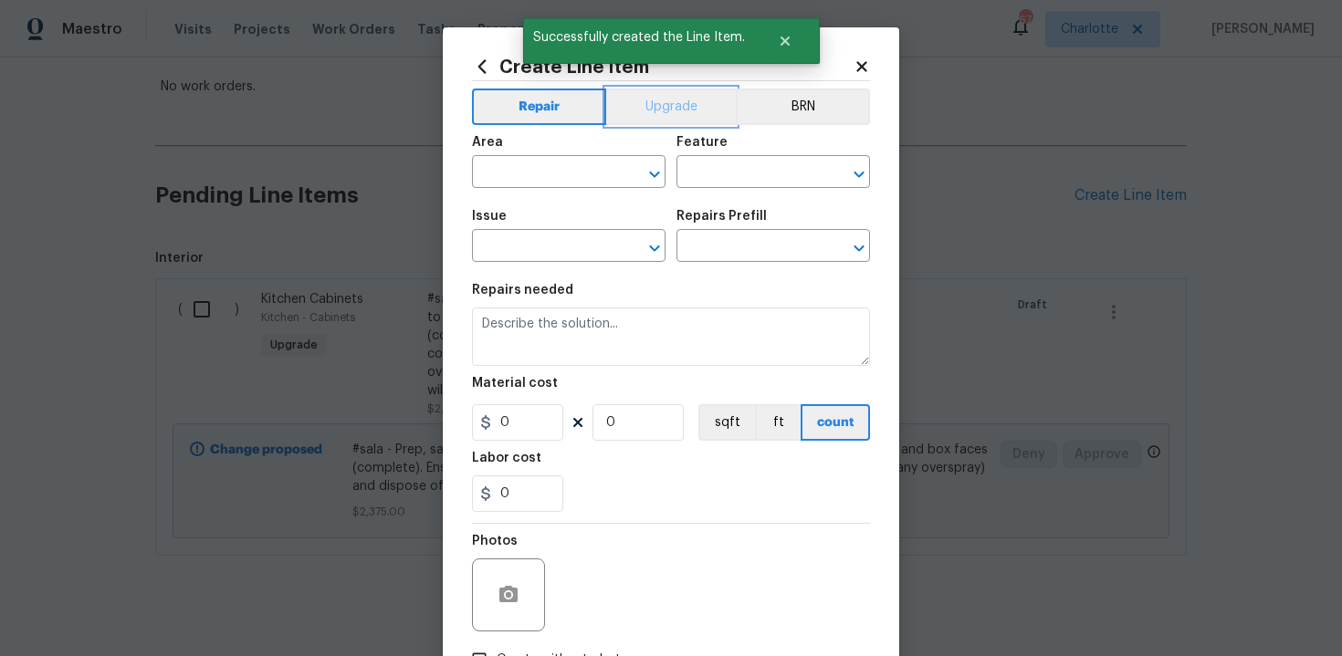
click at [659, 117] on button "Upgrade" at bounding box center [671, 107] width 131 height 37
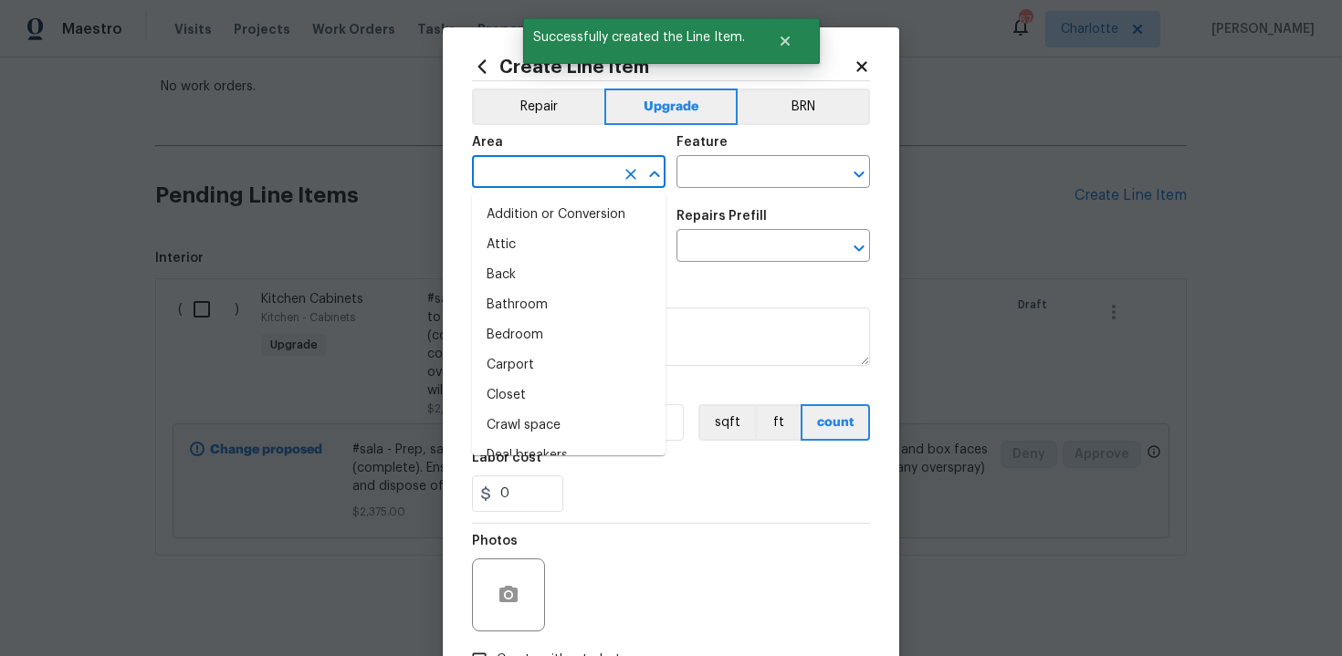
click at [588, 169] on input "text" at bounding box center [543, 174] width 142 height 28
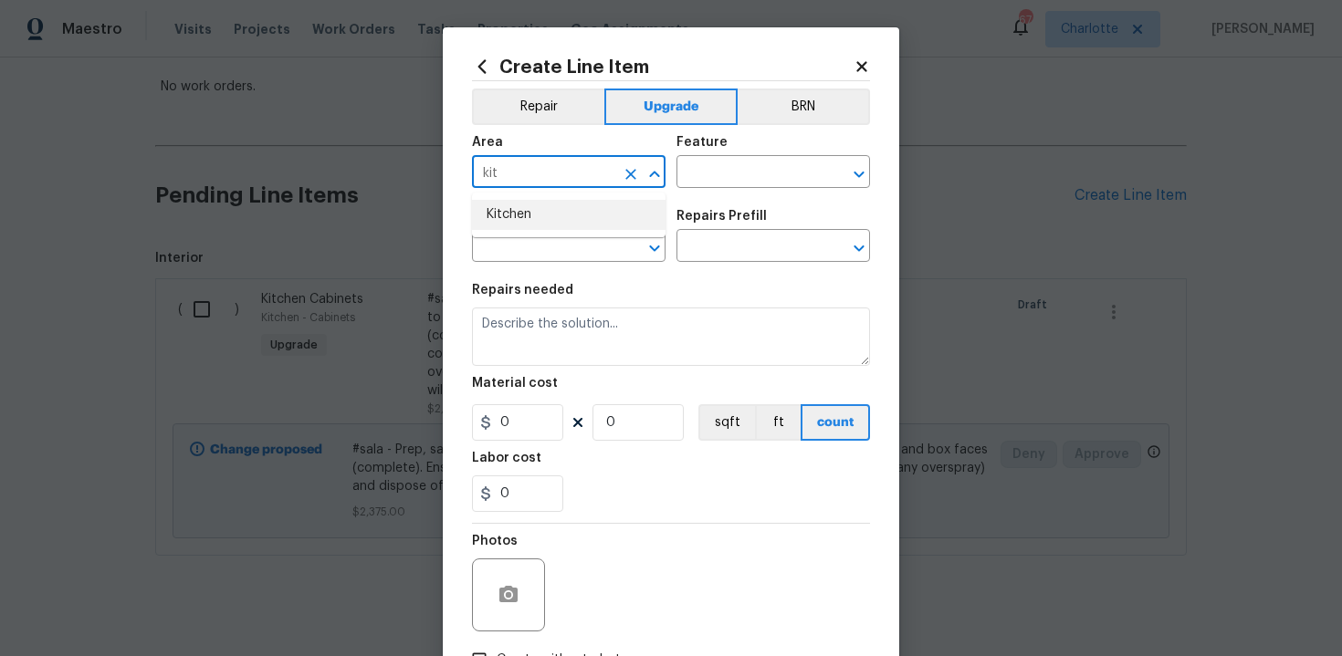
click at [565, 214] on li "Kitchen" at bounding box center [568, 215] width 193 height 30
type input "Kitchen"
click at [712, 167] on input "text" at bounding box center [747, 174] width 142 height 28
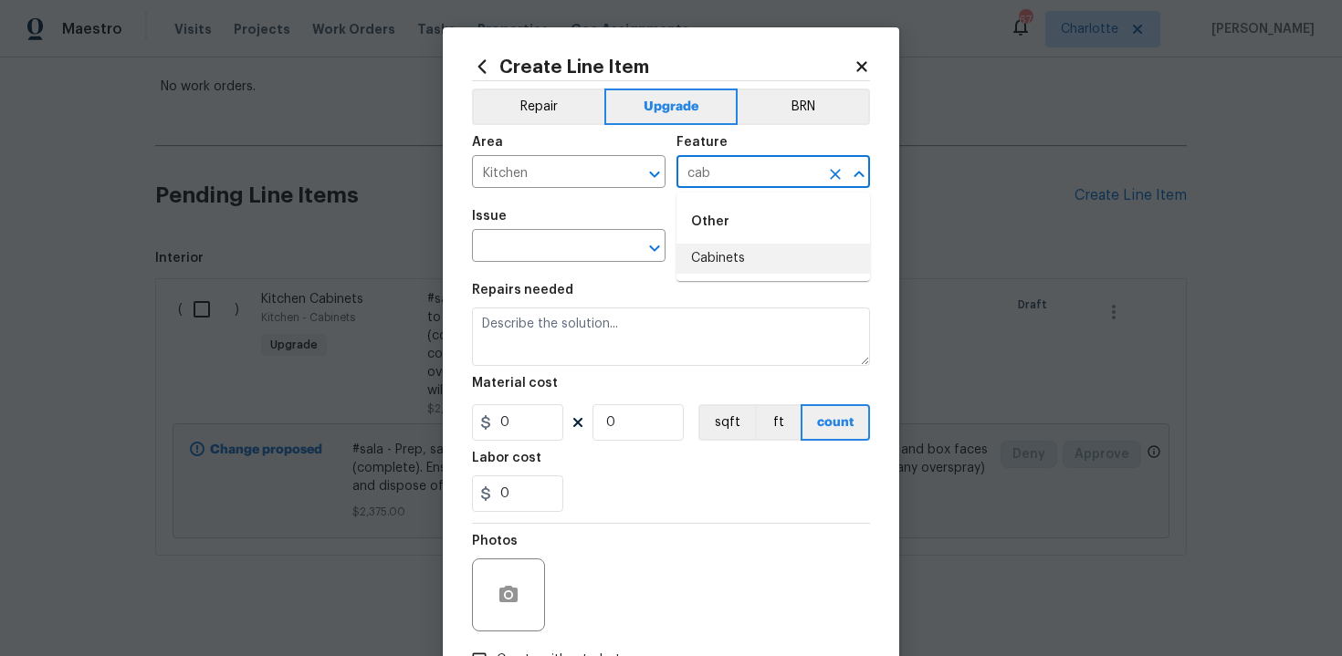
click at [716, 262] on li "Cabinets" at bounding box center [772, 259] width 193 height 30
type input "Cabinets"
click at [528, 243] on input "text" at bounding box center [543, 248] width 142 height 28
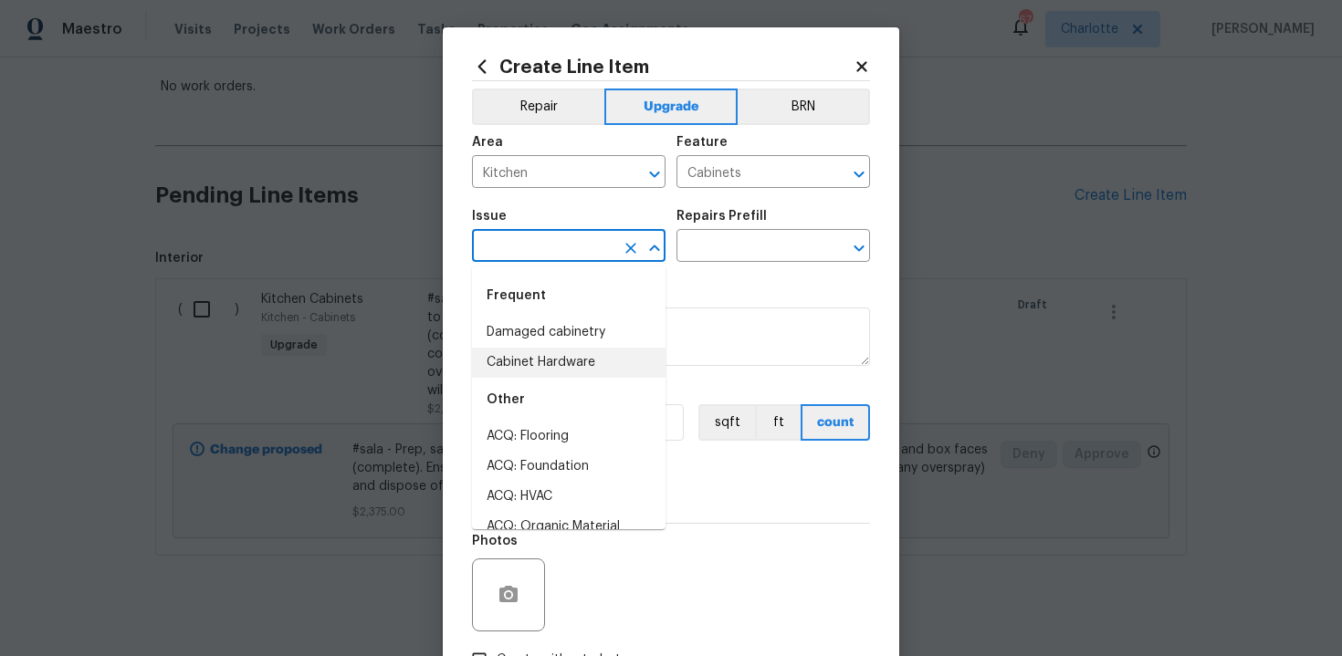
click at [554, 354] on li "Cabinet Hardware" at bounding box center [568, 363] width 193 height 30
type input "Cabinet Hardware"
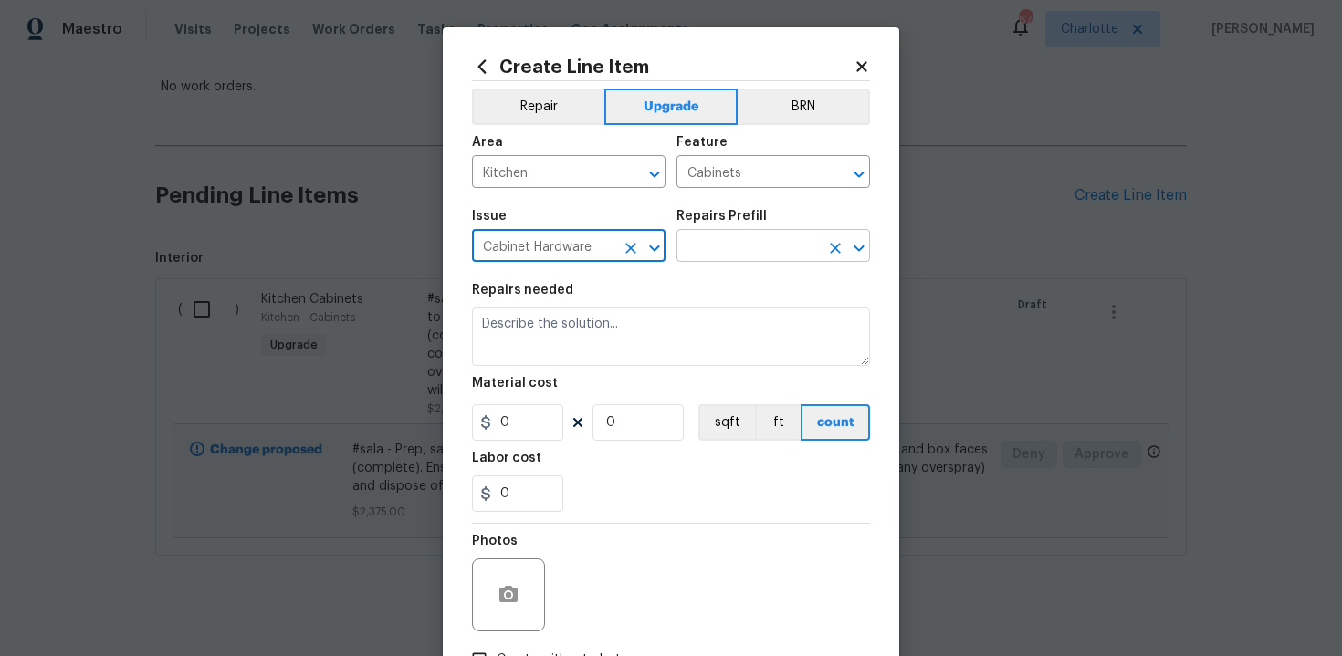
click at [740, 242] on input "text" at bounding box center [747, 248] width 142 height 28
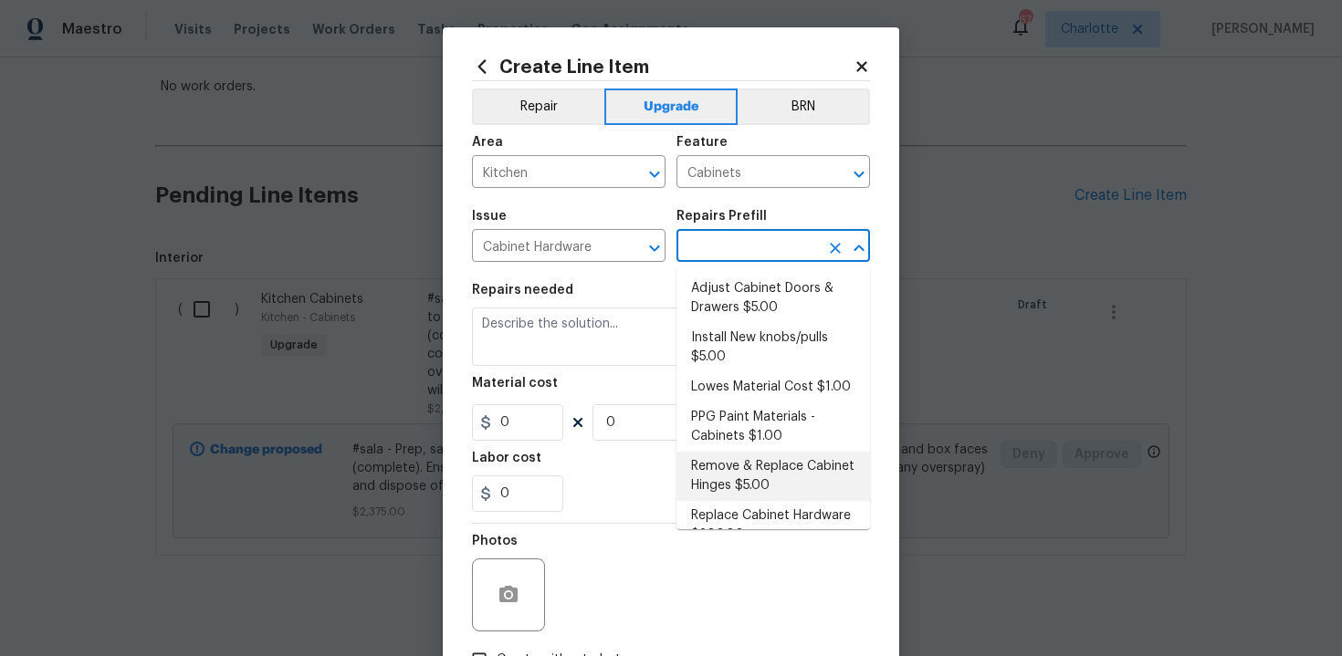
scroll to position [58, 0]
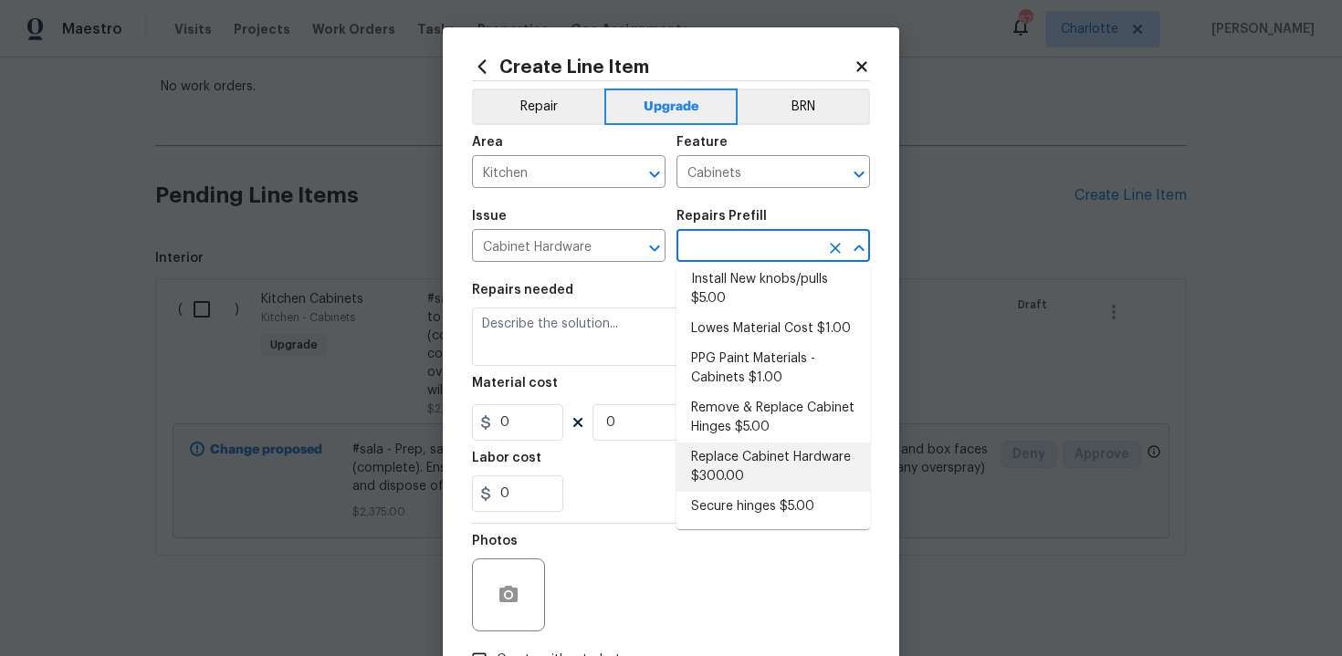
click at [745, 474] on li "Replace Cabinet Hardware $300.00" at bounding box center [772, 467] width 193 height 49
type input "Replace Cabinet Hardware $300.00"
type textarea "Replace cabinet hardware with new hinges and pulls. HPM to provide specs"
type input "300"
type input "1"
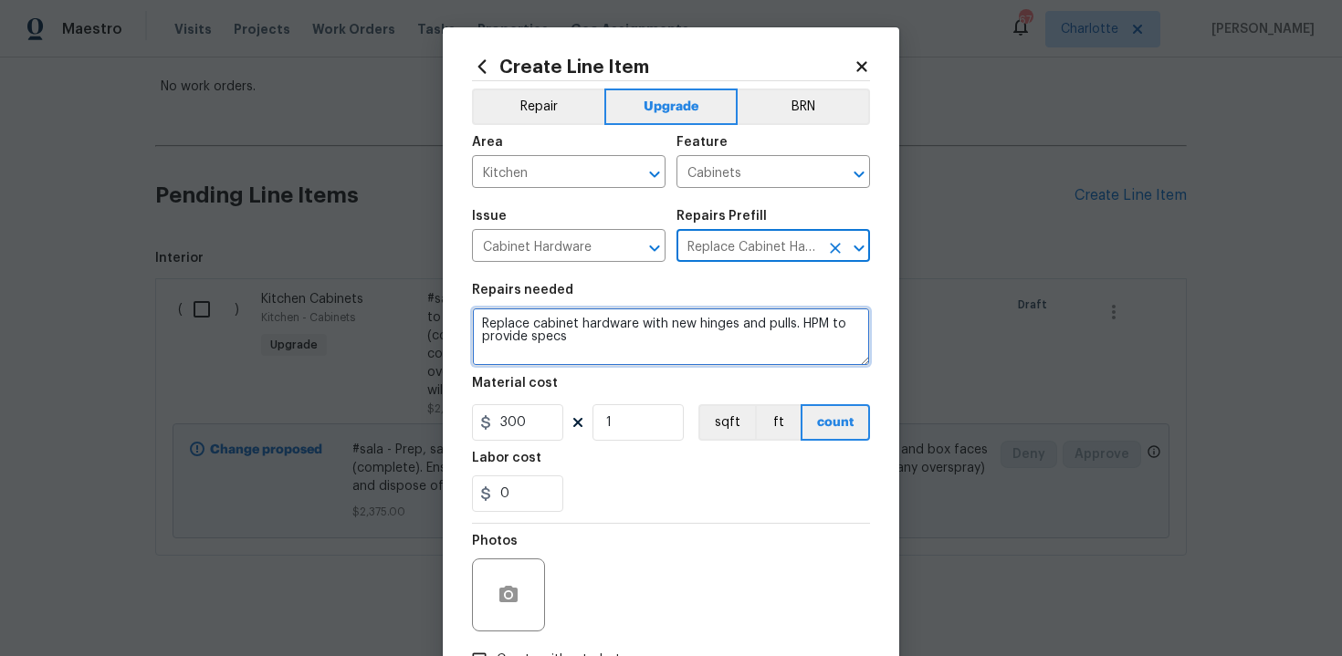
click at [475, 319] on textarea "Replace cabinet hardware with new hinges and pulls. HPM to provide specs" at bounding box center [671, 337] width 398 height 58
type textarea "#sala - Replace cabinet hardware with new hinges and pulls. HPM to provide specs"
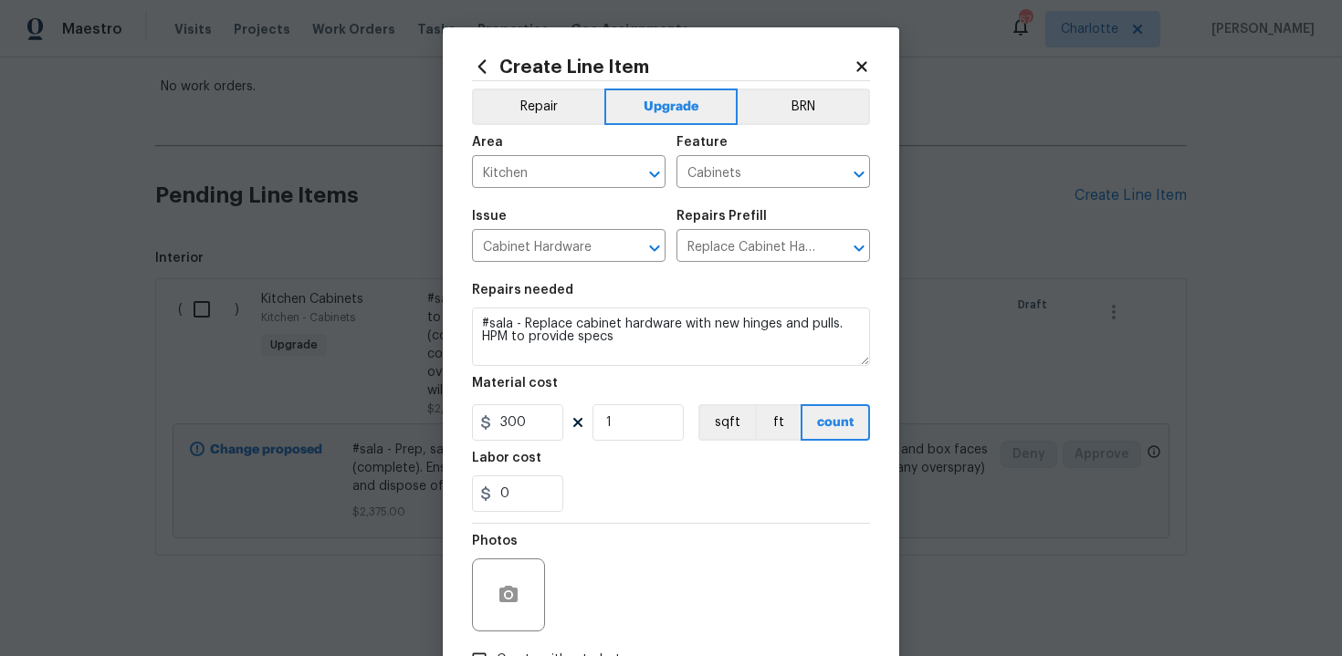
click at [612, 476] on div "Labor cost" at bounding box center [671, 464] width 398 height 24
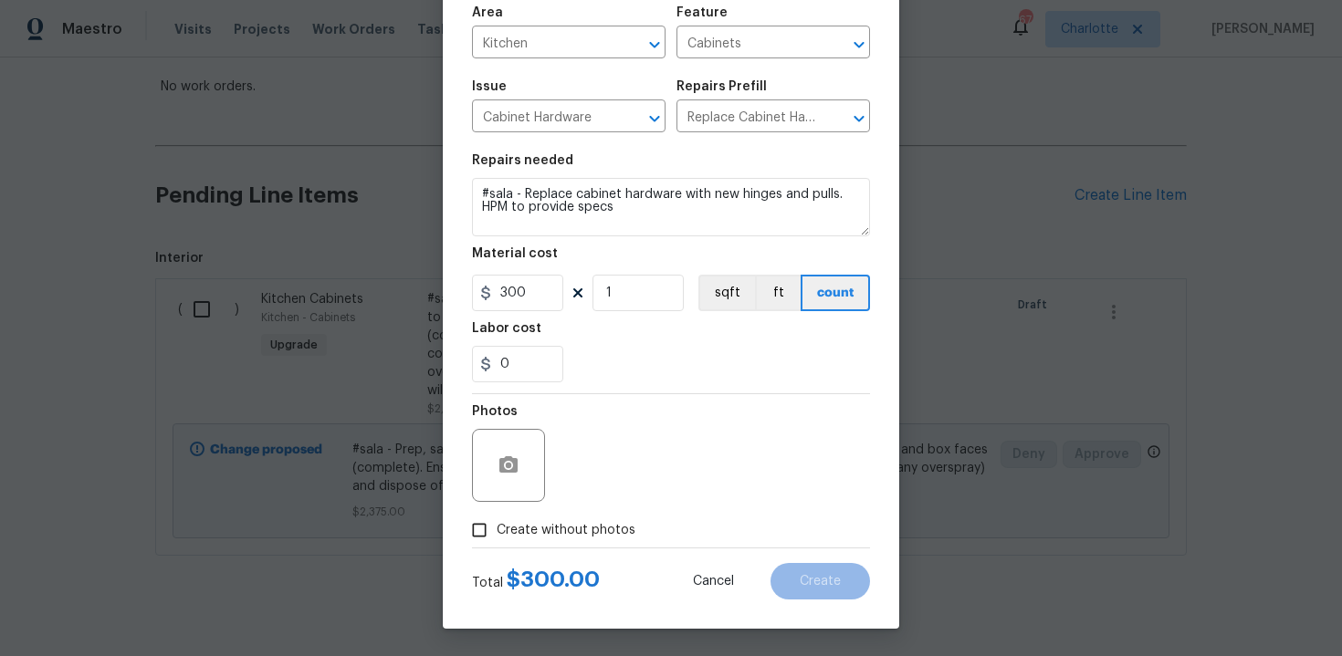
click at [554, 525] on span "Create without photos" at bounding box center [566, 530] width 139 height 19
click at [497, 525] on input "Create without photos" at bounding box center [479, 530] width 35 height 35
checkbox input "true"
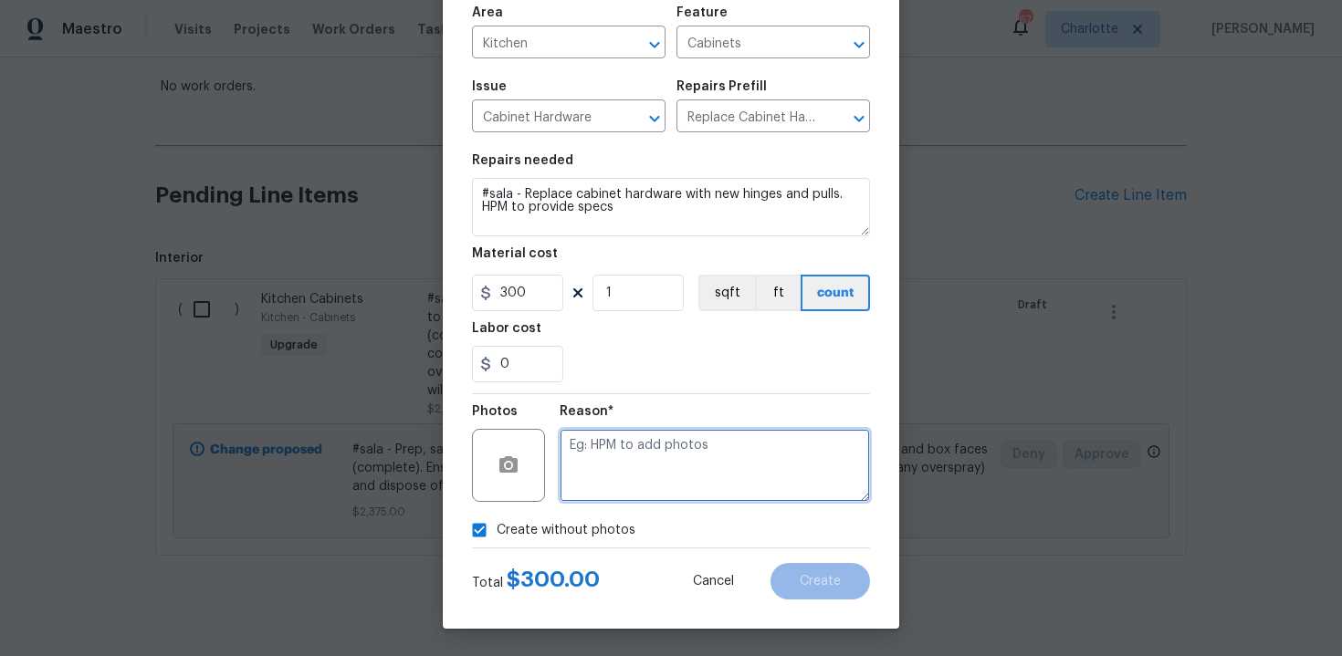
click at [632, 472] on textarea at bounding box center [714, 465] width 310 height 73
type textarea "n/a"
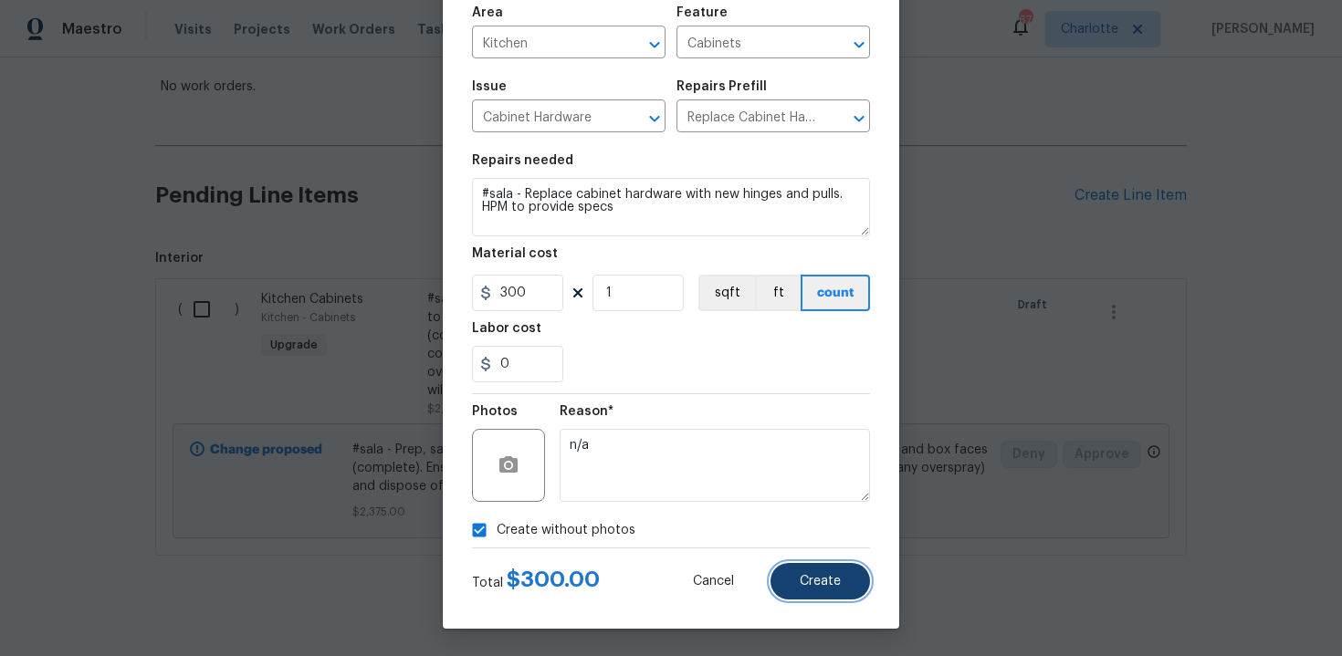
click at [811, 581] on span "Create" at bounding box center [820, 582] width 41 height 14
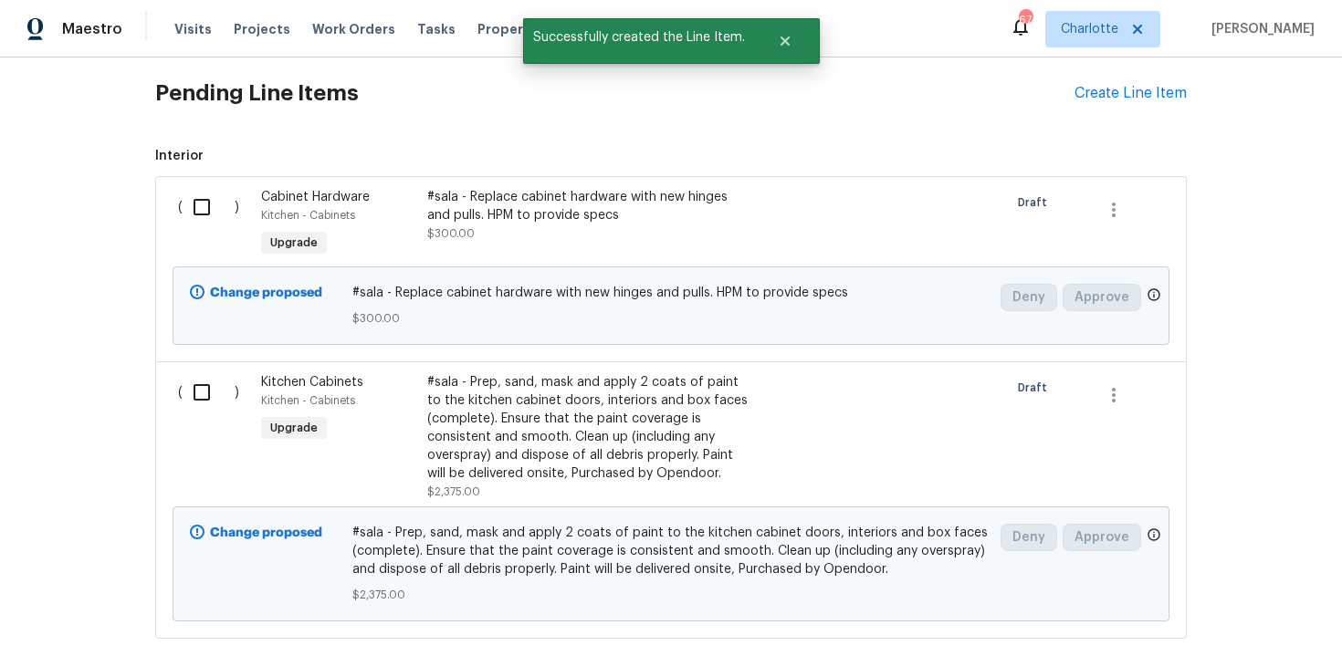
scroll to position [458, 0]
